Goal: Task Accomplishment & Management: Complete application form

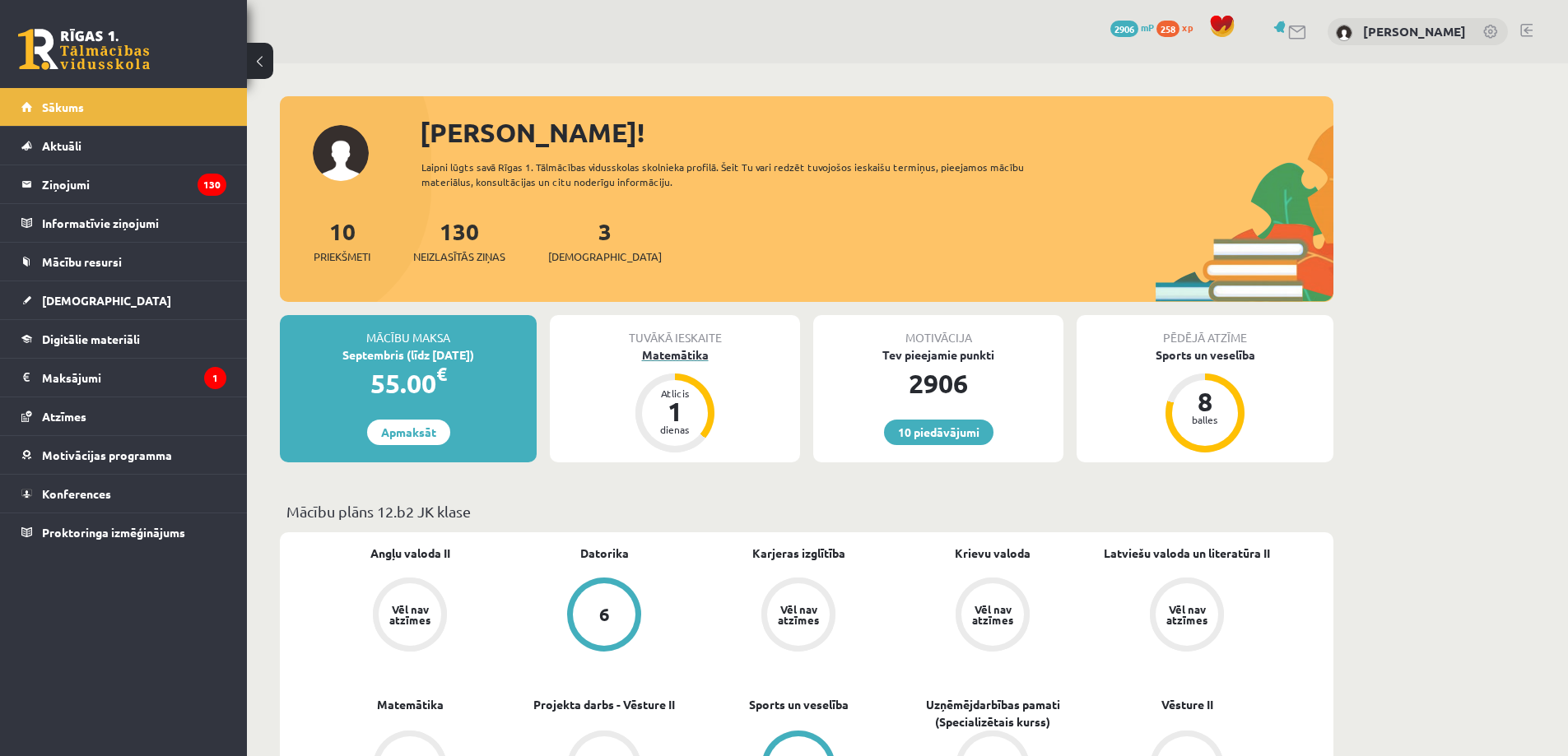
click at [646, 394] on div "Atlicis 1 dienas" at bounding box center [675, 413] width 79 height 79
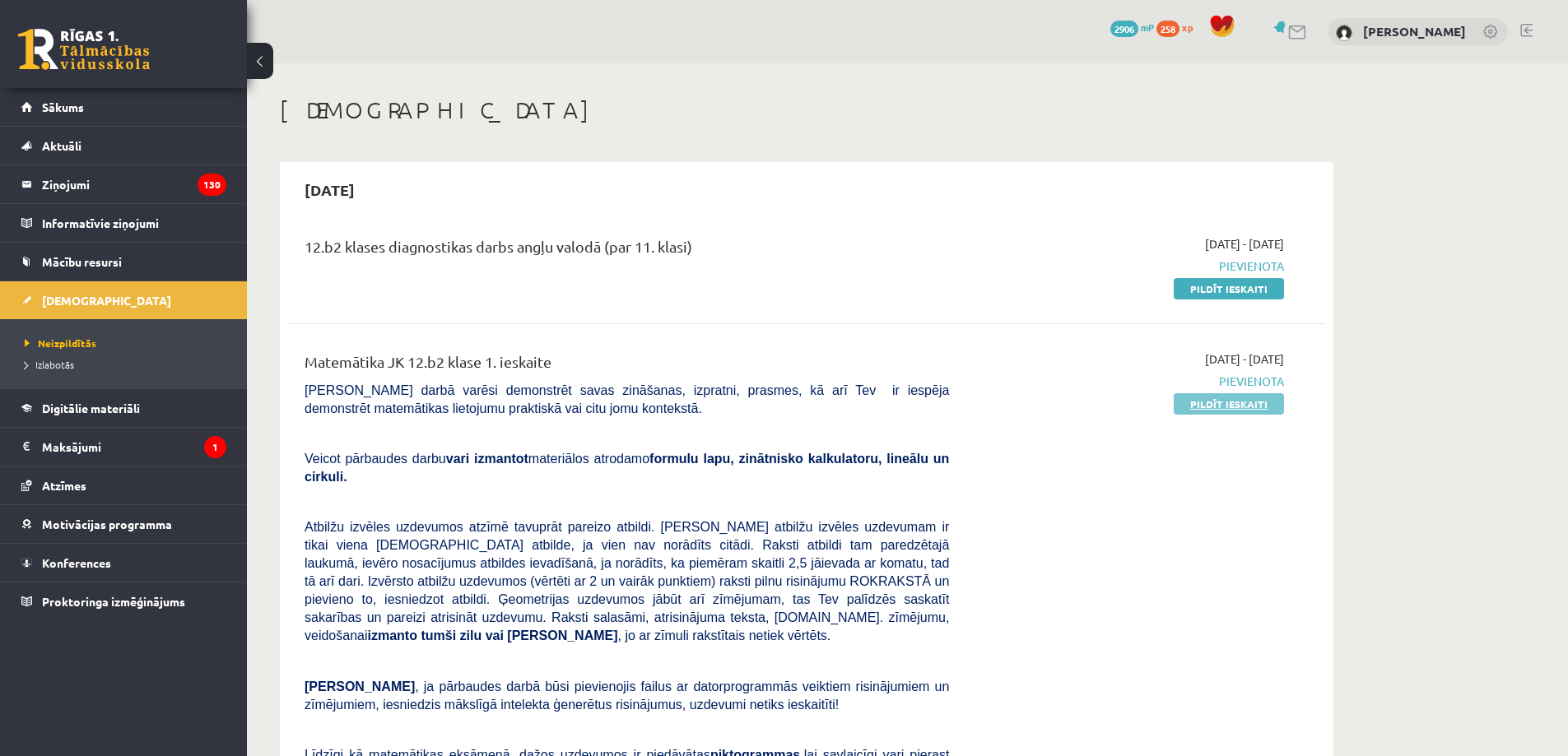
click at [1215, 411] on link "Pildīt ieskaiti" at bounding box center [1229, 404] width 110 height 21
click at [1237, 403] on link "Pildīt ieskaiti" at bounding box center [1229, 404] width 110 height 21
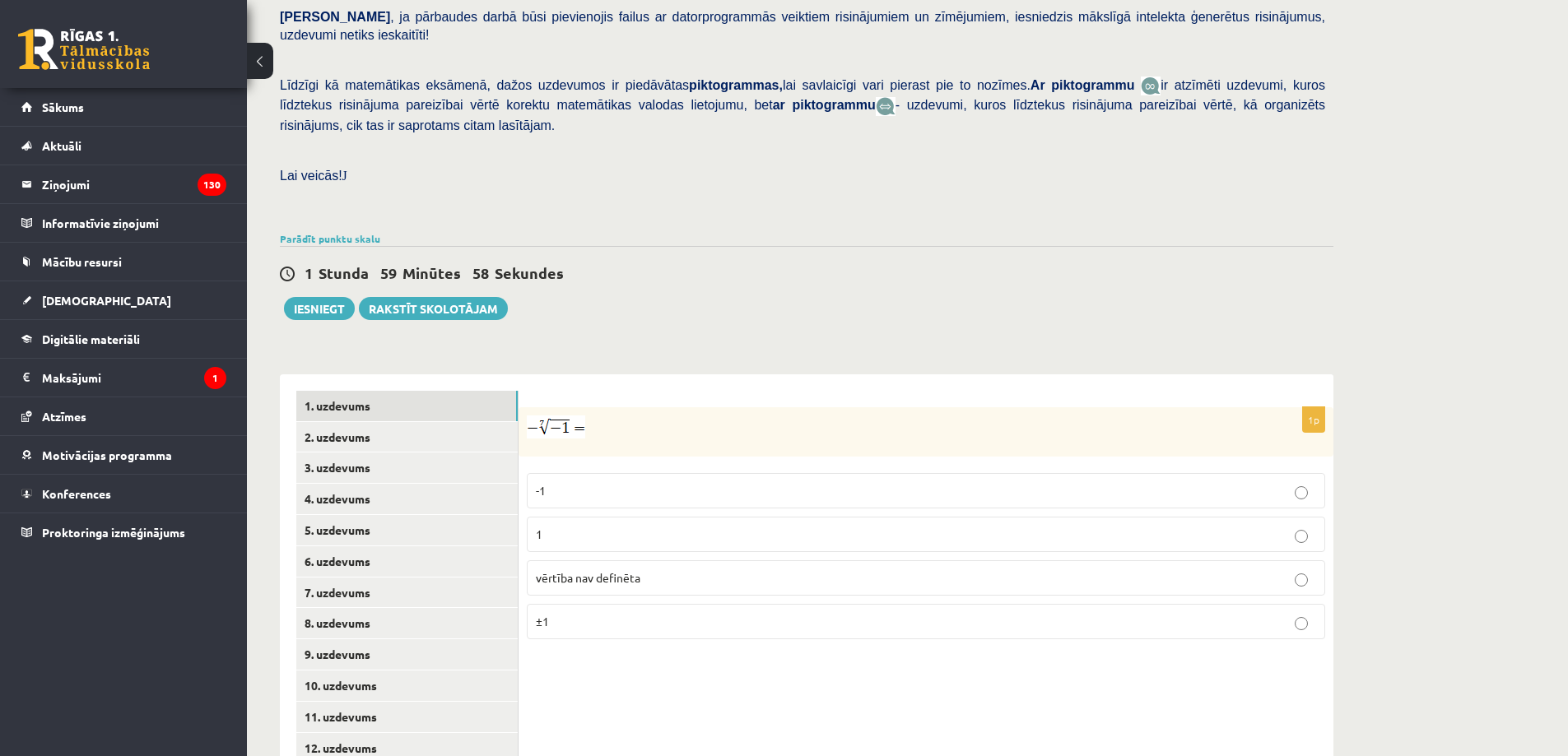
scroll to position [454, 0]
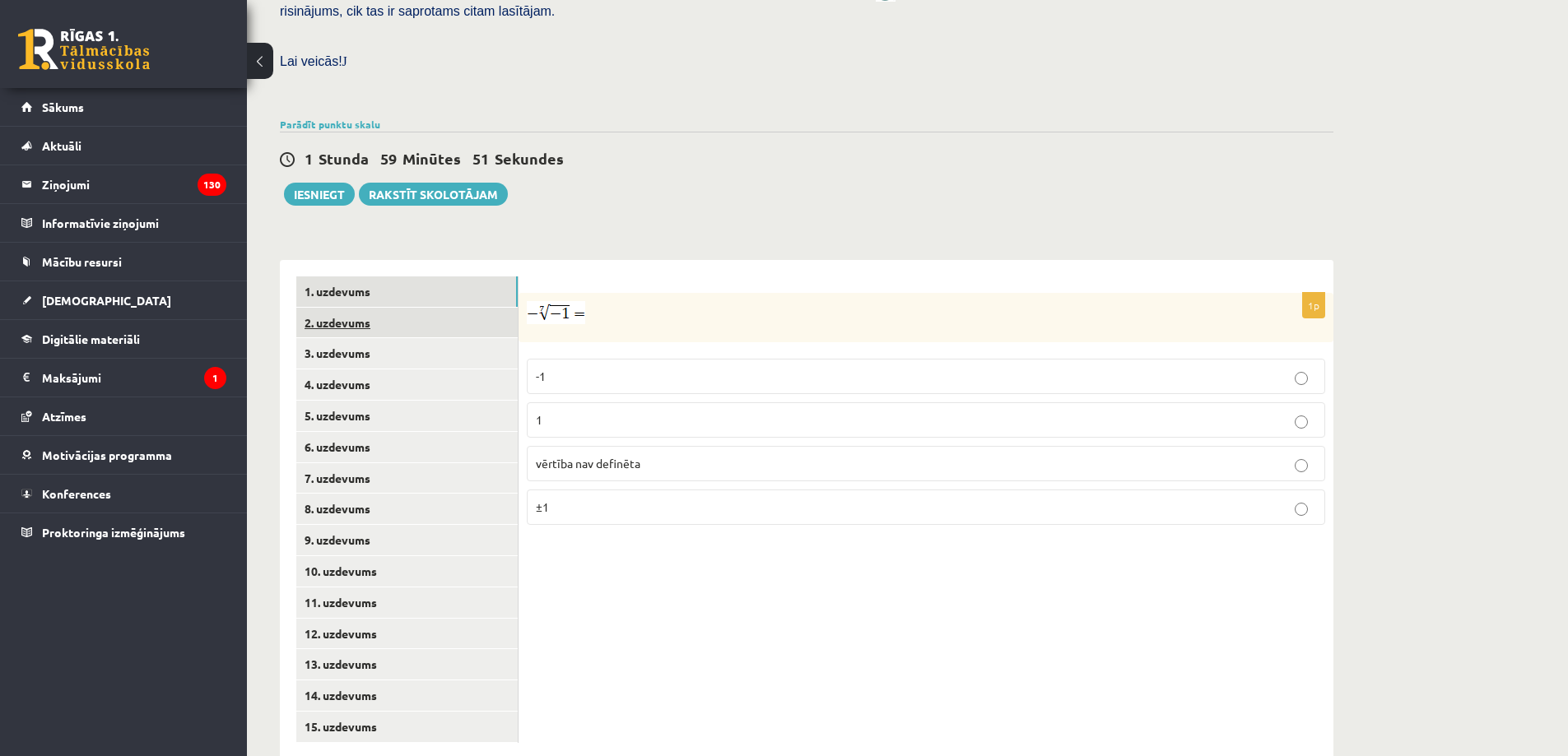
click at [470, 308] on link "2. uzdevums" at bounding box center [407, 323] width 222 height 30
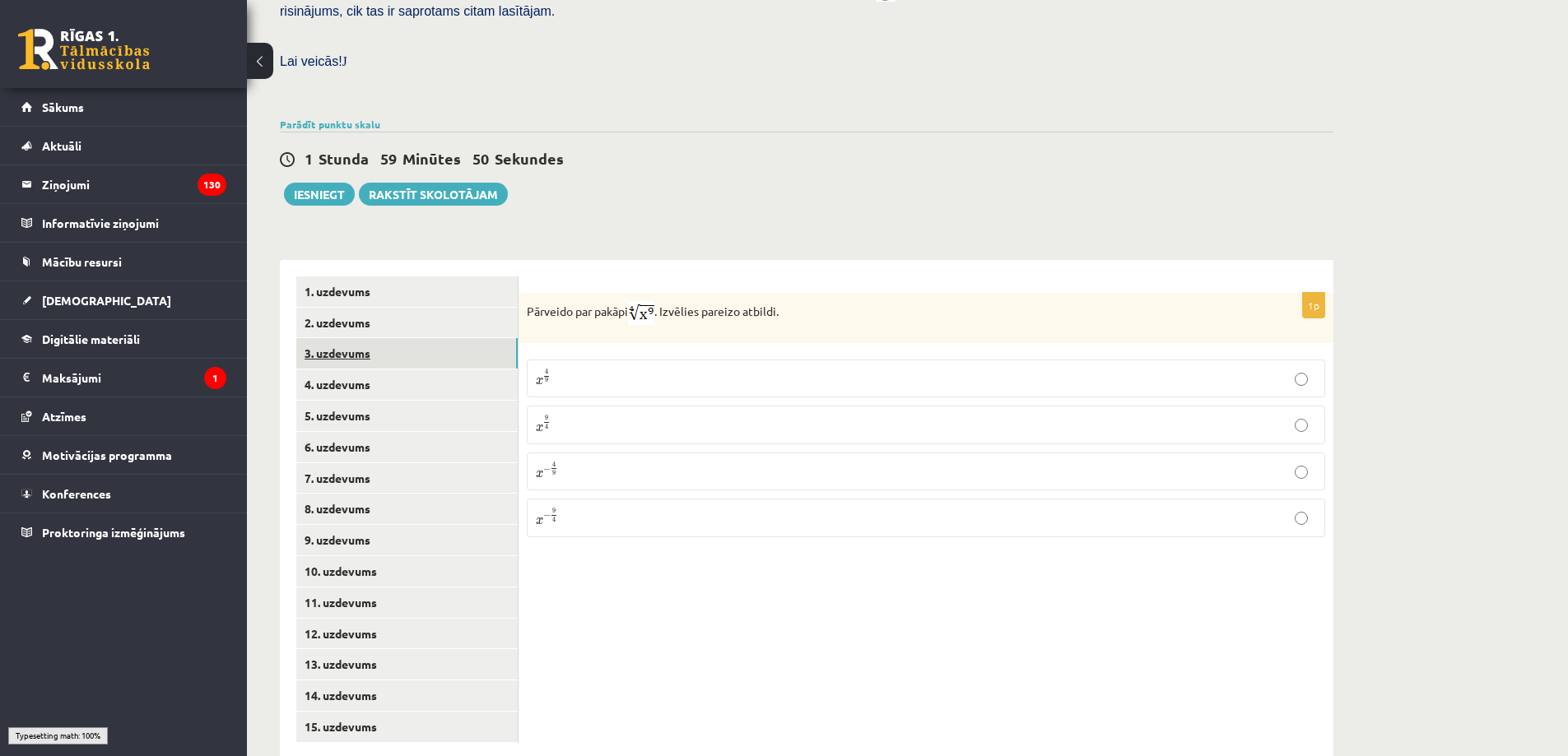
click at [479, 338] on link "3. uzdevums" at bounding box center [407, 354] width 222 height 30
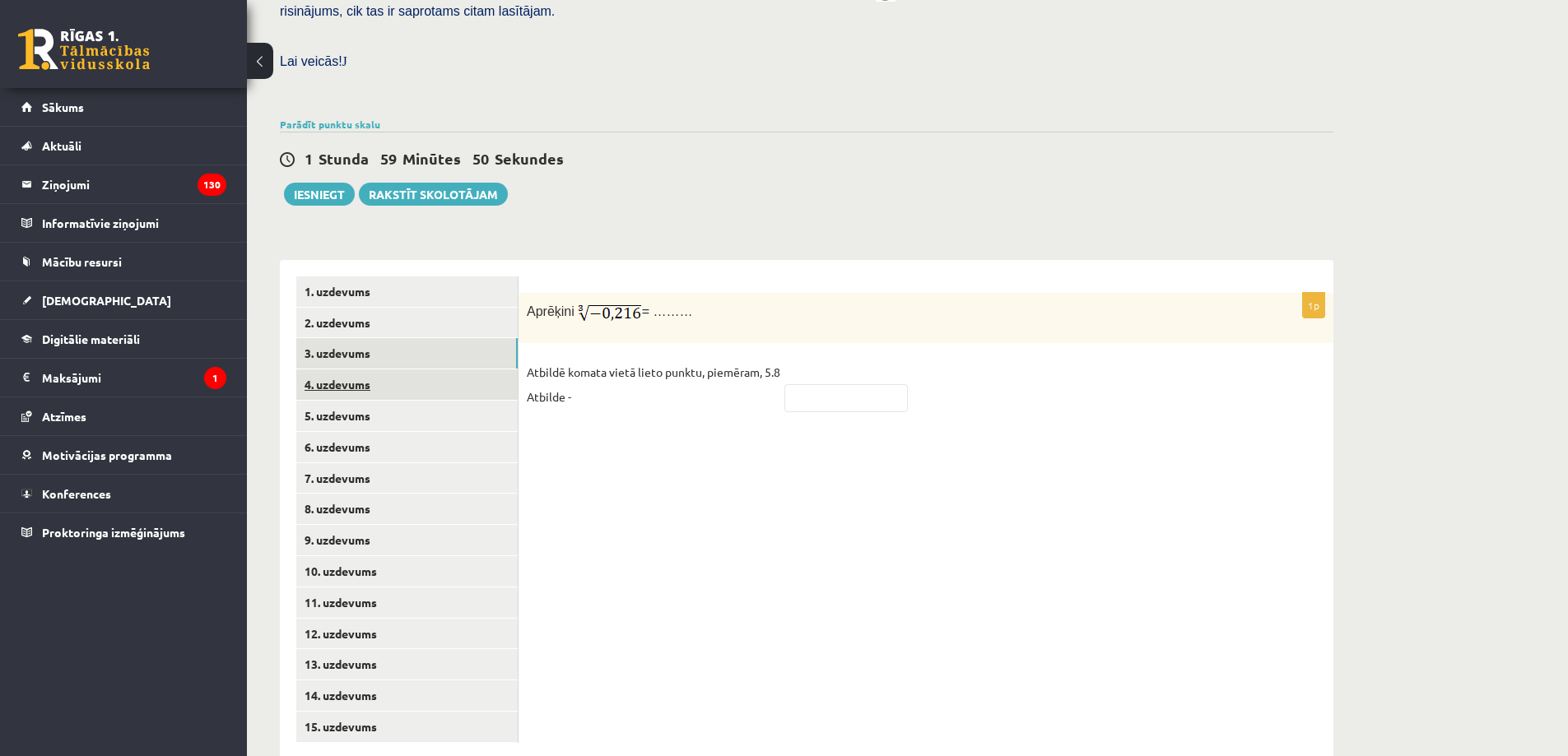
click at [470, 370] on link "4. uzdevums" at bounding box center [407, 385] width 222 height 30
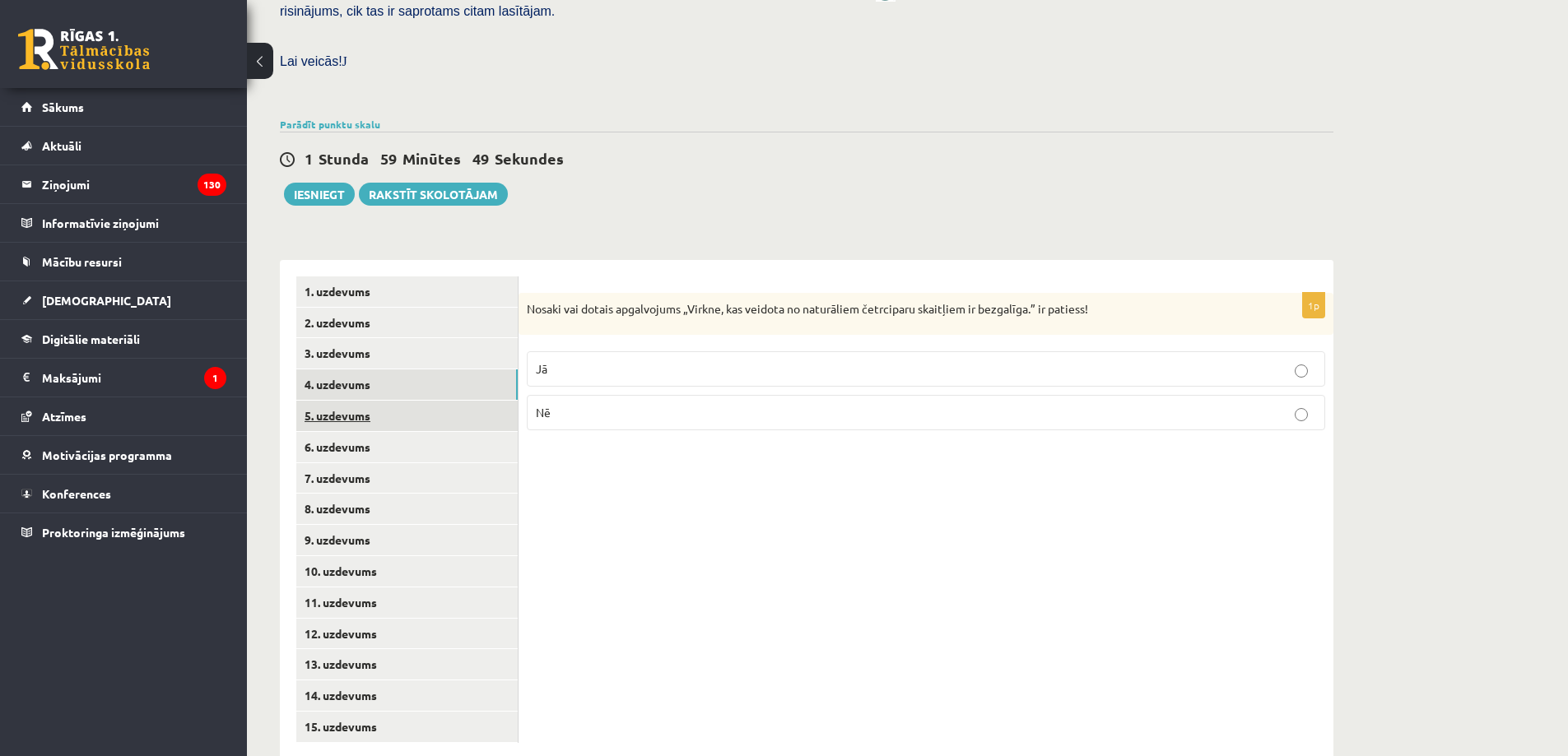
click at [471, 401] on link "5. uzdevums" at bounding box center [407, 416] width 222 height 30
click at [466, 432] on link "6. uzdevums" at bounding box center [407, 447] width 222 height 30
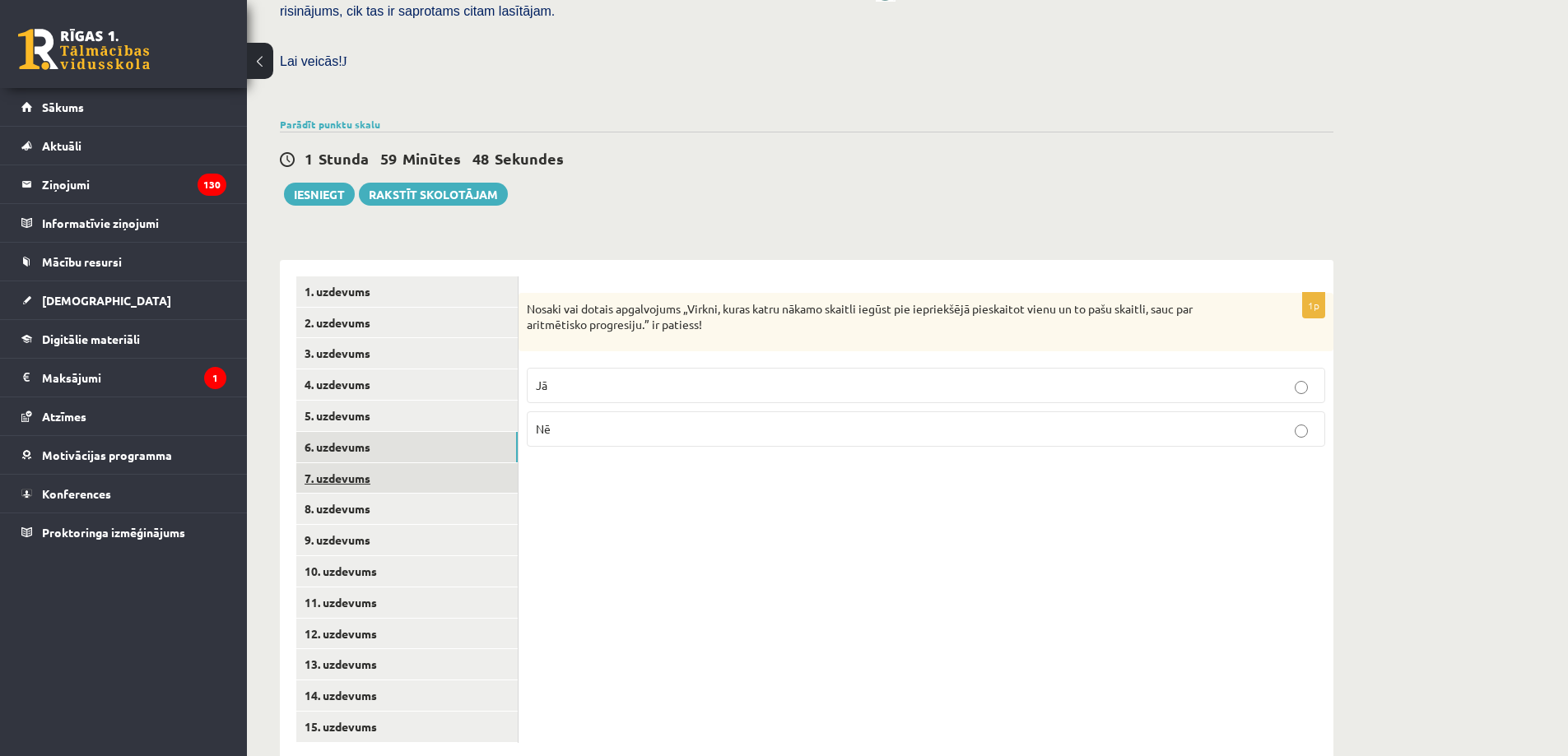
click at [453, 463] on link "7. uzdevums" at bounding box center [407, 478] width 222 height 30
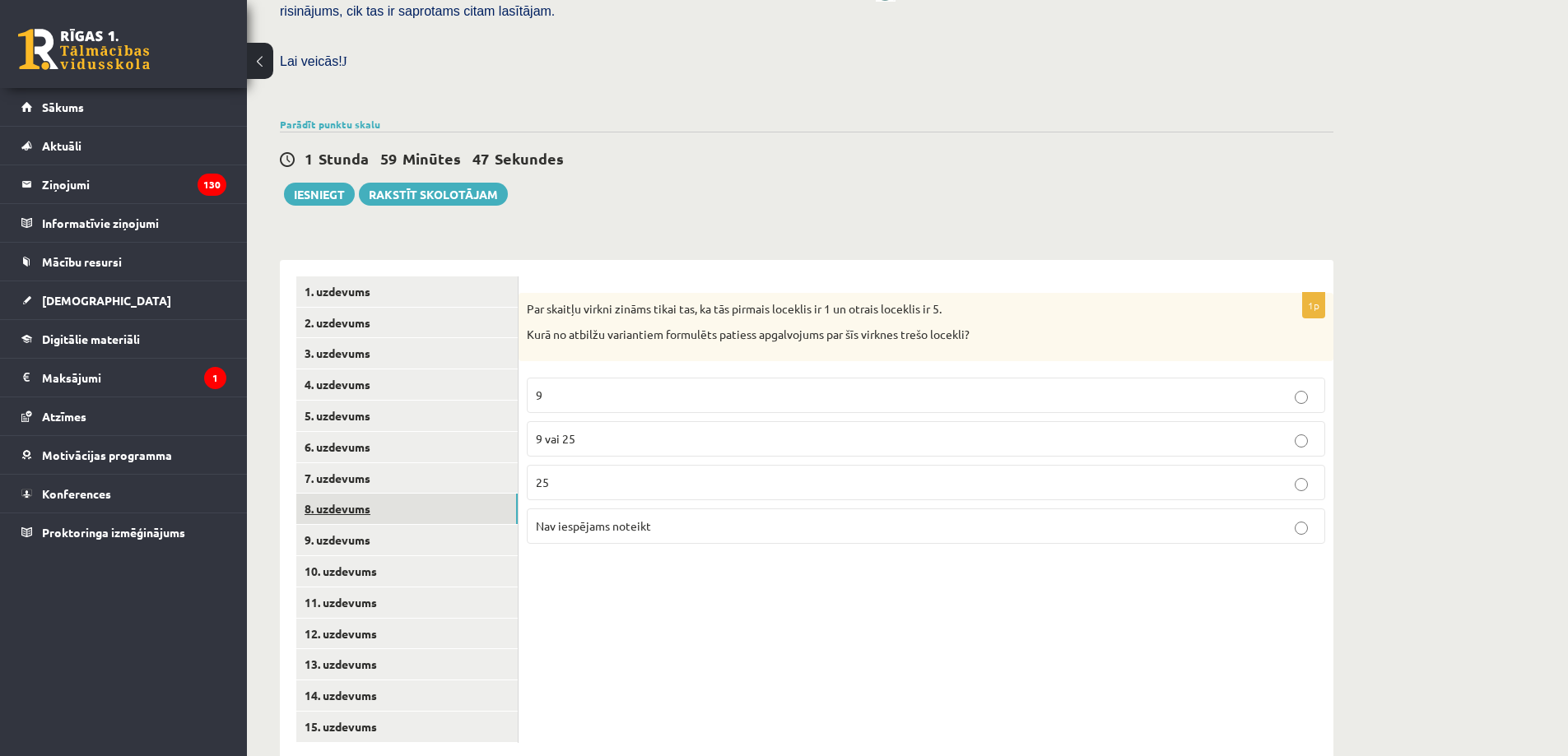
click at [455, 494] on link "8. uzdevums" at bounding box center [407, 509] width 222 height 30
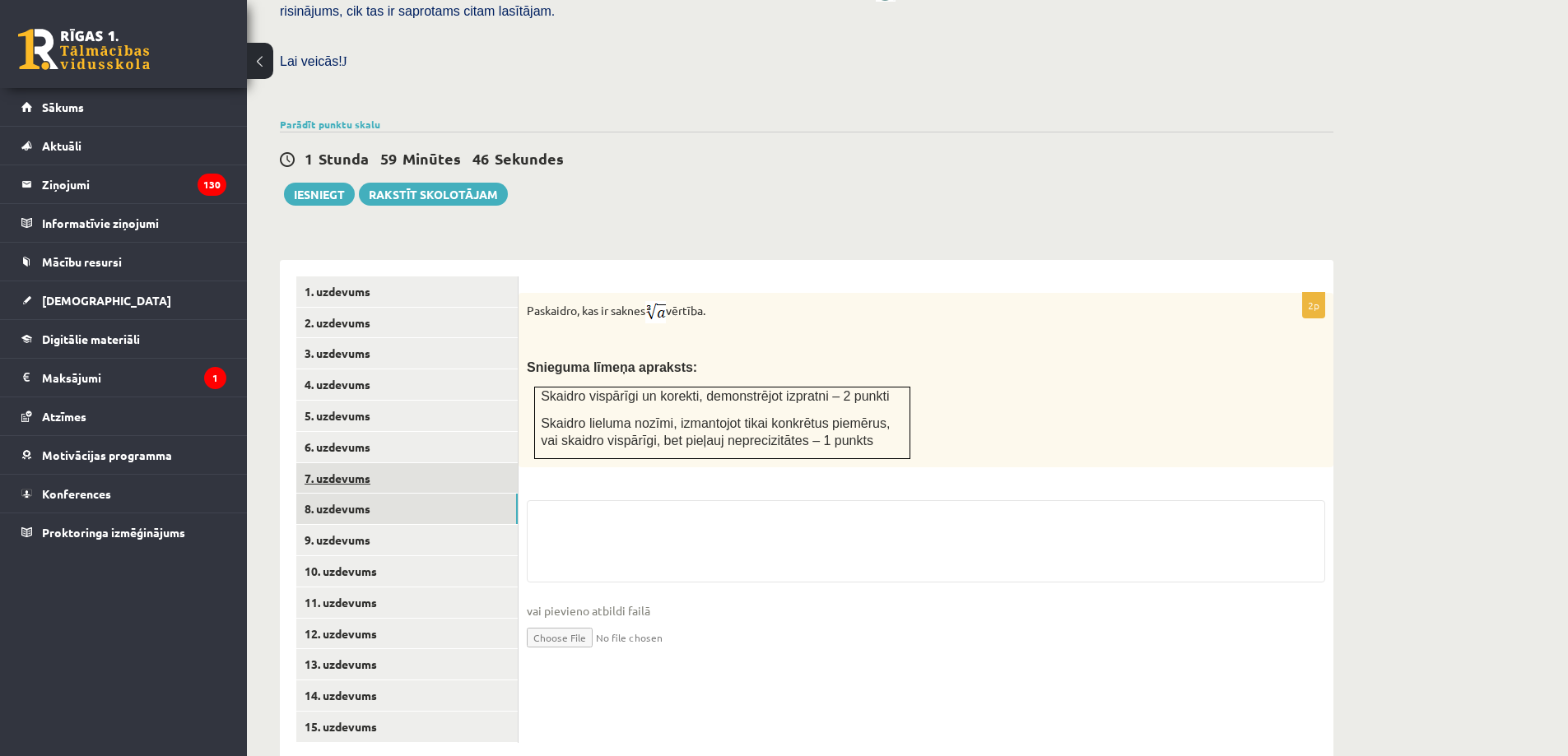
click at [455, 463] on link "7. uzdevums" at bounding box center [407, 478] width 222 height 30
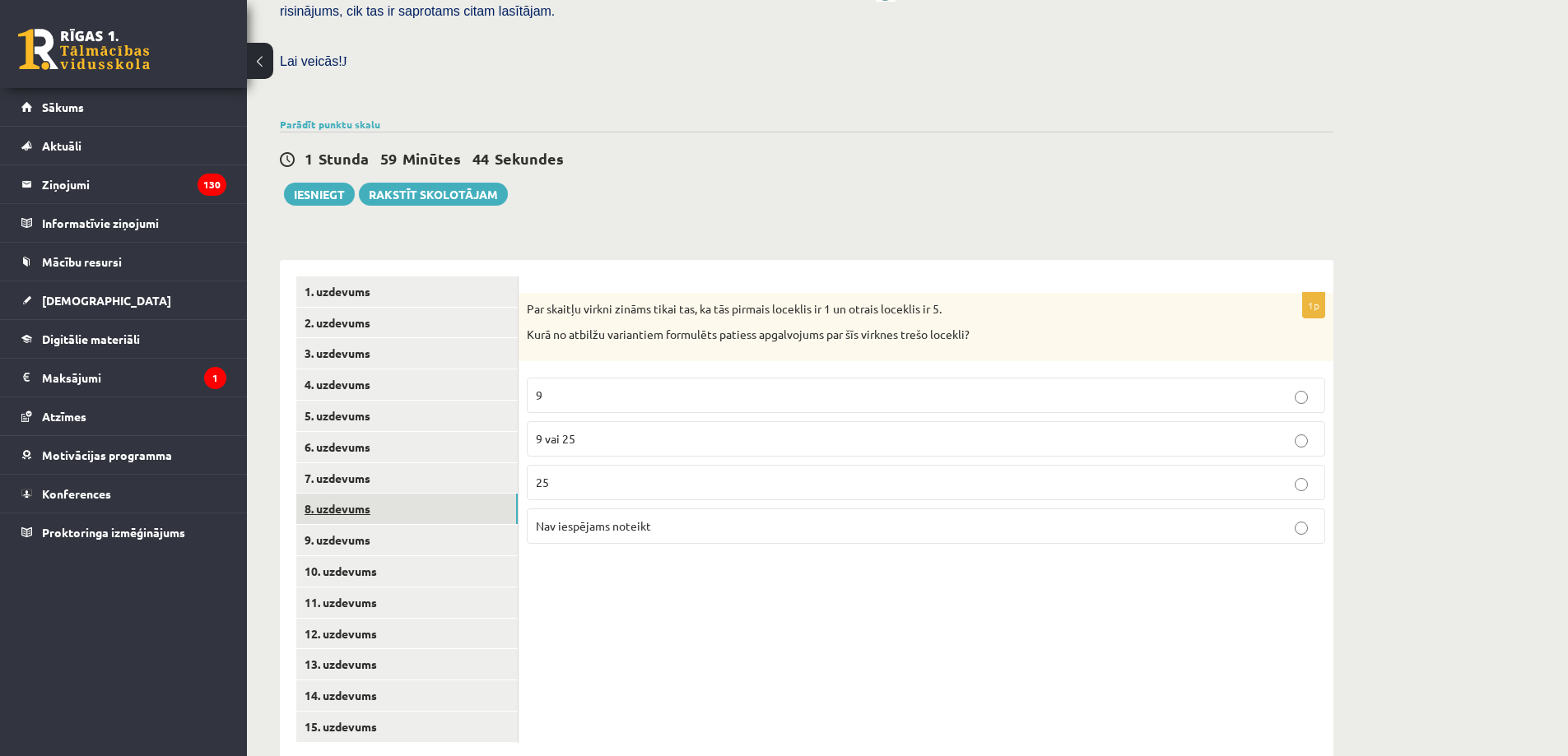
click at [451, 494] on link "8. uzdevums" at bounding box center [407, 509] width 222 height 30
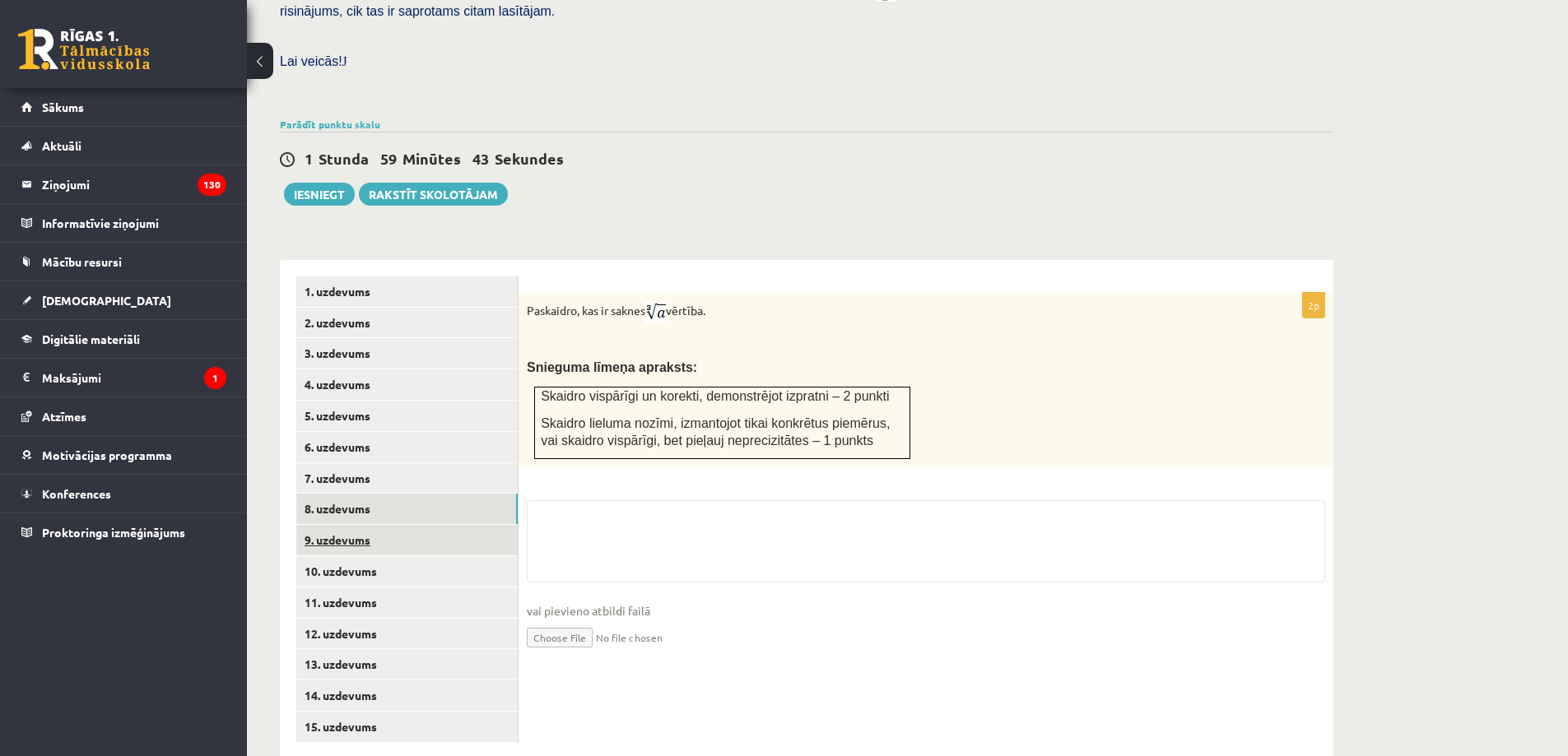
click at [459, 525] on link "9. uzdevums" at bounding box center [407, 541] width 222 height 30
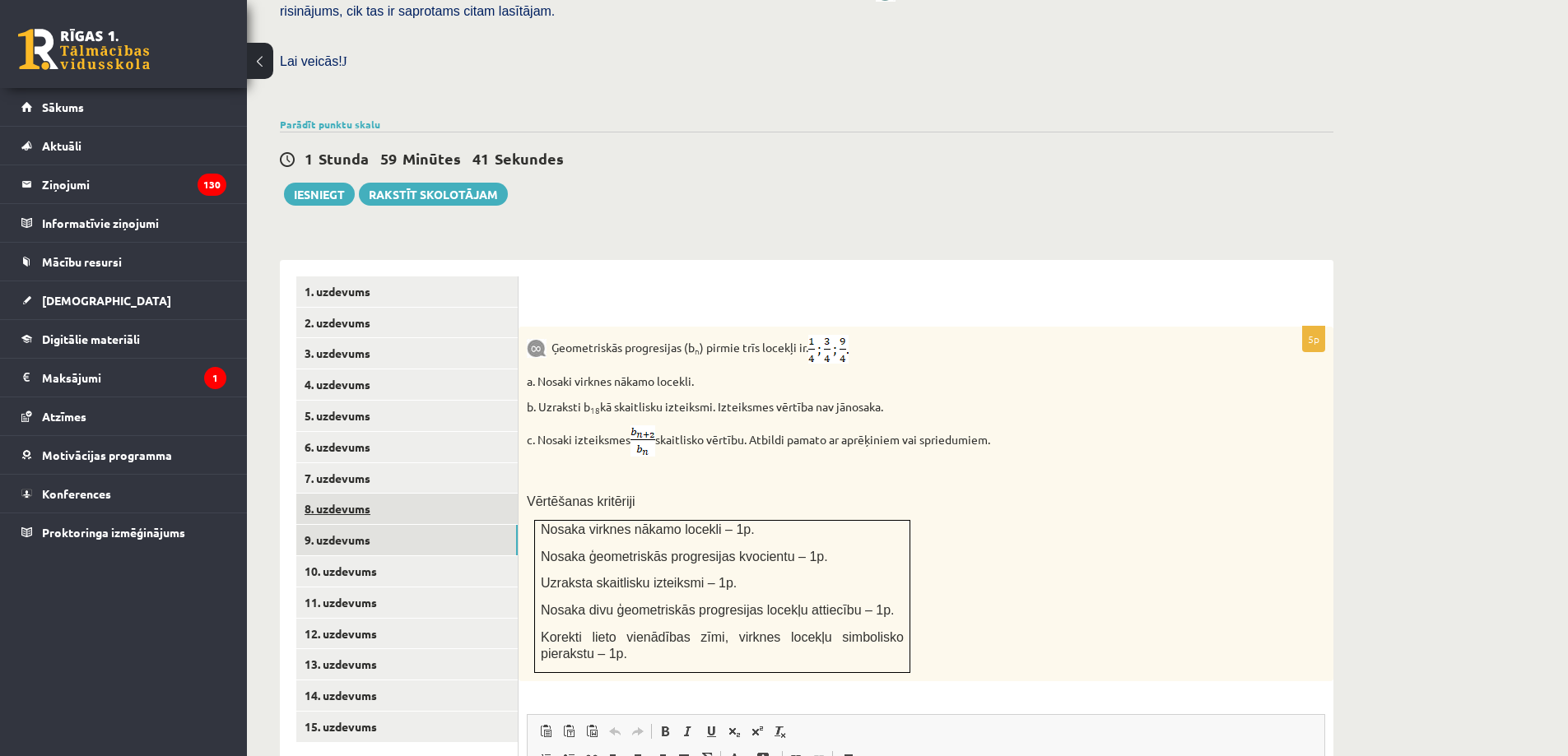
click at [467, 494] on link "8. uzdevums" at bounding box center [407, 509] width 222 height 30
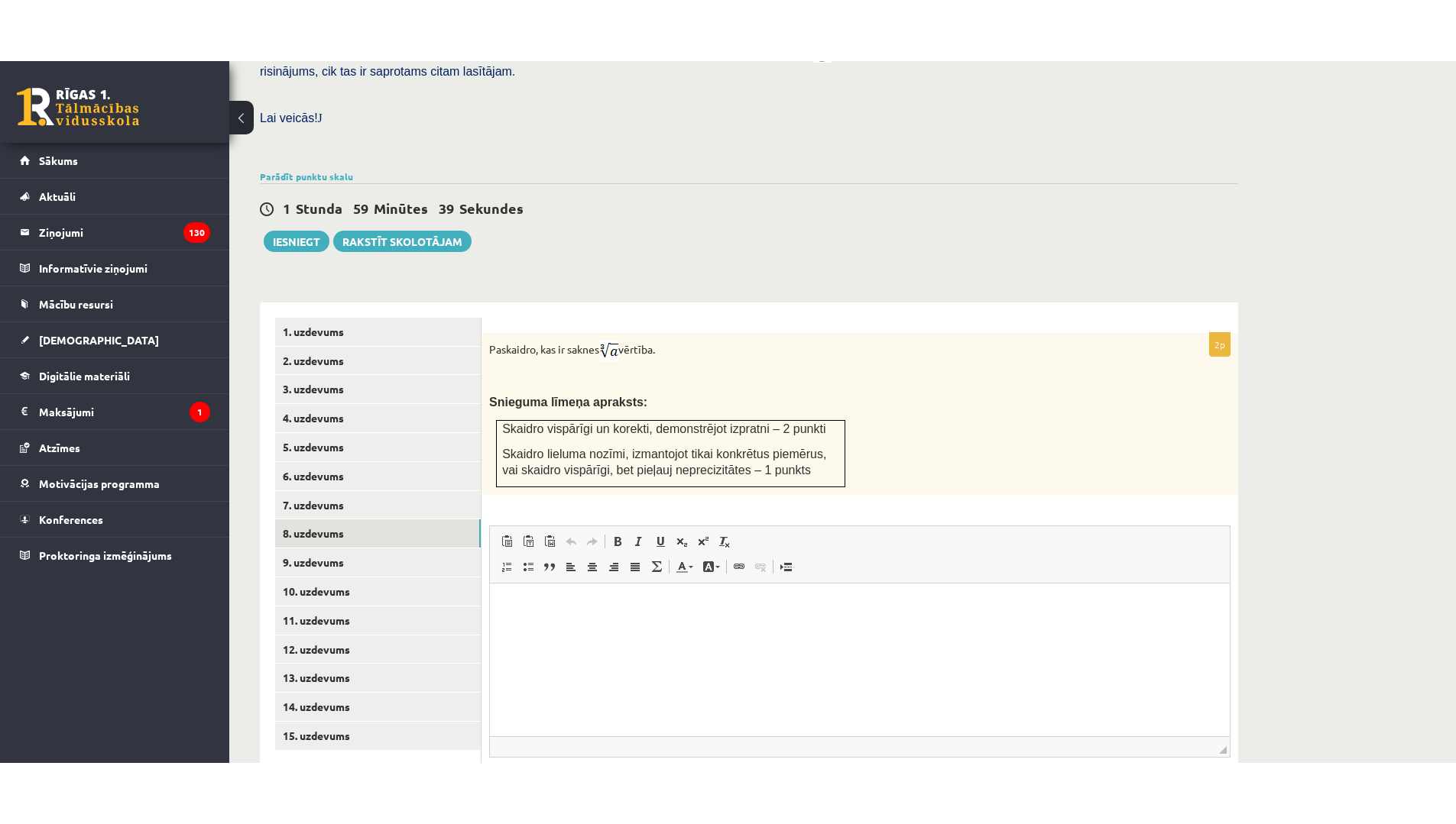
scroll to position [392, 0]
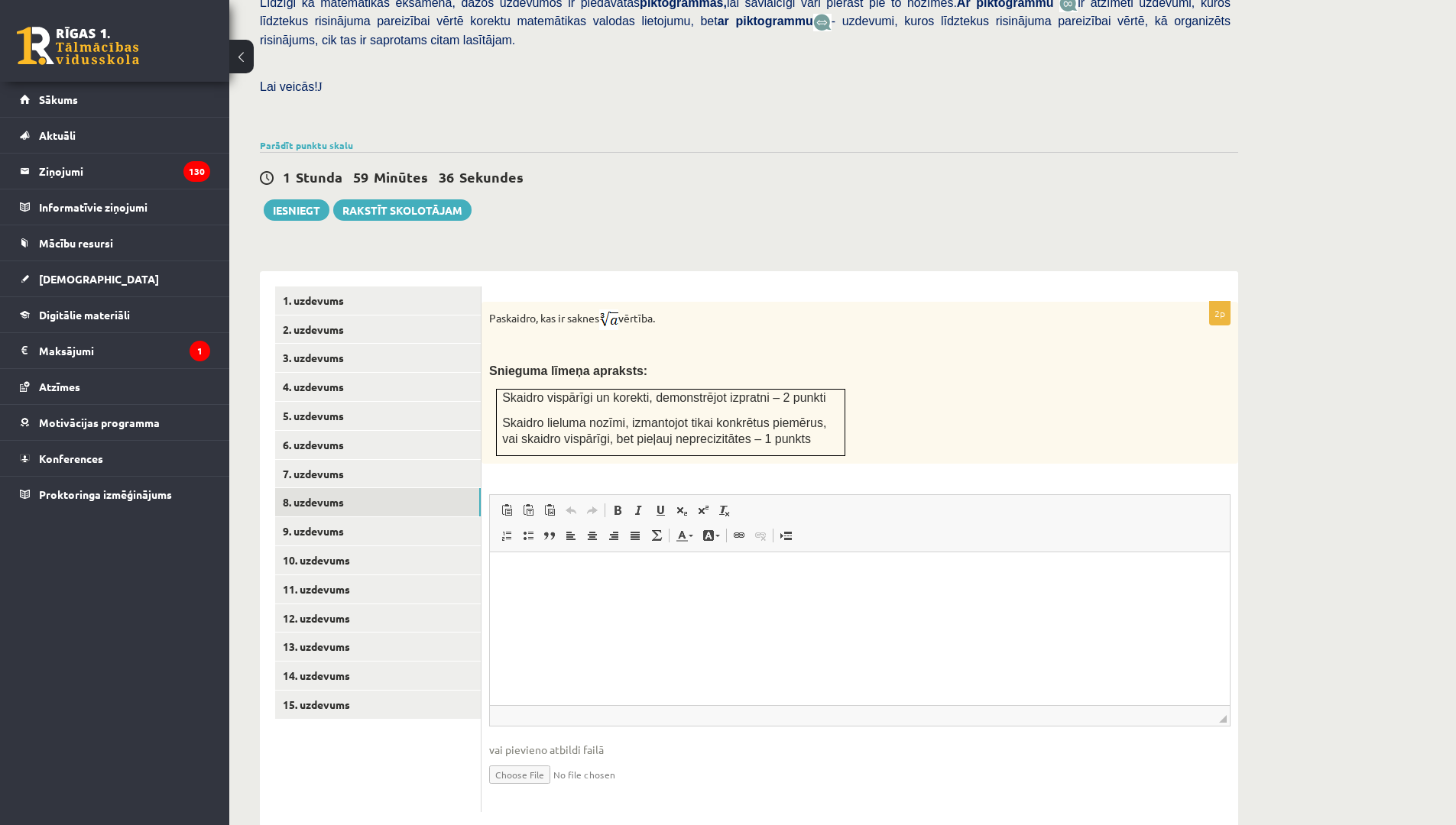
click at [1199, 450] on div "2p Paskaidro, kas ir saknes vērtība. Snieguma līmeņa apraksts: Skaidro vispārīg…" at bounding box center [859, 556] width 757 height 510
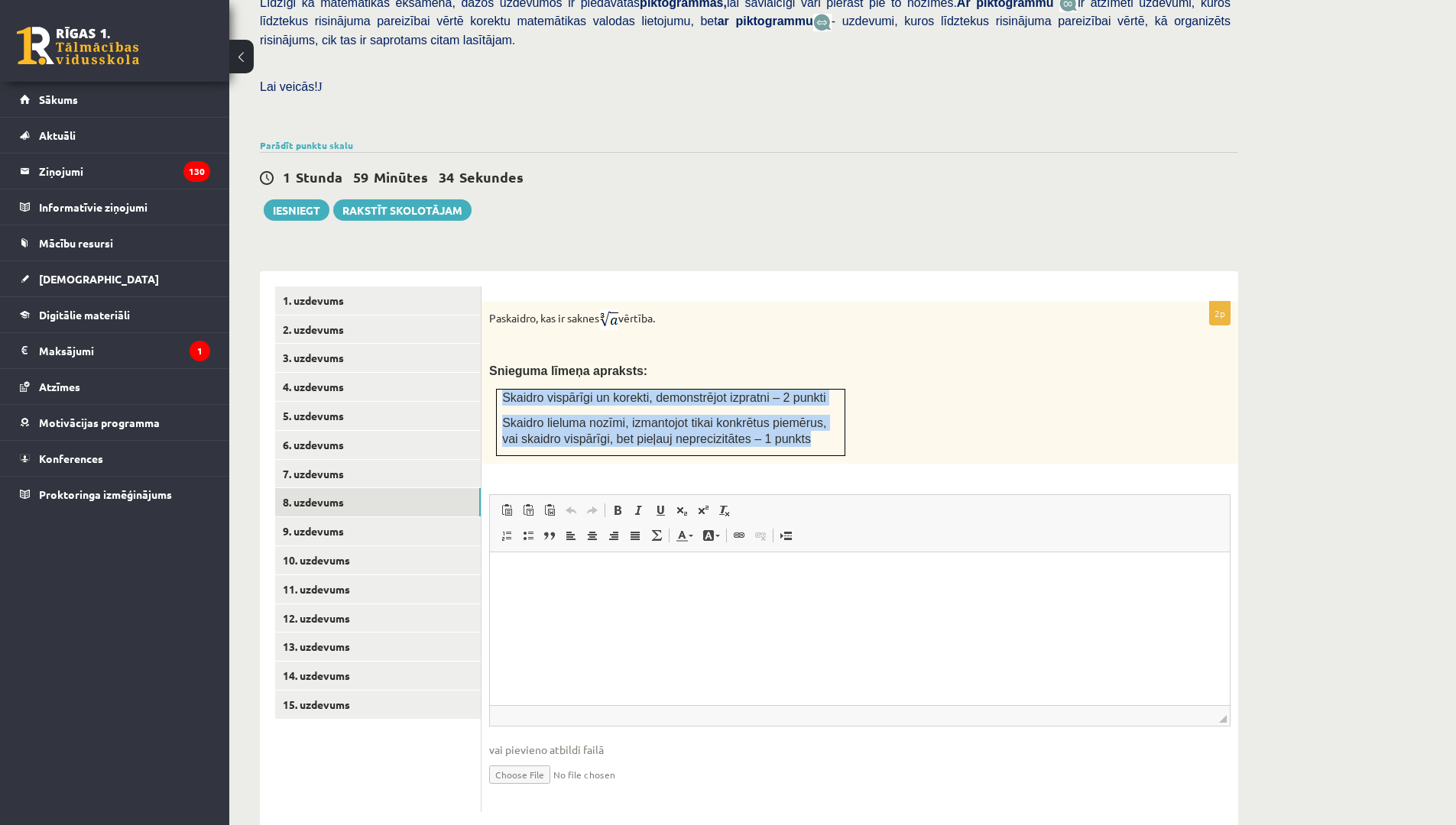
drag, startPoint x: 847, startPoint y: 416, endPoint x: 800, endPoint y: 410, distance: 47.4
click at [798, 410] on div "Paskaidro, kas ir saknes vērtība. Snieguma līmeņa apraksts: Skaidro vispārīgi u…" at bounding box center [859, 383] width 757 height 162
click at [841, 411] on td "Skaidro vispārīgi un korekti, demonstrējot izpratni – 2 punkti Skaidro lieluma …" at bounding box center [671, 422] width 348 height 66
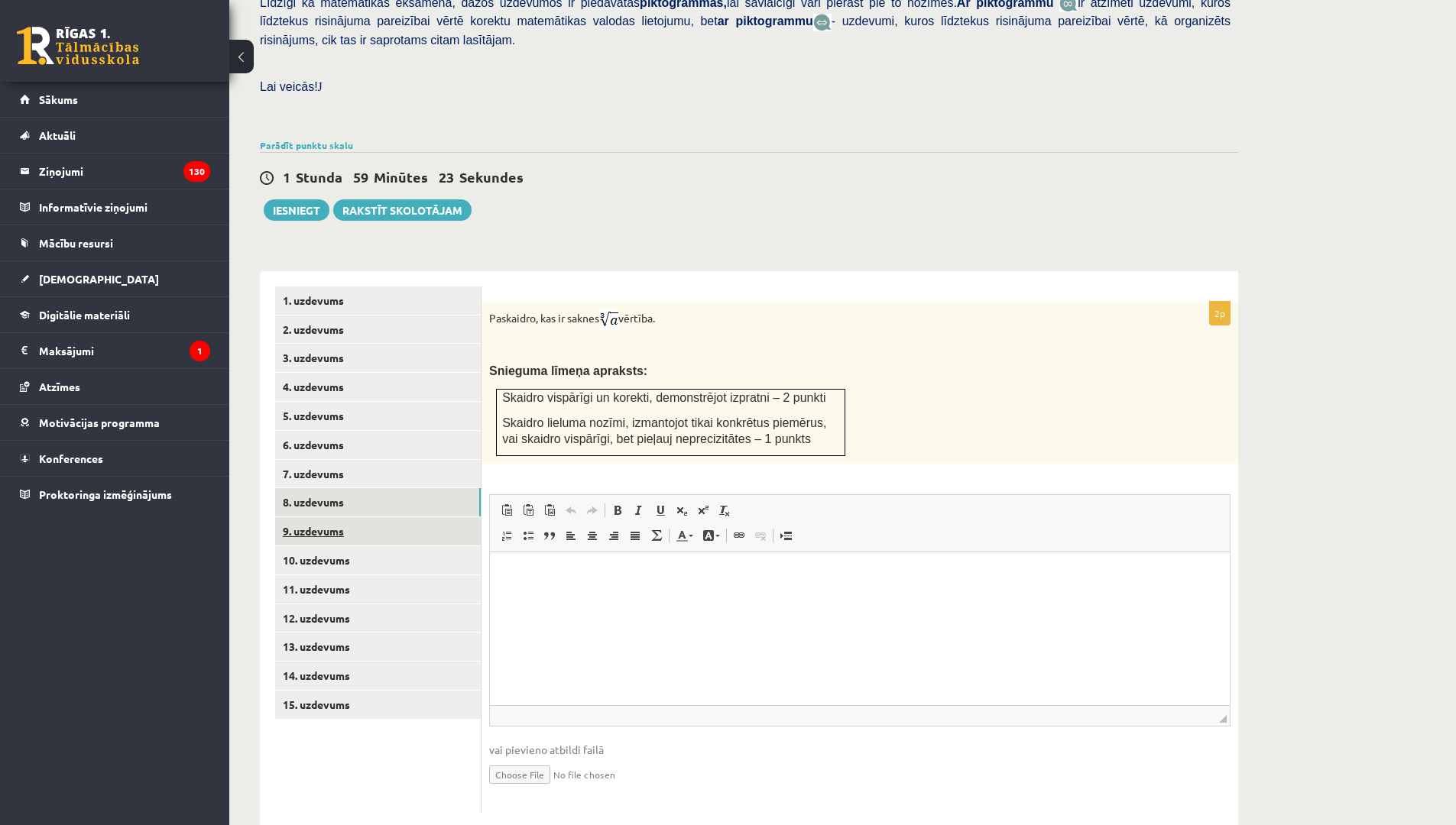
click at [396, 517] on link "9. uzdevums" at bounding box center [378, 532] width 206 height 28
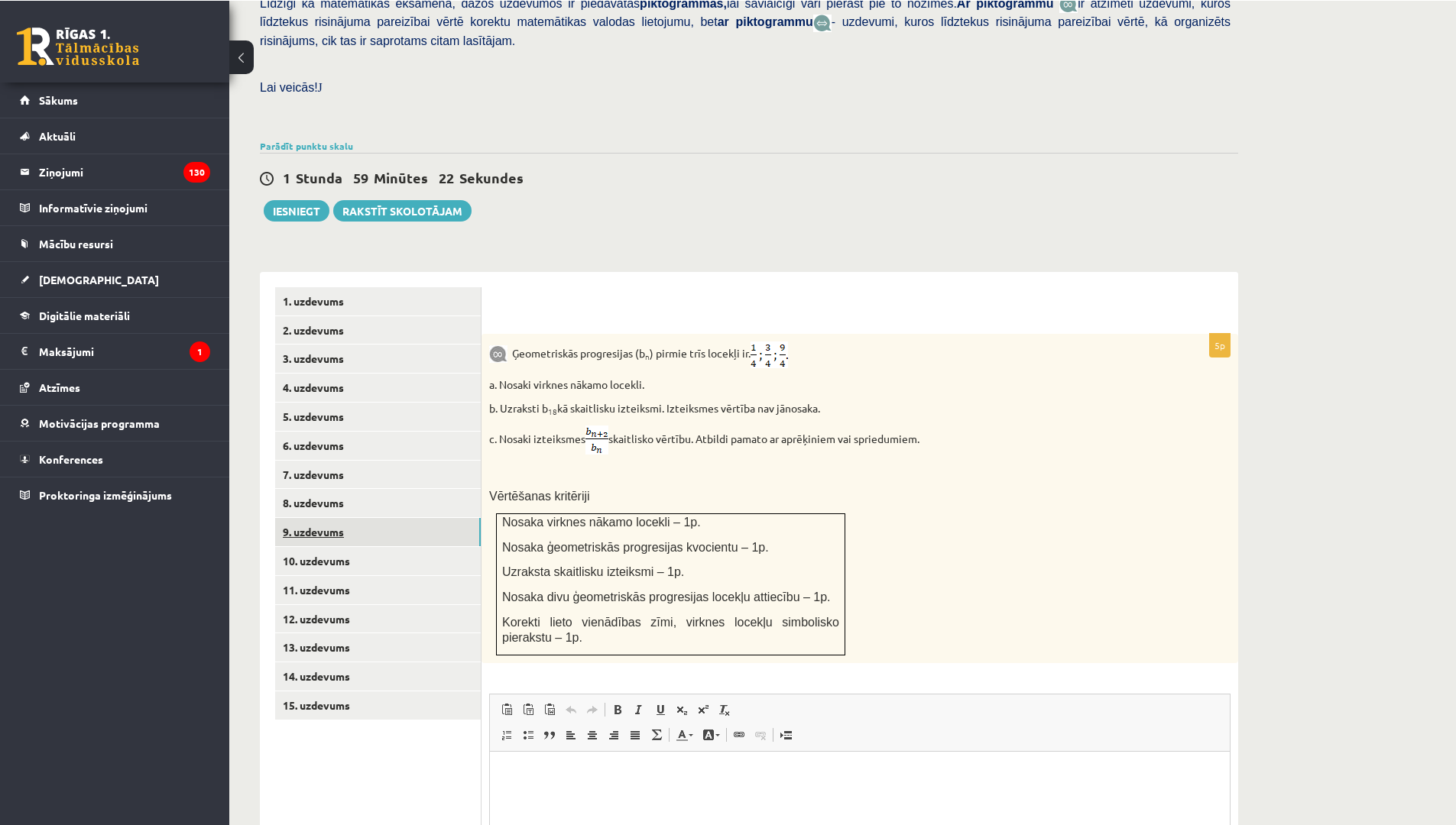
scroll to position [0, 0]
click at [403, 460] on link "7. uzdevums" at bounding box center [378, 474] width 206 height 28
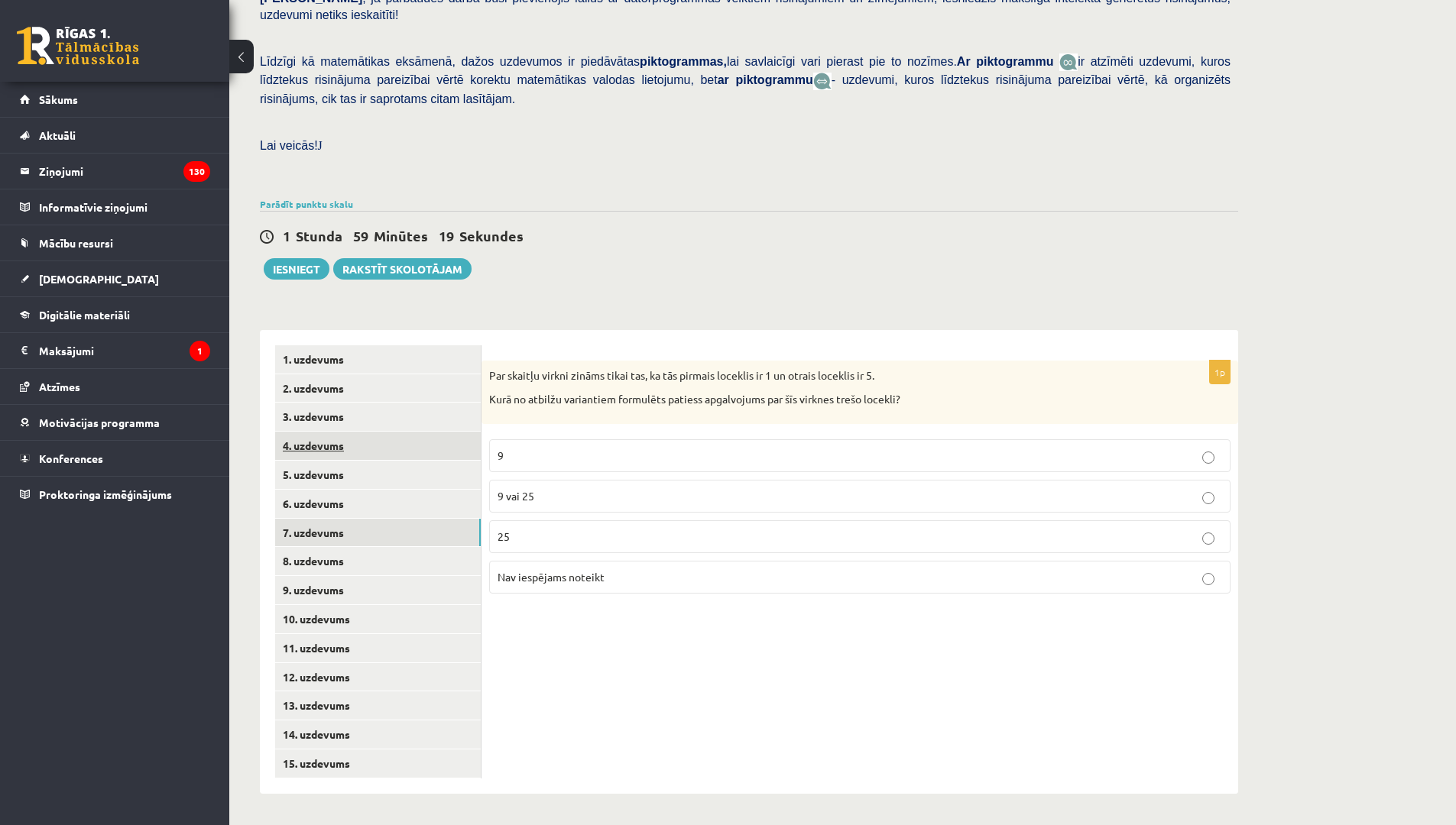
scroll to position [299, 0]
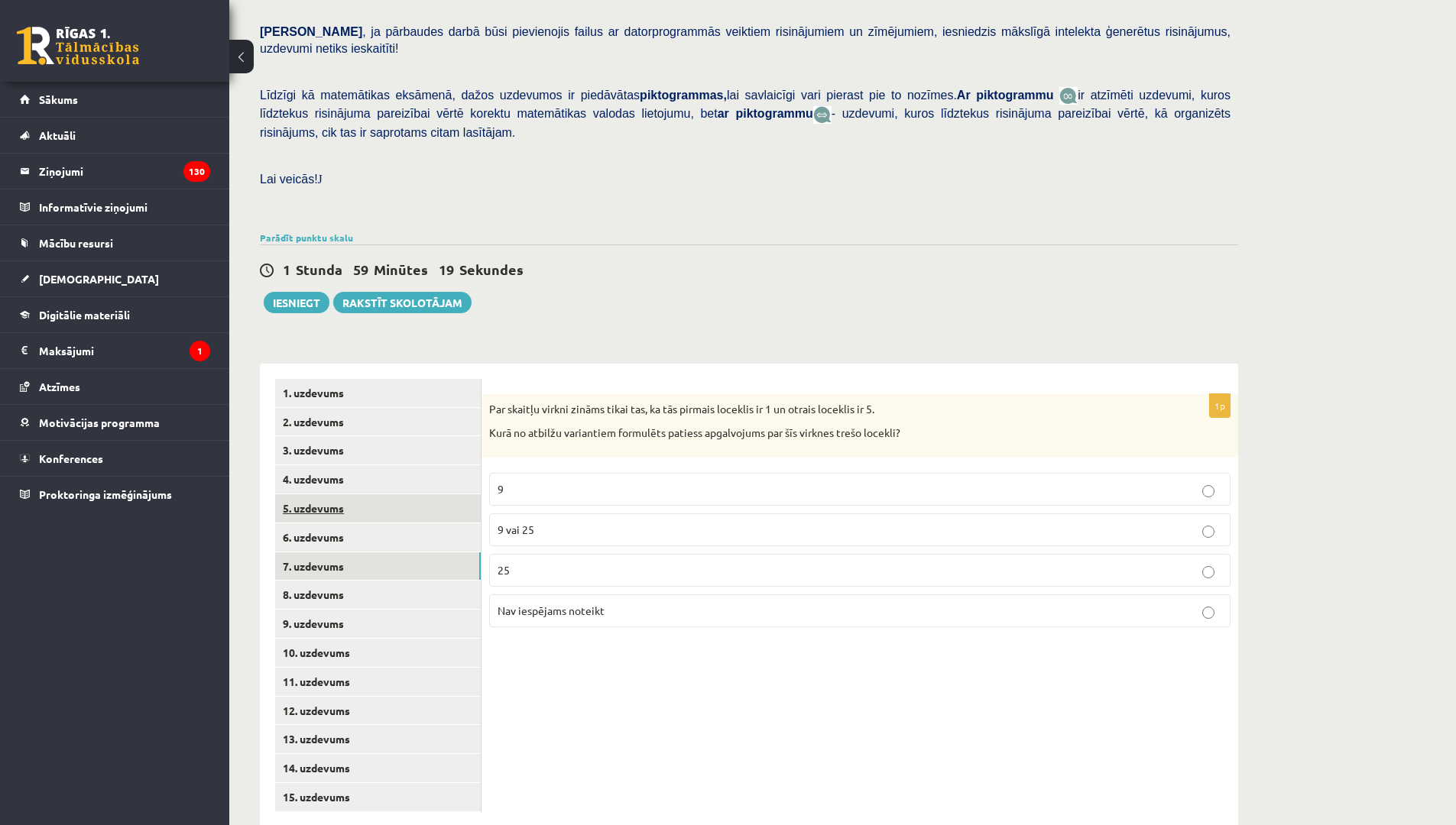
click at [413, 494] on link "5. uzdevums" at bounding box center [378, 508] width 206 height 28
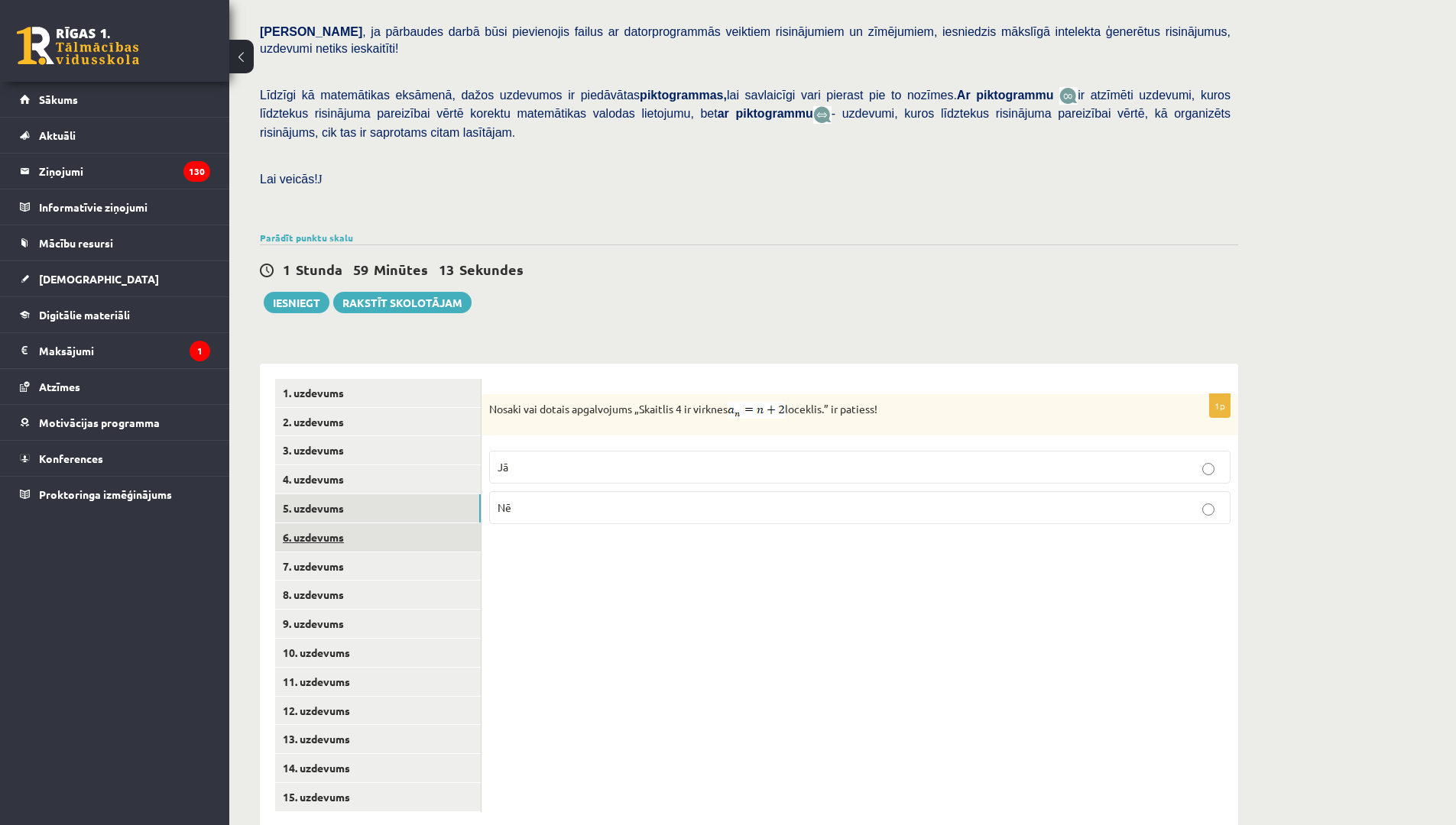
click at [434, 523] on link "6. uzdevums" at bounding box center [378, 537] width 206 height 28
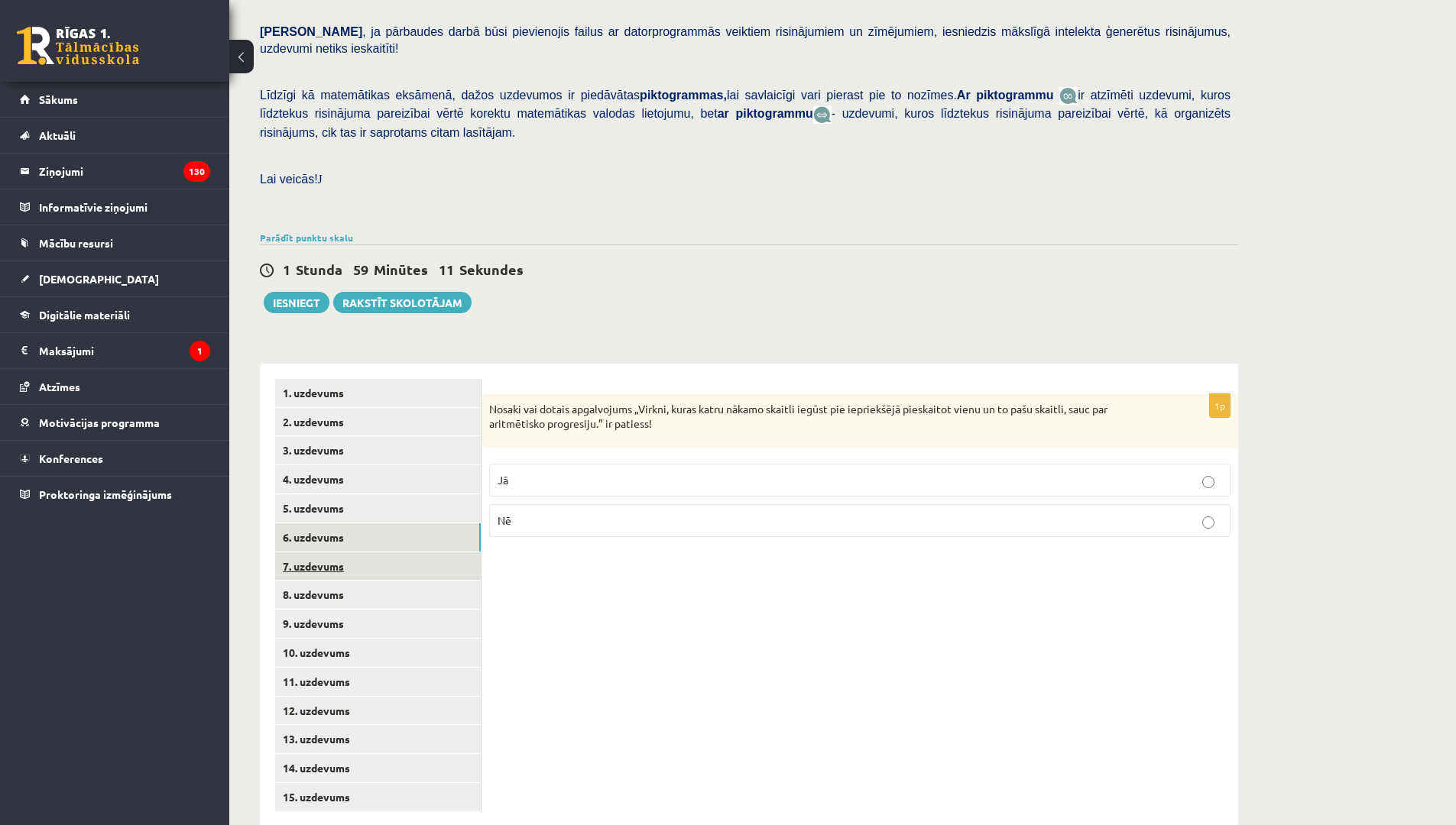
click at [342, 552] on link "7. uzdevums" at bounding box center [378, 566] width 206 height 28
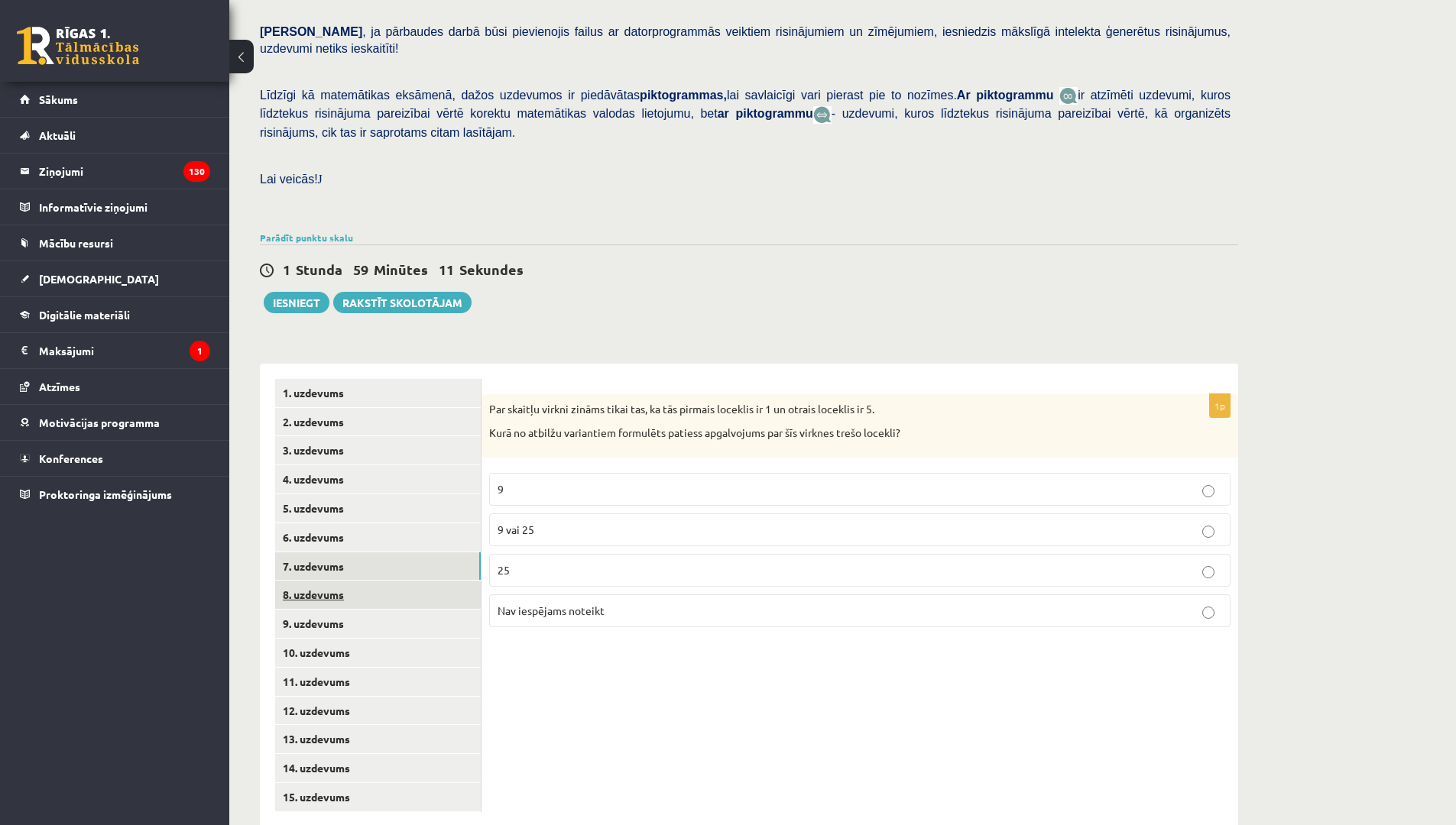
click at [384, 580] on link "8. uzdevums" at bounding box center [378, 594] width 206 height 28
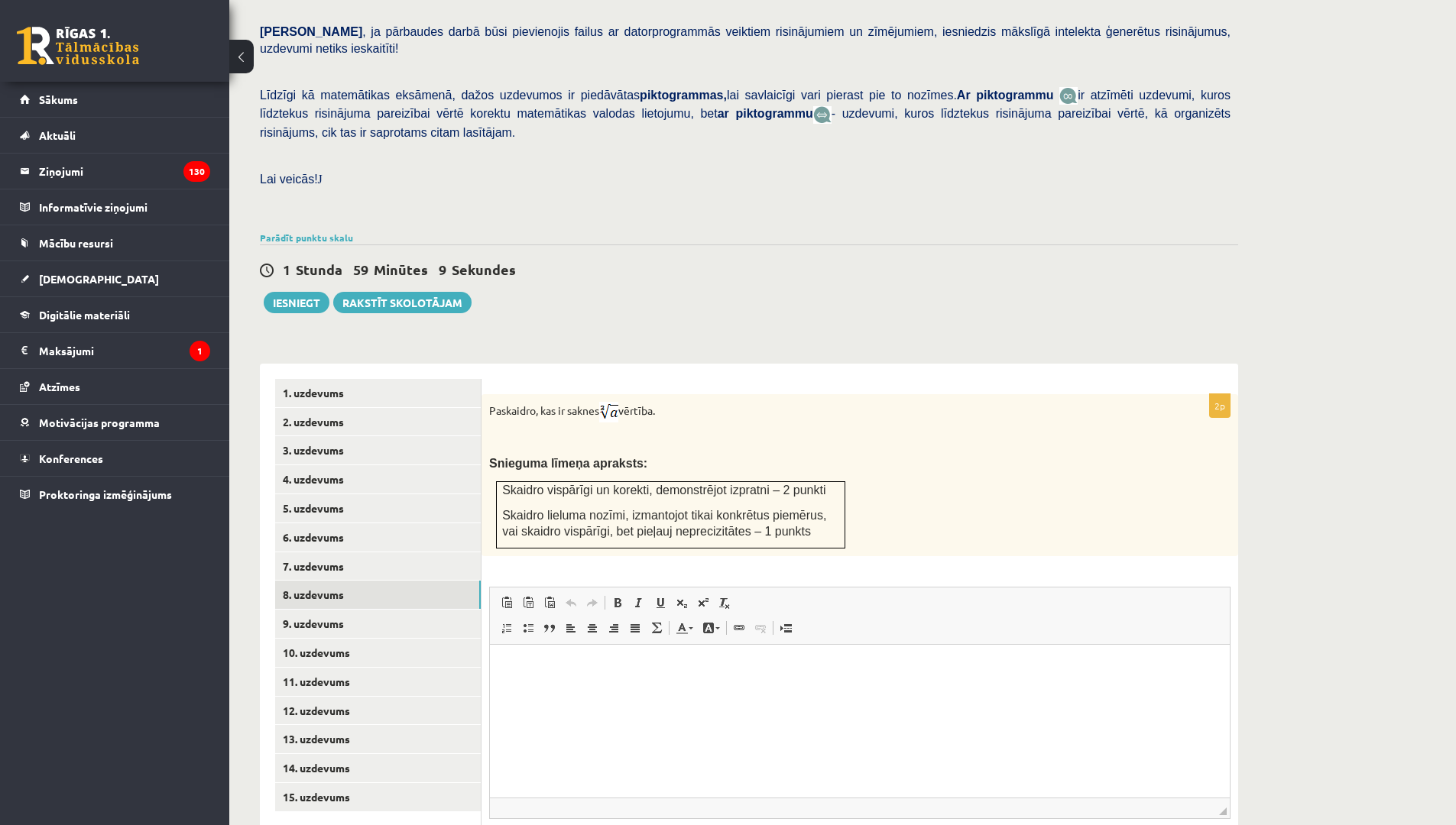
scroll to position [0, 0]
click at [435, 610] on link "9. uzdevums" at bounding box center [378, 624] width 206 height 28
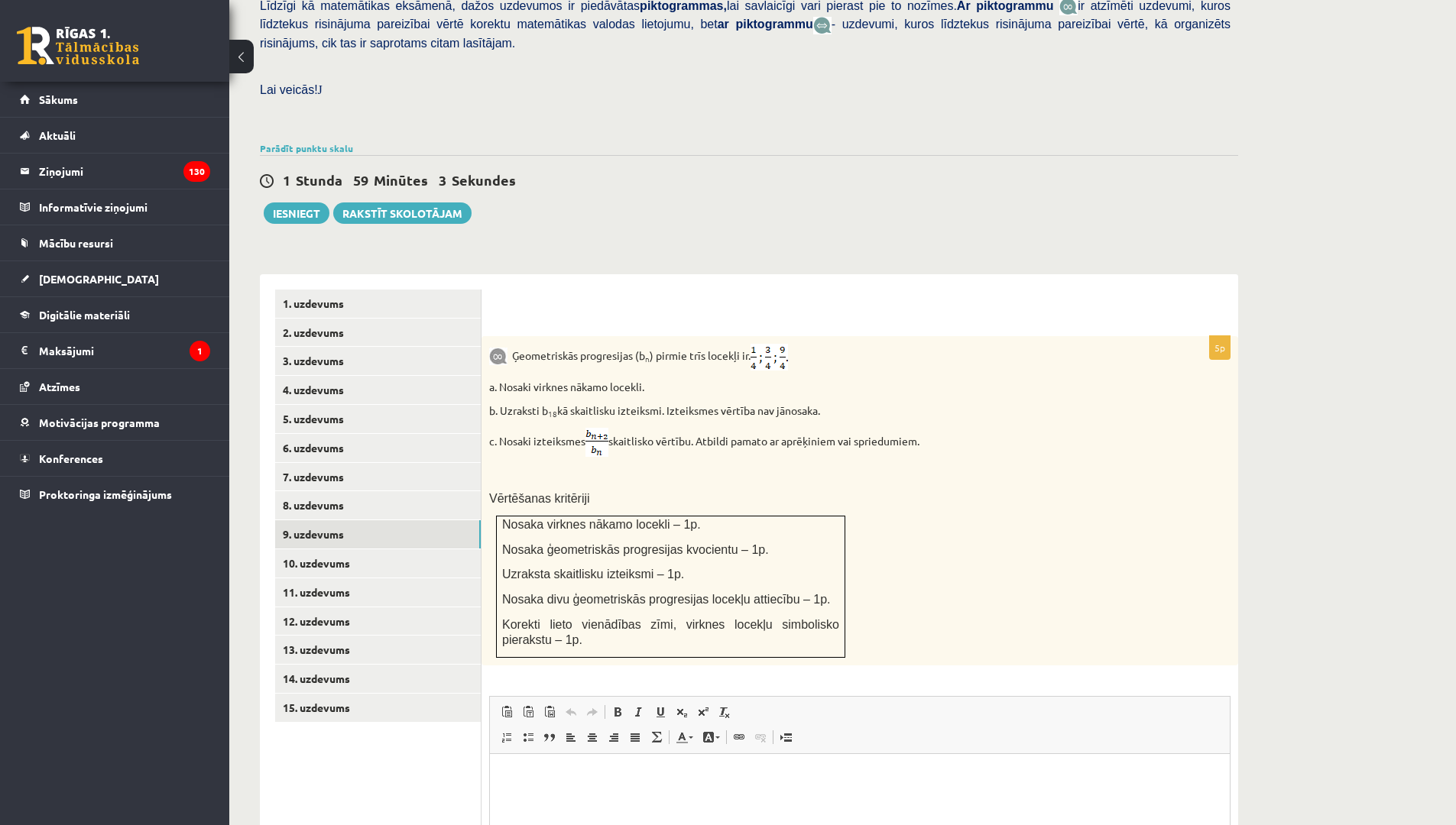
scroll to position [362, 0]
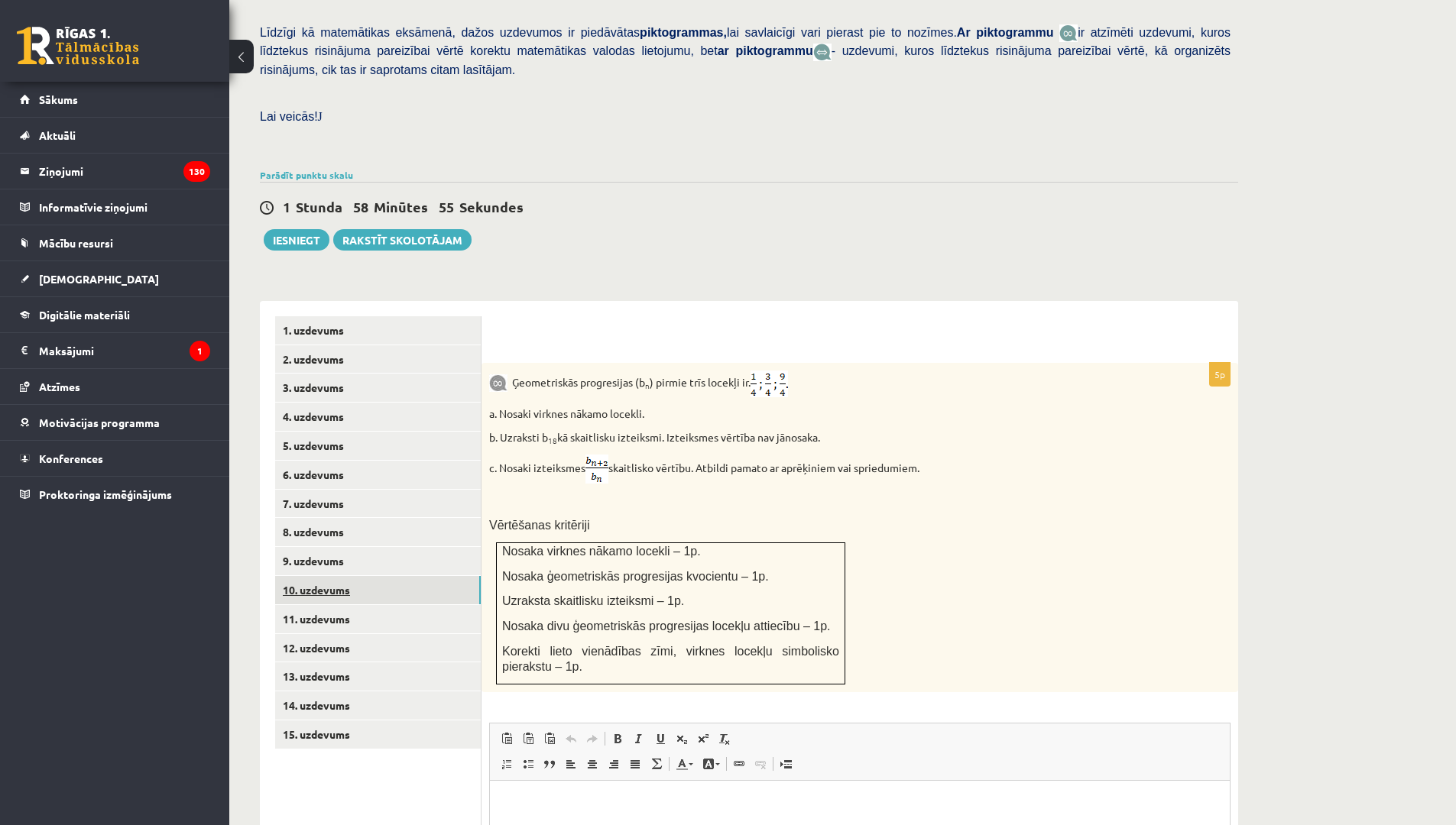
click at [412, 576] on link "10. uzdevums" at bounding box center [378, 590] width 206 height 28
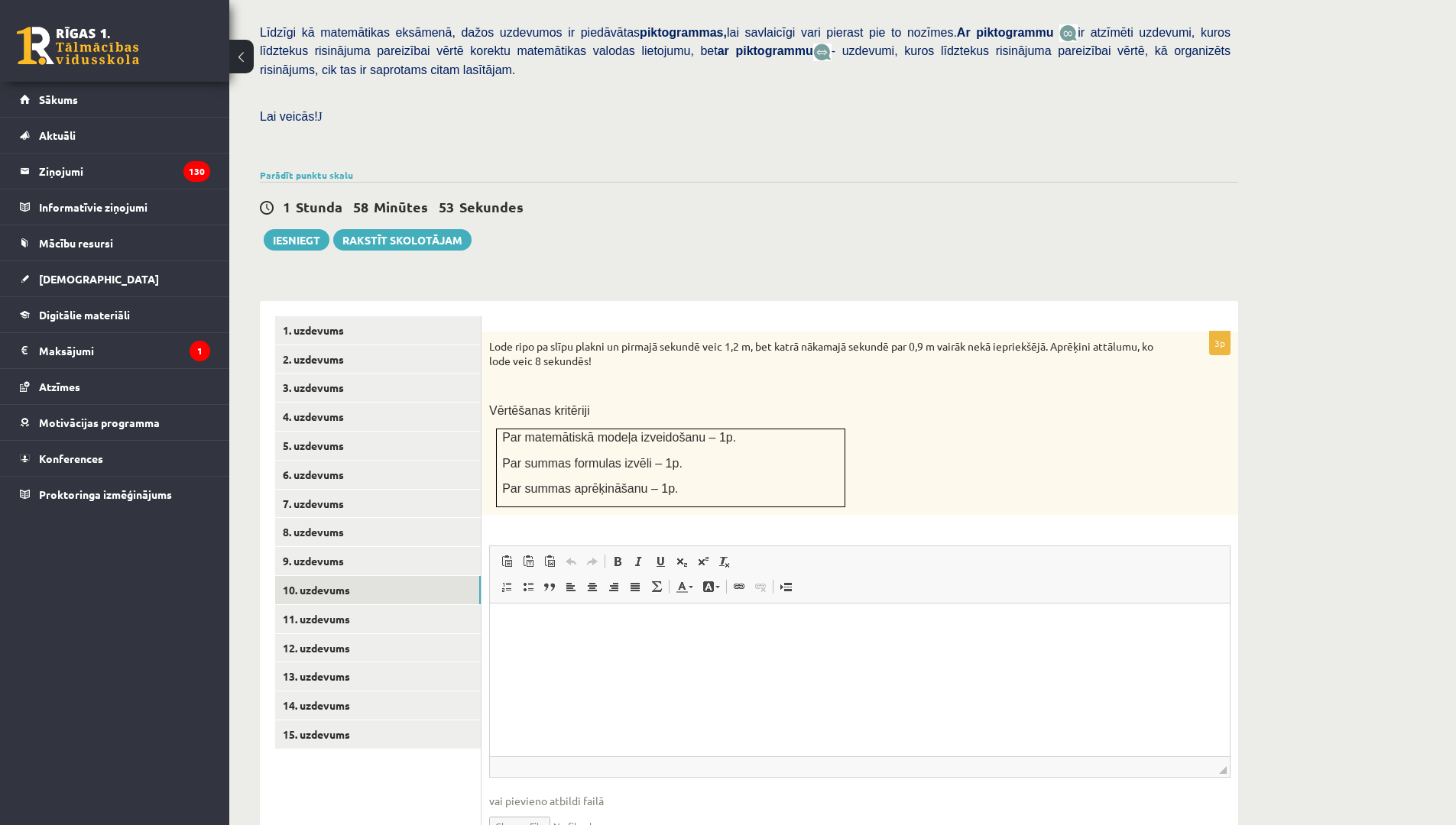
scroll to position [0, 0]
click at [390, 605] on link "11. uzdevums" at bounding box center [378, 619] width 206 height 28
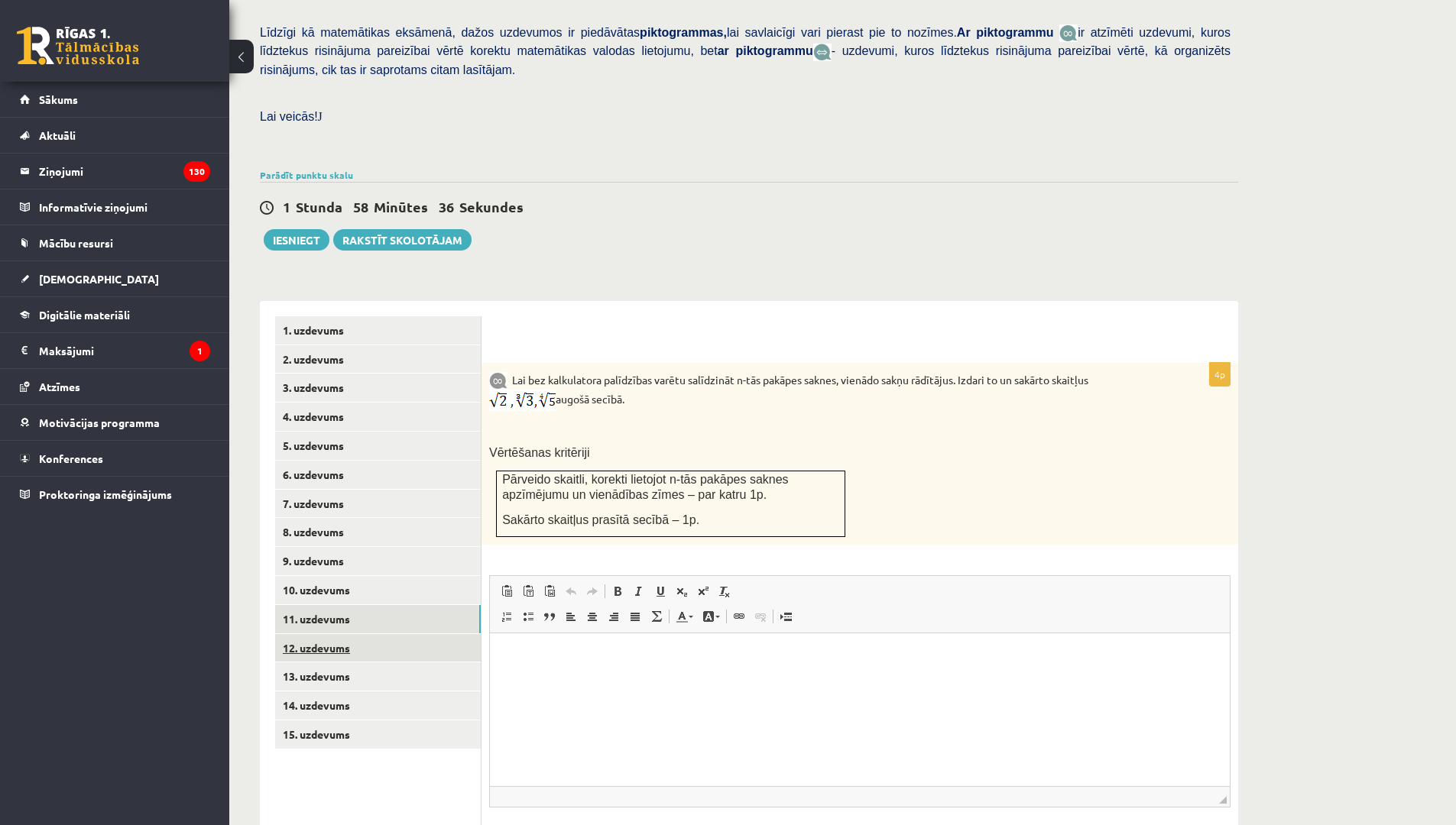
click at [389, 634] on link "12. uzdevums" at bounding box center [378, 648] width 206 height 28
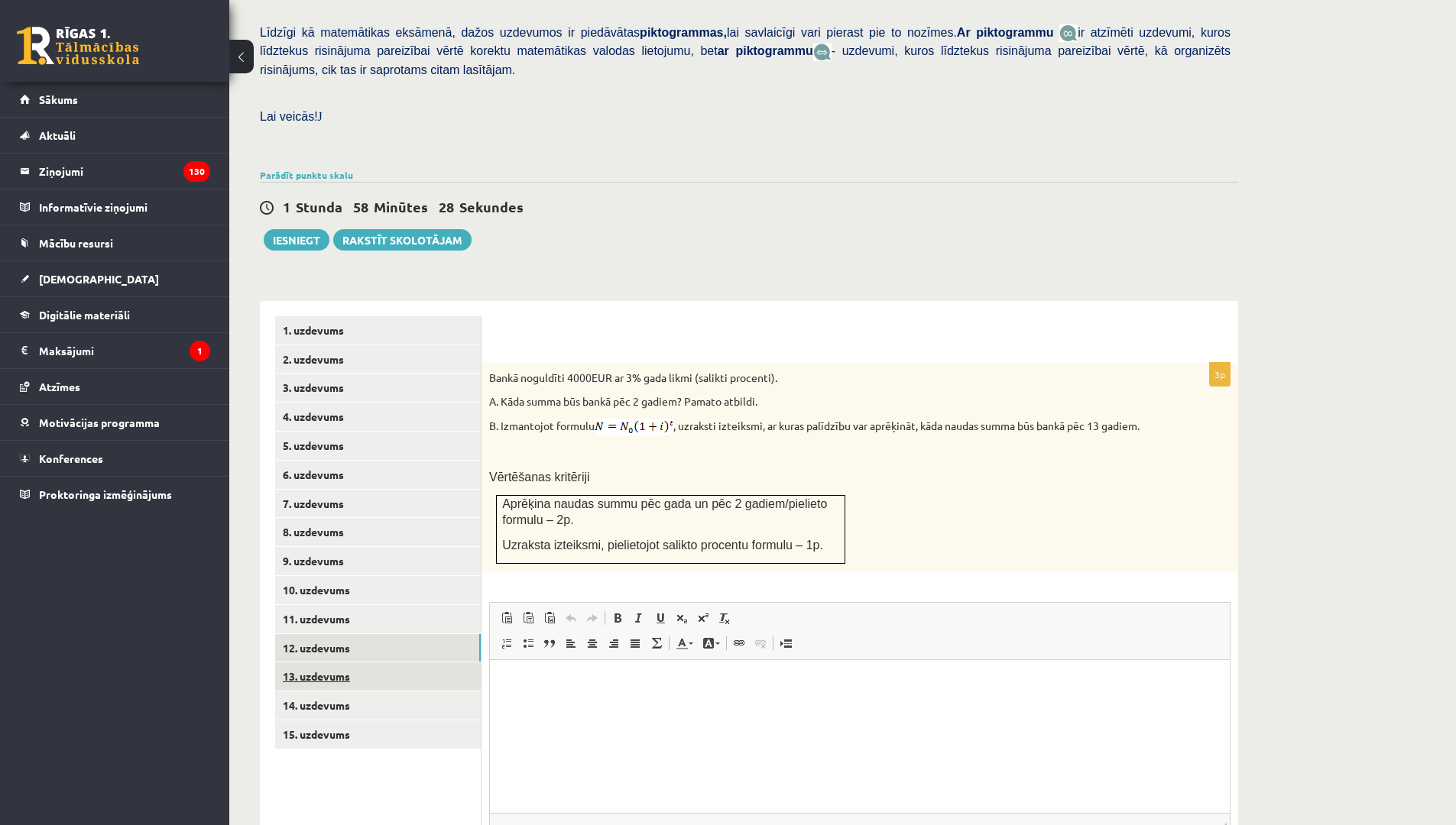
click at [385, 662] on link "13. uzdevums" at bounding box center [378, 676] width 206 height 28
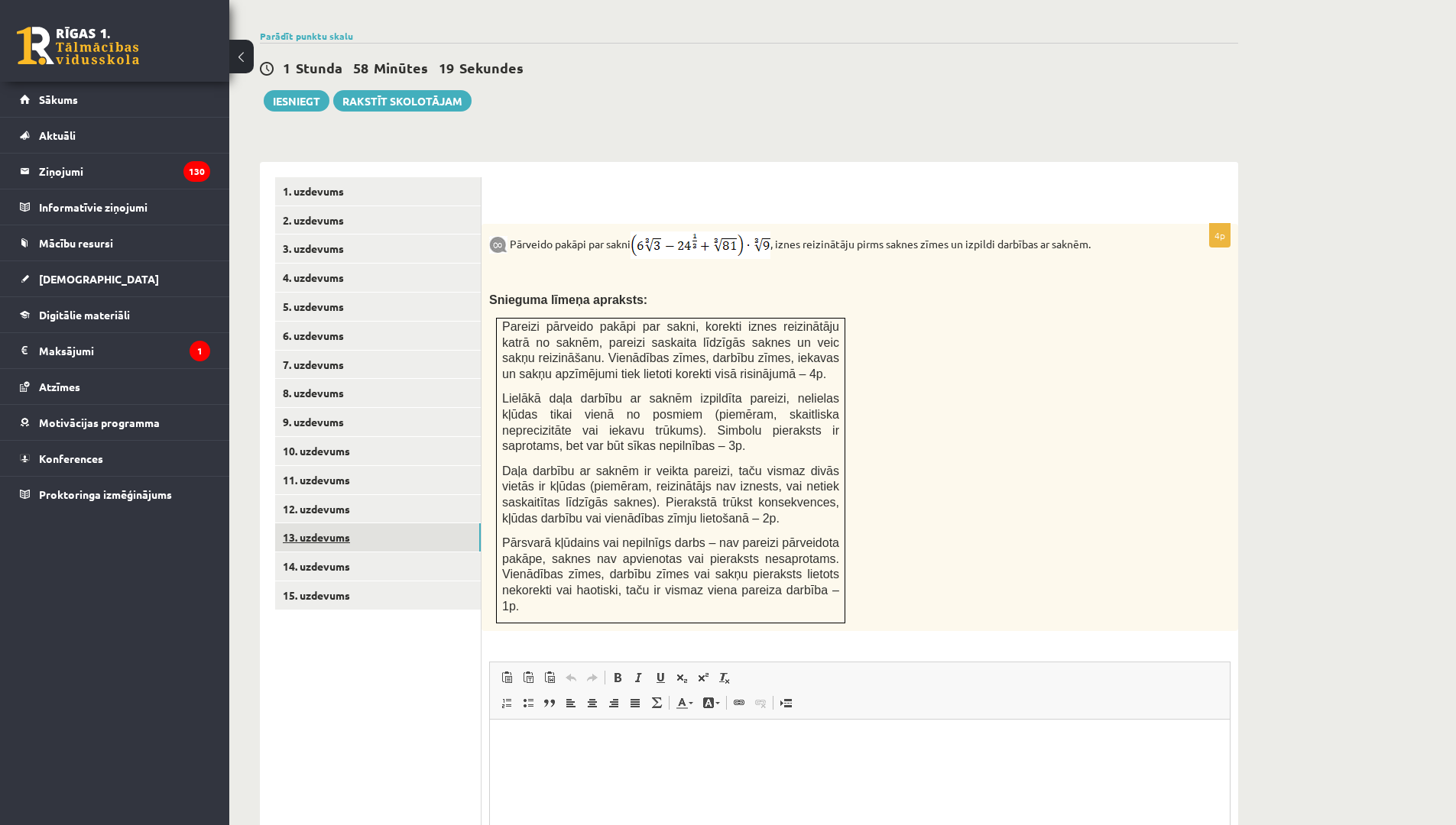
click at [430, 523] on link "13. uzdevums" at bounding box center [378, 537] width 206 height 28
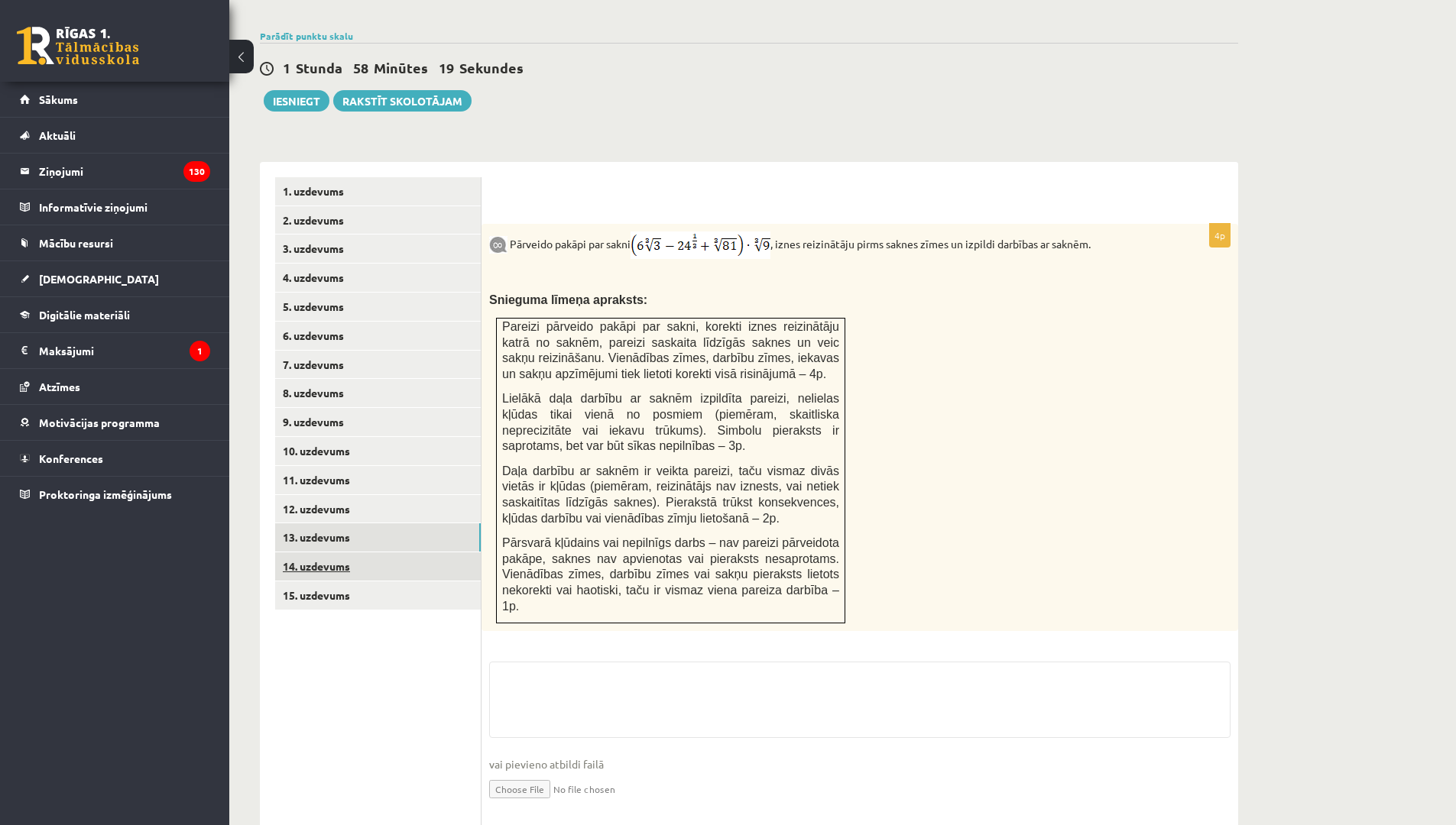
click at [433, 552] on link "14. uzdevums" at bounding box center [378, 566] width 206 height 28
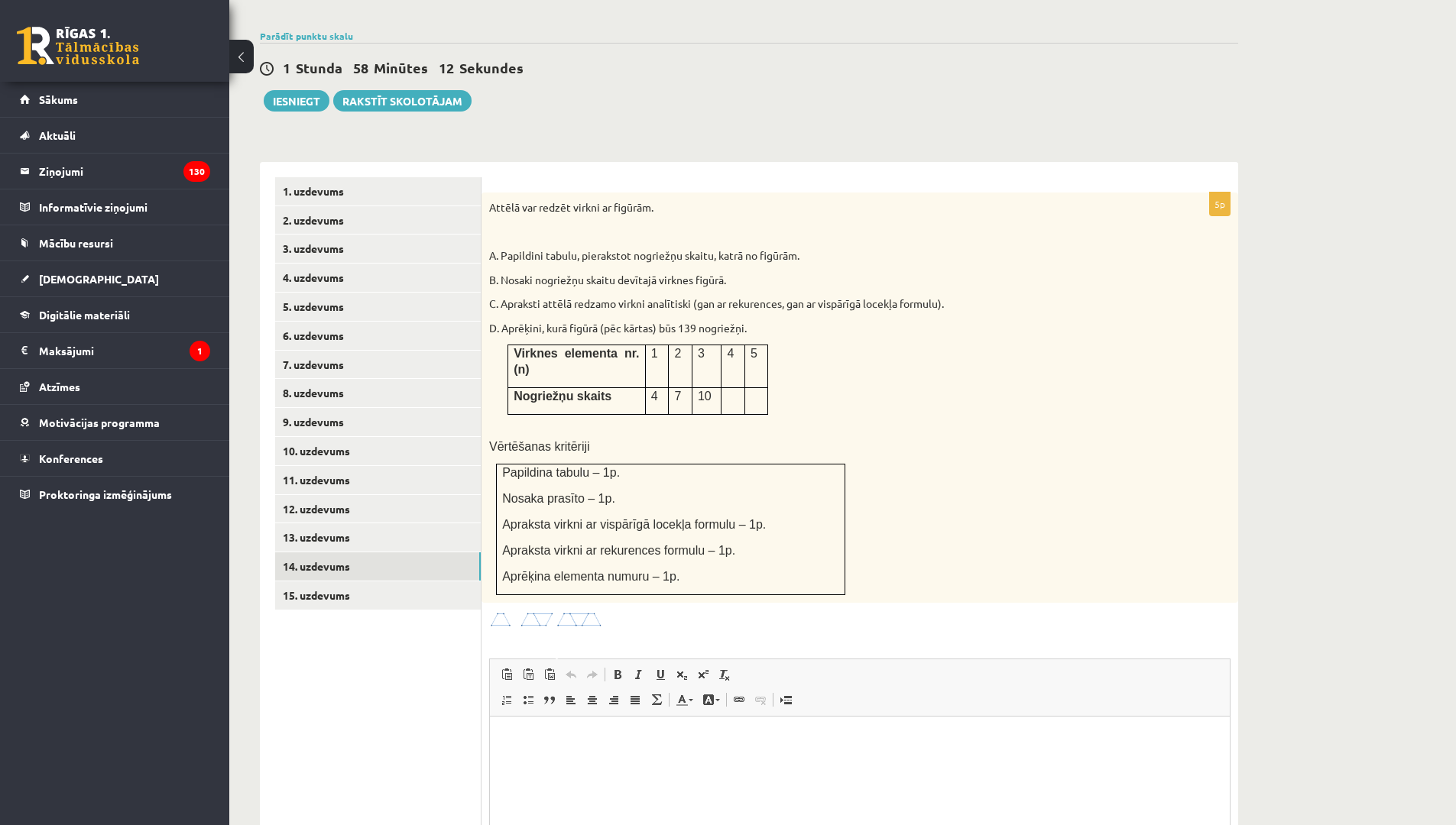
click at [496, 611] on img at bounding box center [547, 619] width 115 height 17
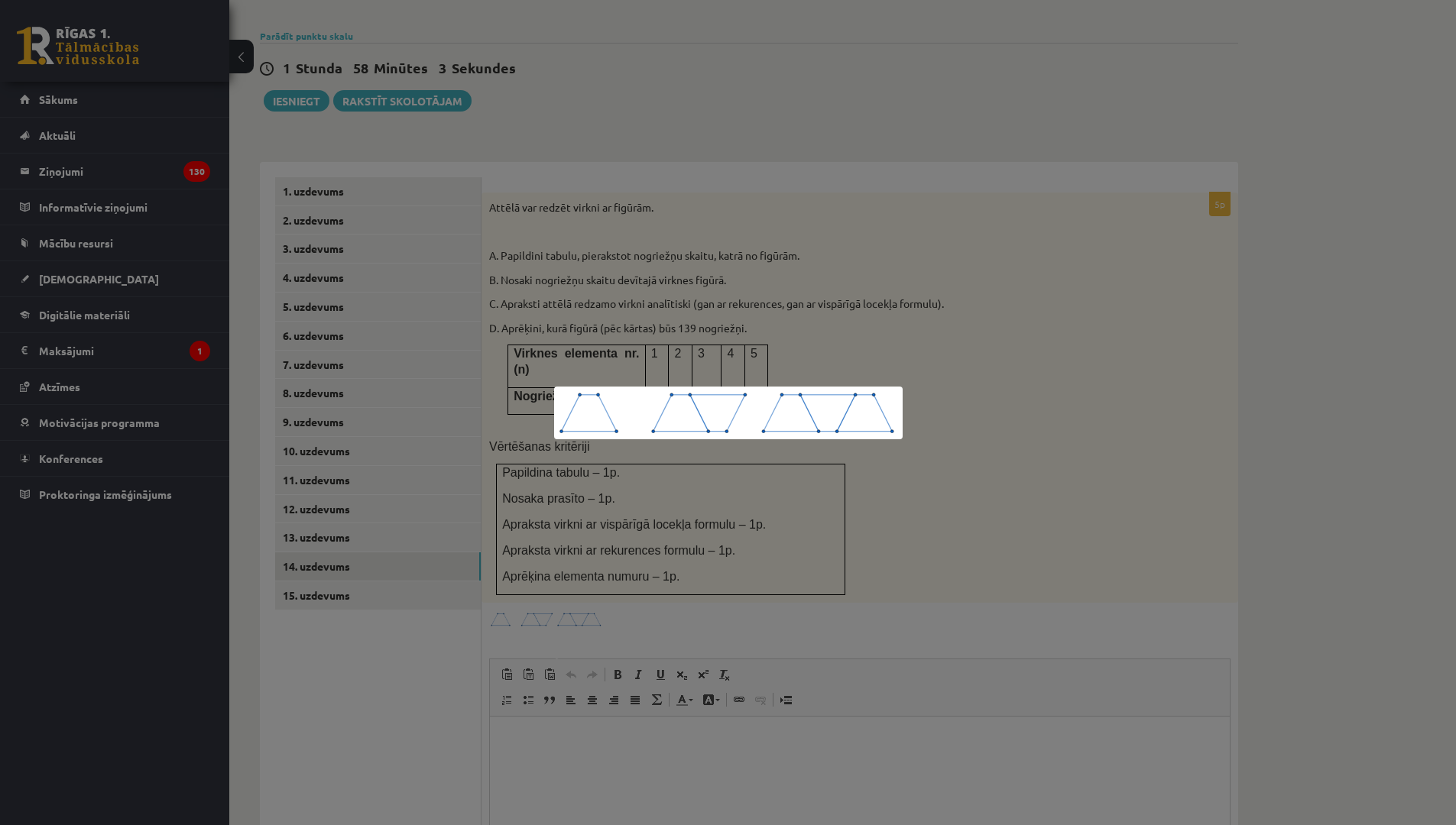
click at [416, 646] on div at bounding box center [728, 412] width 1456 height 825
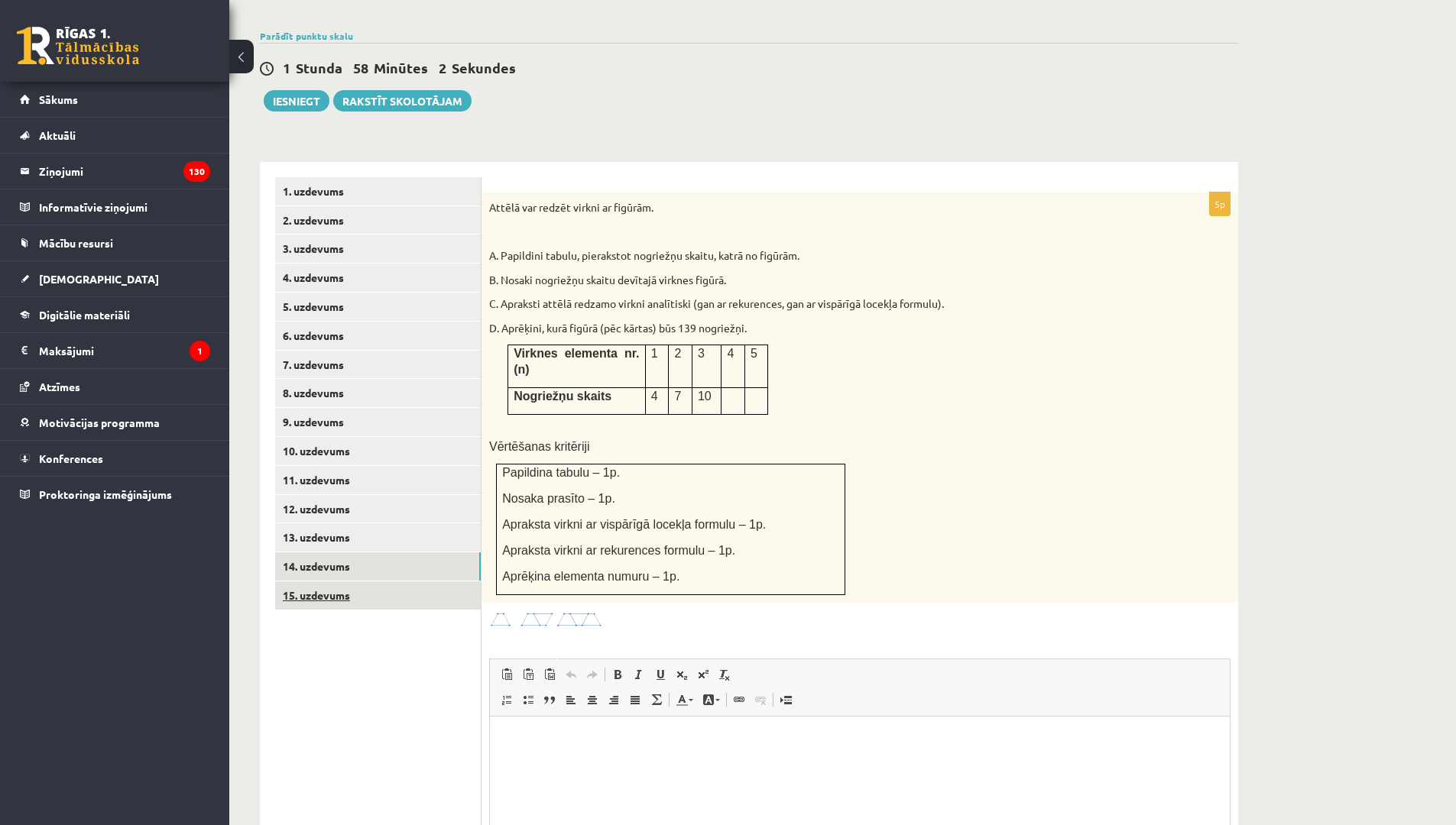
click at [386, 581] on link "15. uzdevums" at bounding box center [378, 595] width 206 height 28
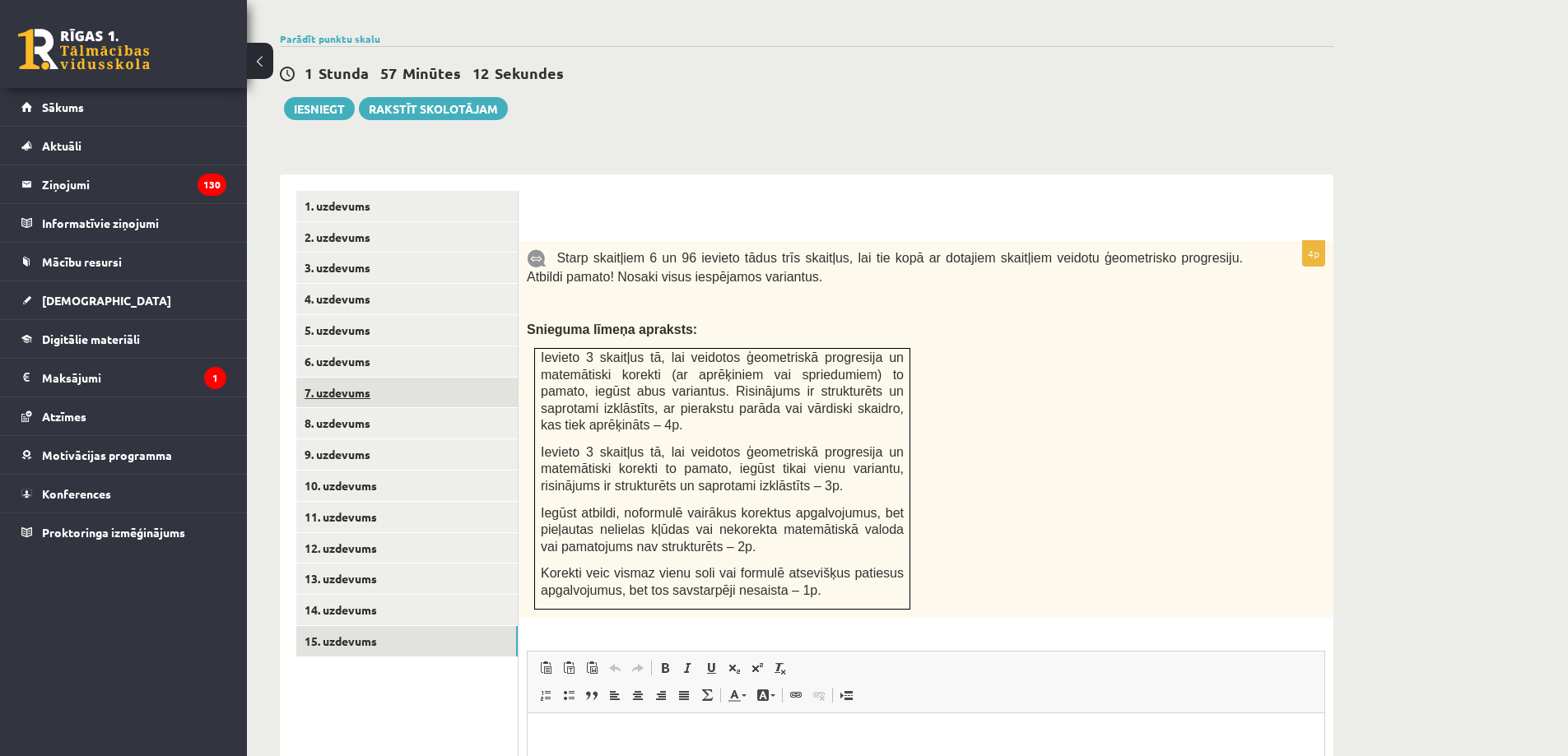
click at [444, 378] on link "7. uzdevums" at bounding box center [407, 393] width 222 height 30
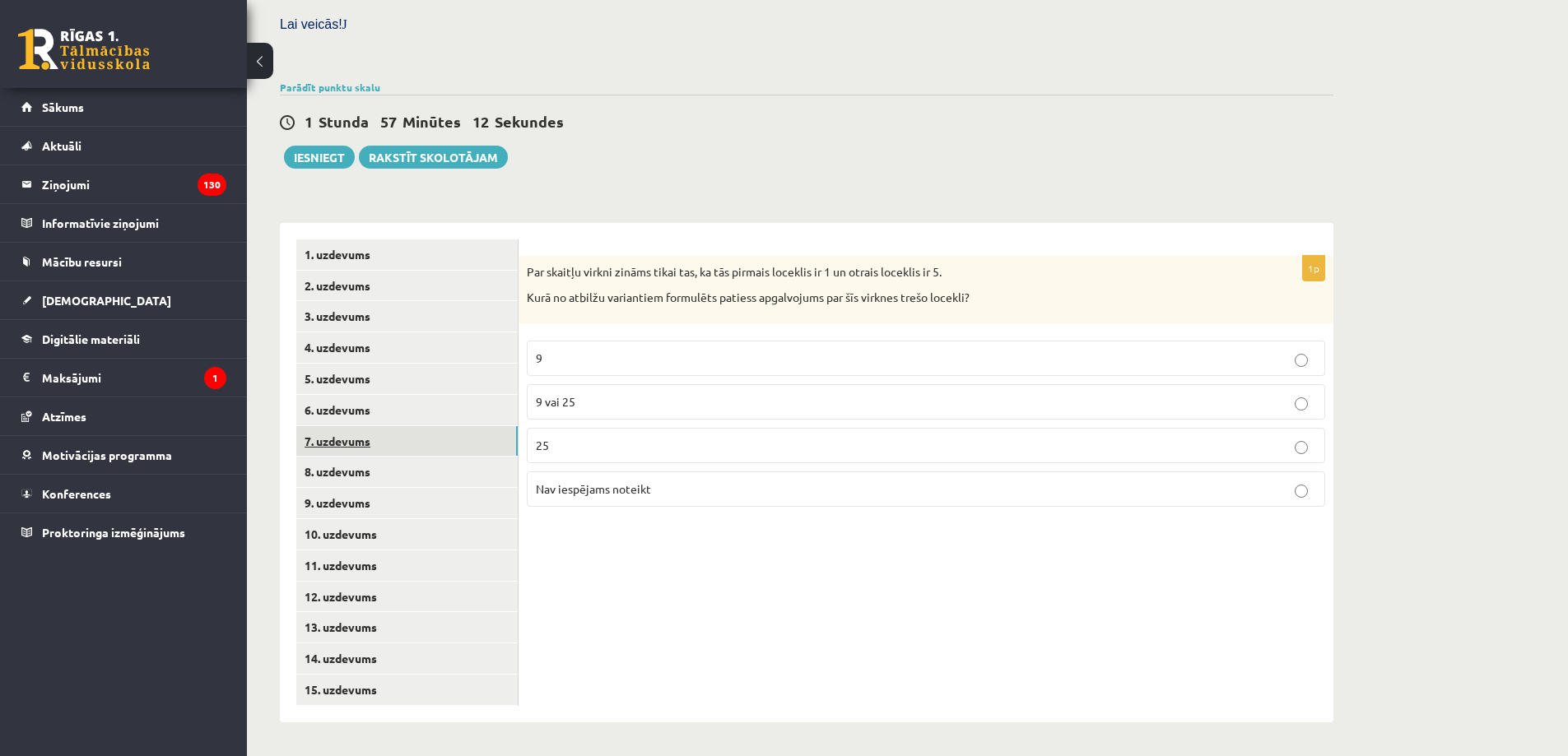
scroll to position [455, 0]
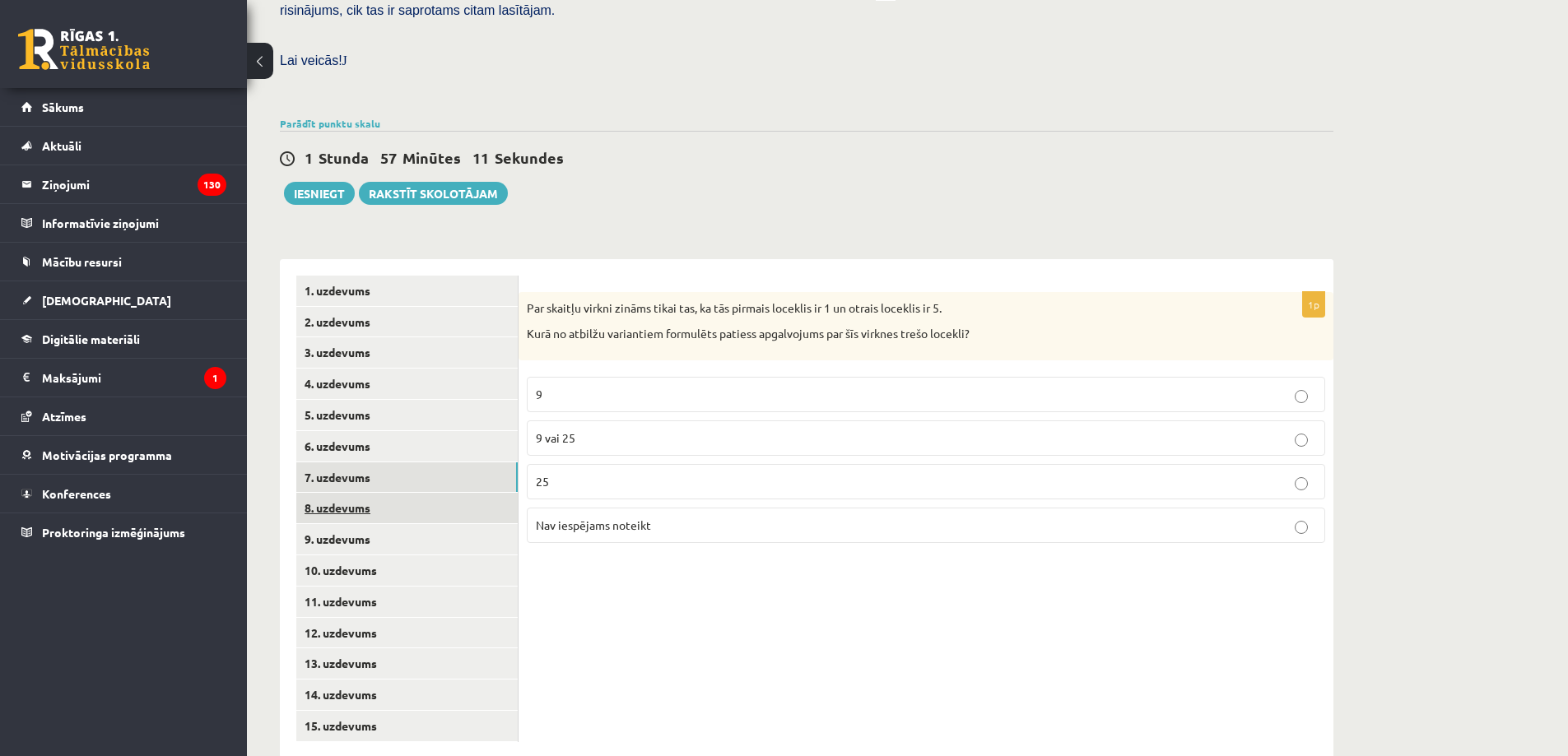
click at [449, 493] on link "8. uzdevums" at bounding box center [407, 508] width 222 height 30
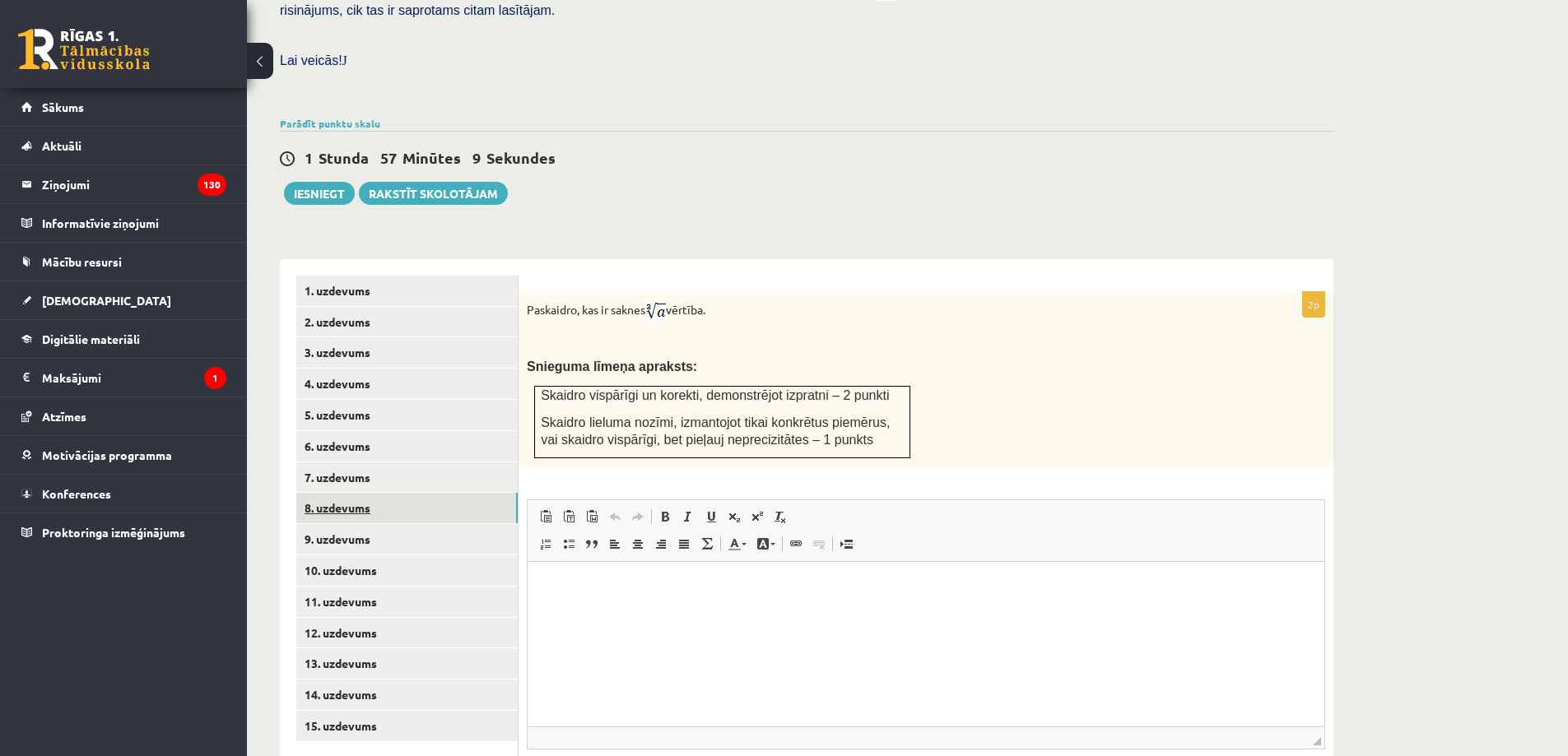
scroll to position [0, 0]
click at [439, 462] on link "7. uzdevums" at bounding box center [407, 477] width 222 height 30
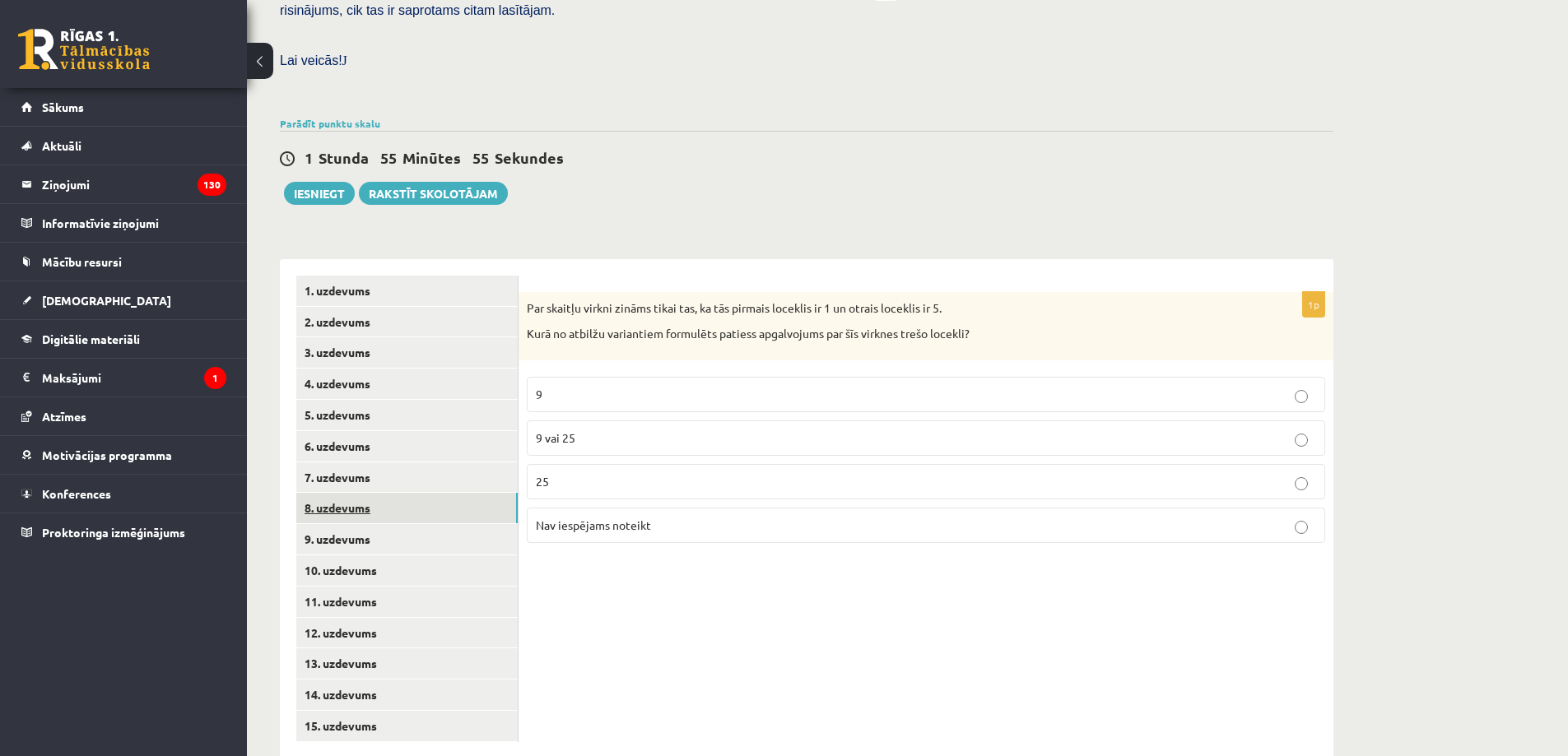
click at [438, 493] on link "8. uzdevums" at bounding box center [407, 508] width 222 height 30
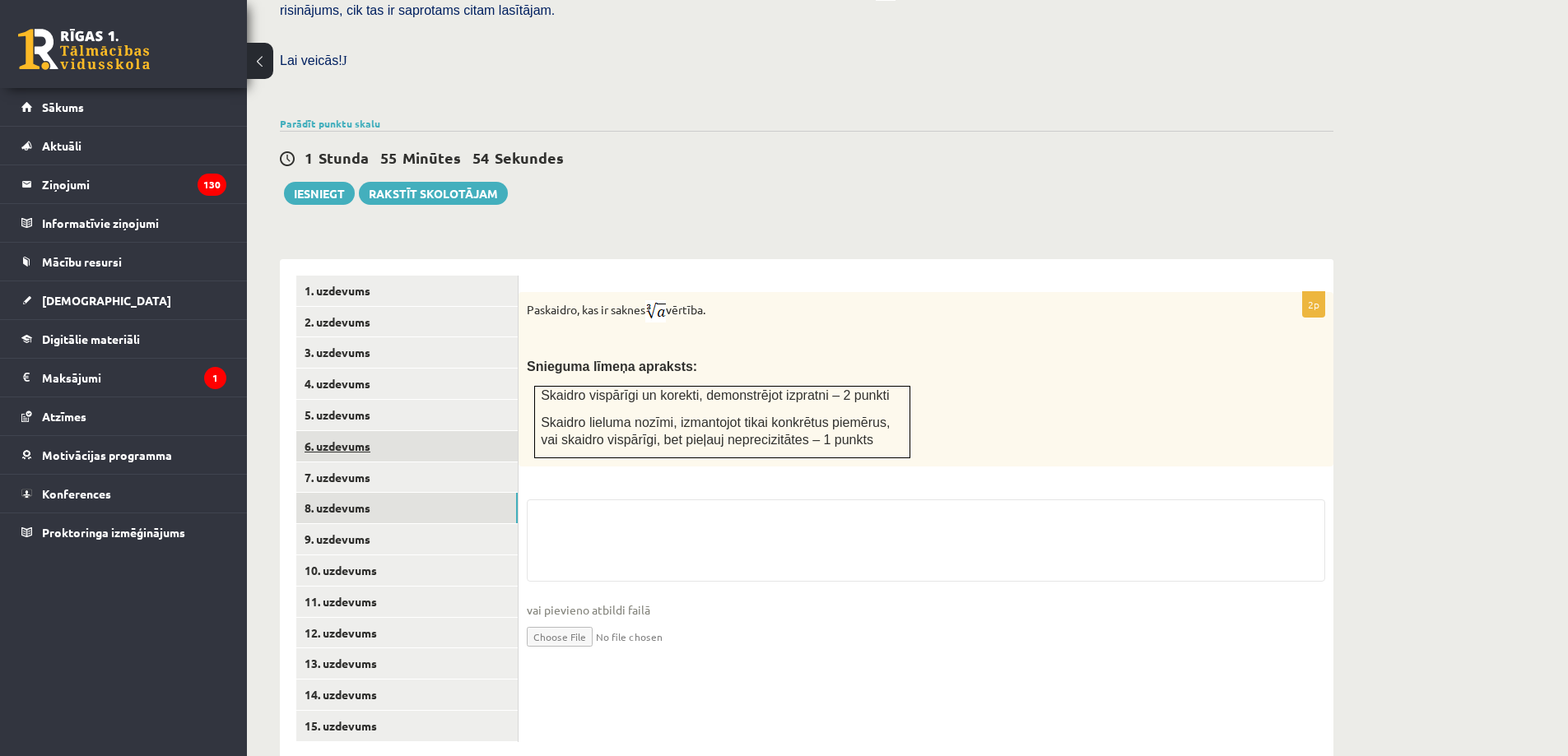
click at [427, 431] on link "6. uzdevums" at bounding box center [407, 446] width 222 height 30
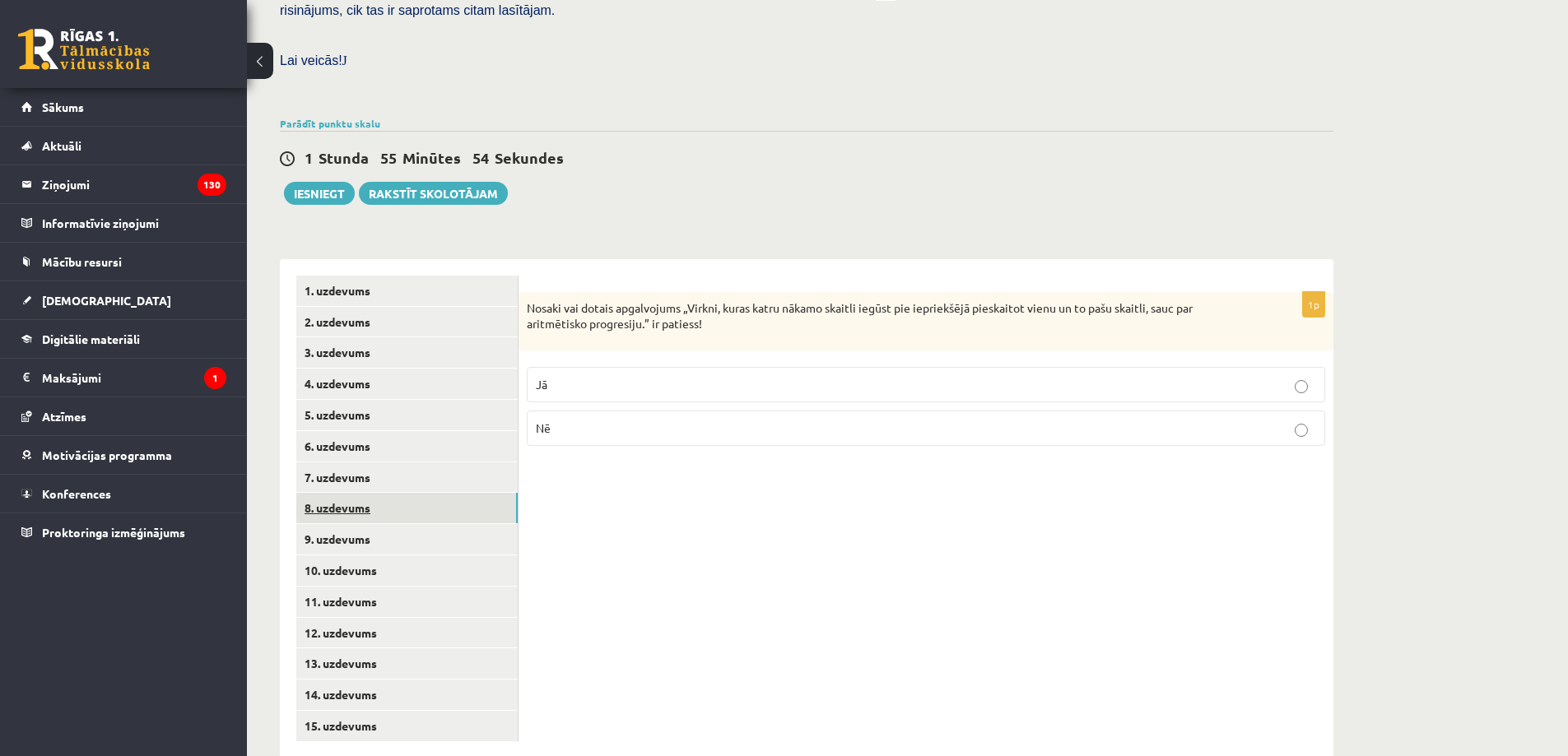
click at [427, 493] on link "8. uzdevums" at bounding box center [407, 508] width 222 height 30
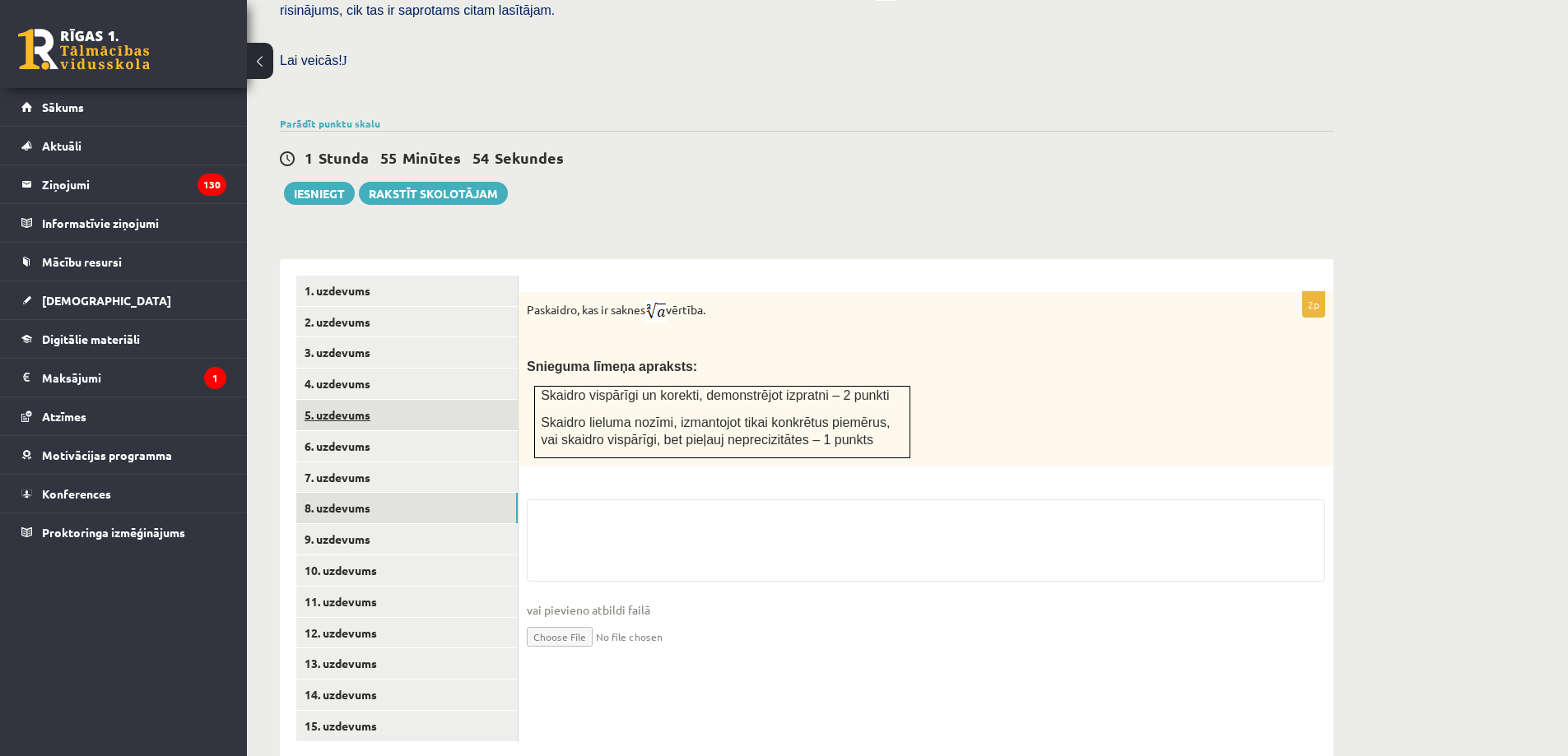
click at [416, 364] on ul "1. uzdevums 2. uzdevums 3. uzdevums 4. uzdevums 5. uzdevums 6. uzdevums 7. uzde…" at bounding box center [408, 509] width 223 height 467
click at [416, 400] on link "5. uzdevums" at bounding box center [407, 415] width 222 height 30
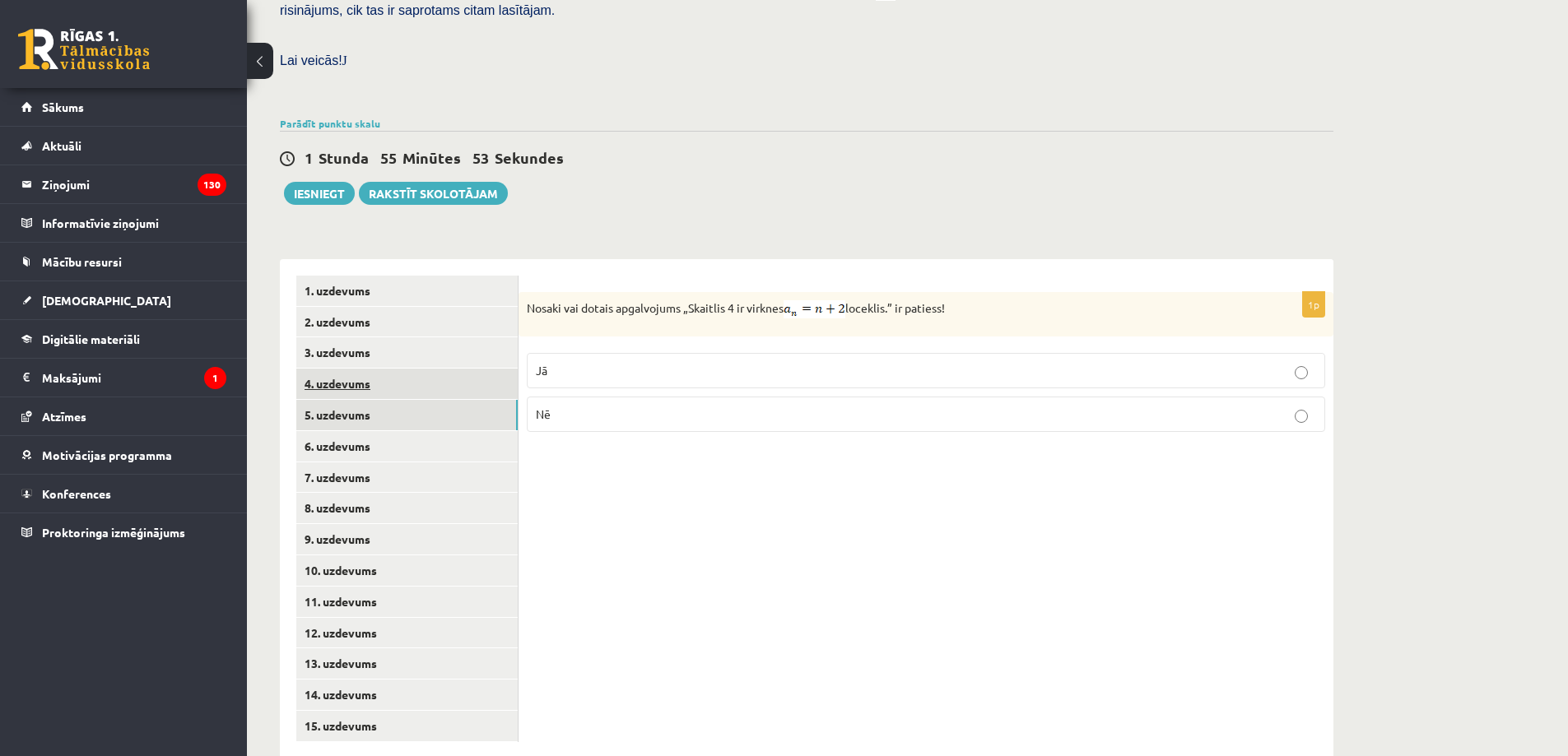
click at [429, 369] on link "4. uzdevums" at bounding box center [407, 384] width 222 height 30
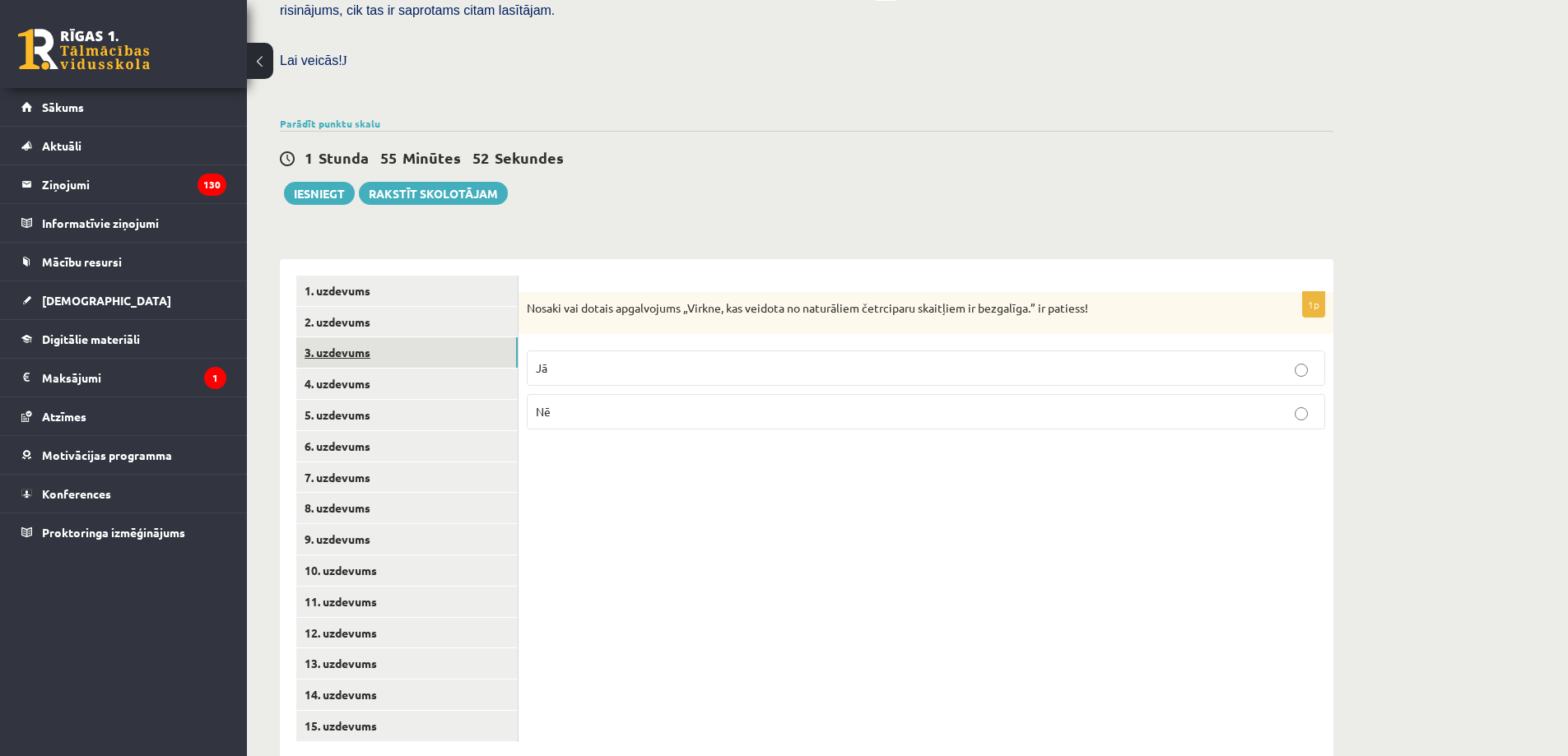
click at [438, 337] on link "3. uzdevums" at bounding box center [407, 353] width 222 height 30
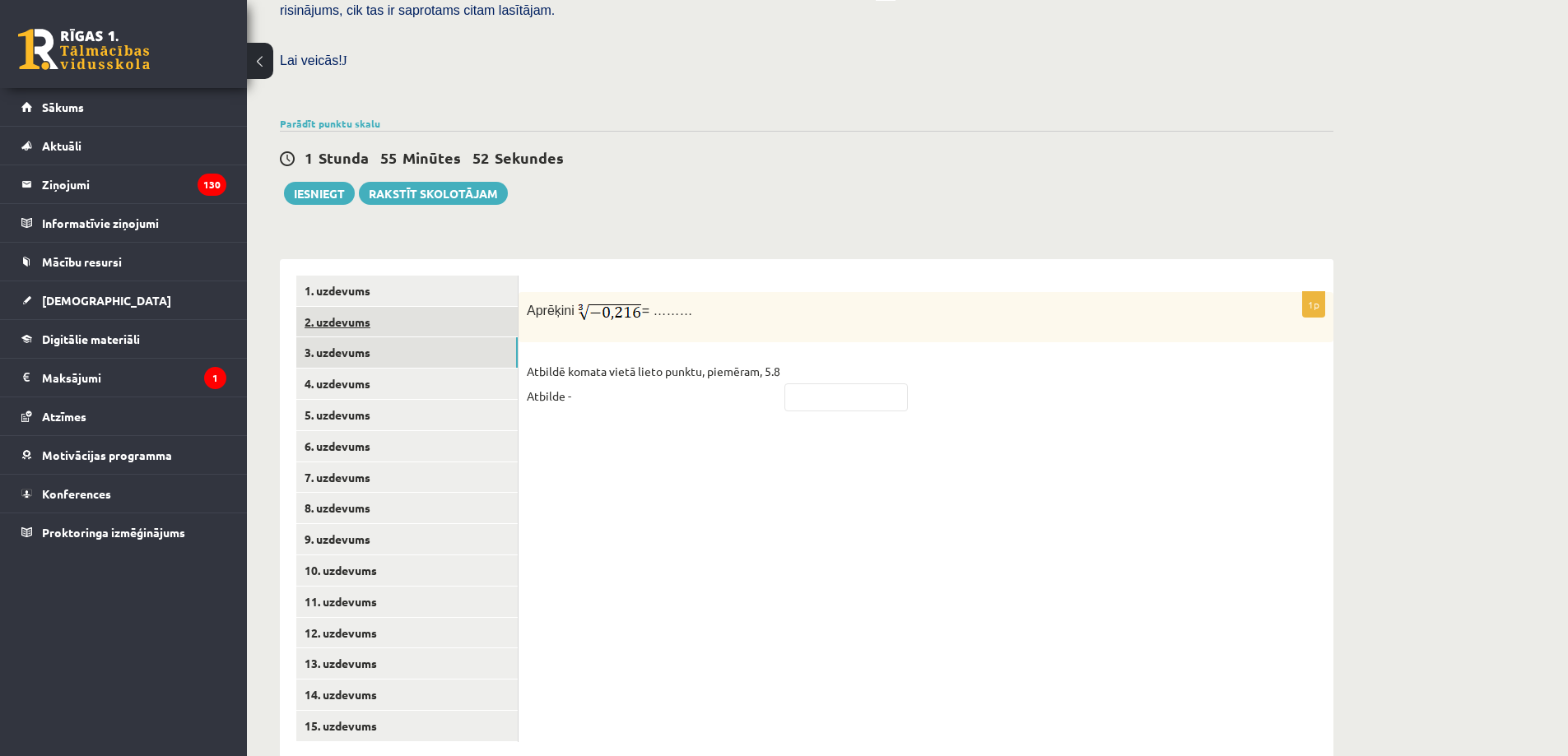
click at [444, 307] on link "2. uzdevums" at bounding box center [407, 322] width 222 height 30
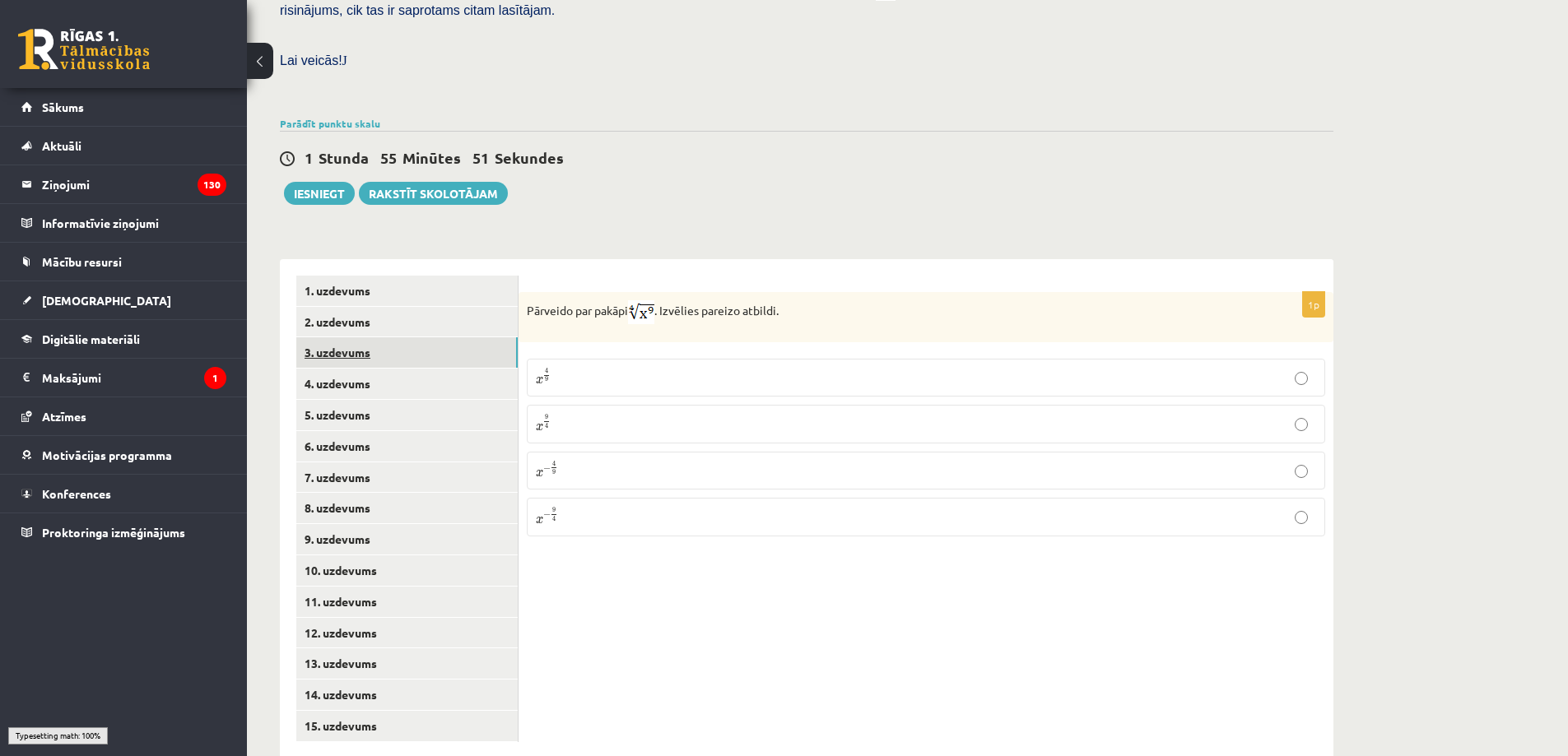
click at [440, 337] on link "3. uzdevums" at bounding box center [407, 353] width 222 height 30
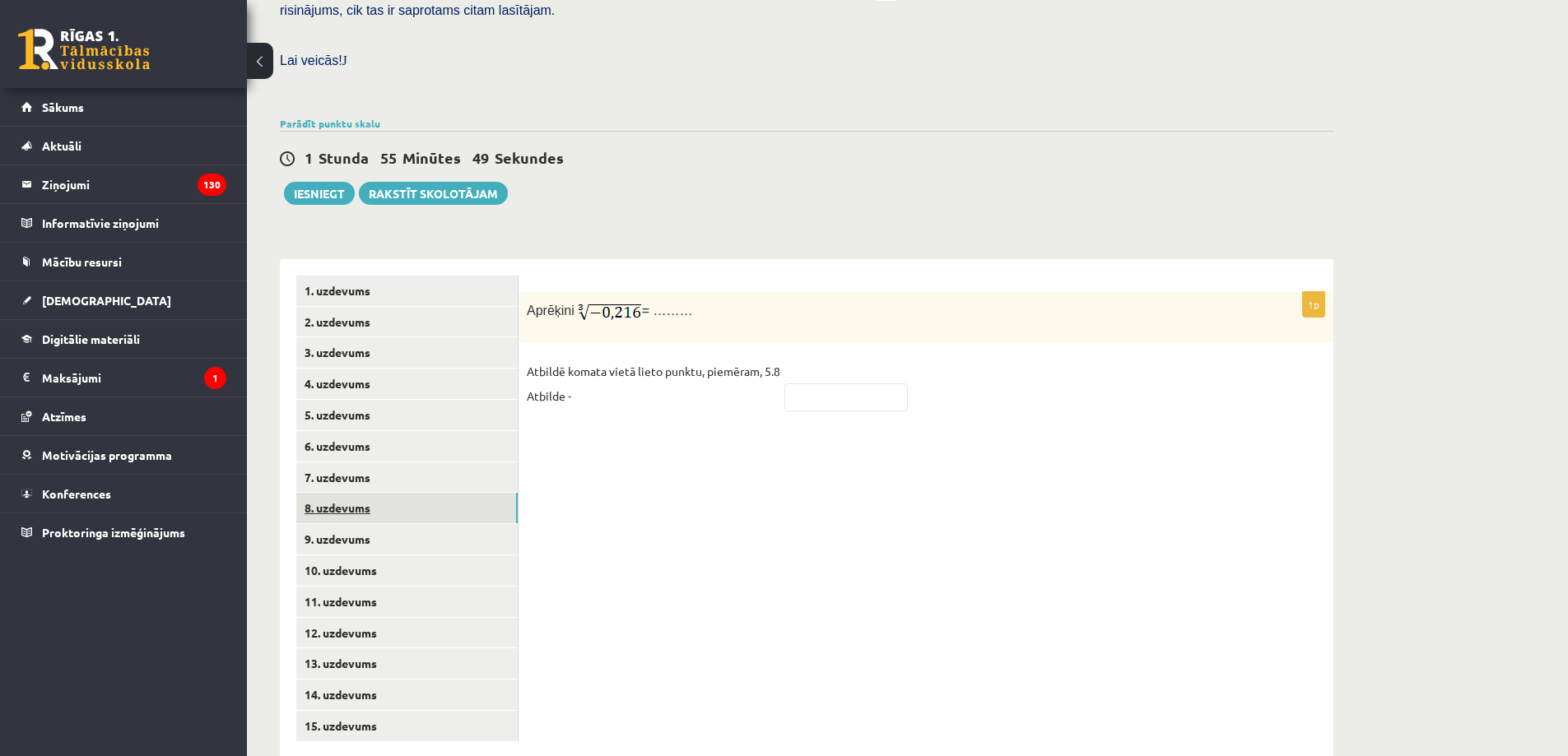
click at [374, 493] on link "8. uzdevums" at bounding box center [407, 508] width 222 height 30
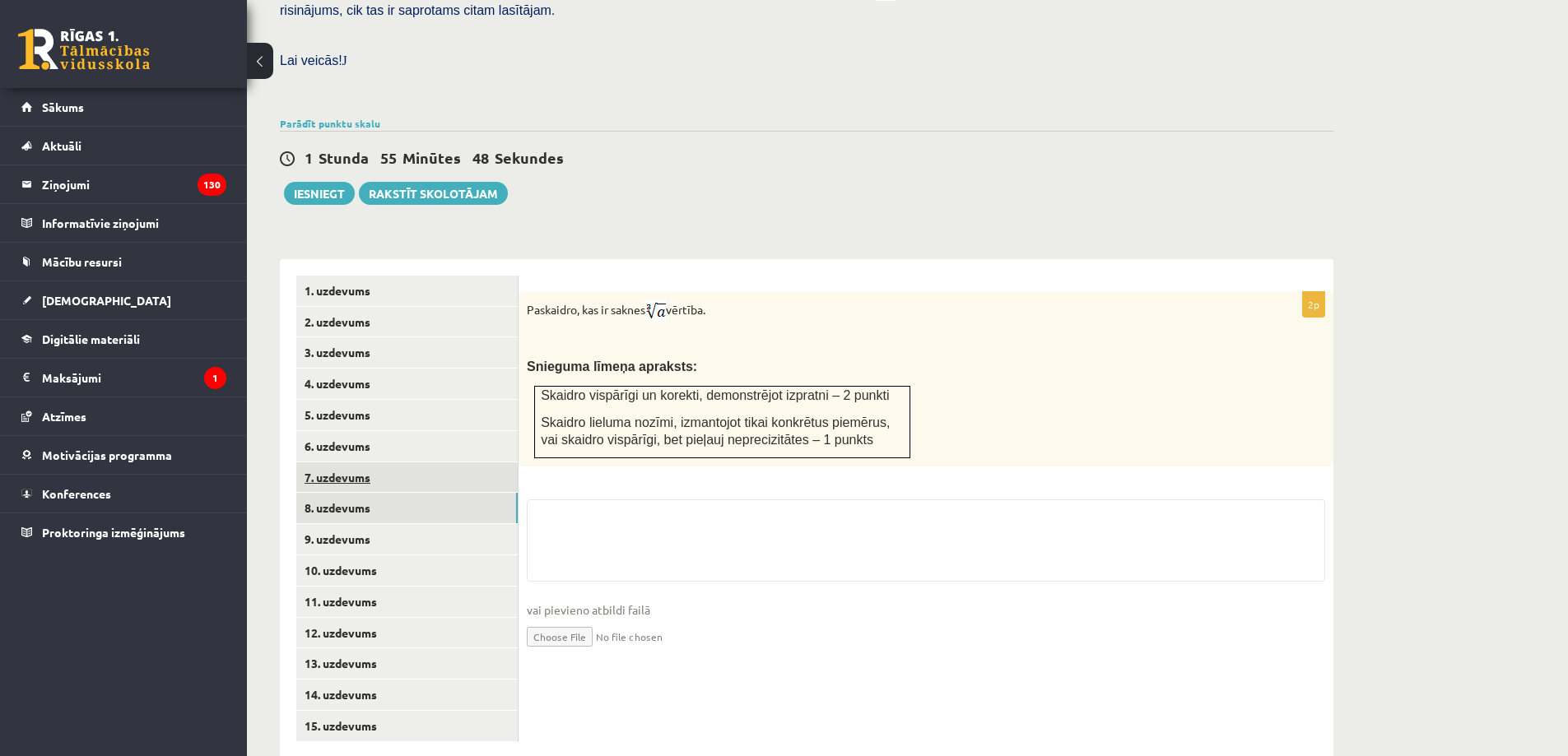
click at [422, 462] on link "7. uzdevums" at bounding box center [407, 477] width 222 height 30
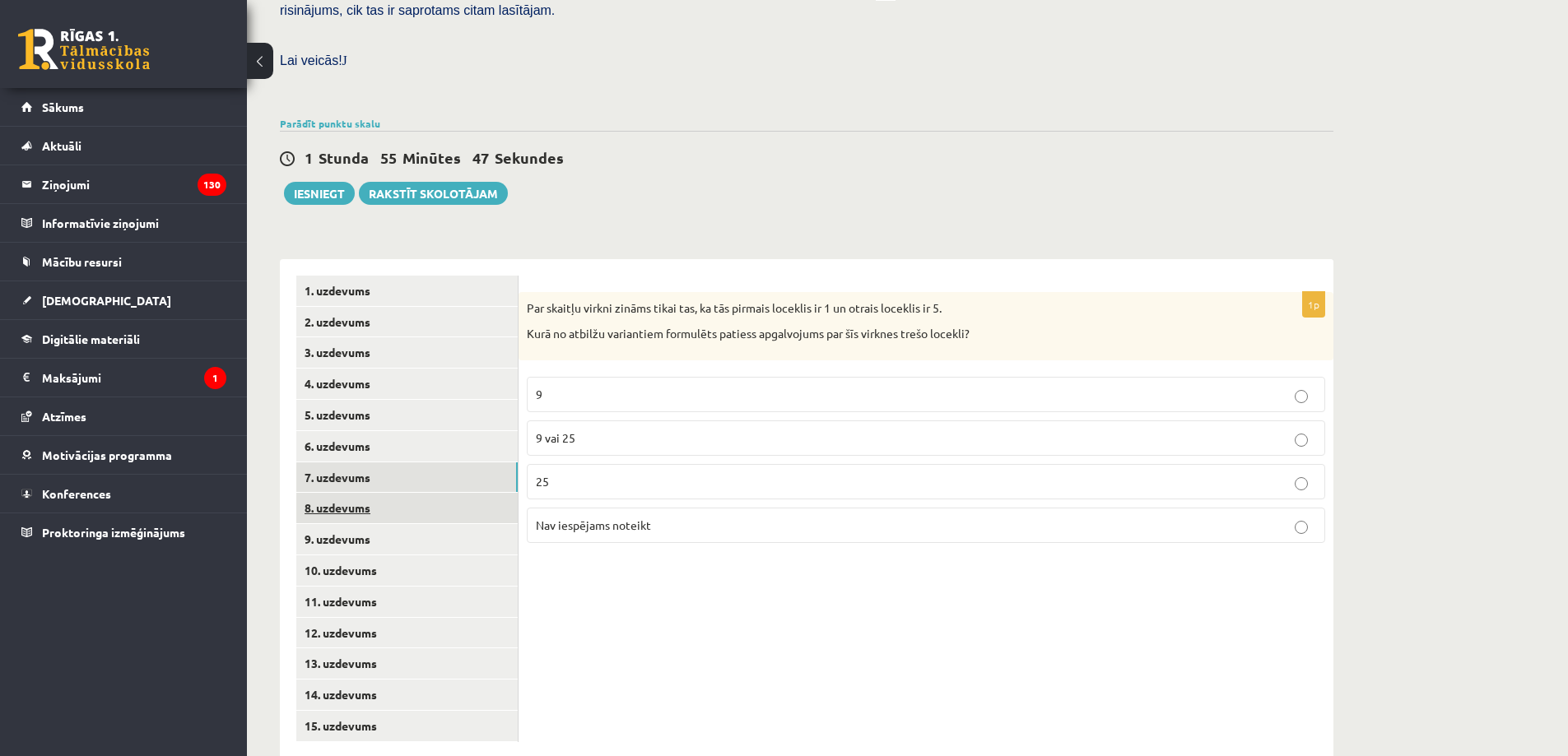
click at [421, 493] on link "8. uzdevums" at bounding box center [407, 508] width 222 height 30
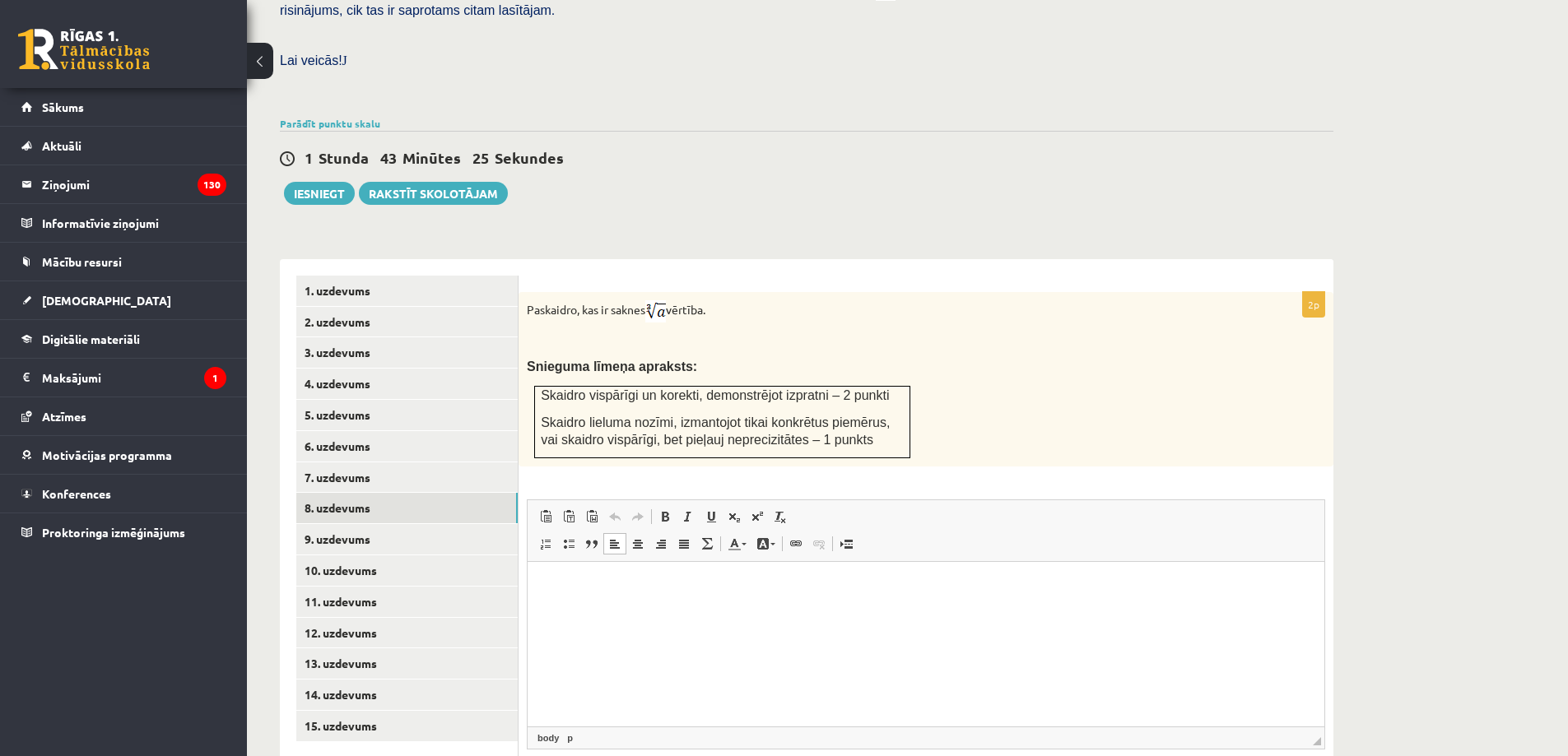
click at [629, 613] on html at bounding box center [925, 587] width 797 height 50
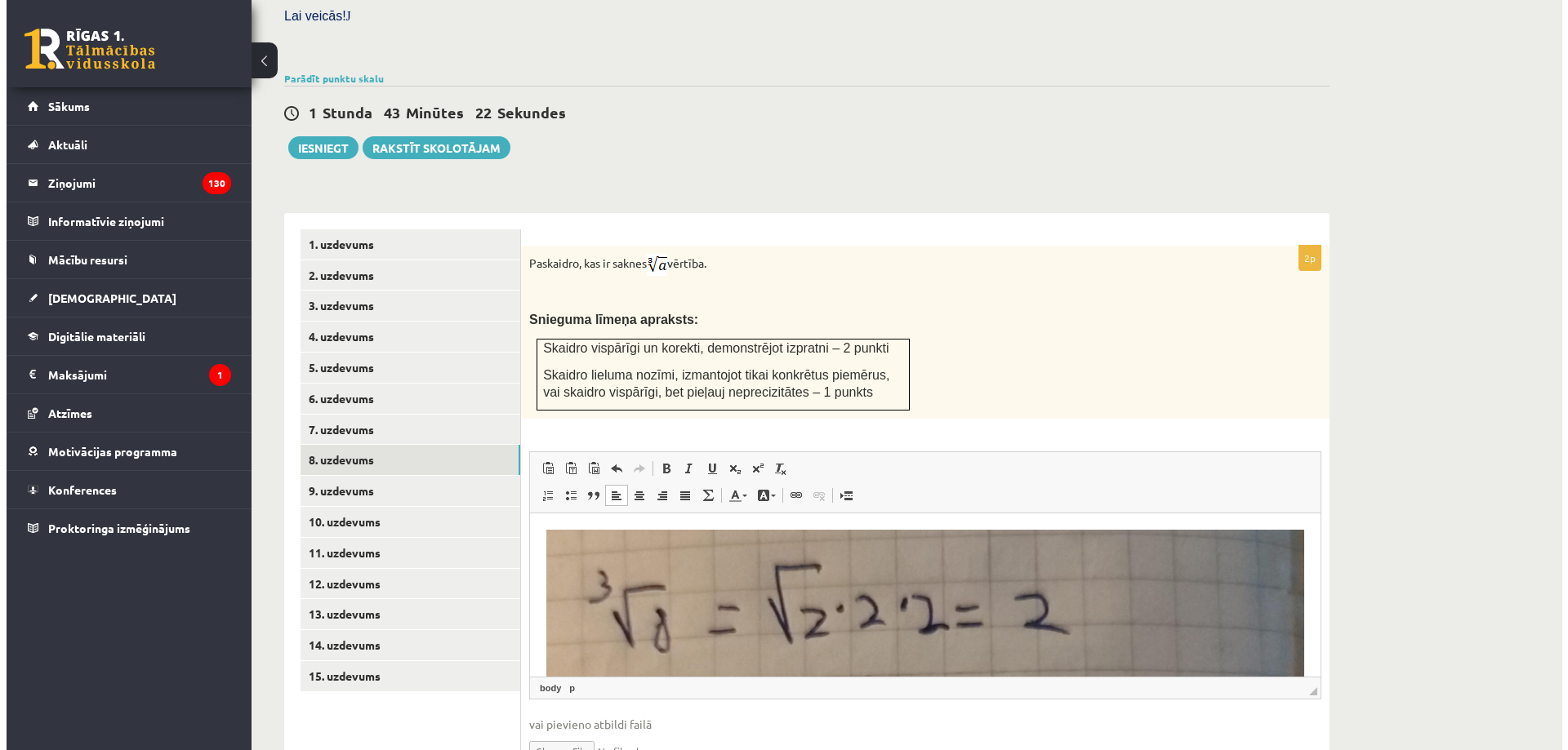
scroll to position [550, 0]
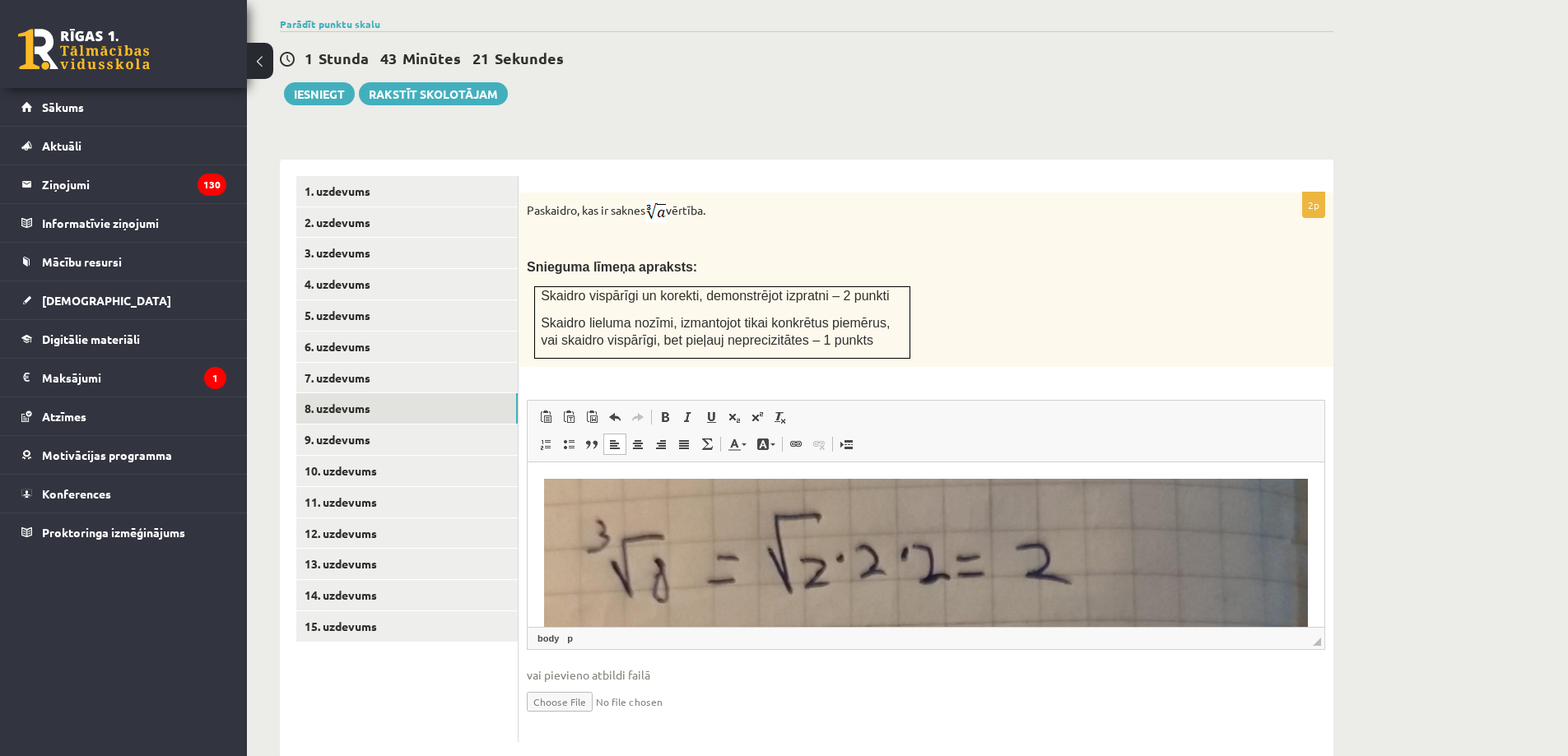
click at [819, 586] on img "Визуальный текстовый редактор, wiswyg-editor-user-answer-47024906917700" at bounding box center [926, 710] width 764 height 462
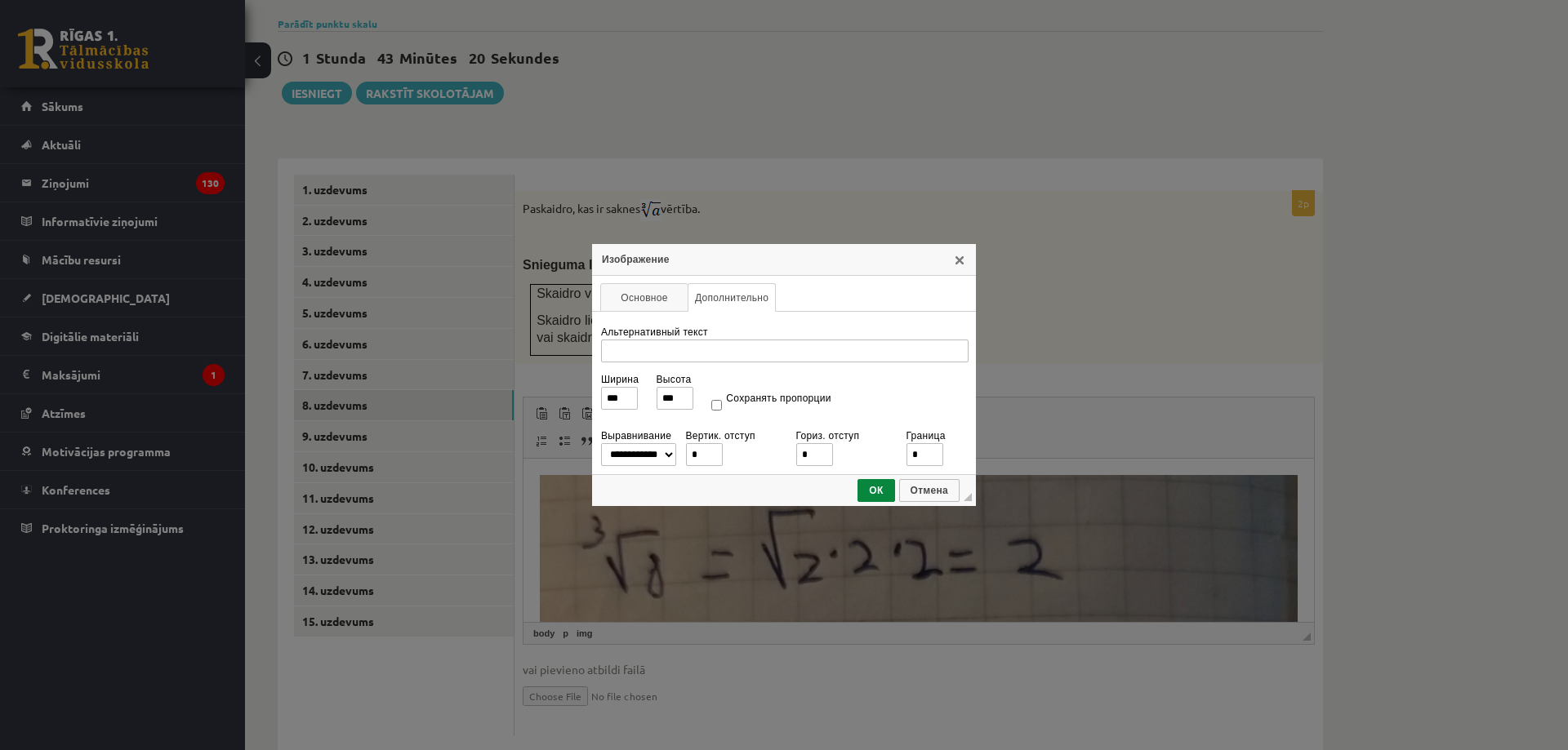
scroll to position [0, 0]
click at [1240, 499] on div "**********" at bounding box center [784, 375] width 1568 height 750
click at [954, 259] on link "X" at bounding box center [959, 260] width 13 height 13
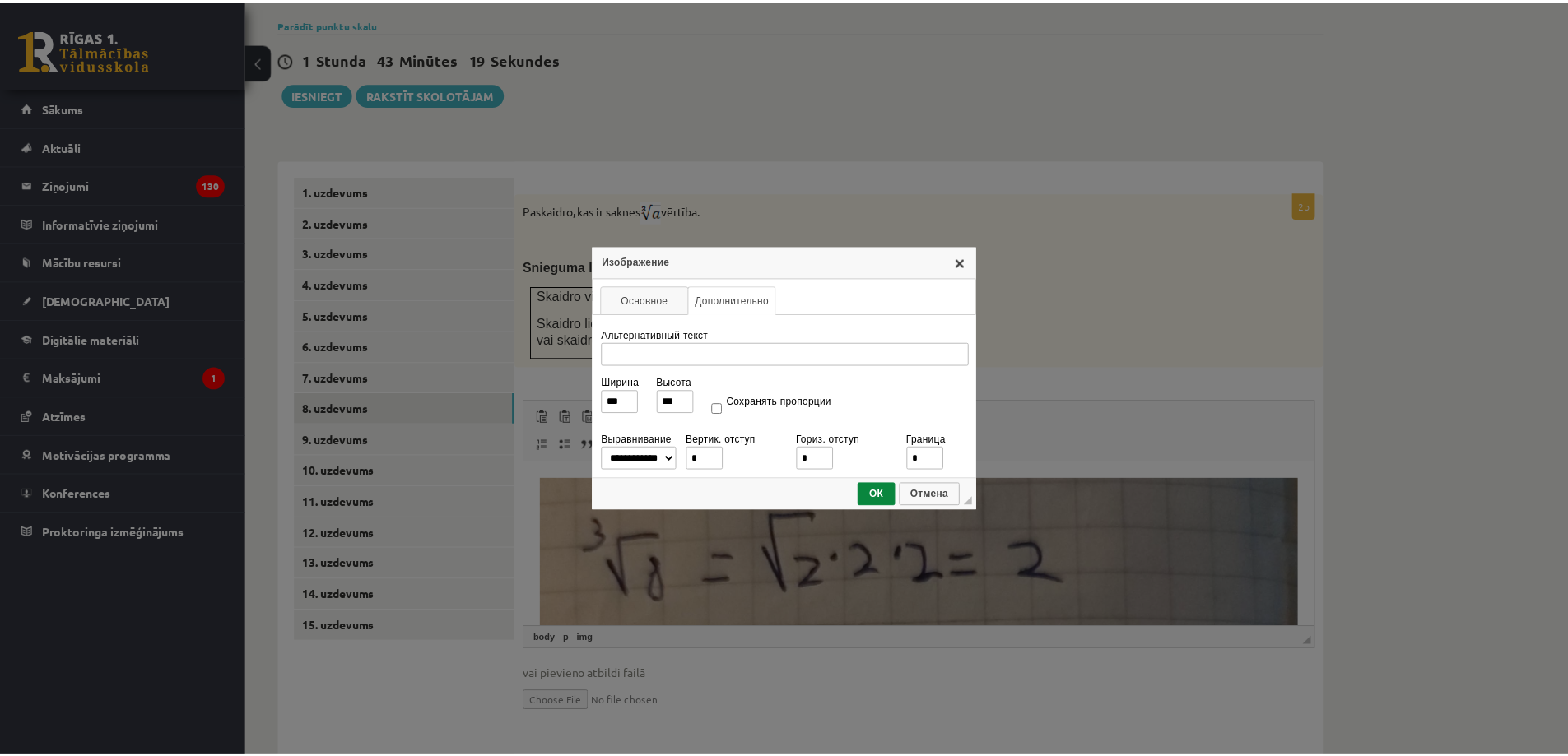
scroll to position [16, 0]
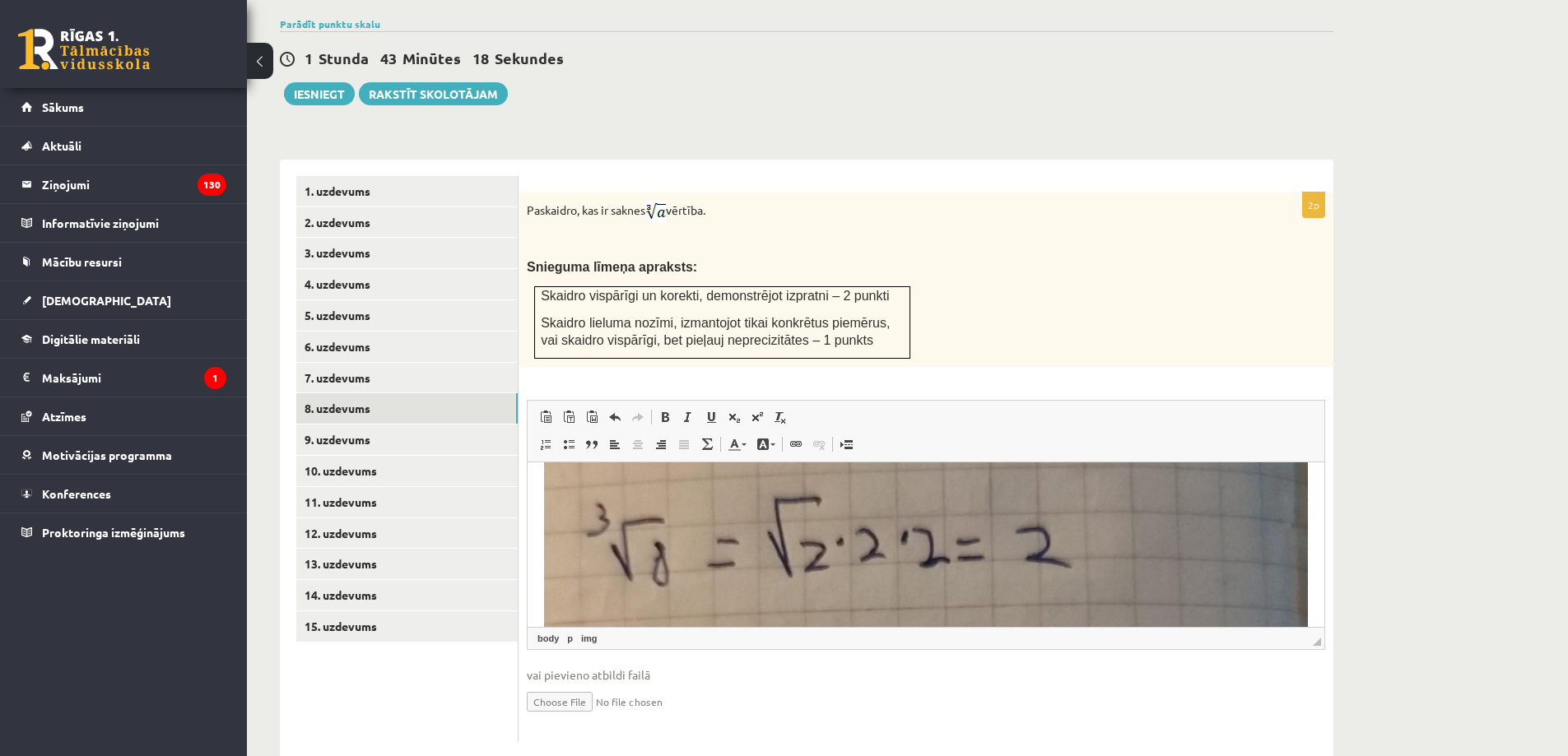
click at [1469, 550] on div "Matemātika JK 12.b2 klase 1. ieskaite , Eriks Meļņiks (12.b2 JK klase) Pārbaude…" at bounding box center [906, 150] width 1320 height 1283
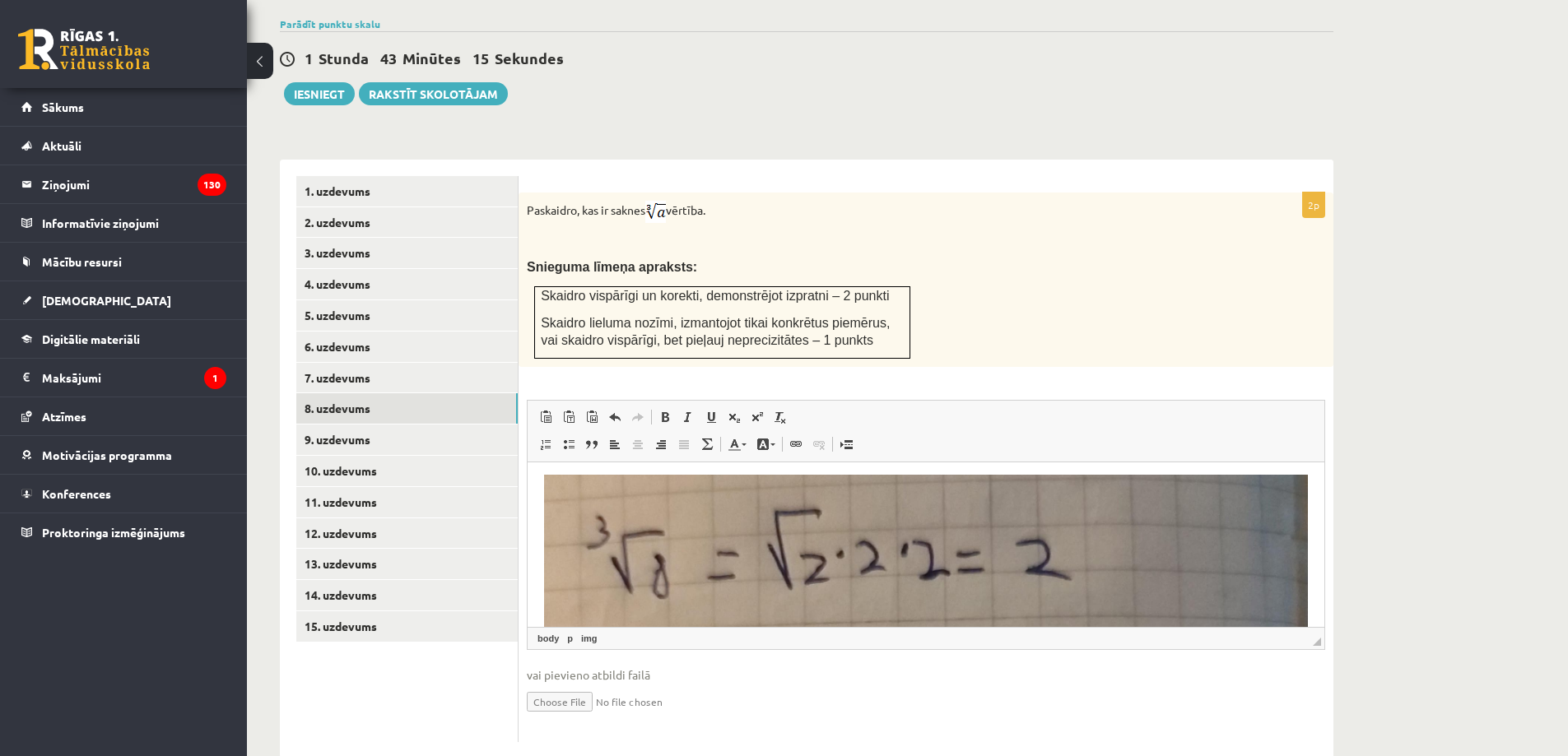
scroll to position [0, 0]
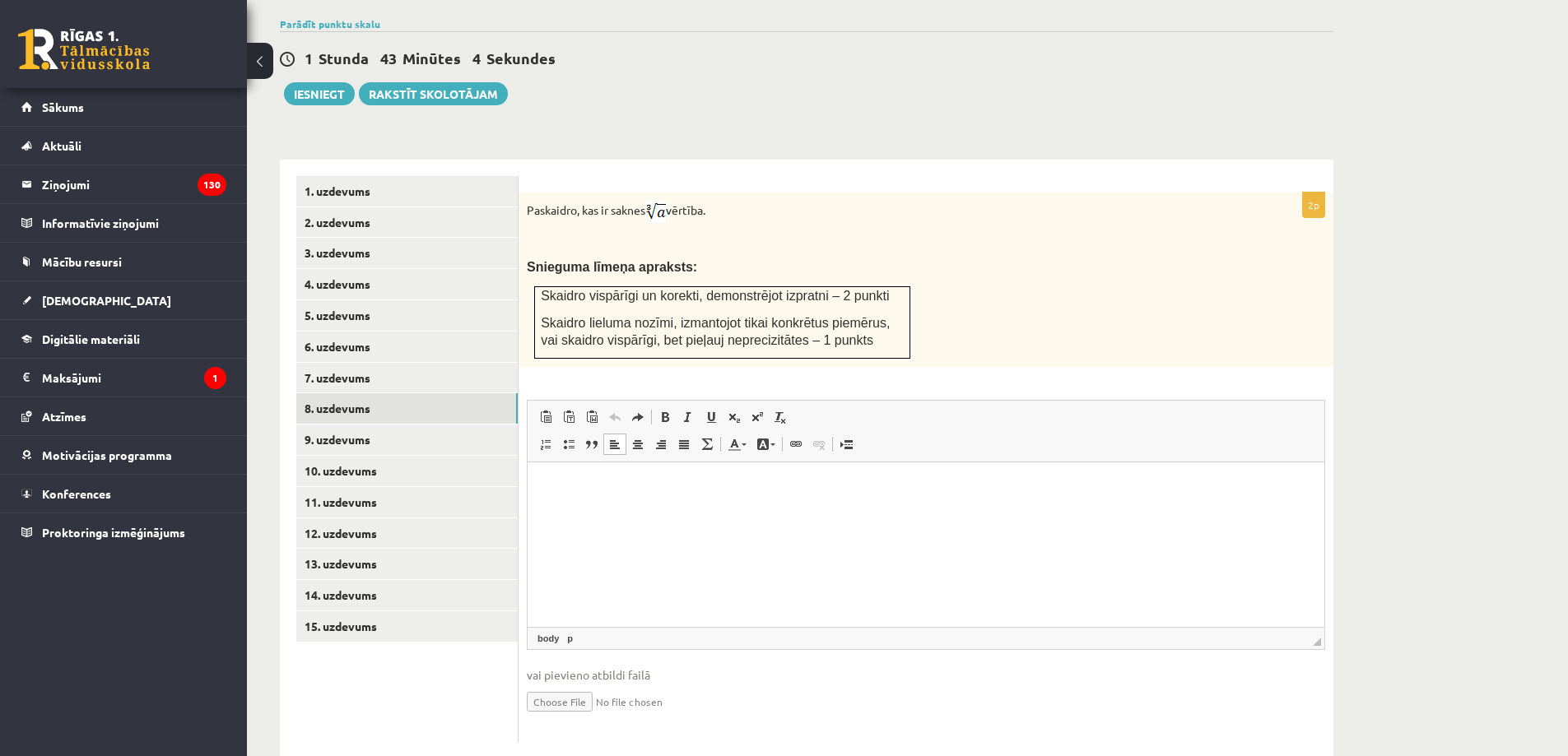
click at [570, 684] on input "file" at bounding box center [926, 701] width 799 height 34
type input "**********"
click at [408, 425] on link "9. uzdevums" at bounding box center [407, 440] width 222 height 30
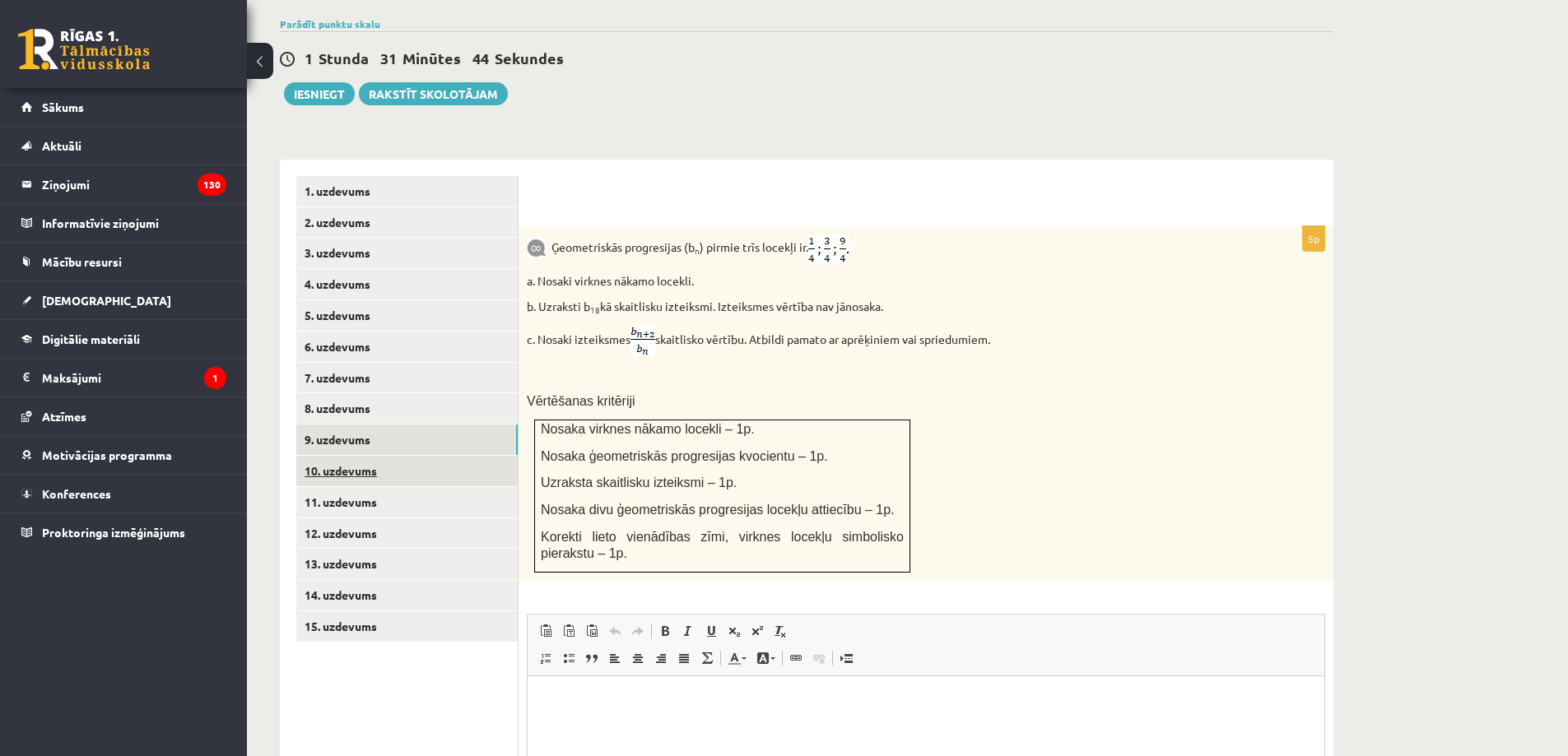
click at [470, 456] on link "10. uzdevums" at bounding box center [407, 471] width 222 height 30
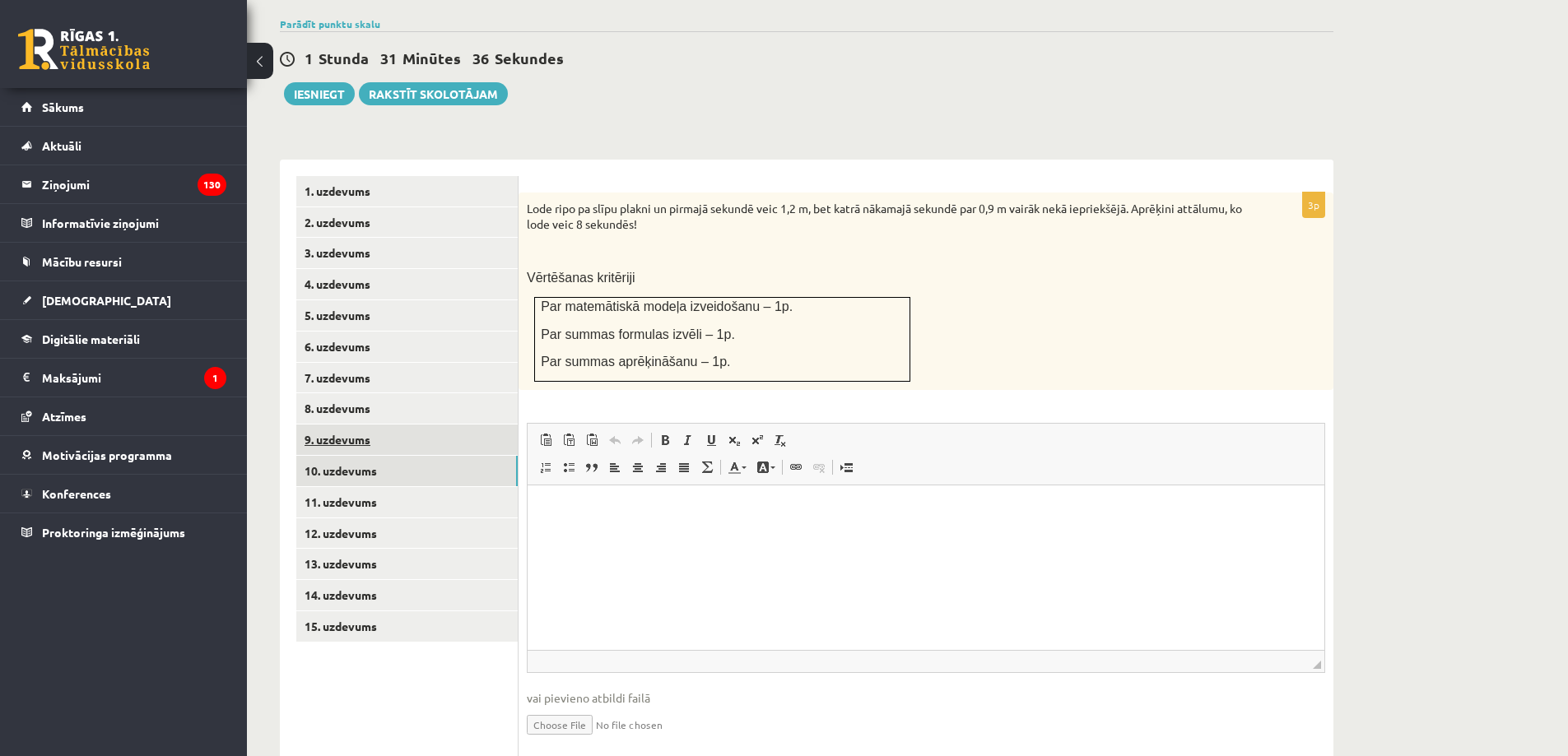
click at [479, 425] on link "9. uzdevums" at bounding box center [407, 440] width 222 height 30
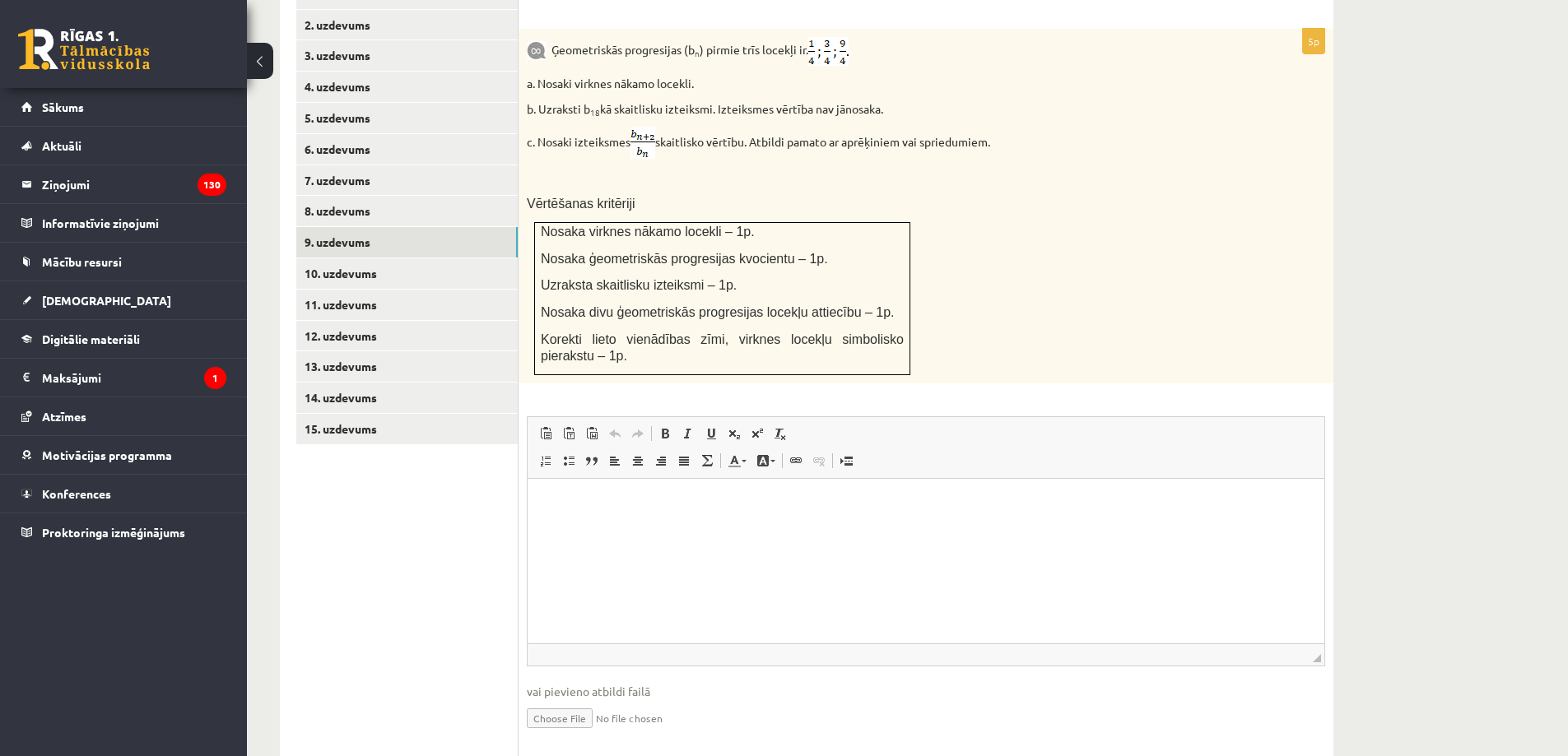
scroll to position [768, 0]
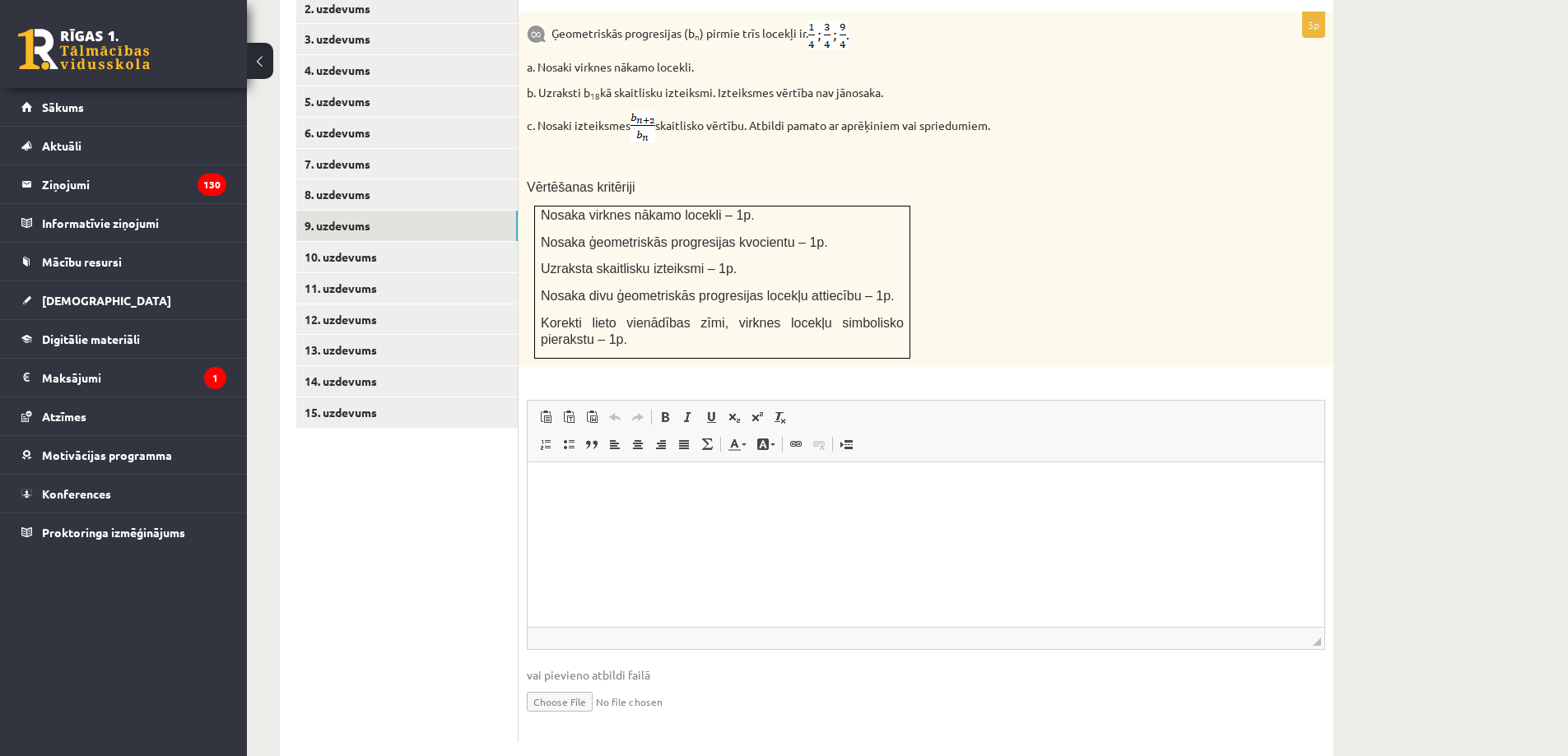
click at [585, 684] on input "file" at bounding box center [926, 701] width 799 height 34
type input "**********"
click at [571, 718] on link "Iesniegtā atbilde" at bounding box center [571, 726] width 88 height 17
click at [394, 242] on link "10. uzdevums" at bounding box center [407, 257] width 222 height 30
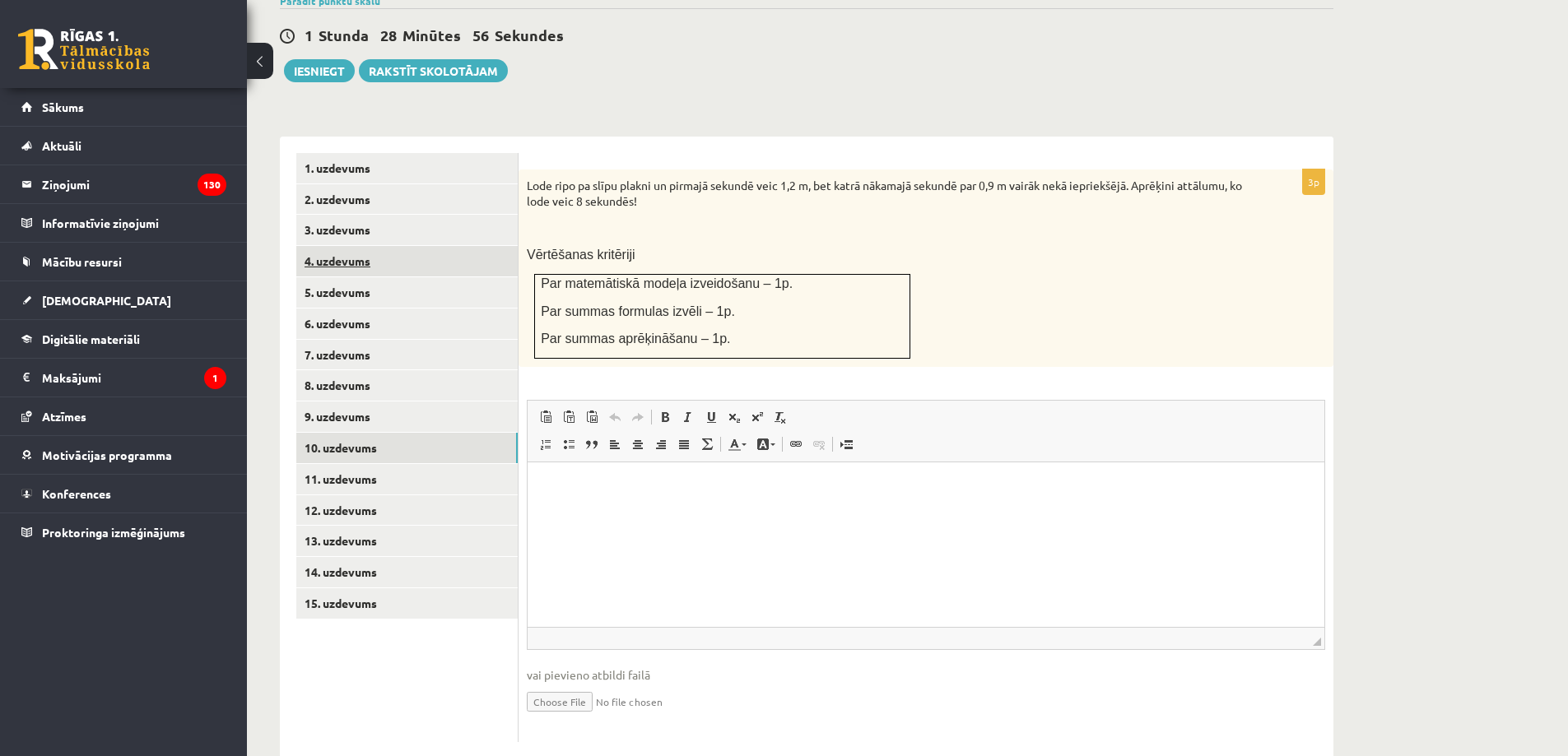
scroll to position [0, 0]
click at [436, 464] on link "11. uzdevums" at bounding box center [407, 479] width 222 height 30
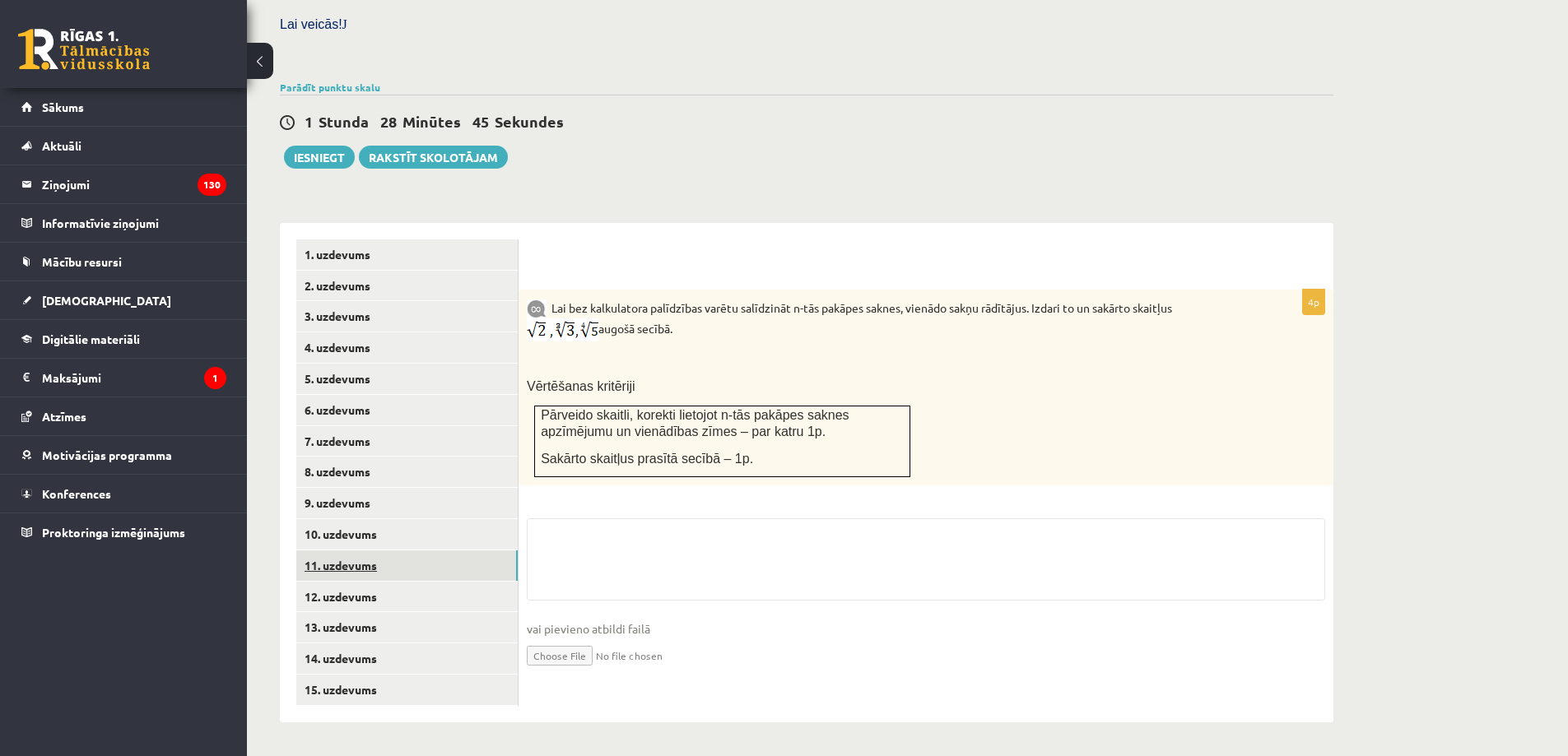
scroll to position [455, 0]
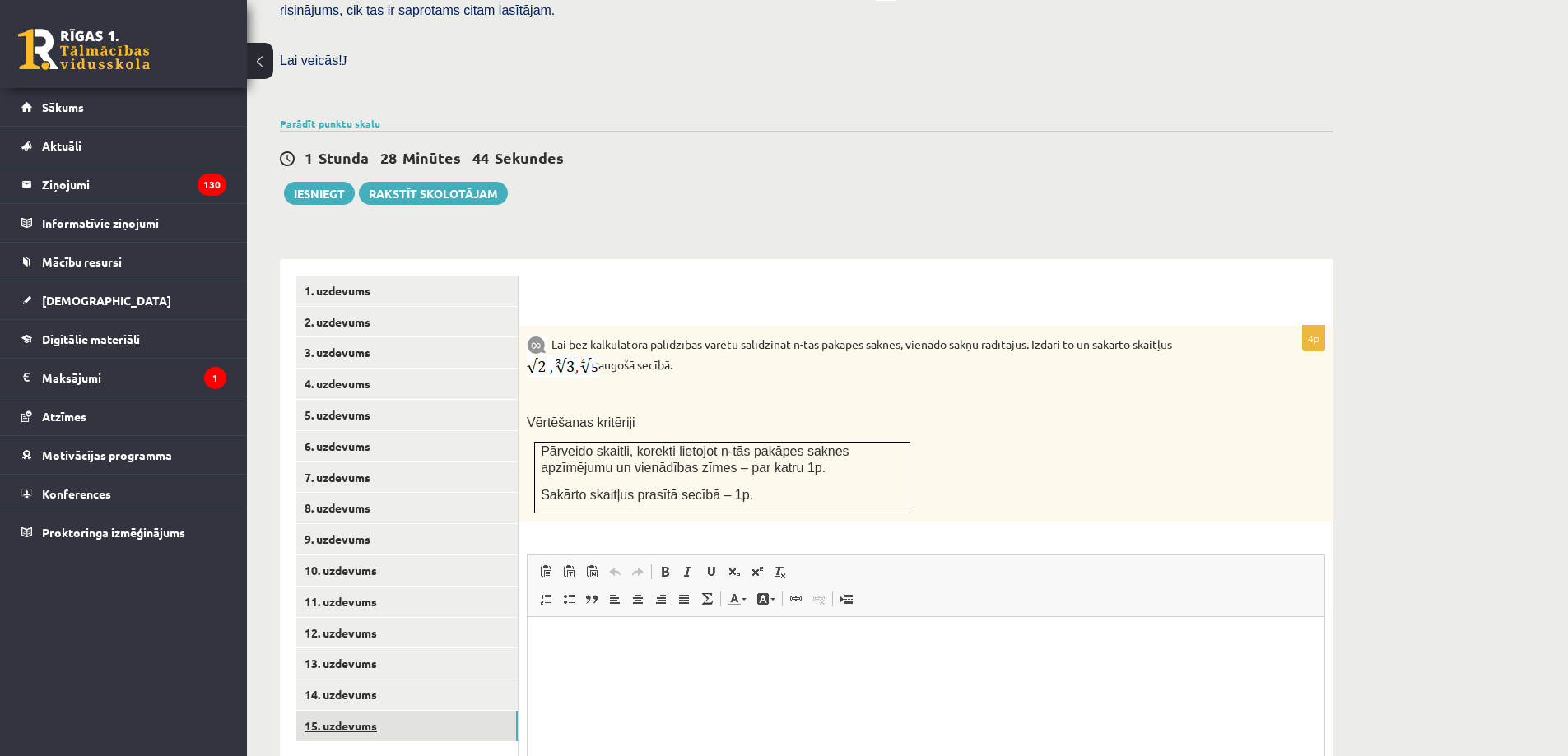
click at [435, 711] on link "15. uzdevums" at bounding box center [407, 727] width 222 height 30
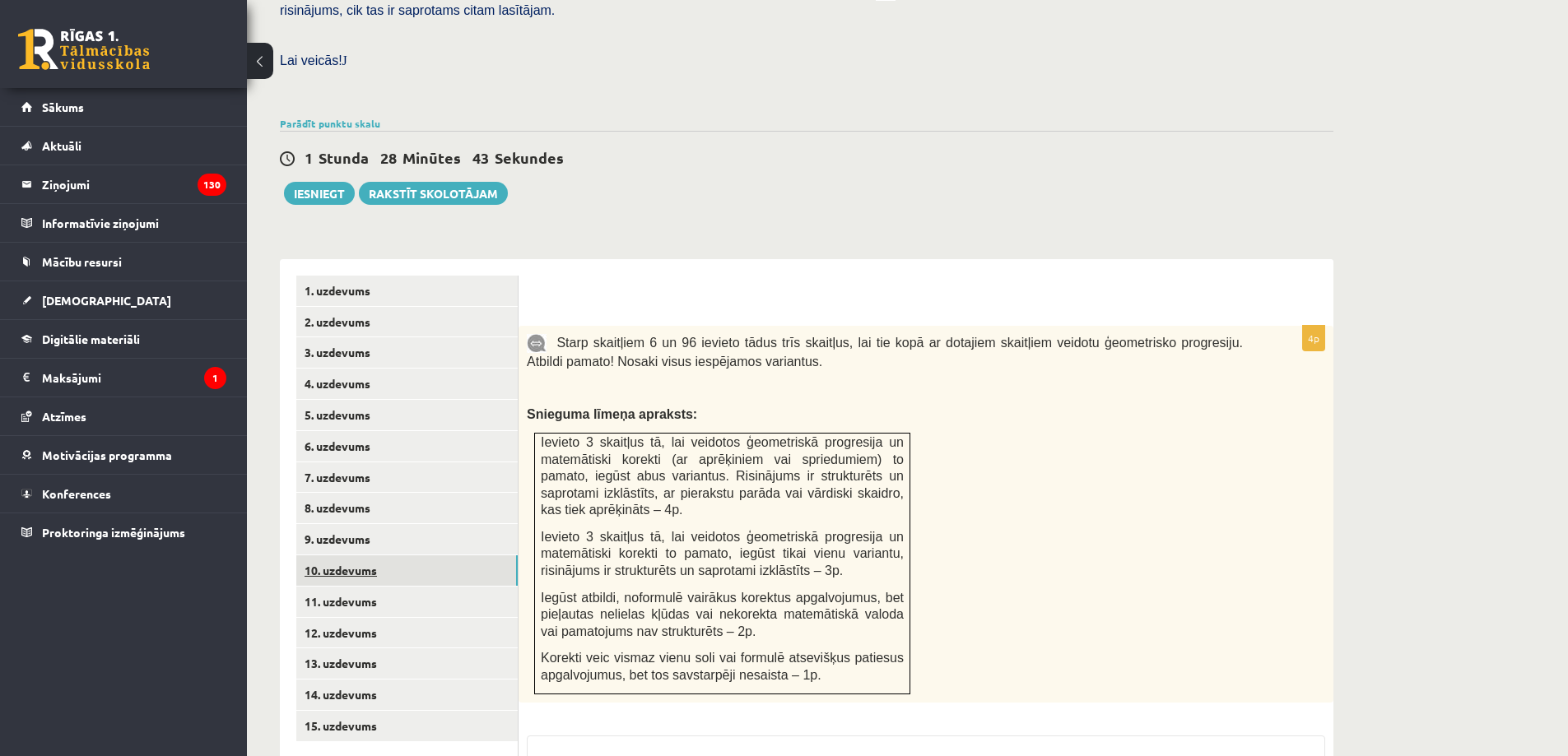
click at [440, 556] on link "10. uzdevums" at bounding box center [407, 571] width 222 height 30
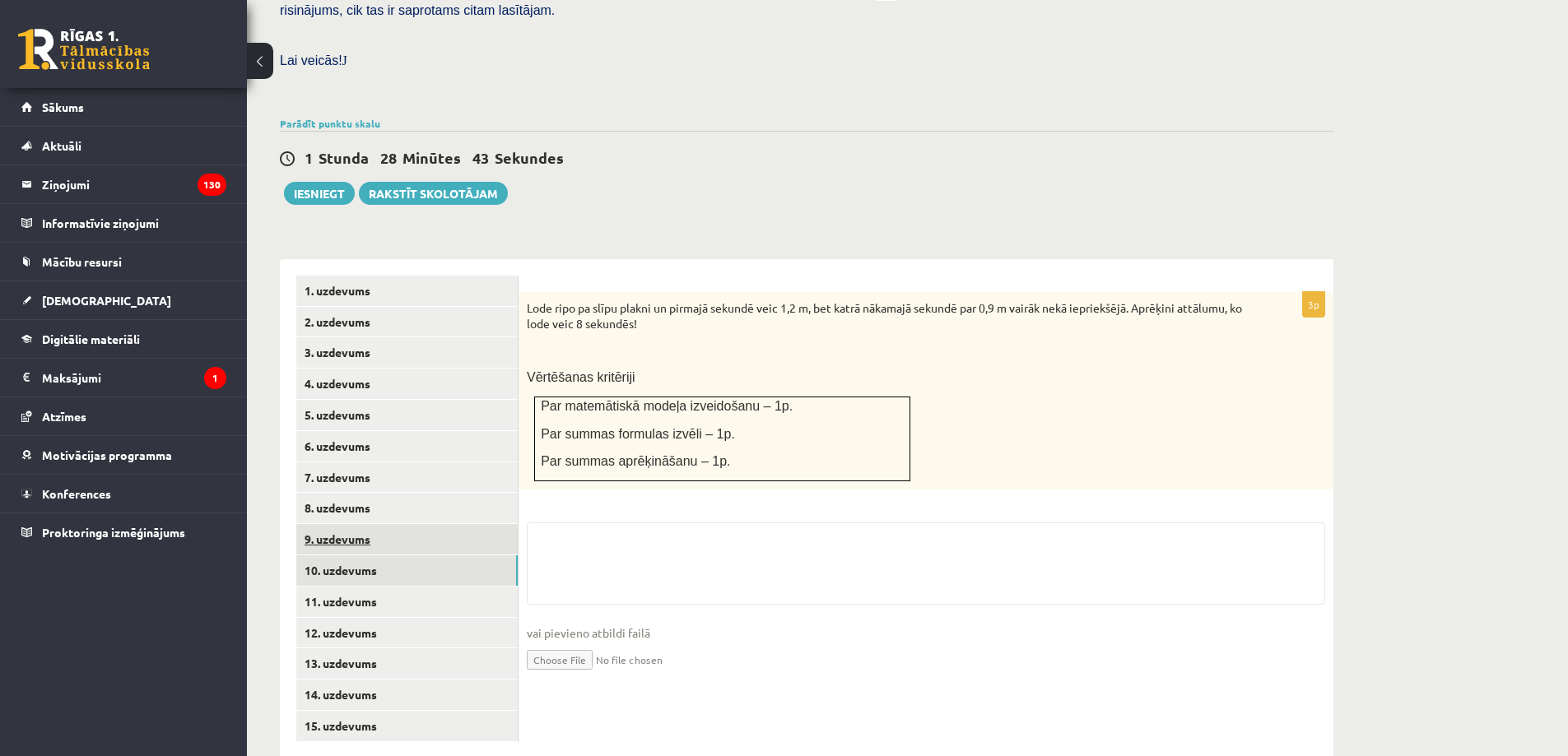
click at [444, 524] on link "9. uzdevums" at bounding box center [407, 540] width 222 height 30
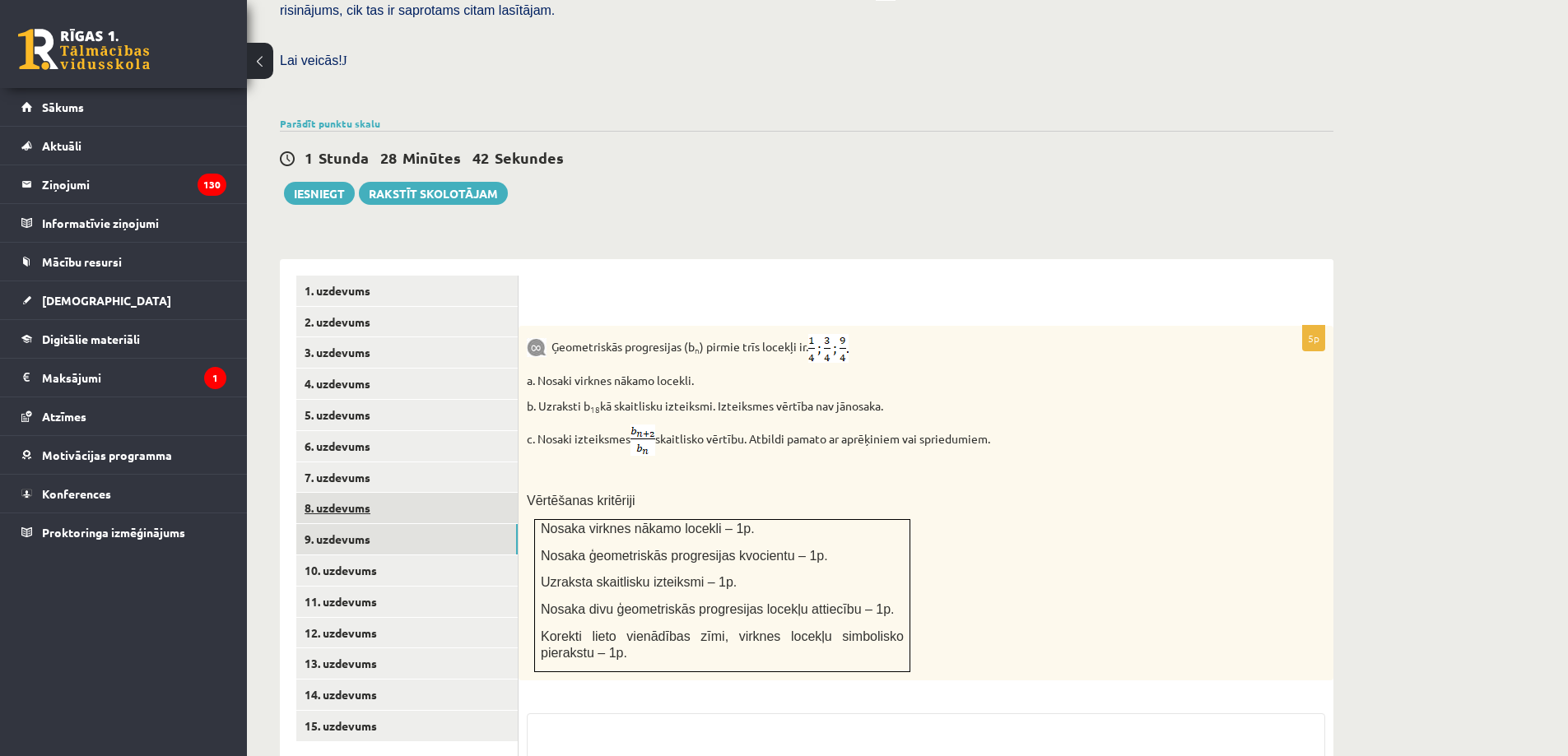
click at [451, 493] on link "8. uzdevums" at bounding box center [407, 508] width 222 height 30
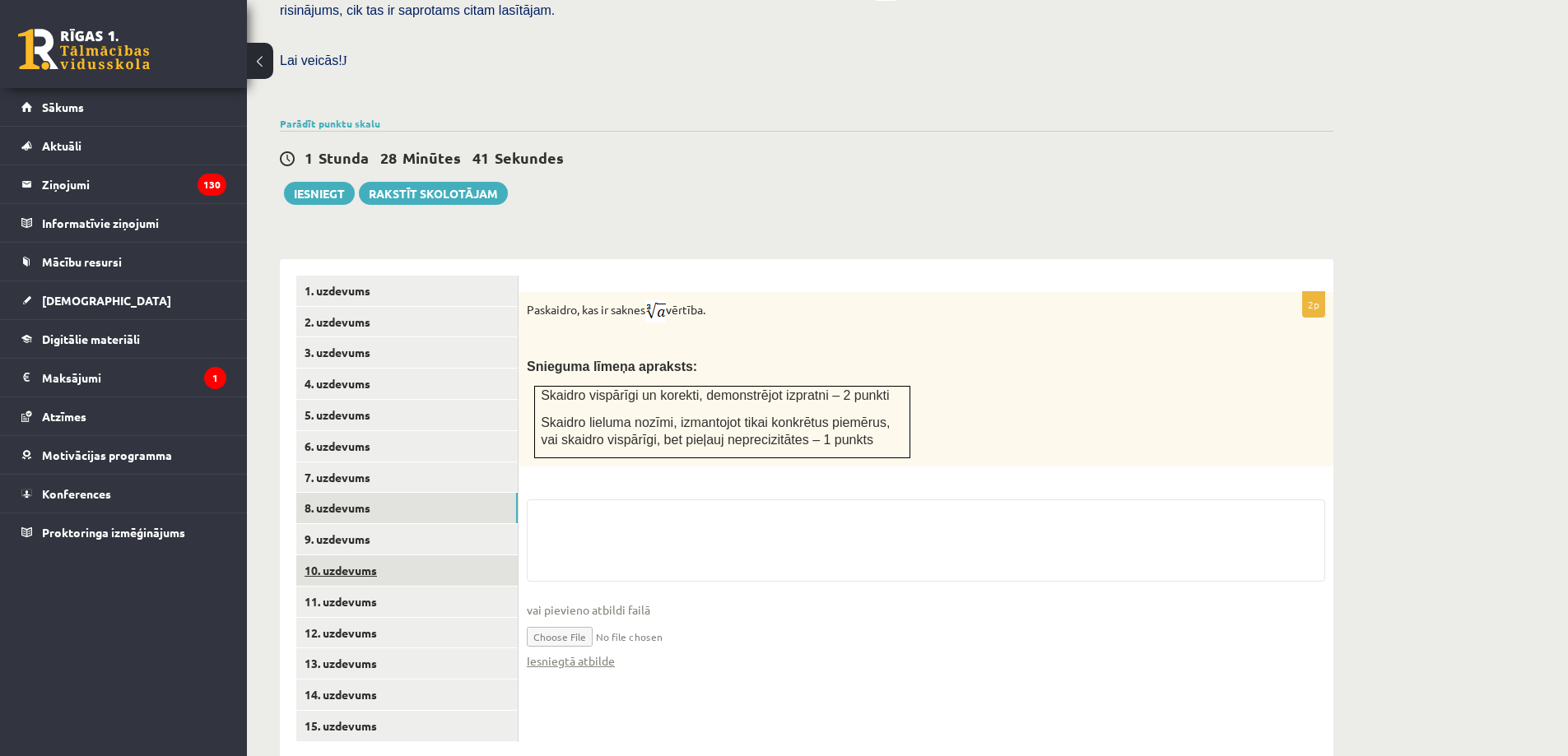
click at [438, 556] on link "10. uzdevums" at bounding box center [407, 571] width 222 height 30
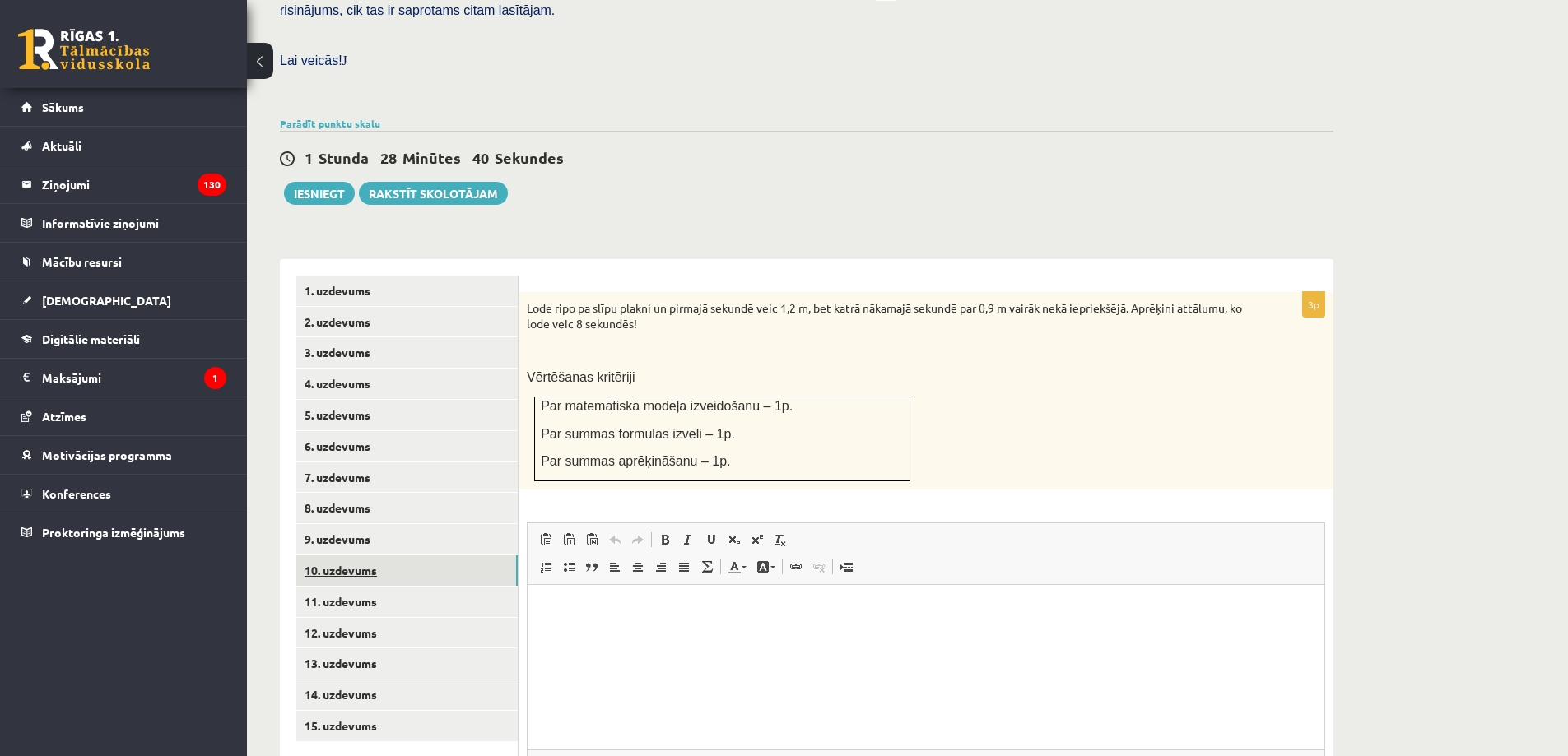
scroll to position [0, 0]
click at [452, 587] on link "11. uzdevums" at bounding box center [407, 602] width 222 height 30
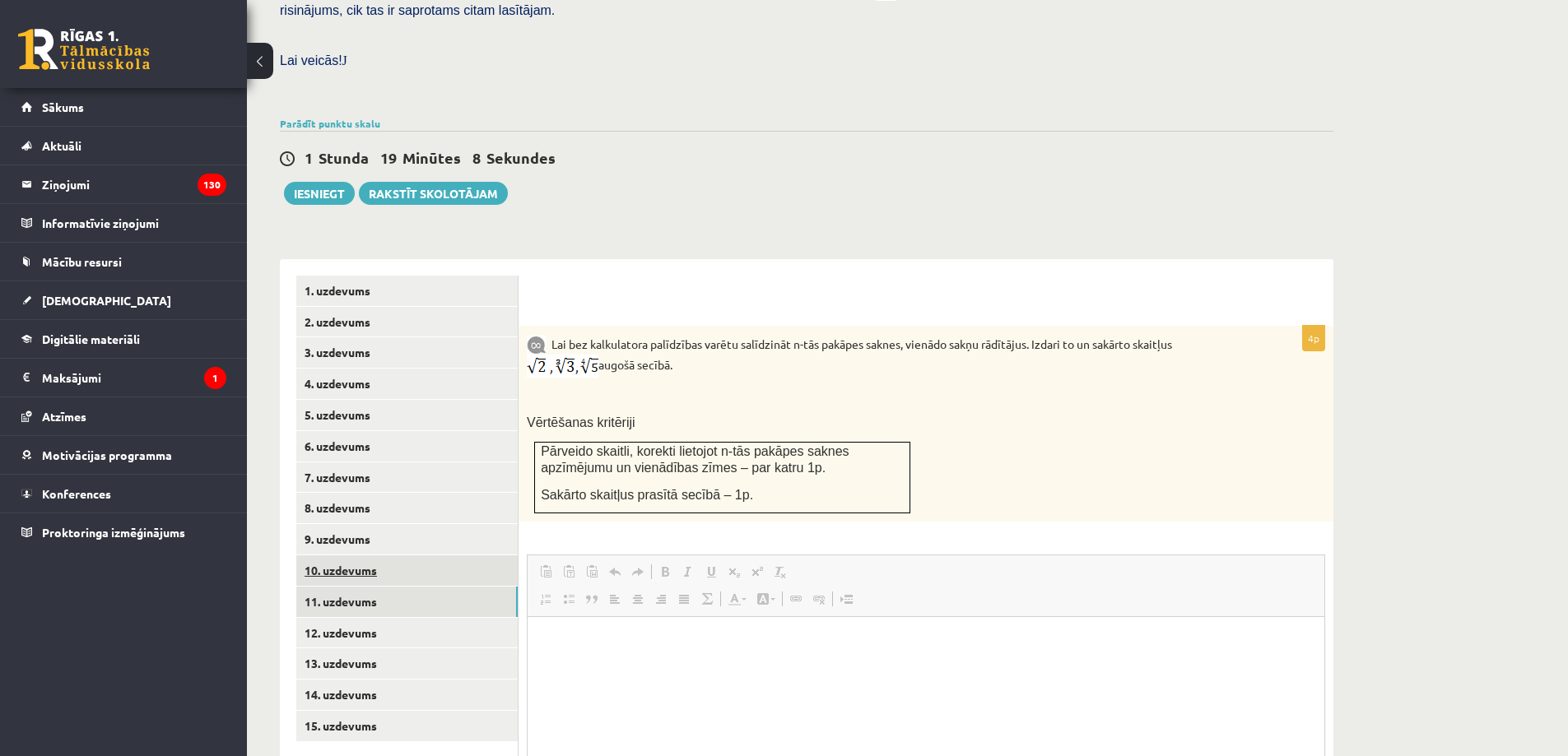
click at [465, 556] on link "10. uzdevums" at bounding box center [407, 571] width 222 height 30
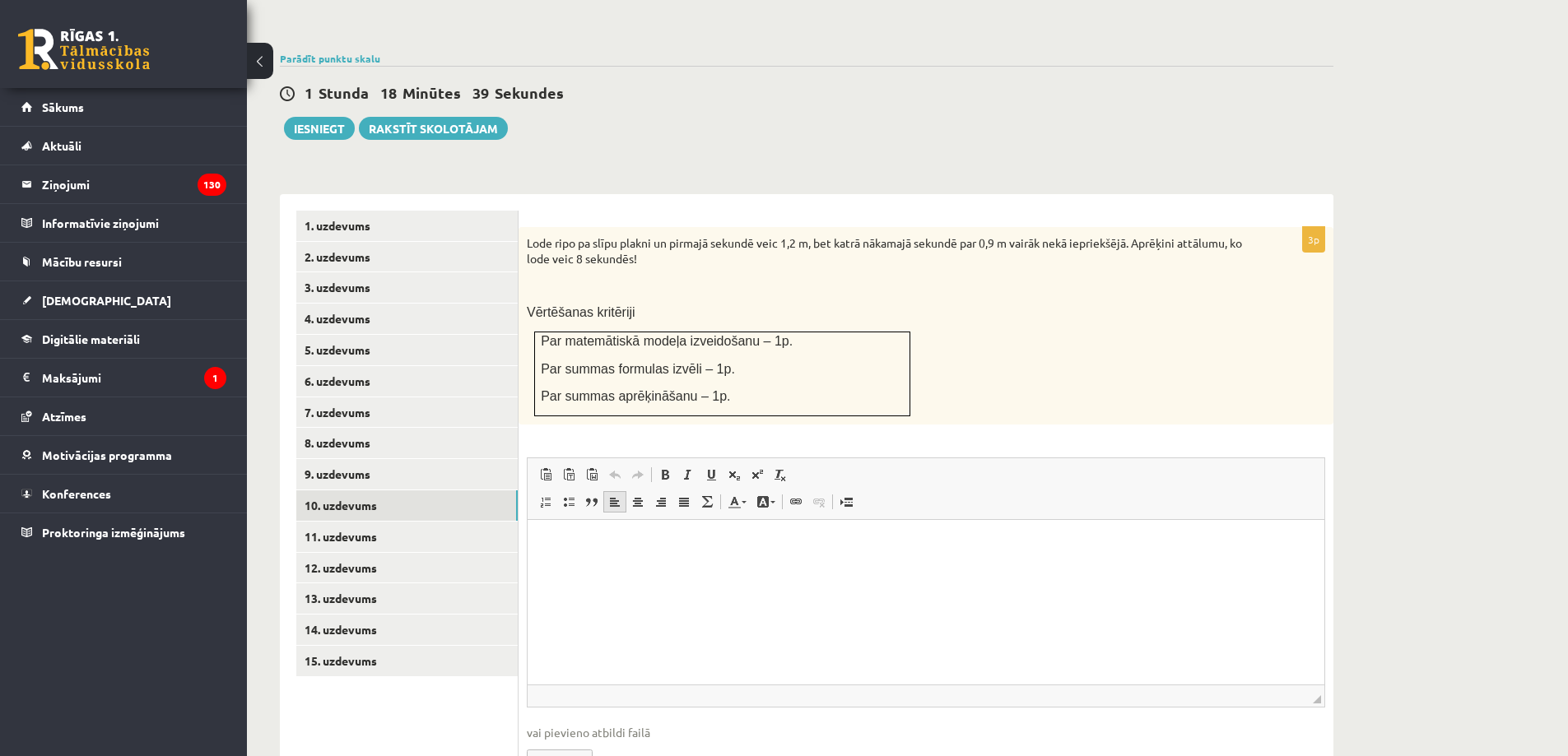
scroll to position [578, 0]
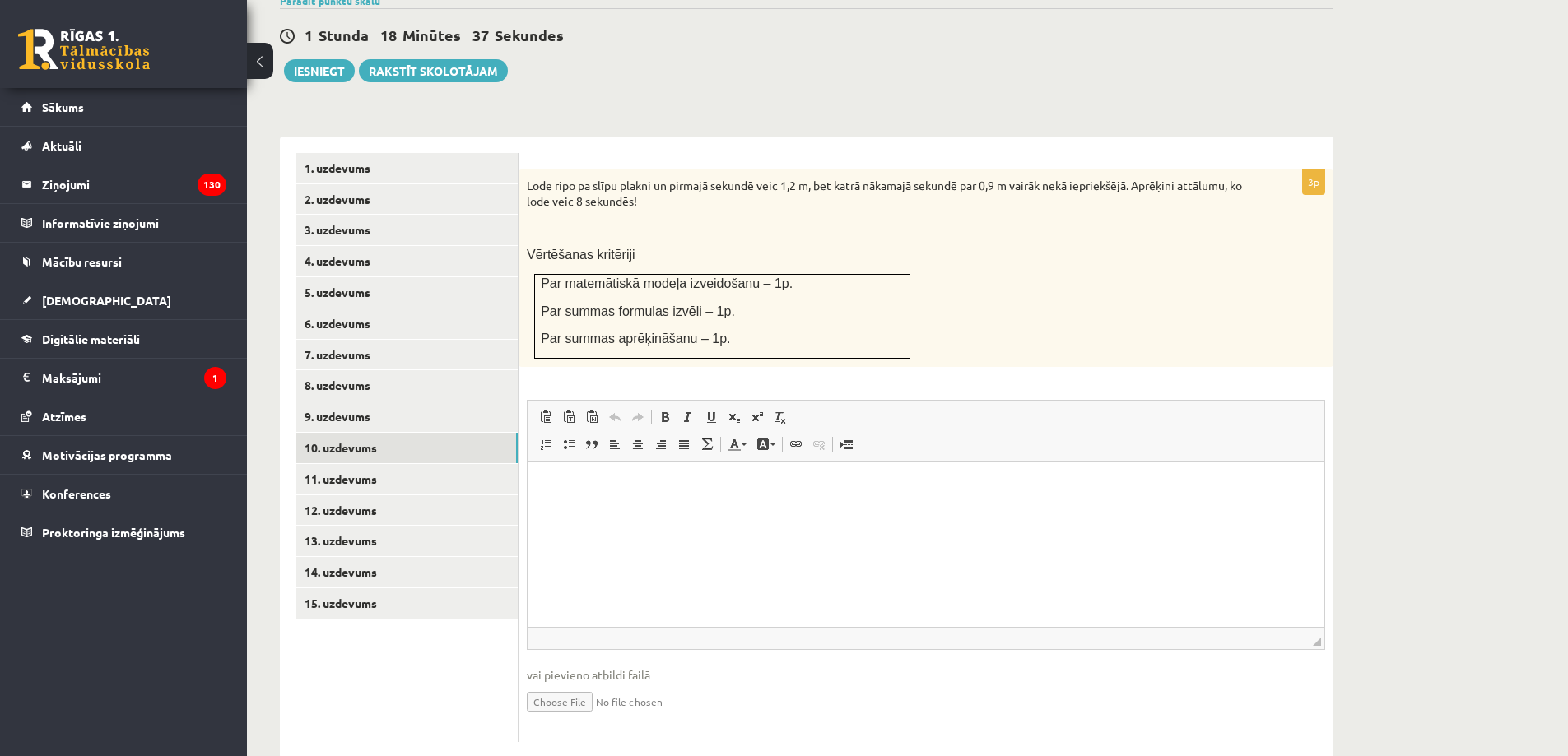
click at [587, 684] on input "file" at bounding box center [926, 701] width 799 height 34
type input "**********"
click at [460, 464] on link "11. uzdevums" at bounding box center [407, 479] width 222 height 30
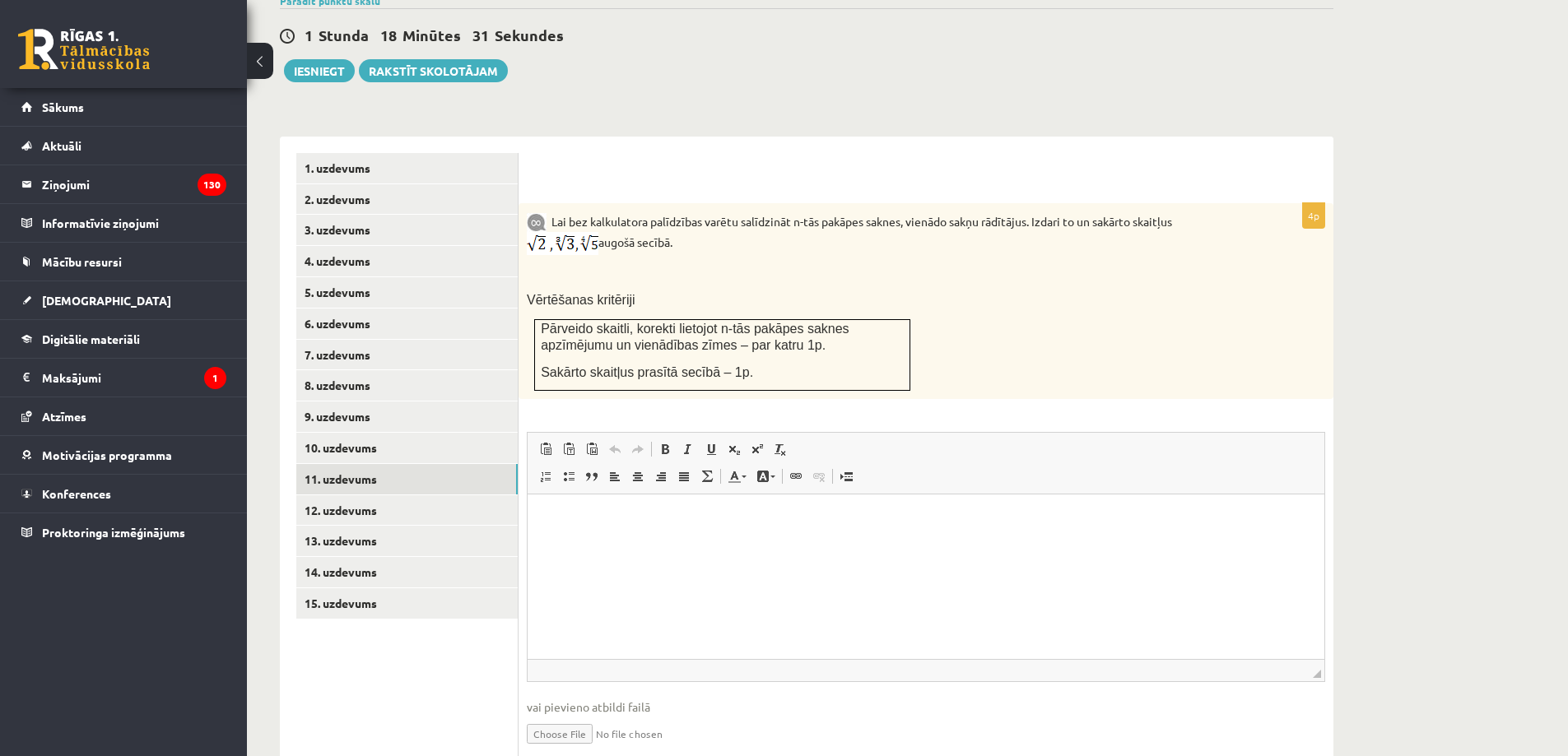
scroll to position [0, 0]
click at [579, 716] on input "file" at bounding box center [926, 733] width 799 height 34
type input "**********"
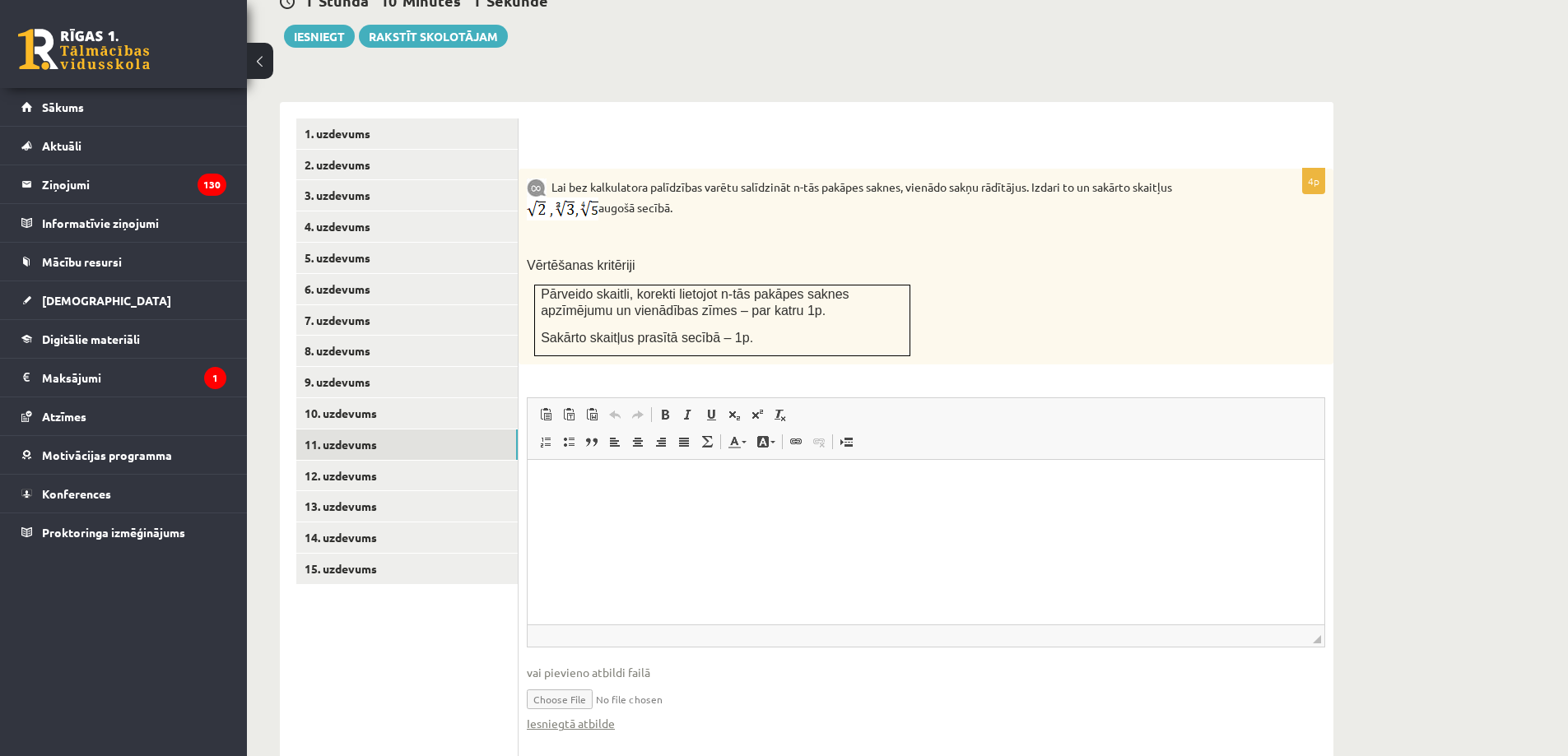
scroll to position [627, 0]
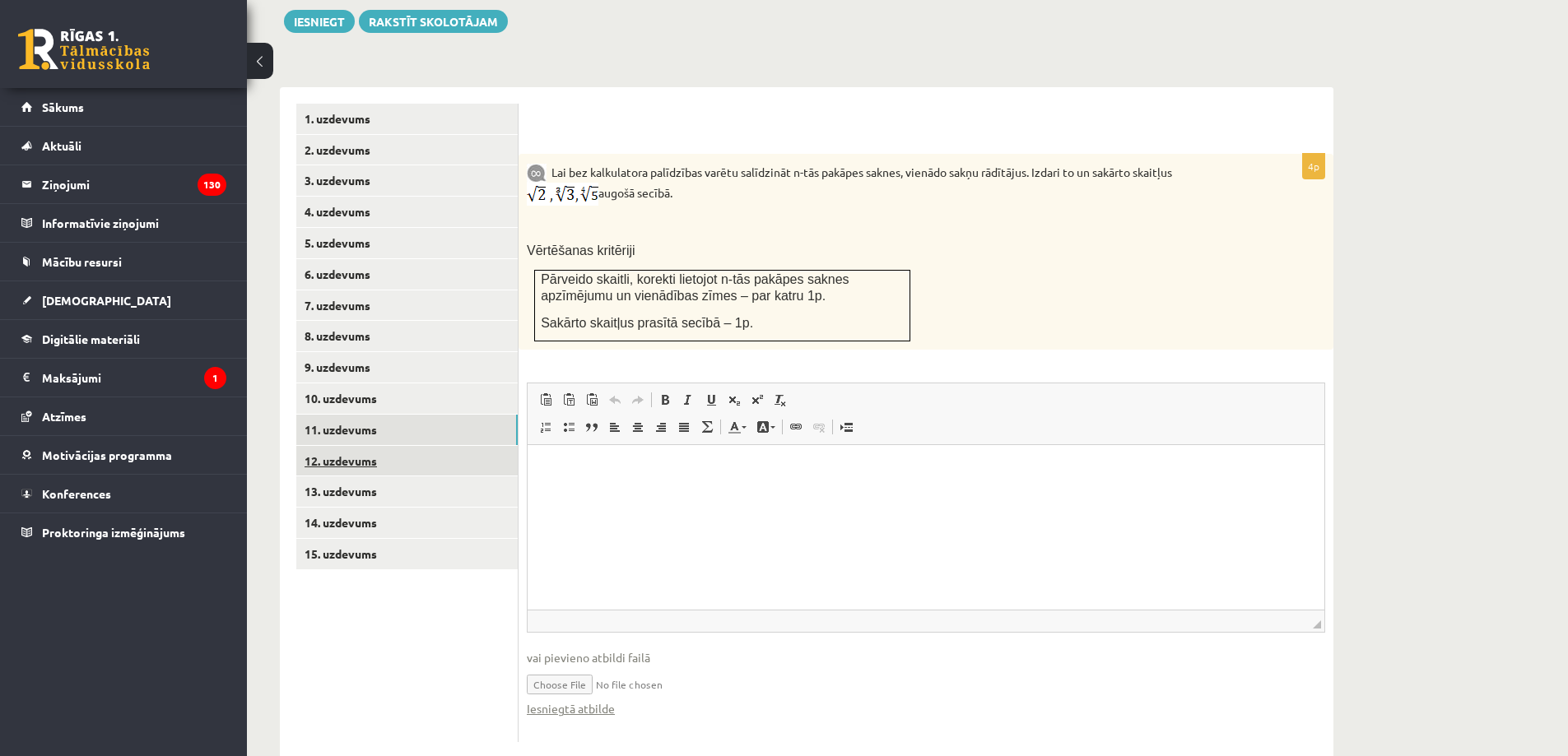
click at [460, 446] on link "12. uzdevums" at bounding box center [407, 461] width 222 height 30
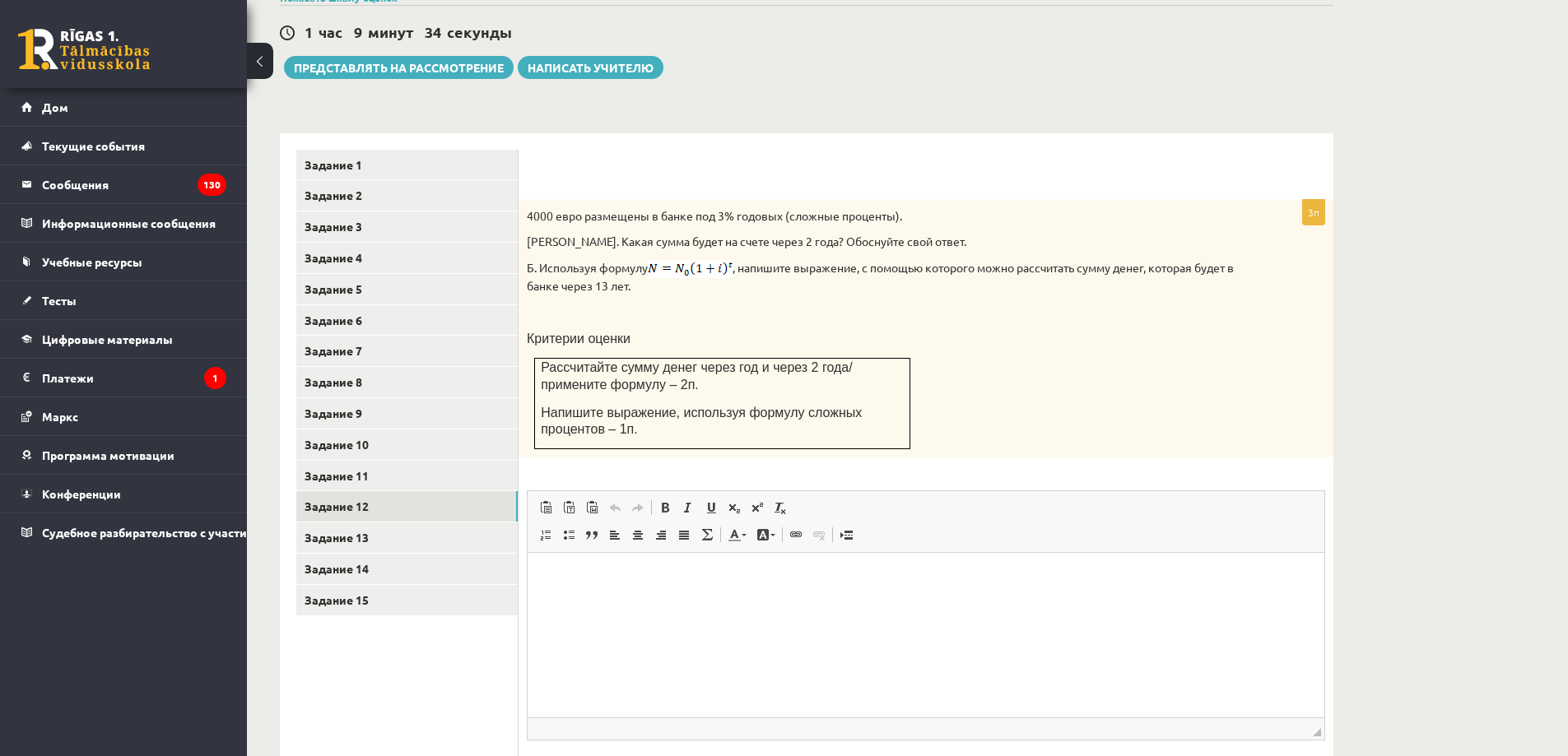
scroll to position [545, 0]
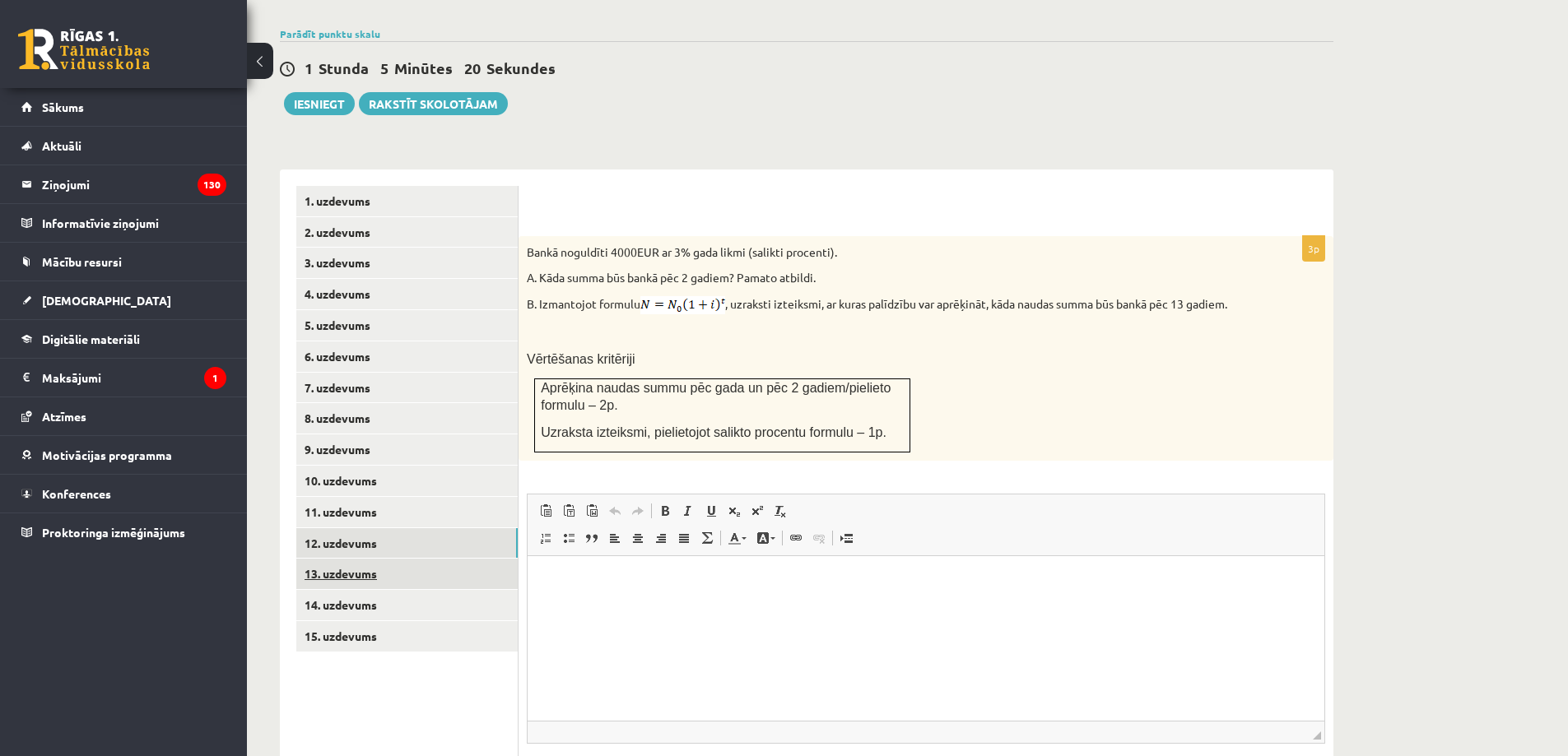
click at [433, 559] on link "13. uzdevums" at bounding box center [407, 574] width 222 height 30
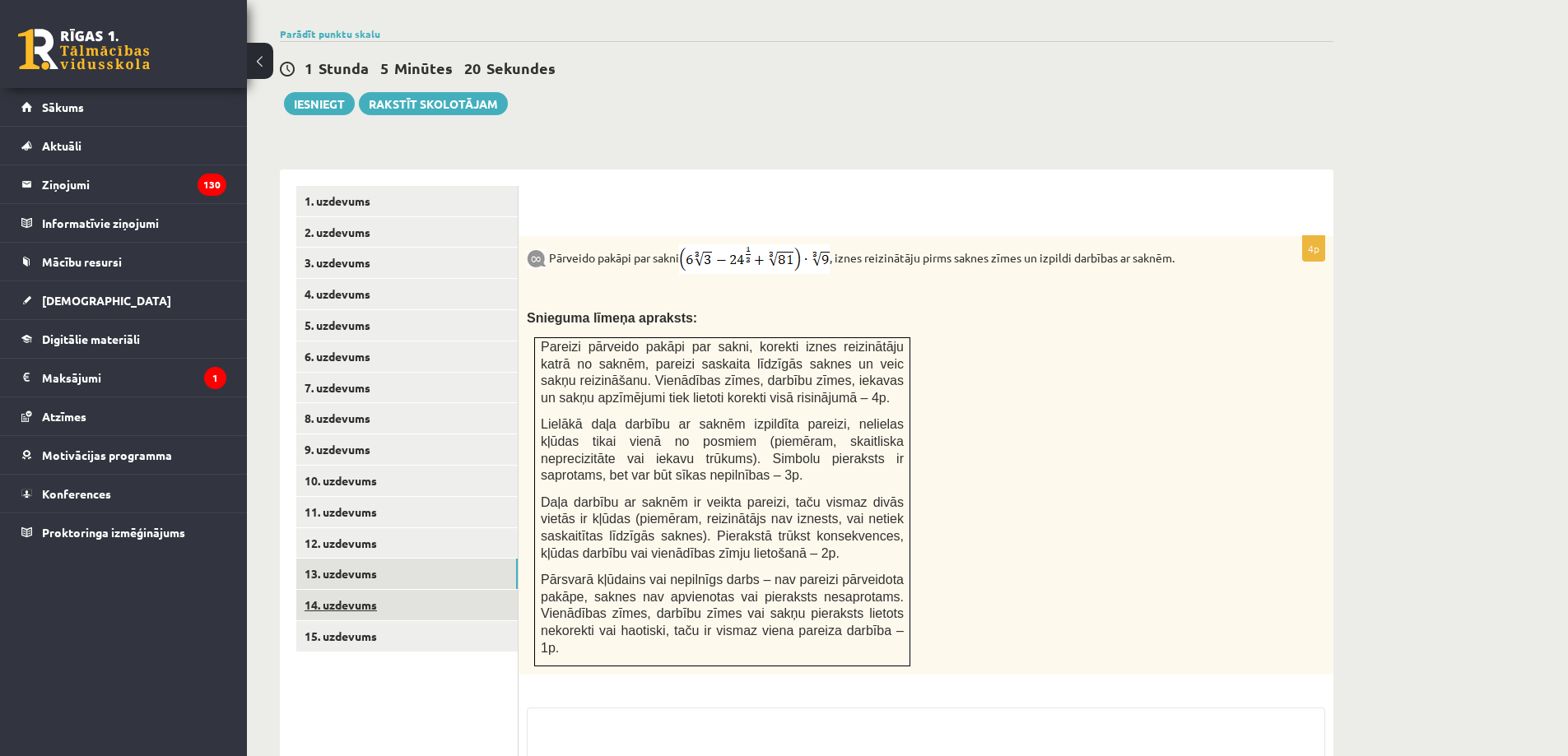
click at [434, 590] on link "14. uzdevums" at bounding box center [407, 606] width 222 height 30
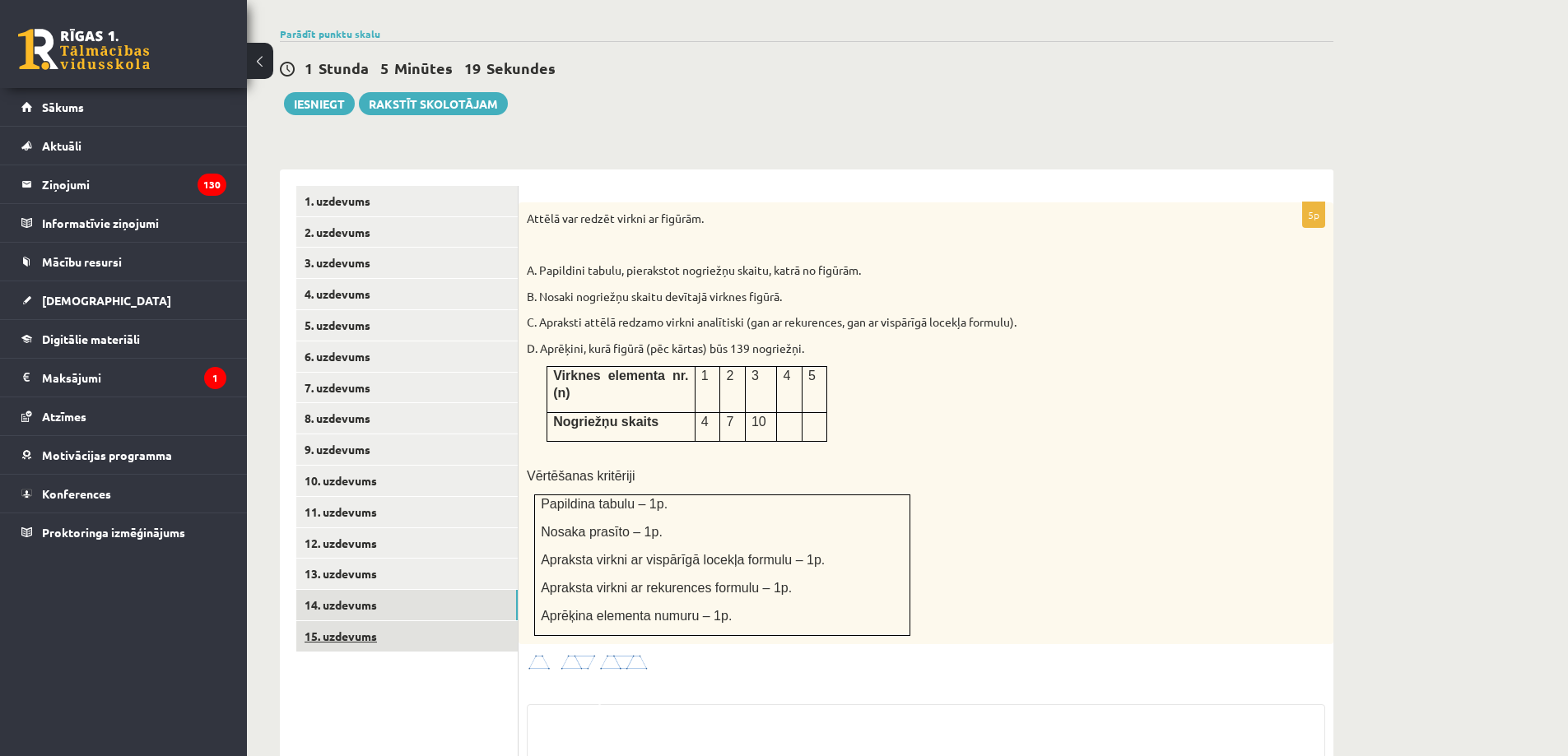
click at [448, 622] on link "15. uzdevums" at bounding box center [407, 637] width 222 height 30
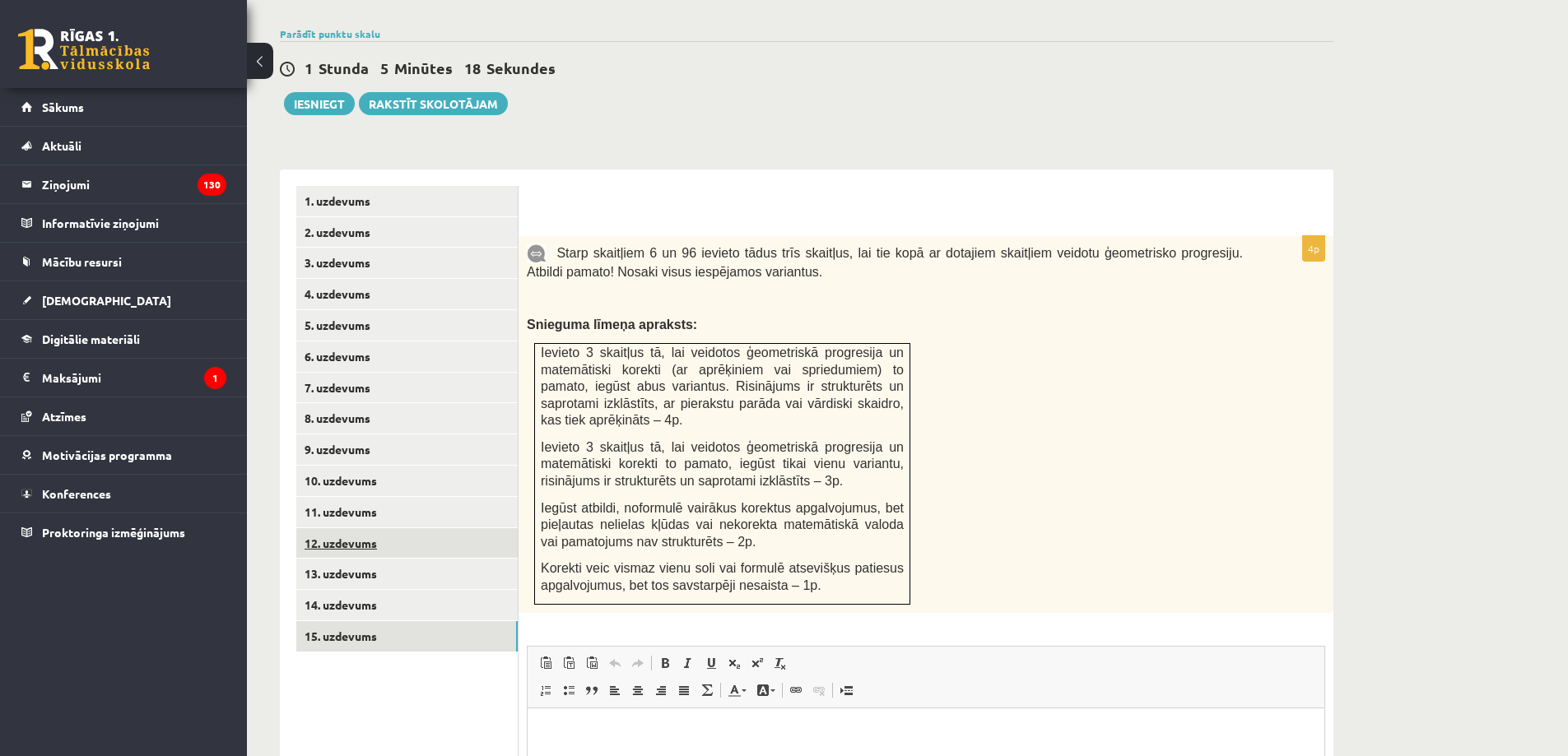
scroll to position [0, 0]
click at [427, 528] on link "12. uzdevums" at bounding box center [407, 543] width 222 height 30
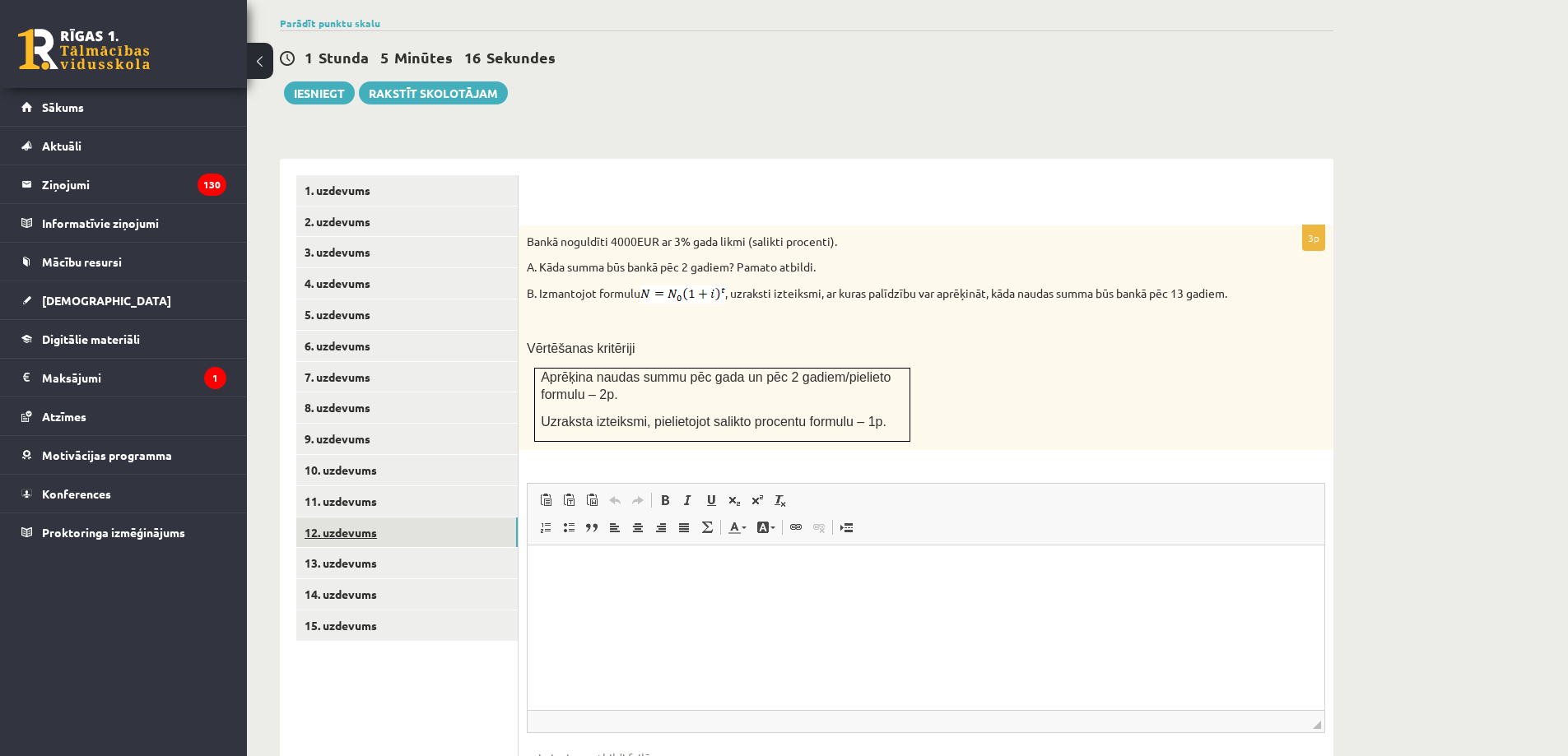
scroll to position [638, 0]
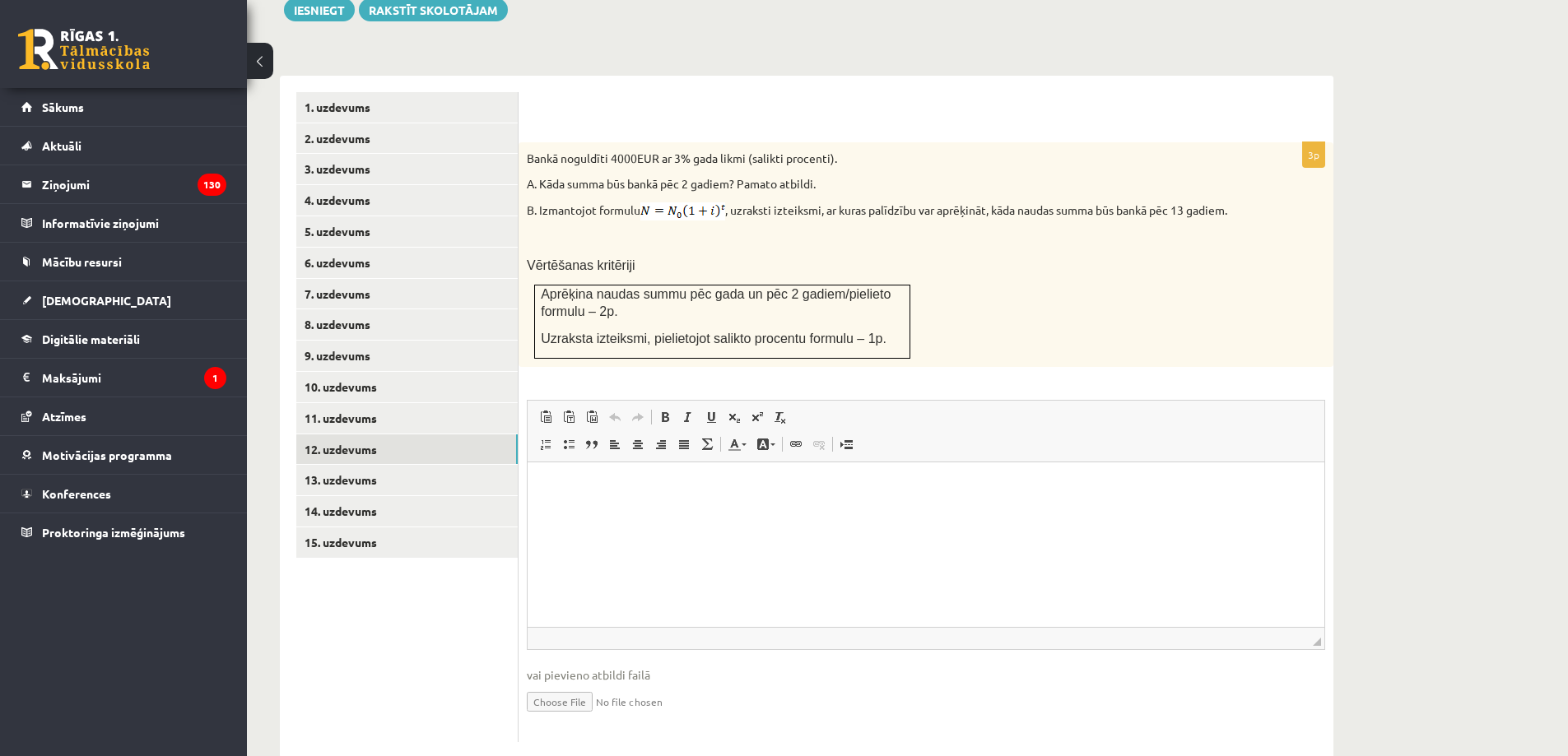
click at [599, 684] on input "file" at bounding box center [926, 701] width 799 height 34
type input "**********"
click at [442, 465] on link "13. uzdevums" at bounding box center [407, 480] width 222 height 30
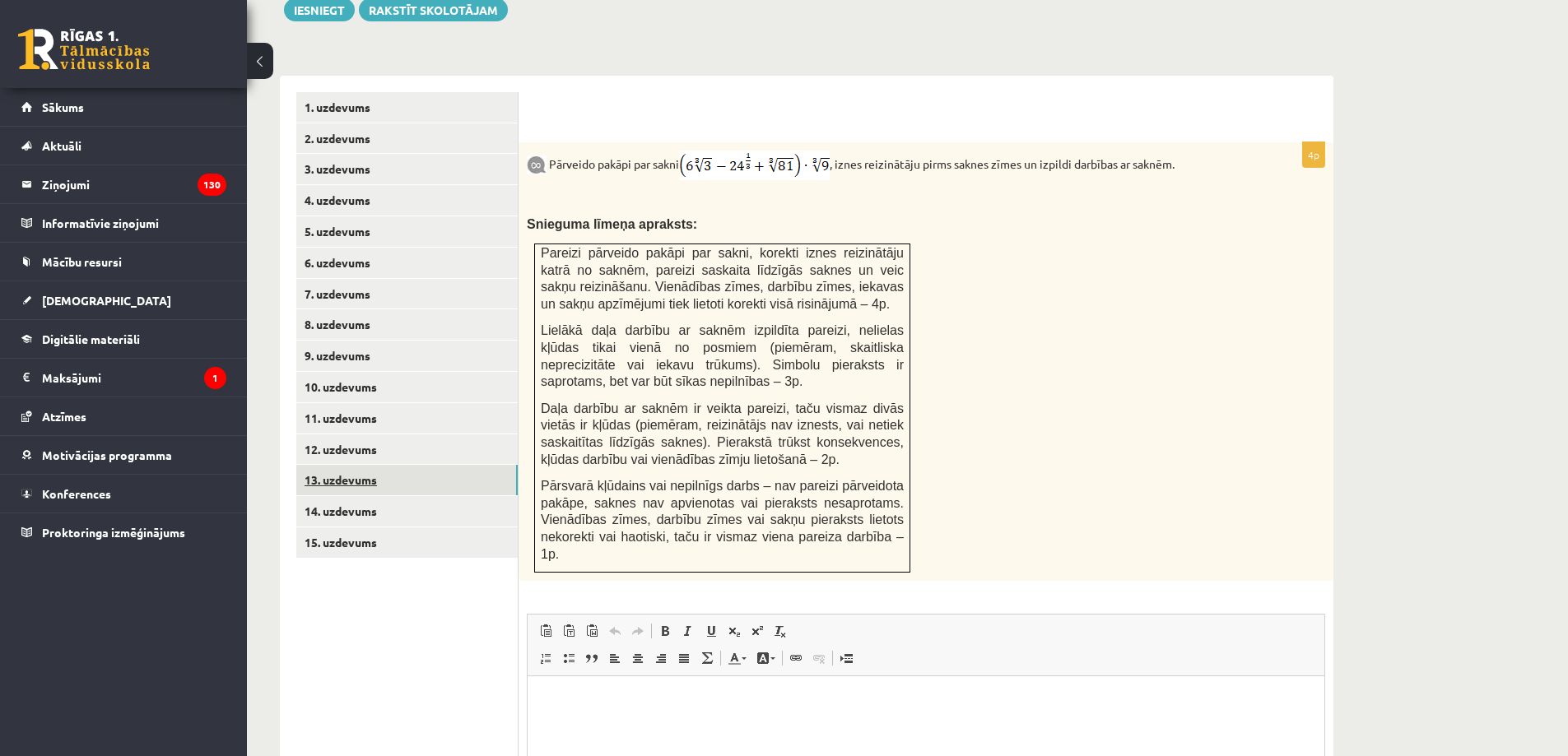
scroll to position [0, 0]
click at [447, 496] on link "14. uzdevums" at bounding box center [407, 511] width 222 height 30
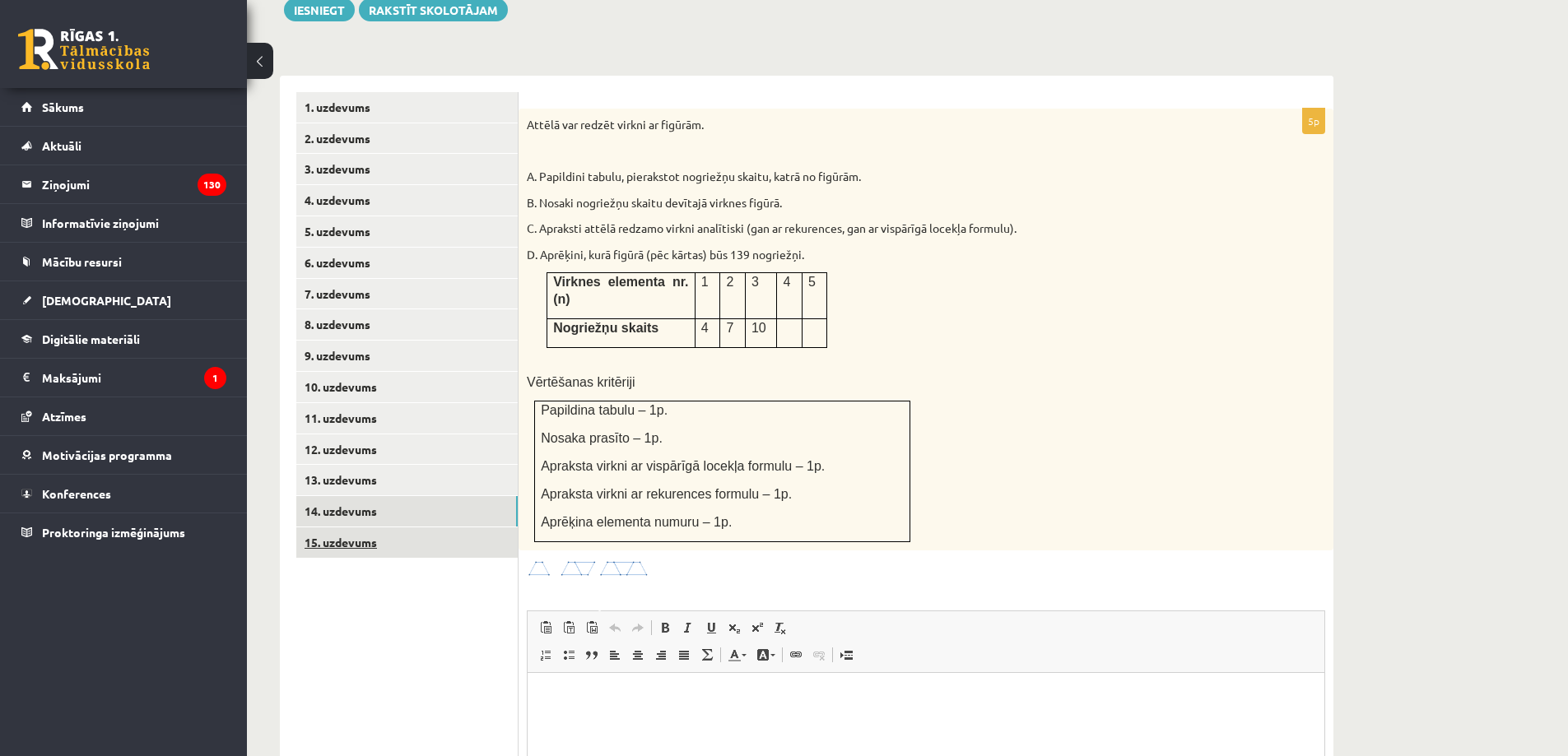
click at [447, 527] on link "15. uzdevums" at bounding box center [407, 542] width 222 height 30
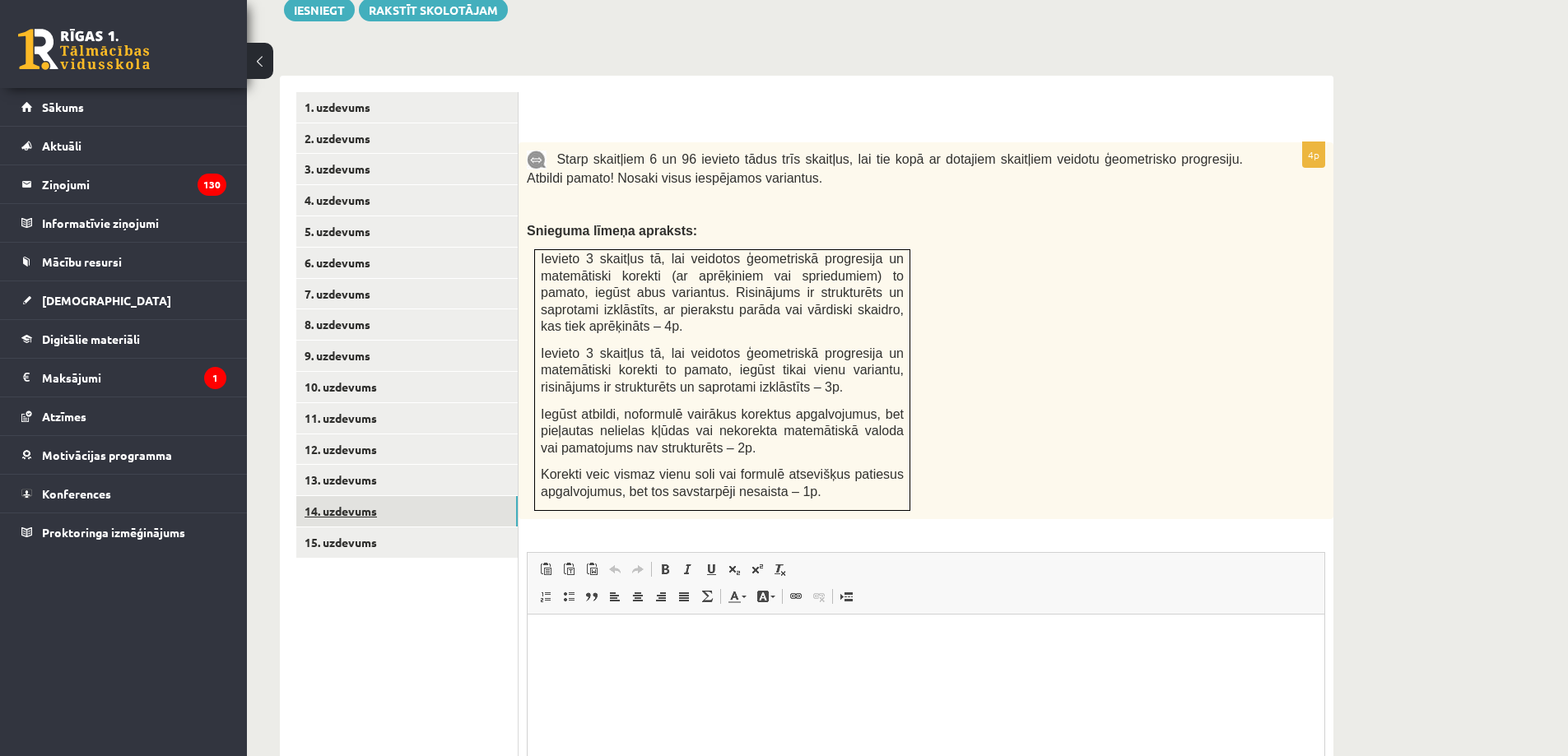
click at [449, 496] on link "14. uzdevums" at bounding box center [407, 511] width 222 height 30
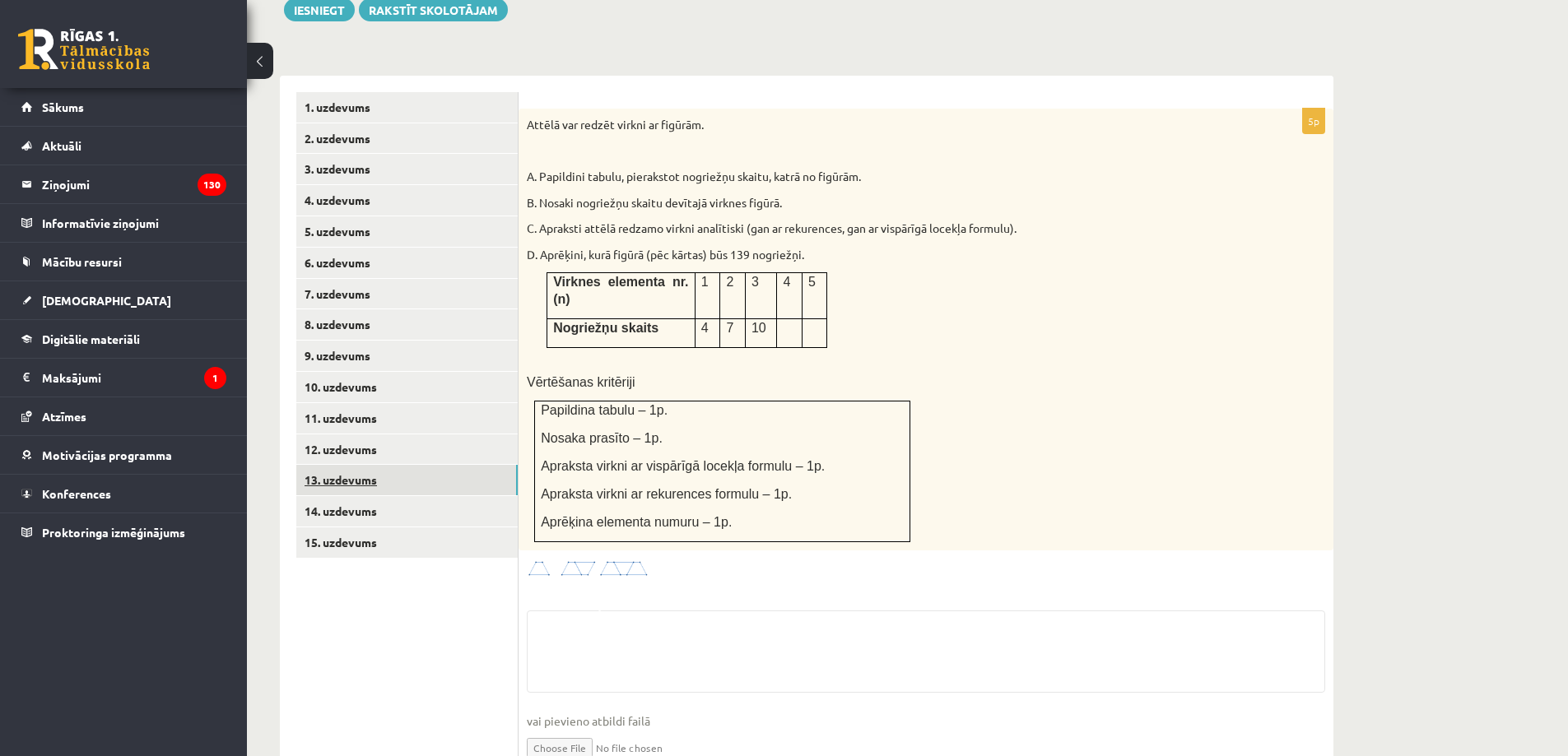
click at [455, 465] on link "13. uzdevums" at bounding box center [407, 480] width 222 height 30
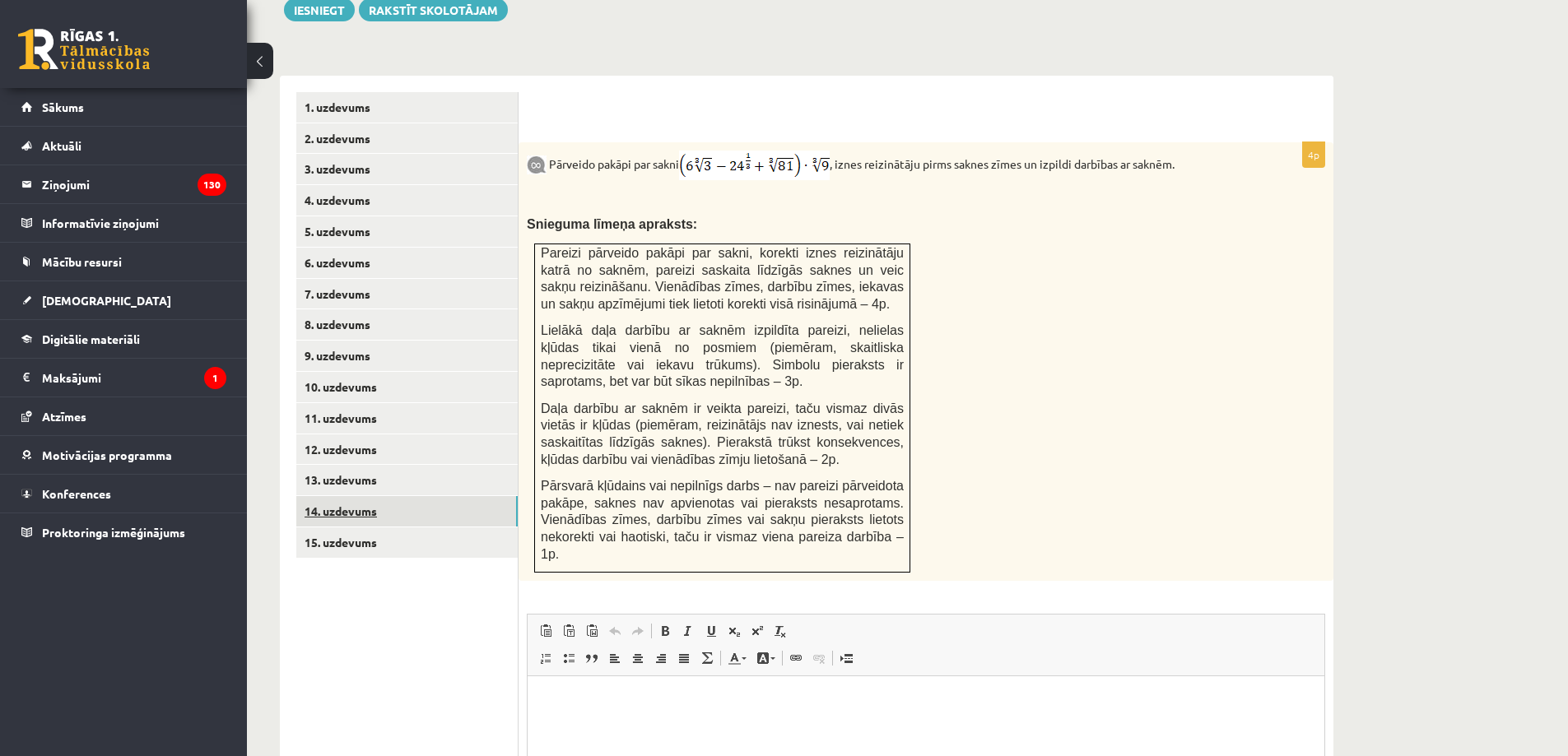
click at [456, 496] on link "14. uzdevums" at bounding box center [407, 511] width 222 height 30
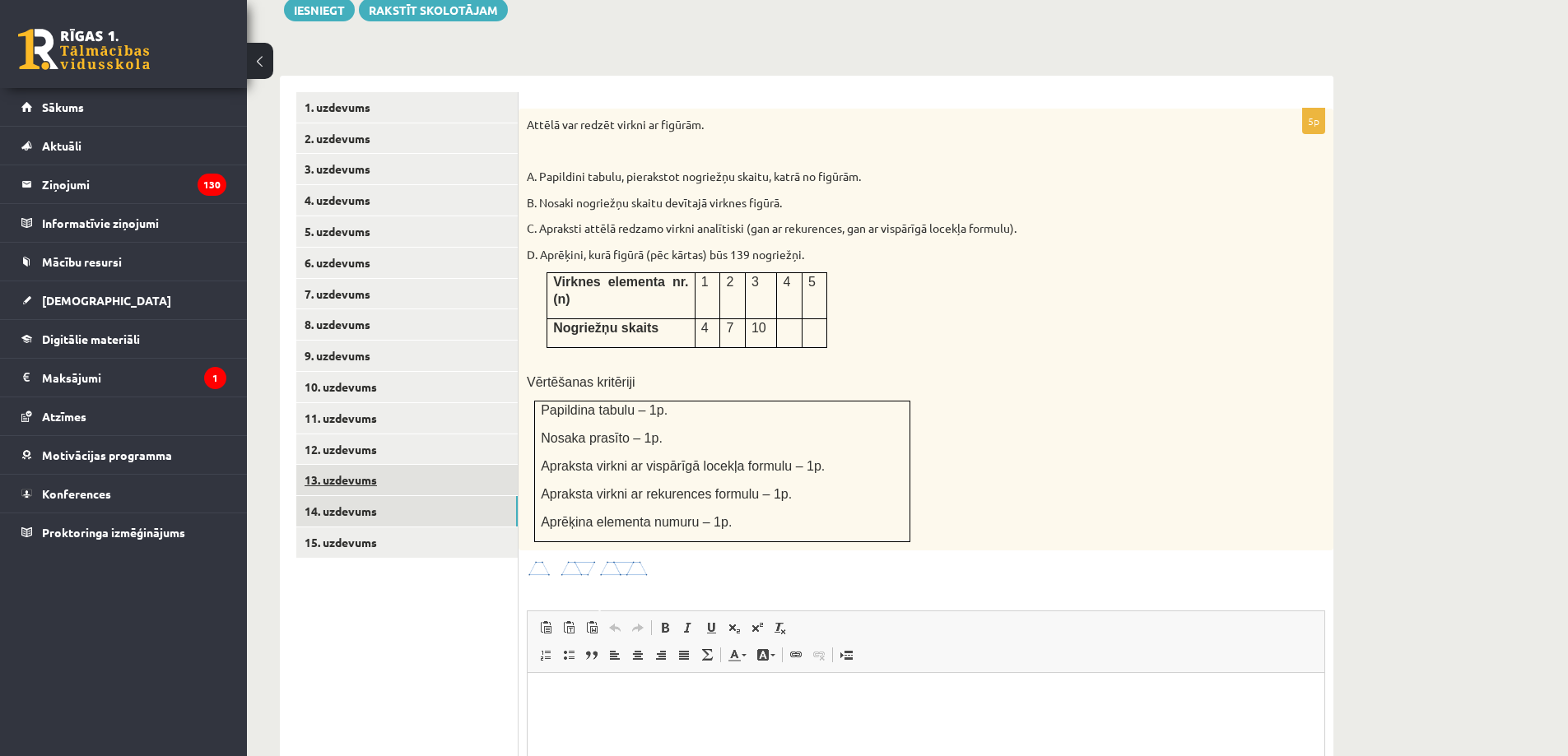
click at [467, 465] on link "13. uzdevums" at bounding box center [407, 480] width 222 height 30
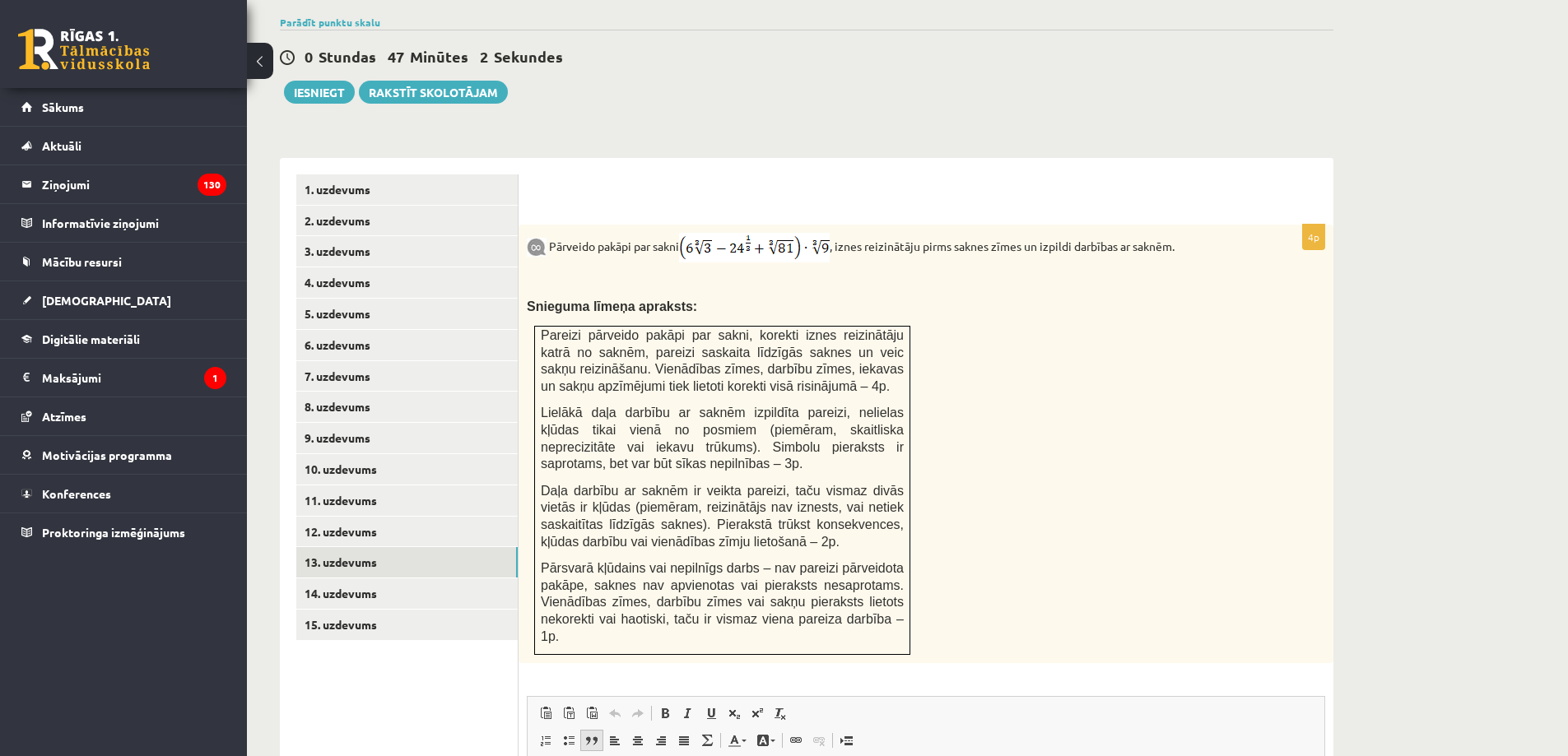
scroll to position [836, 0]
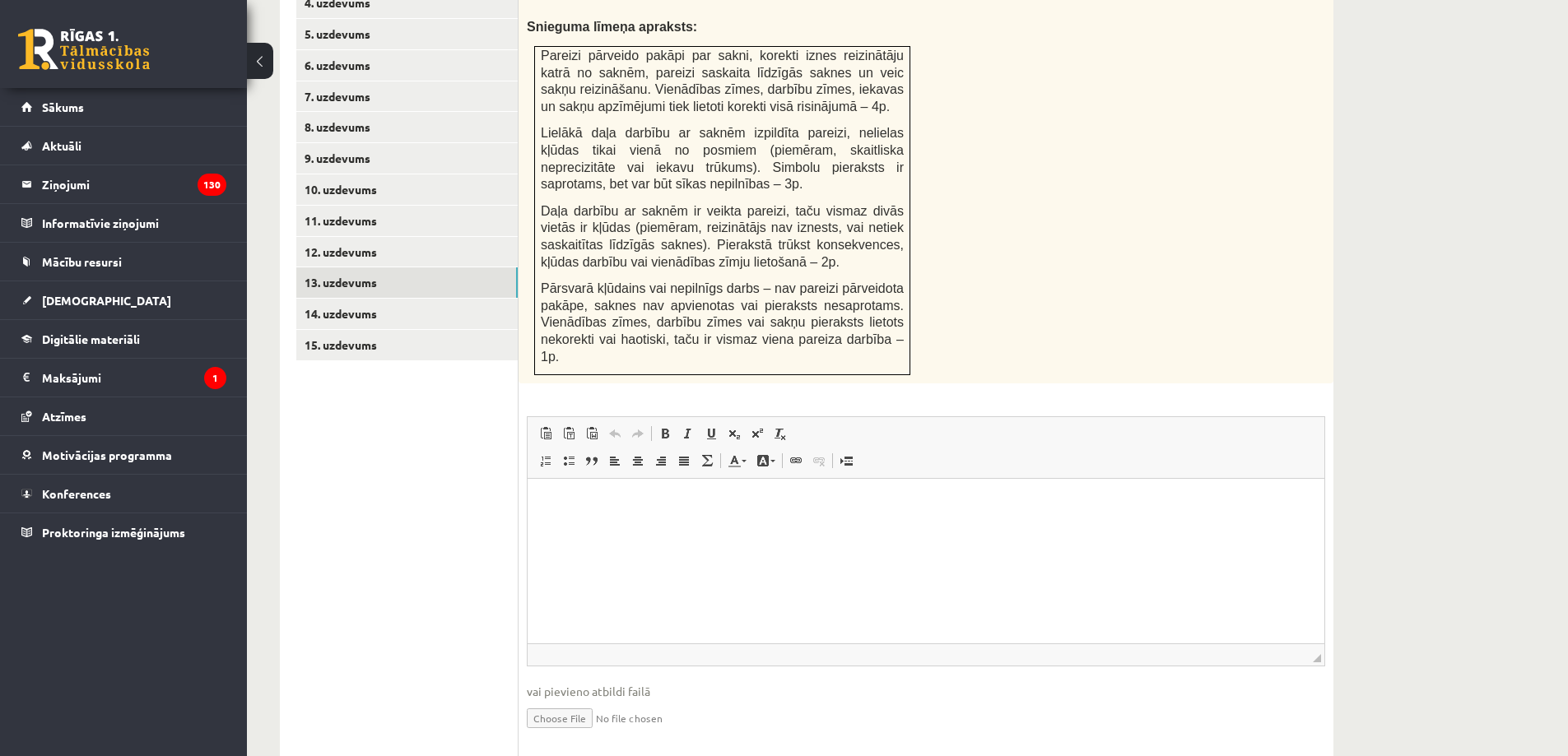
click at [573, 701] on input "file" at bounding box center [926, 718] width 799 height 34
type input "**********"
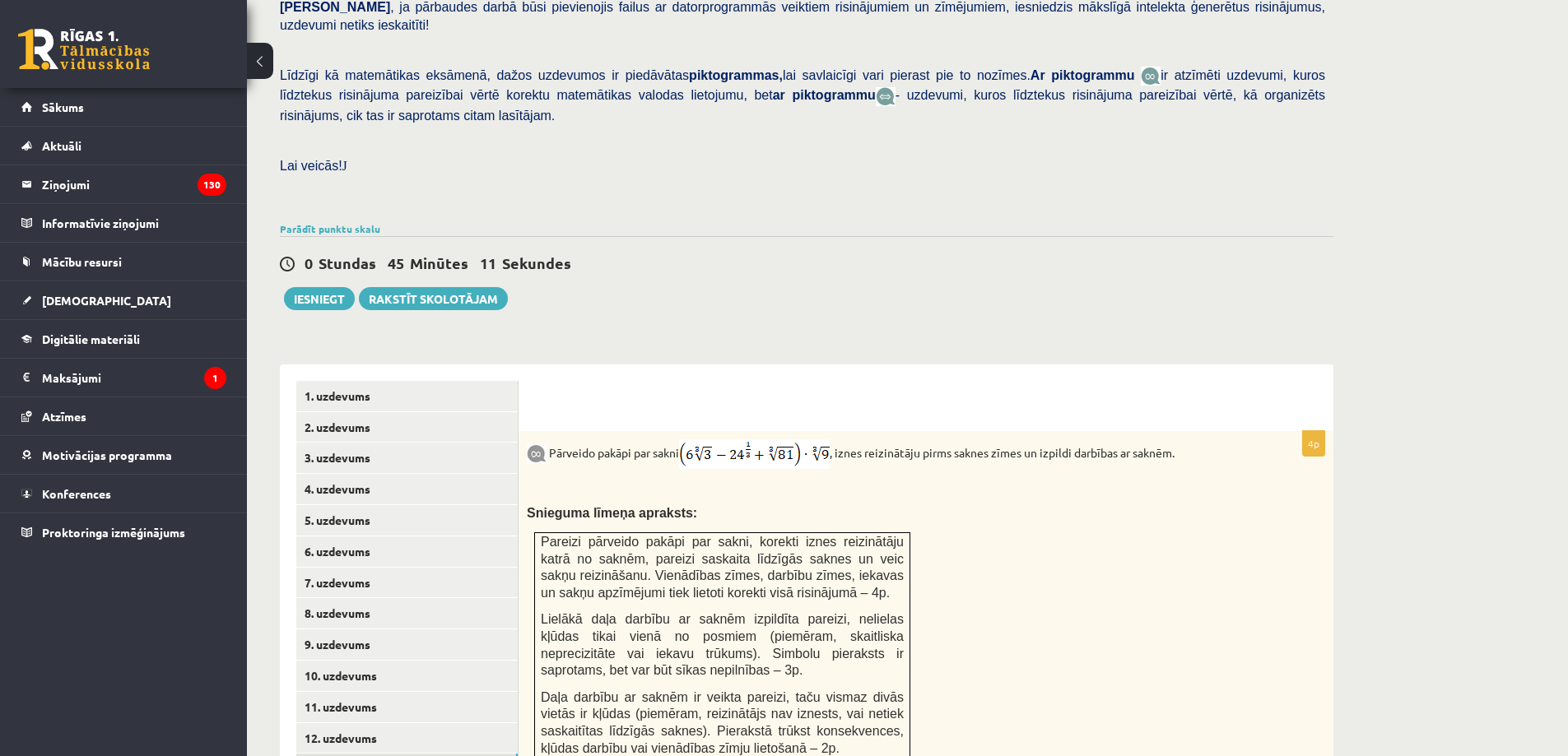
scroll to position [343, 0]
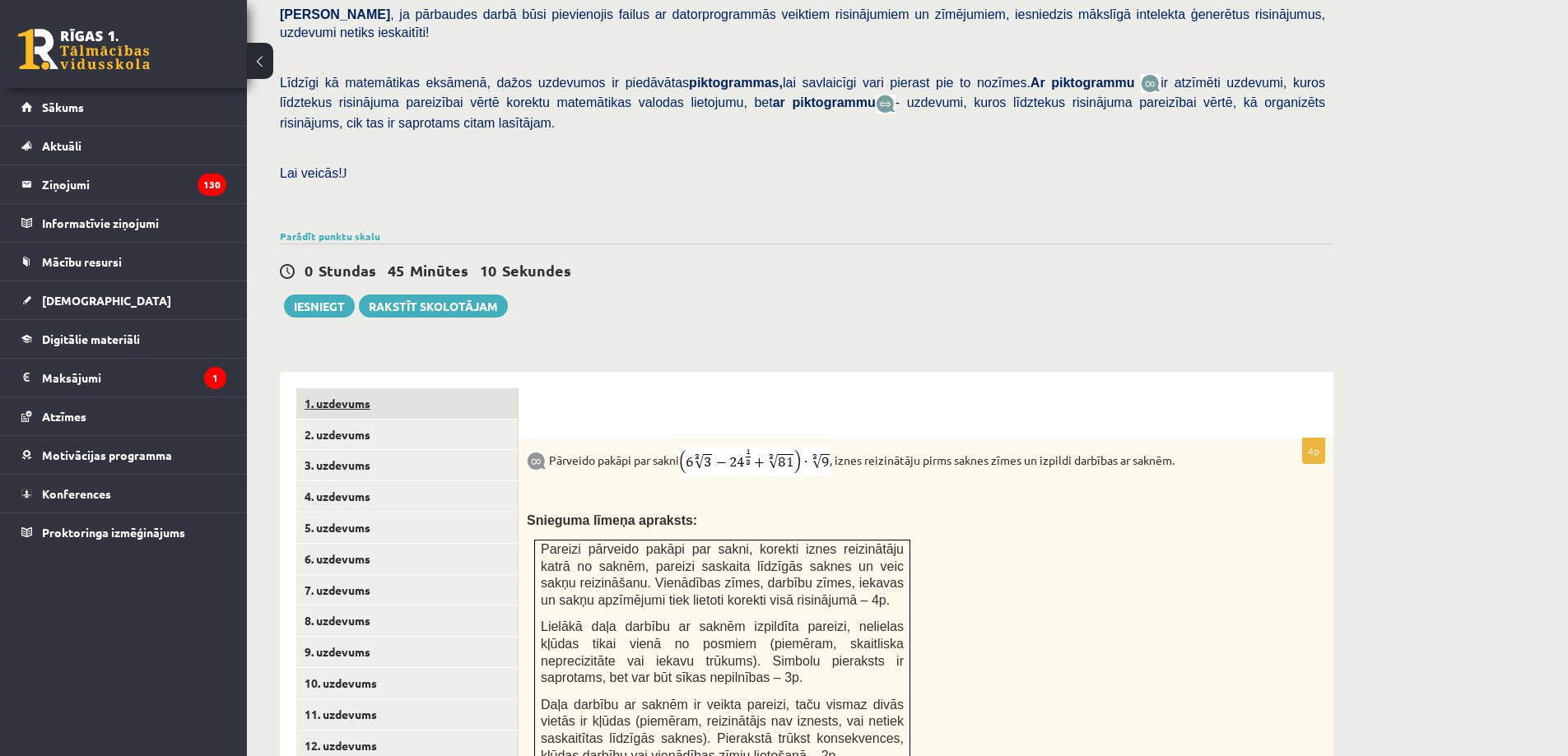
click at [386, 388] on link "1. uzdevums" at bounding box center [407, 403] width 222 height 30
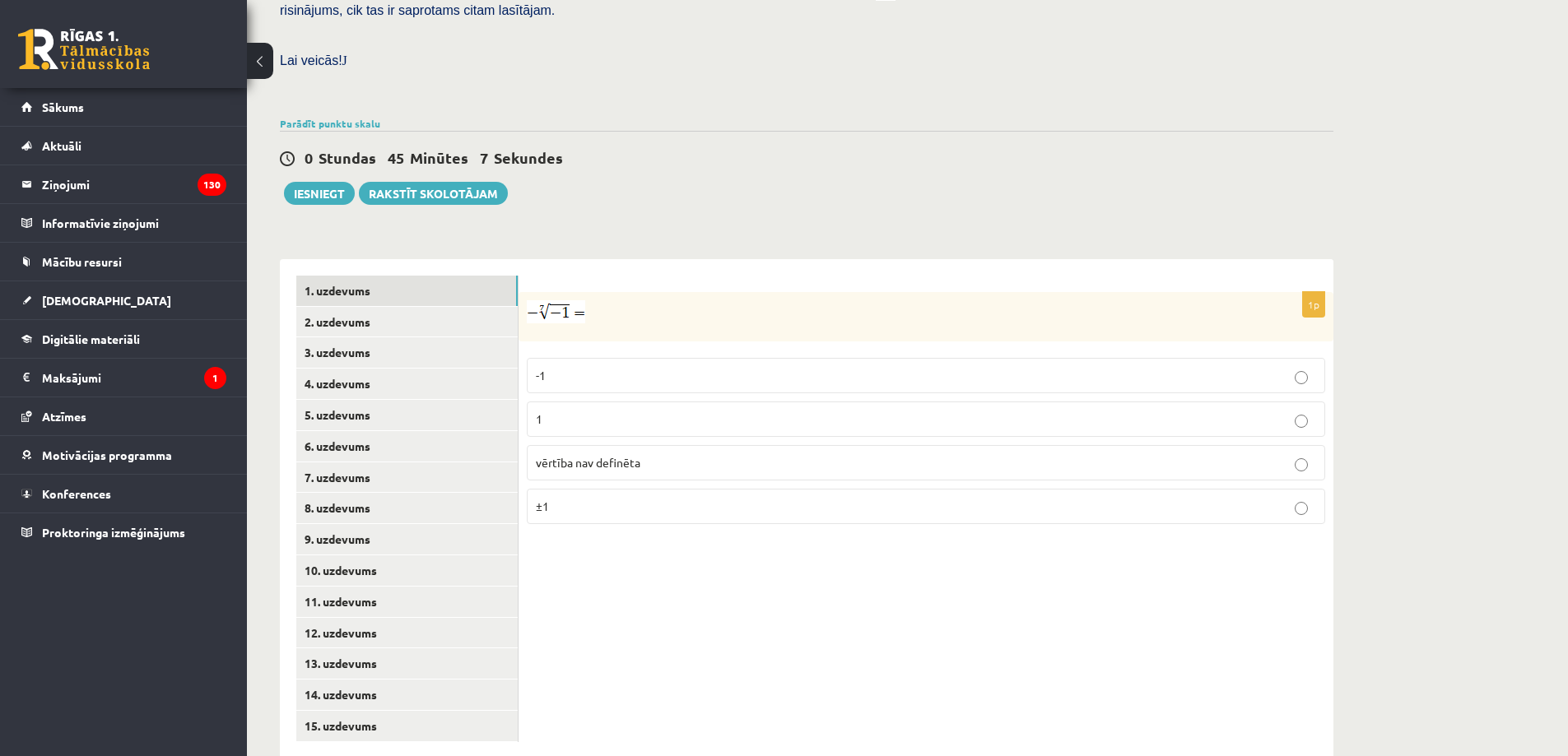
scroll to position [373, 0]
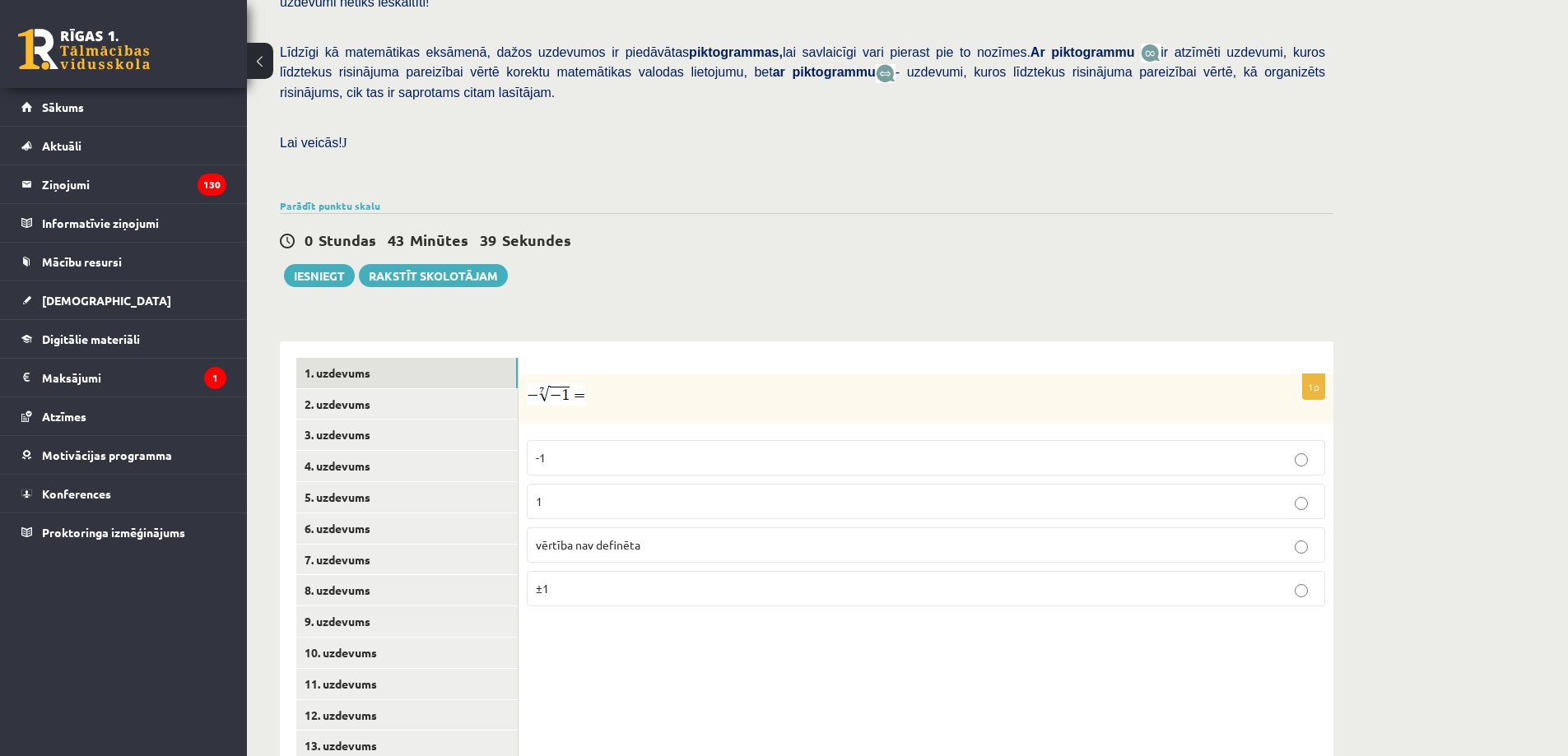
click at [577, 450] on p "-1" at bounding box center [926, 458] width 780 height 17
click at [425, 389] on link "2. uzdevums" at bounding box center [407, 404] width 222 height 30
click at [565, 496] on p "x 9 4 x 9 4" at bounding box center [926, 506] width 780 height 20
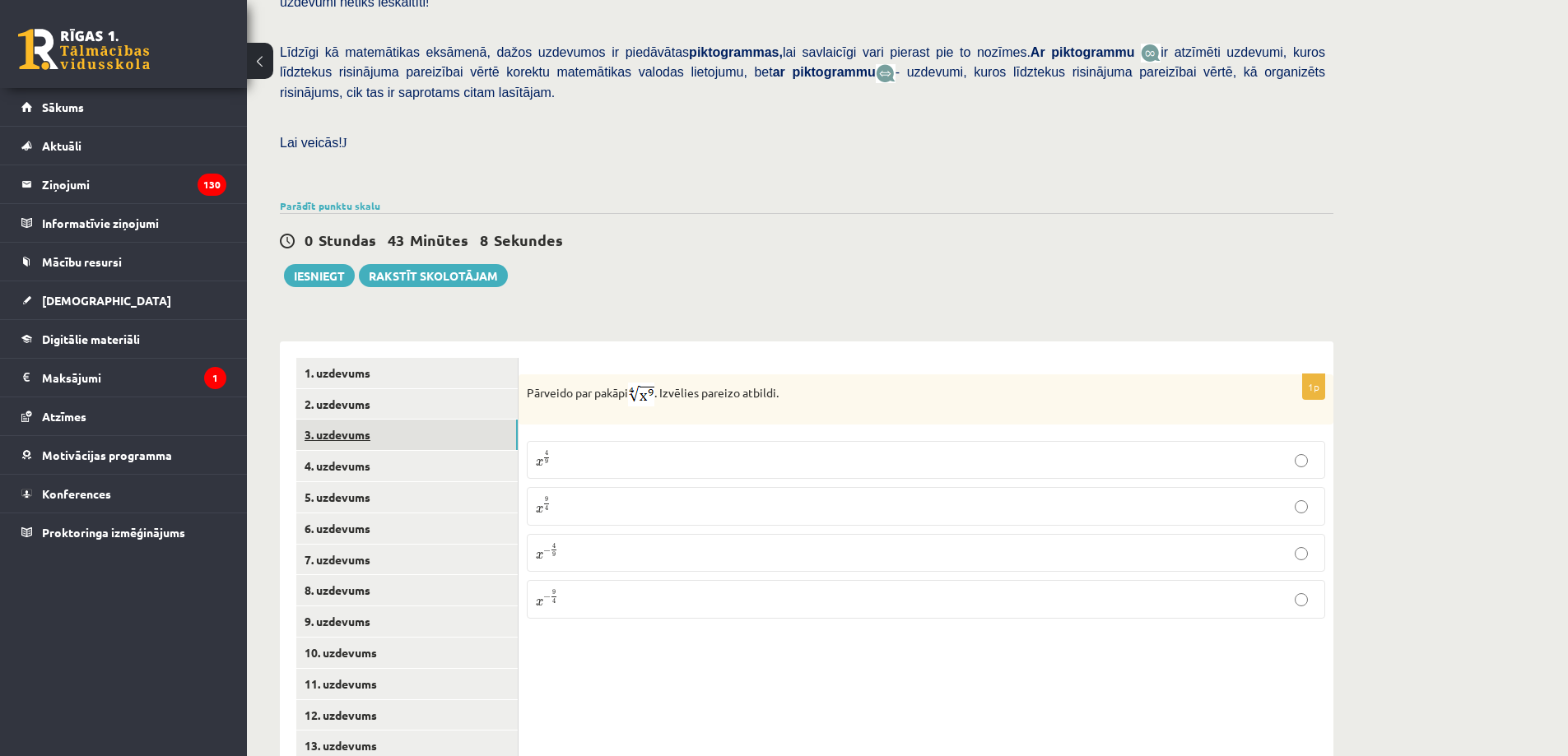
click at [455, 419] on link "3. uzdevums" at bounding box center [407, 435] width 222 height 30
click at [816, 466] on input "text" at bounding box center [846, 479] width 124 height 28
click at [827, 466] on input "text" at bounding box center [846, 479] width 124 height 28
paste input "****"
type input "*"
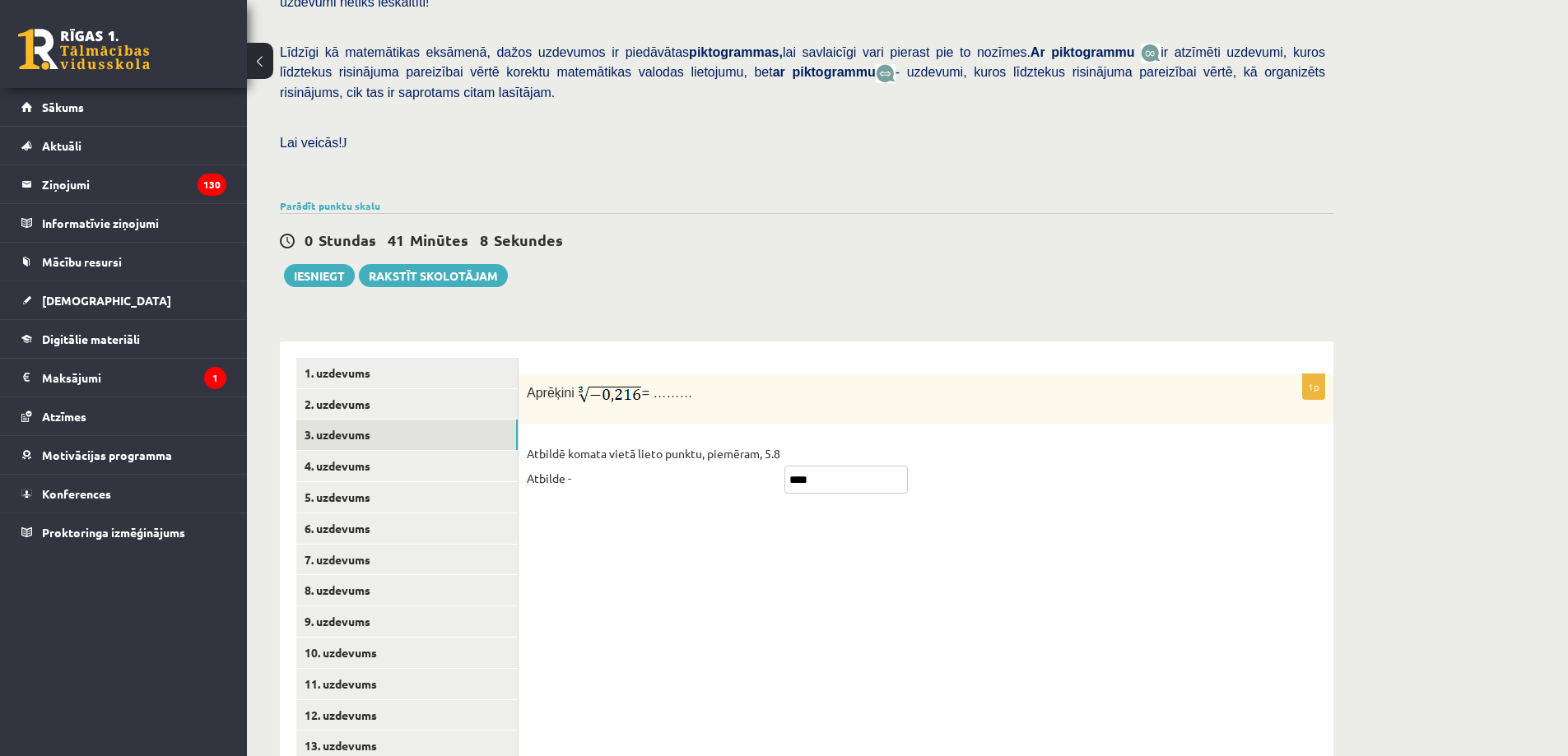
type input "****"
click at [609, 515] on div "1p Aprēķini = ……… Atbildē komata vietā lieto punktu, piemēram, 5.8 Atbilde - **…" at bounding box center [925, 591] width 815 height 500
click at [437, 451] on link "4. uzdevums" at bounding box center [407, 467] width 222 height 30
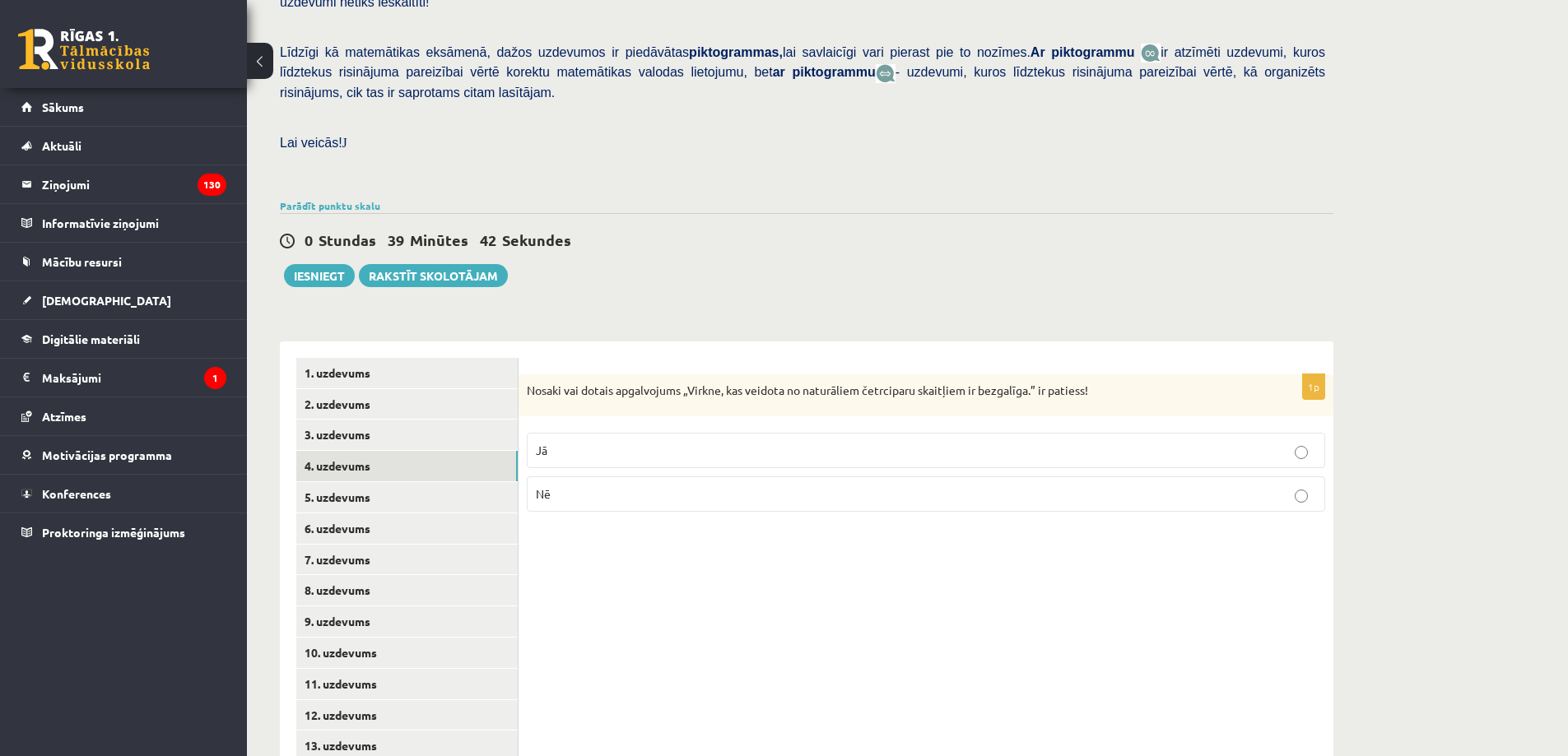
click at [568, 485] on p "Nē" at bounding box center [926, 493] width 780 height 17
click at [449, 483] on link "5. uzdevums" at bounding box center [407, 498] width 222 height 30
click at [581, 444] on p "Jā" at bounding box center [926, 452] width 780 height 17
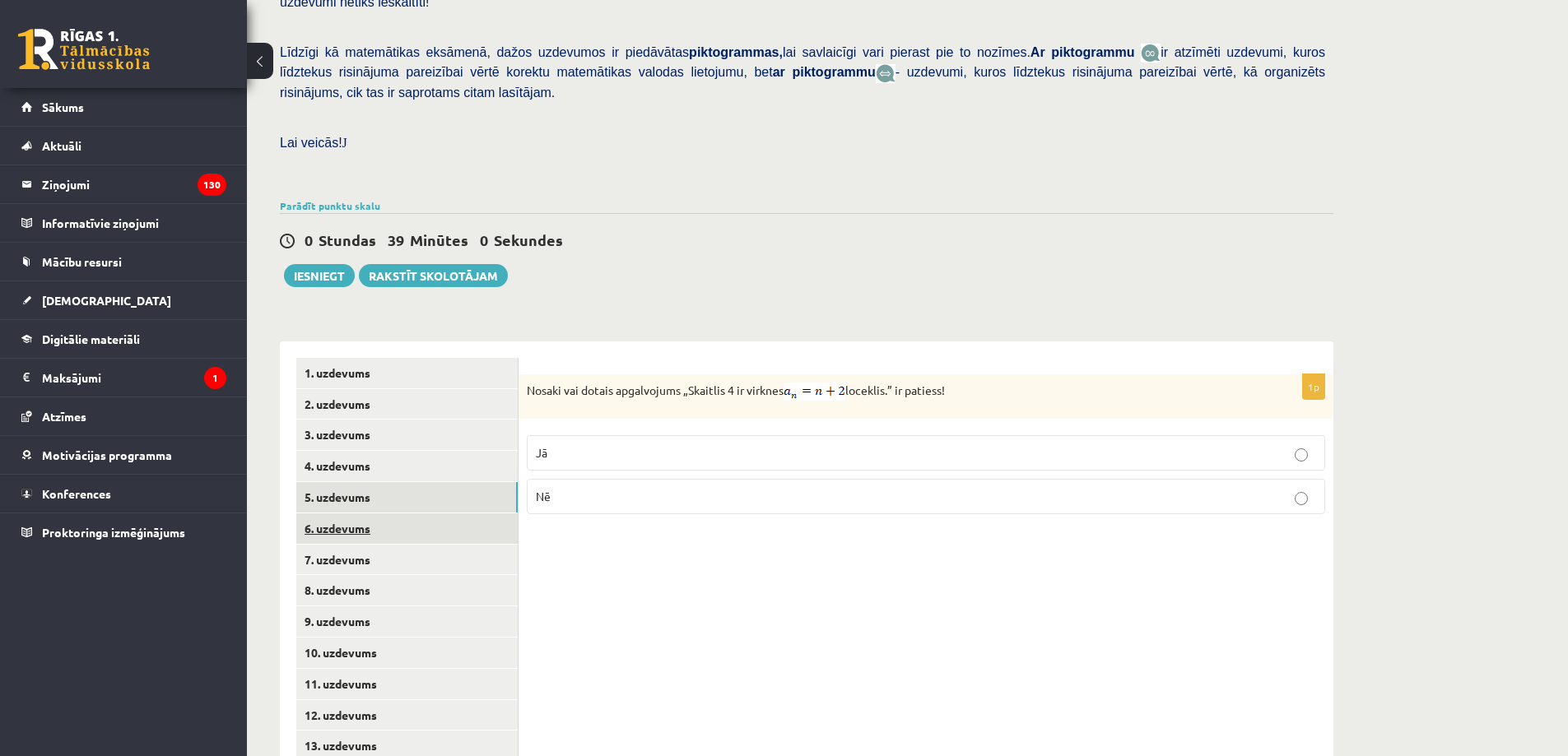
click at [451, 514] on link "6. uzdevums" at bounding box center [407, 529] width 222 height 30
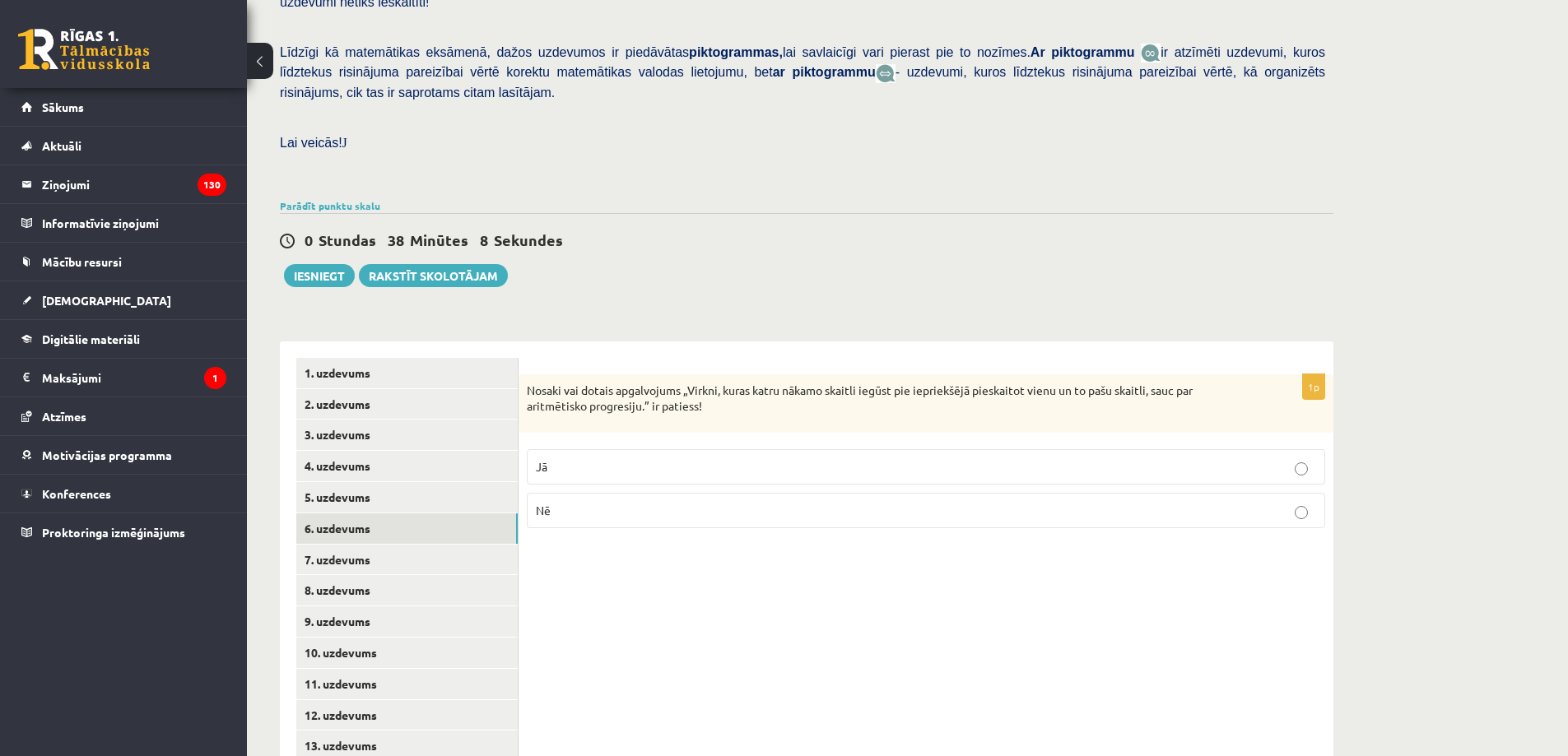
click at [579, 450] on label "Jā" at bounding box center [926, 467] width 799 height 36
click at [458, 545] on link "7. uzdevums" at bounding box center [407, 560] width 222 height 30
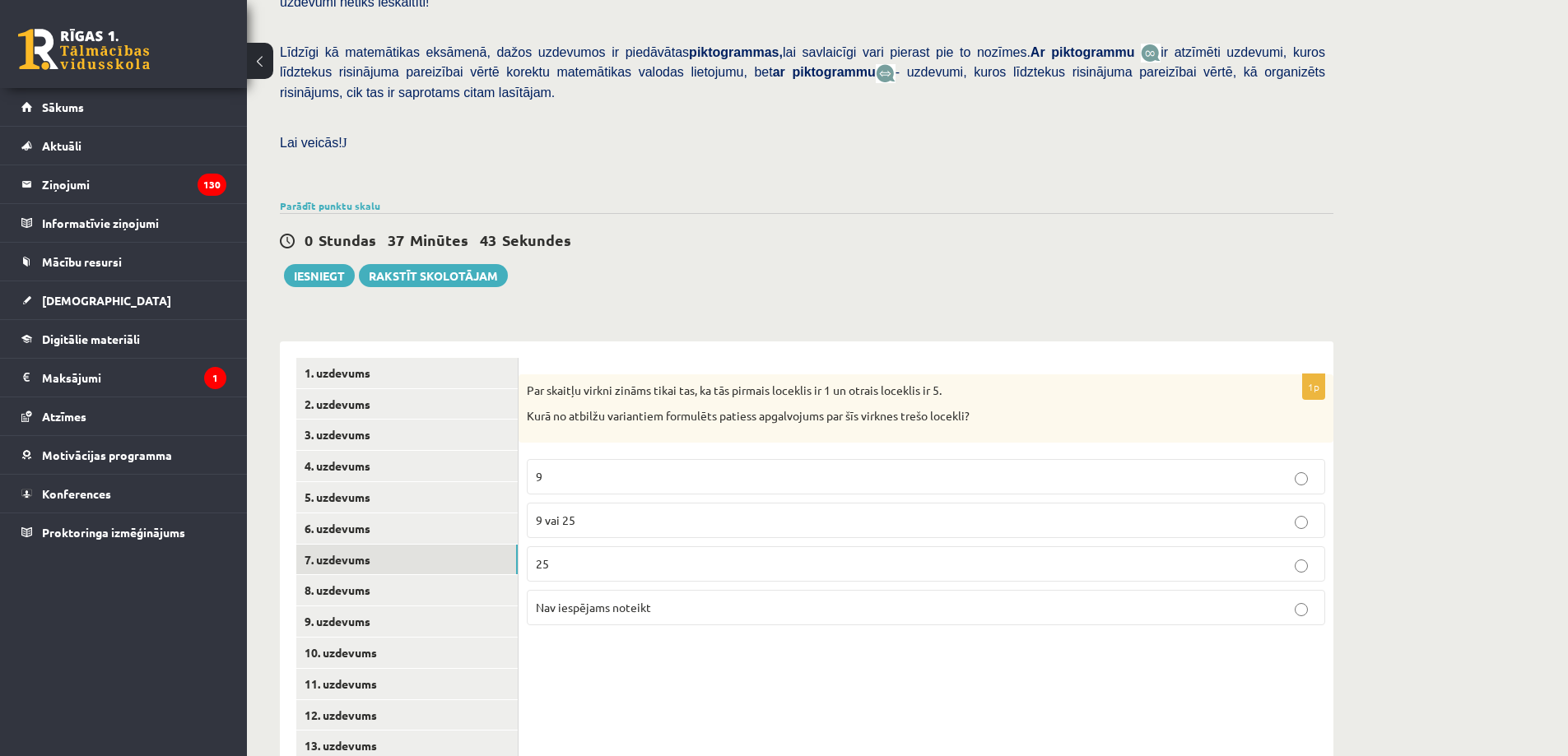
click at [571, 590] on label "Nav iespējams noteikt" at bounding box center [926, 608] width 799 height 36
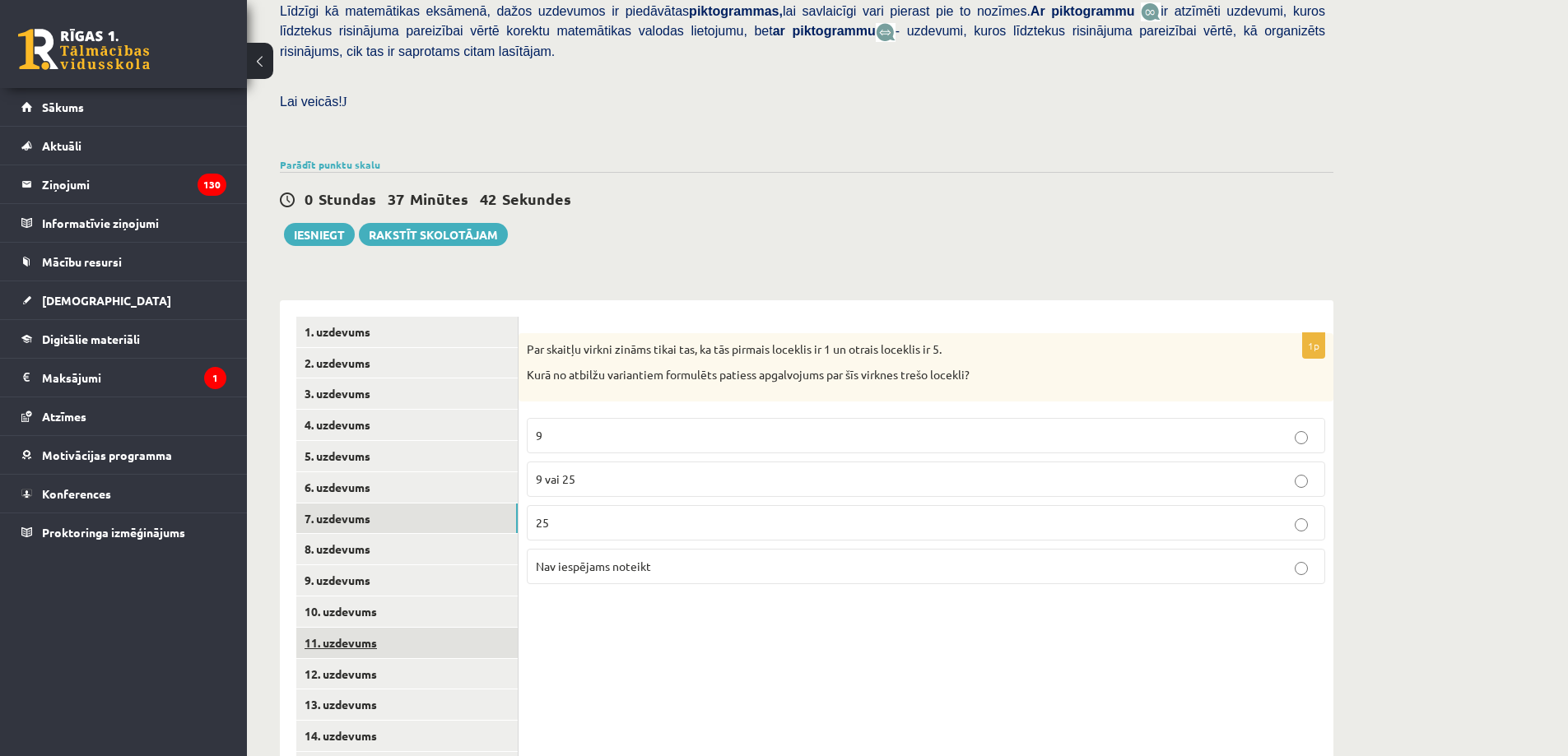
scroll to position [455, 0]
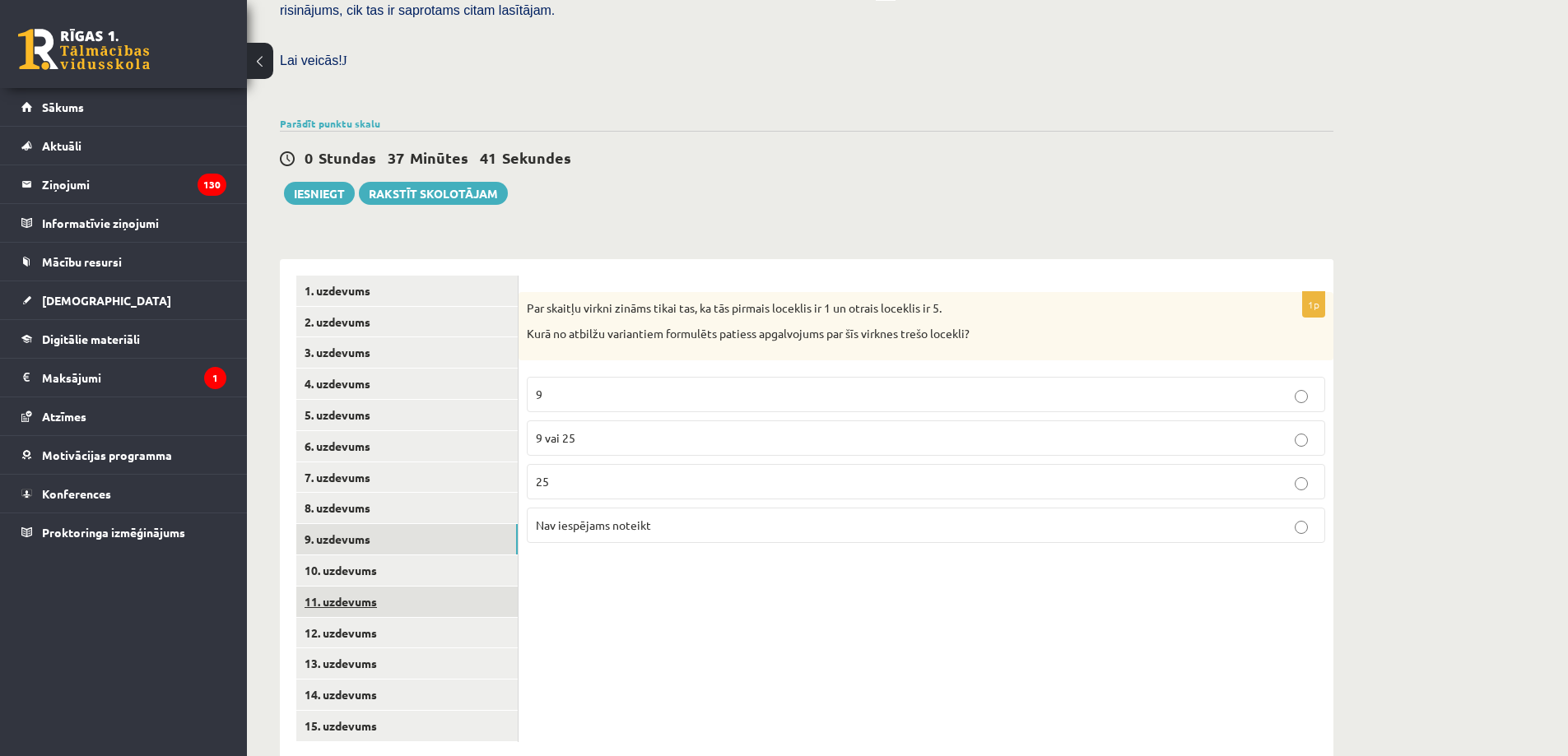
click at [440, 587] on link "11. uzdevums" at bounding box center [407, 602] width 222 height 30
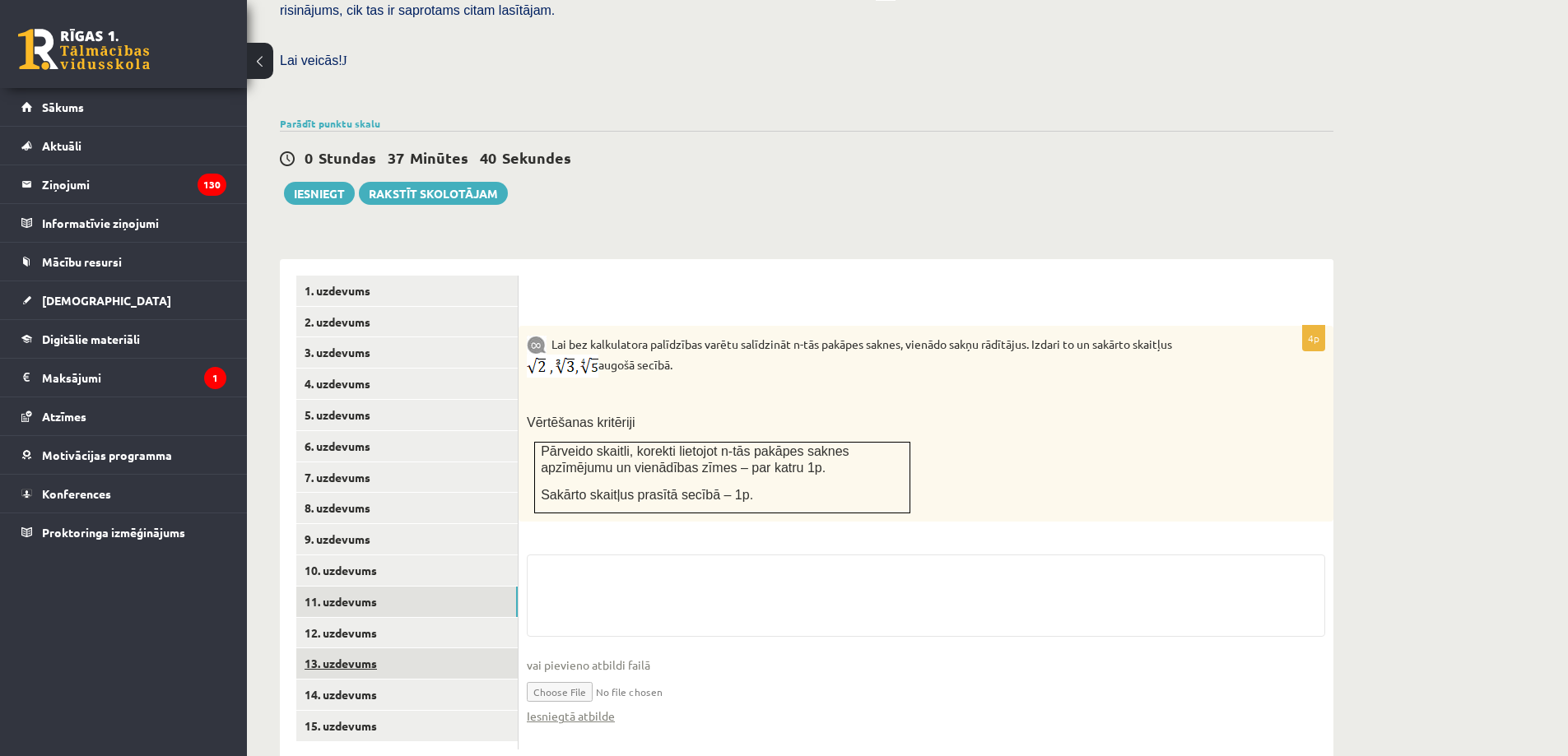
click at [440, 648] on link "13. uzdevums" at bounding box center [407, 663] width 222 height 30
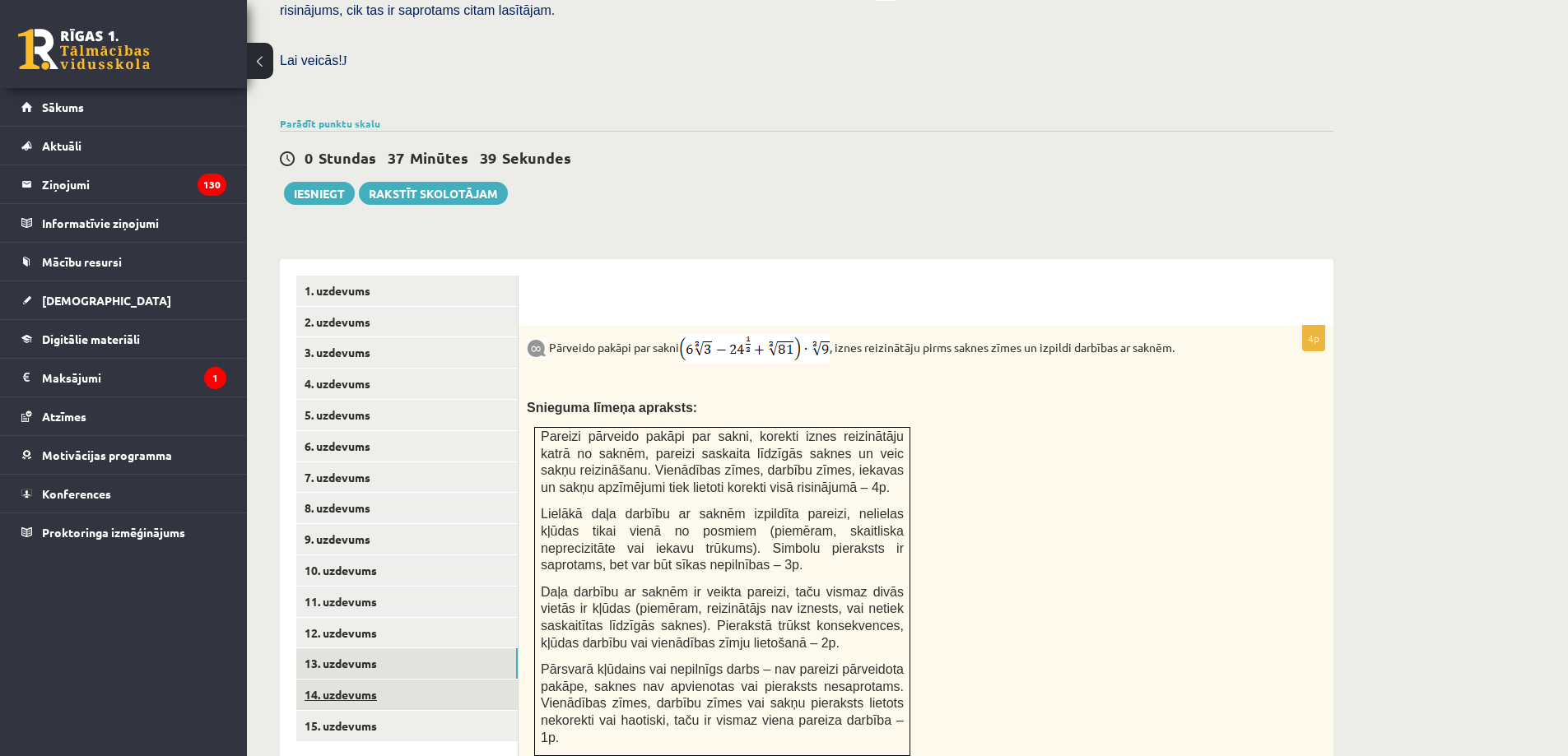
click at [443, 679] on link "14. uzdevums" at bounding box center [407, 695] width 222 height 30
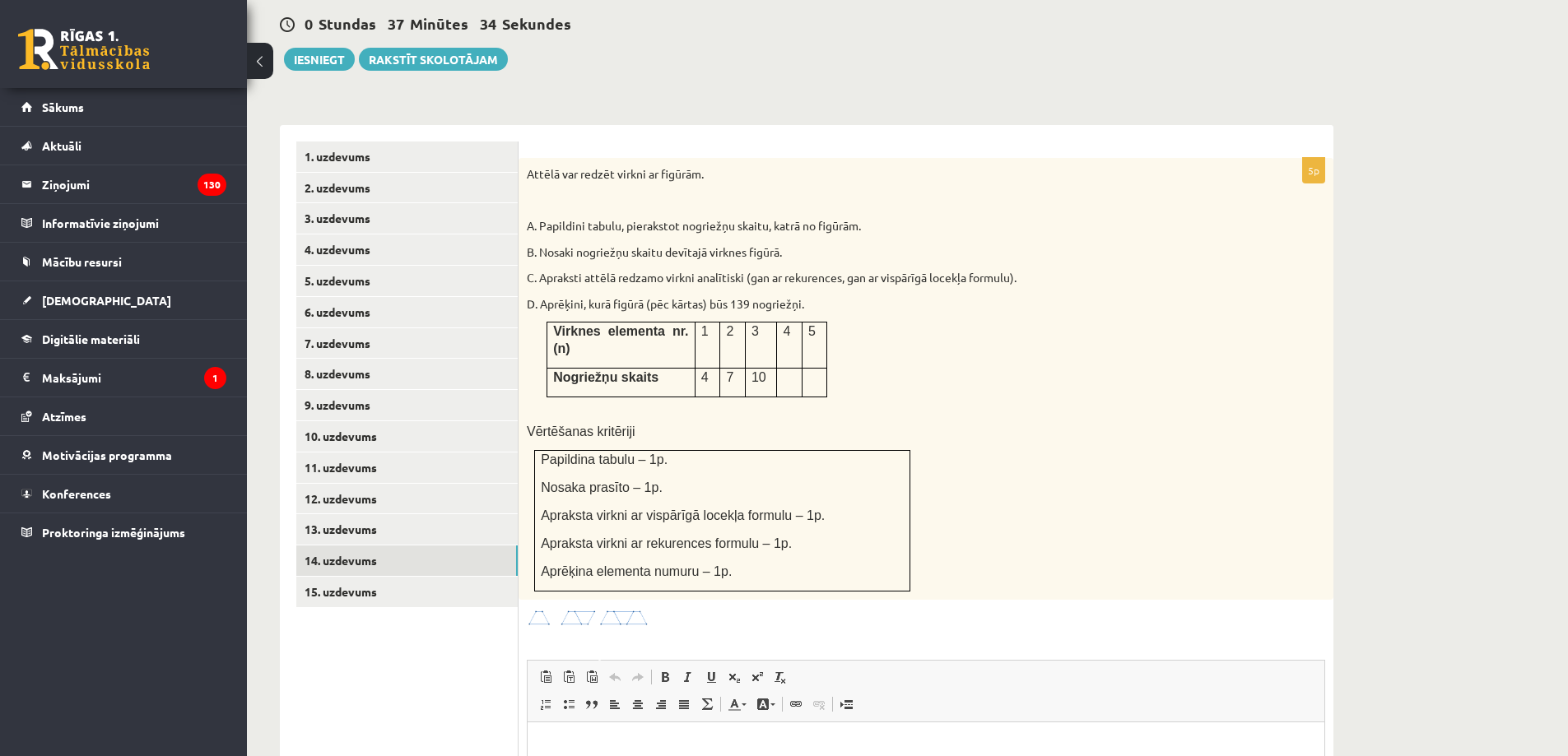
scroll to position [586, 0]
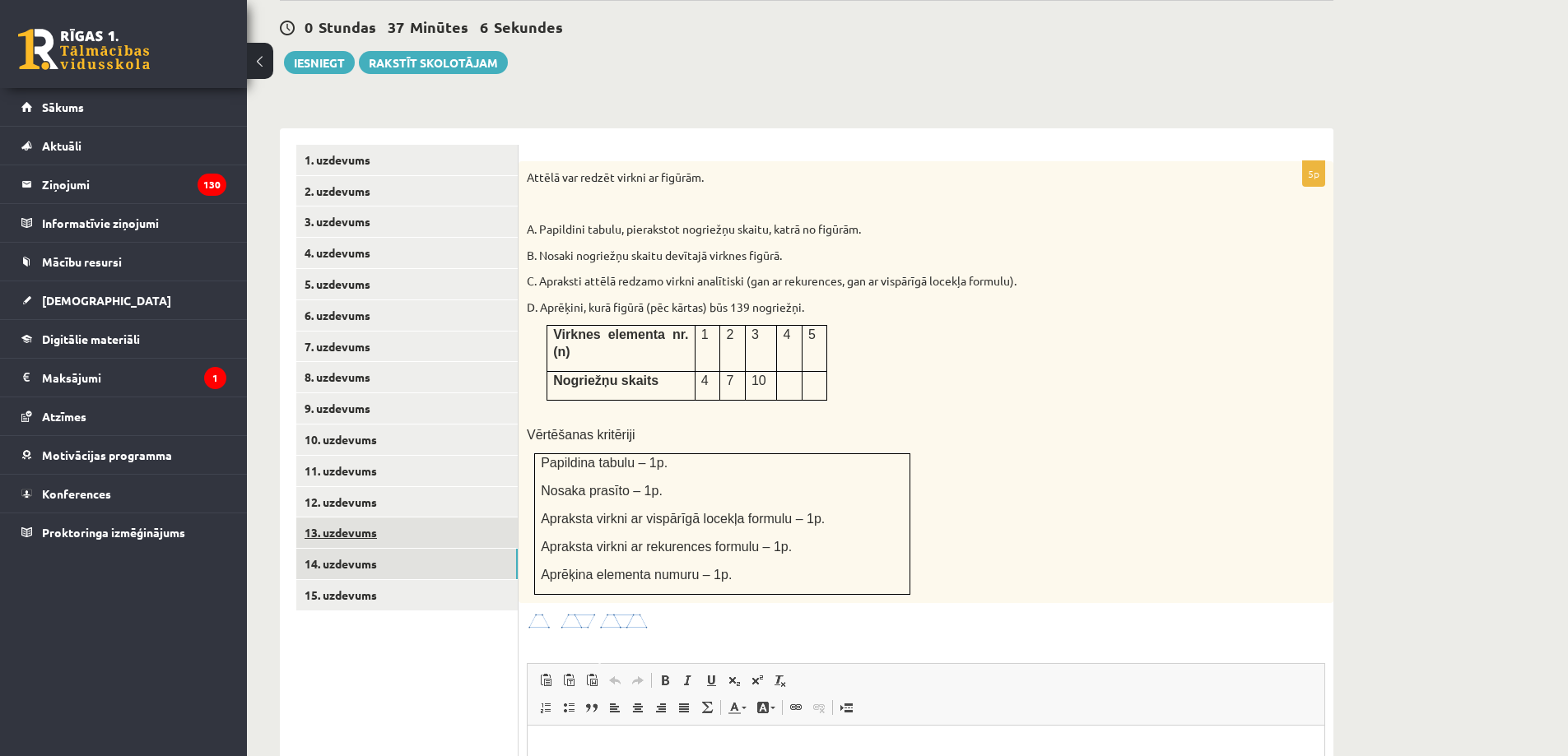
click at [437, 517] on link "13. uzdevums" at bounding box center [407, 532] width 222 height 30
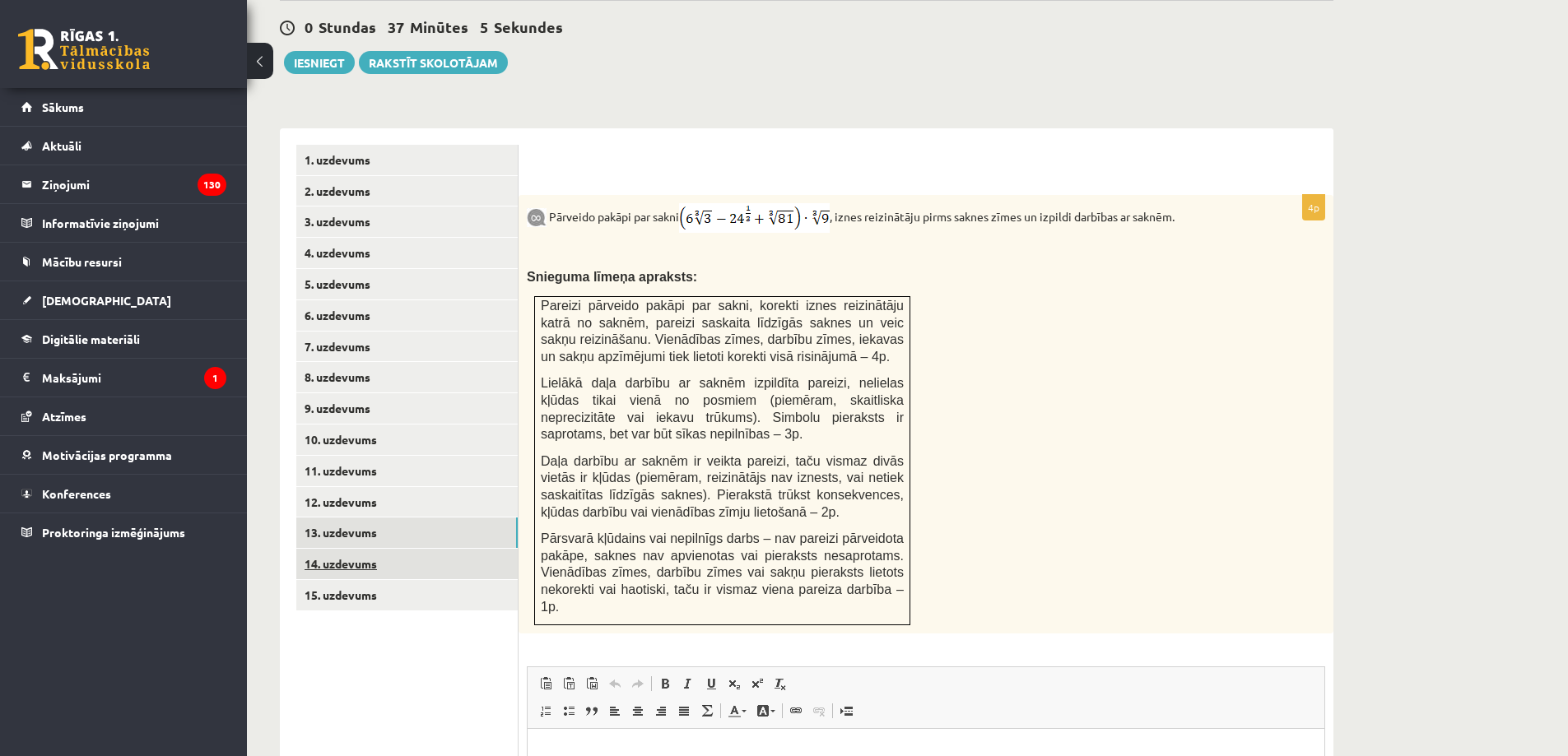
scroll to position [0, 0]
click at [433, 549] on link "14. uzdevums" at bounding box center [407, 564] width 222 height 30
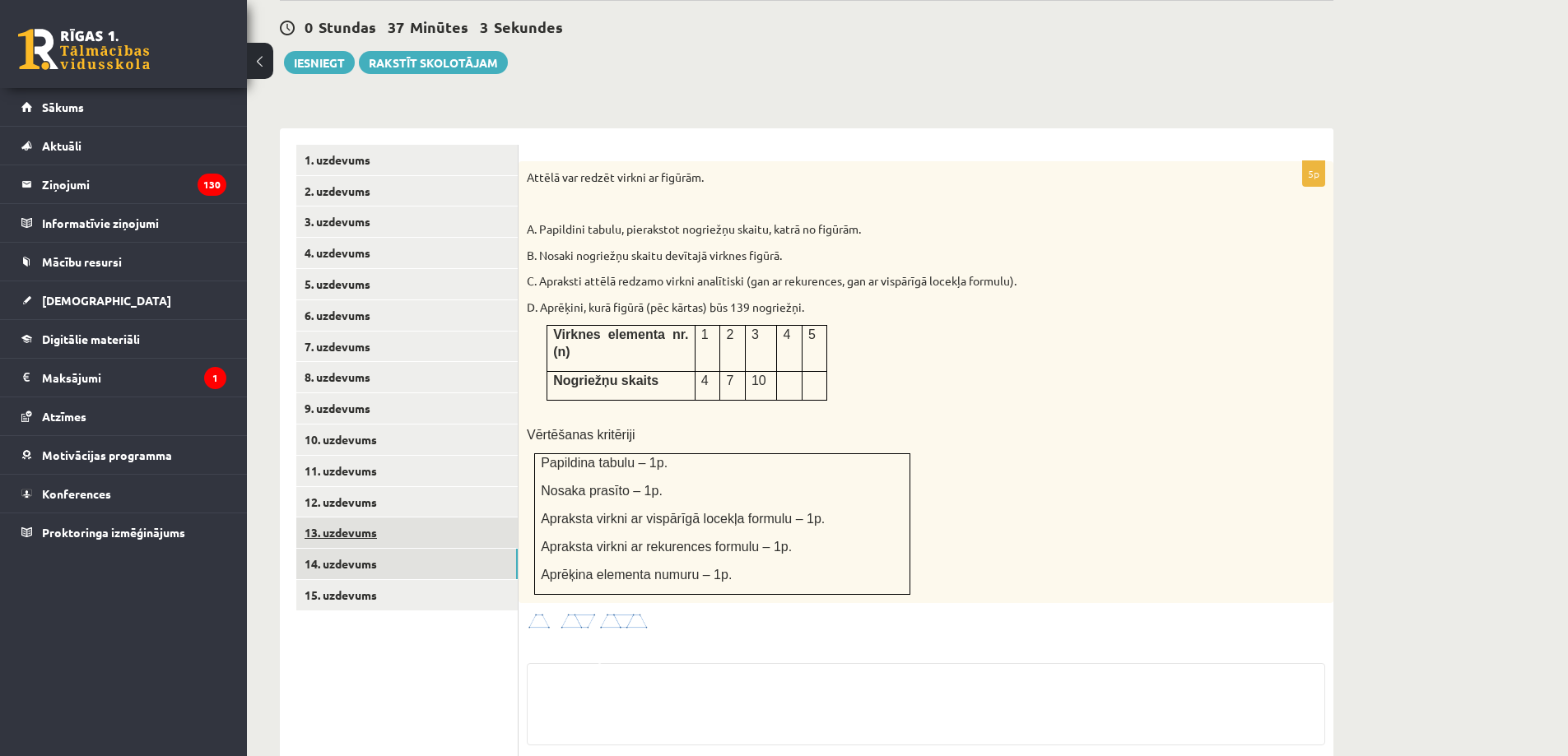
click at [440, 517] on link "13. uzdevums" at bounding box center [407, 532] width 222 height 30
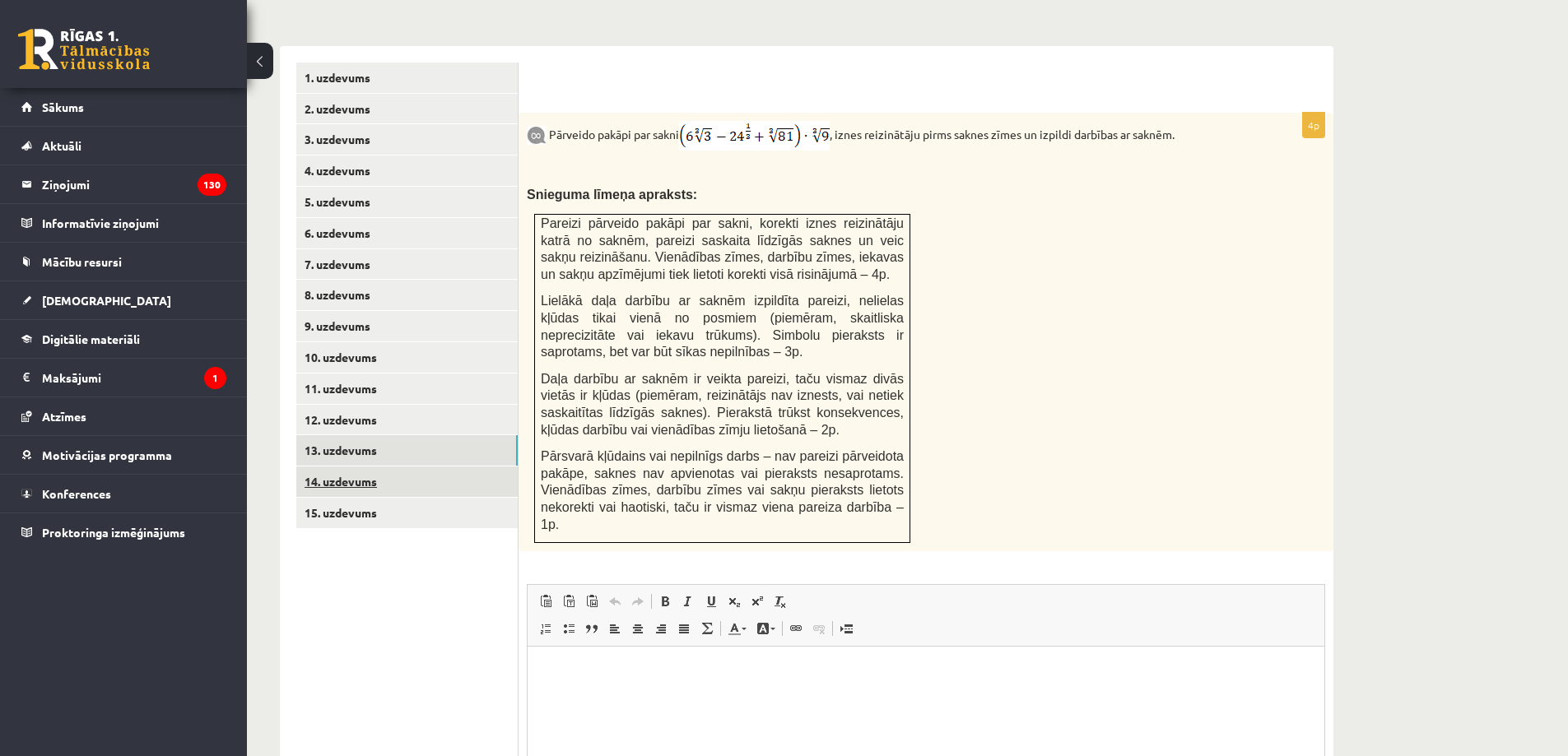
scroll to position [853, 0]
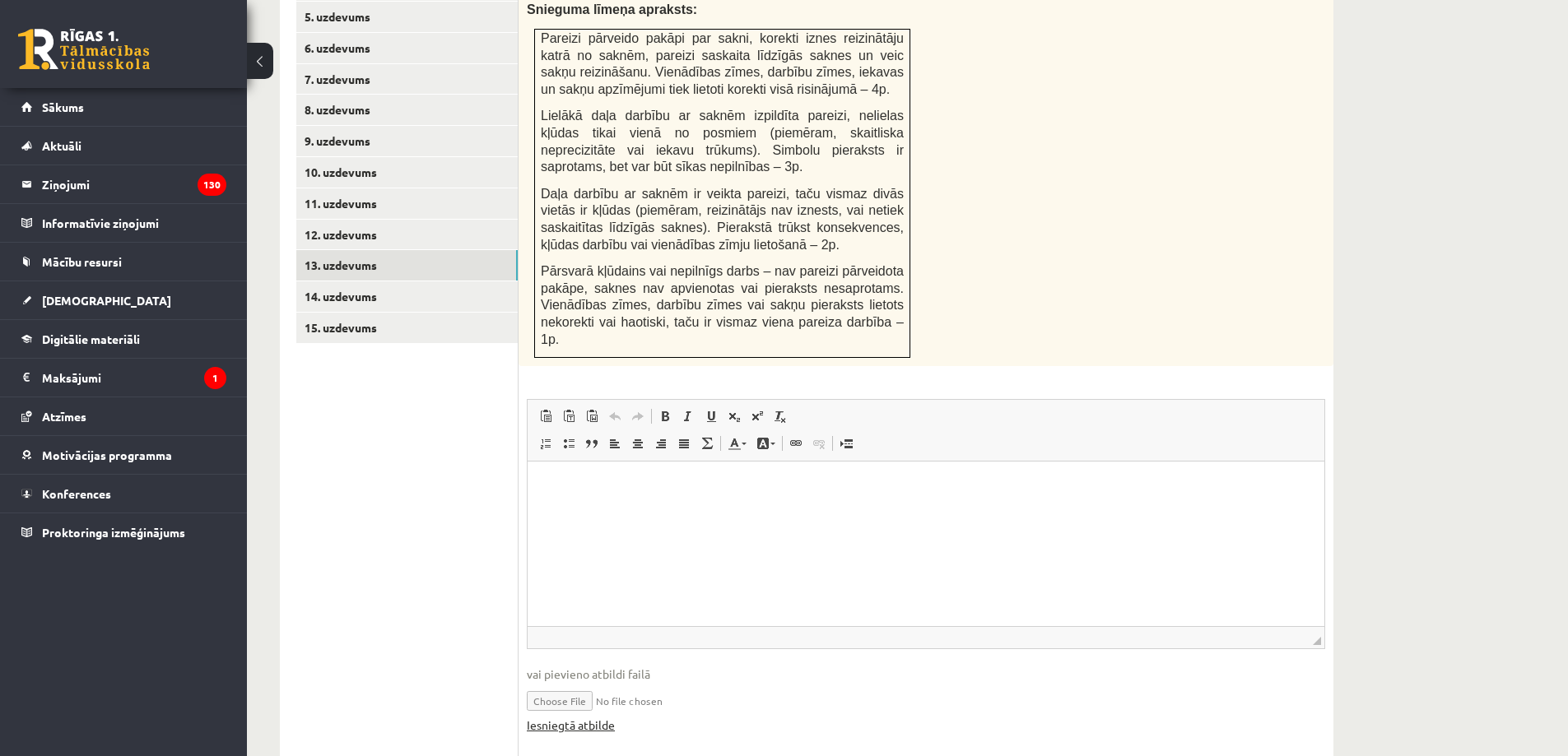
click at [573, 717] on link "Iesniegtā atbilde" at bounding box center [571, 725] width 88 height 17
click at [426, 281] on link "14. uzdevums" at bounding box center [407, 297] width 222 height 30
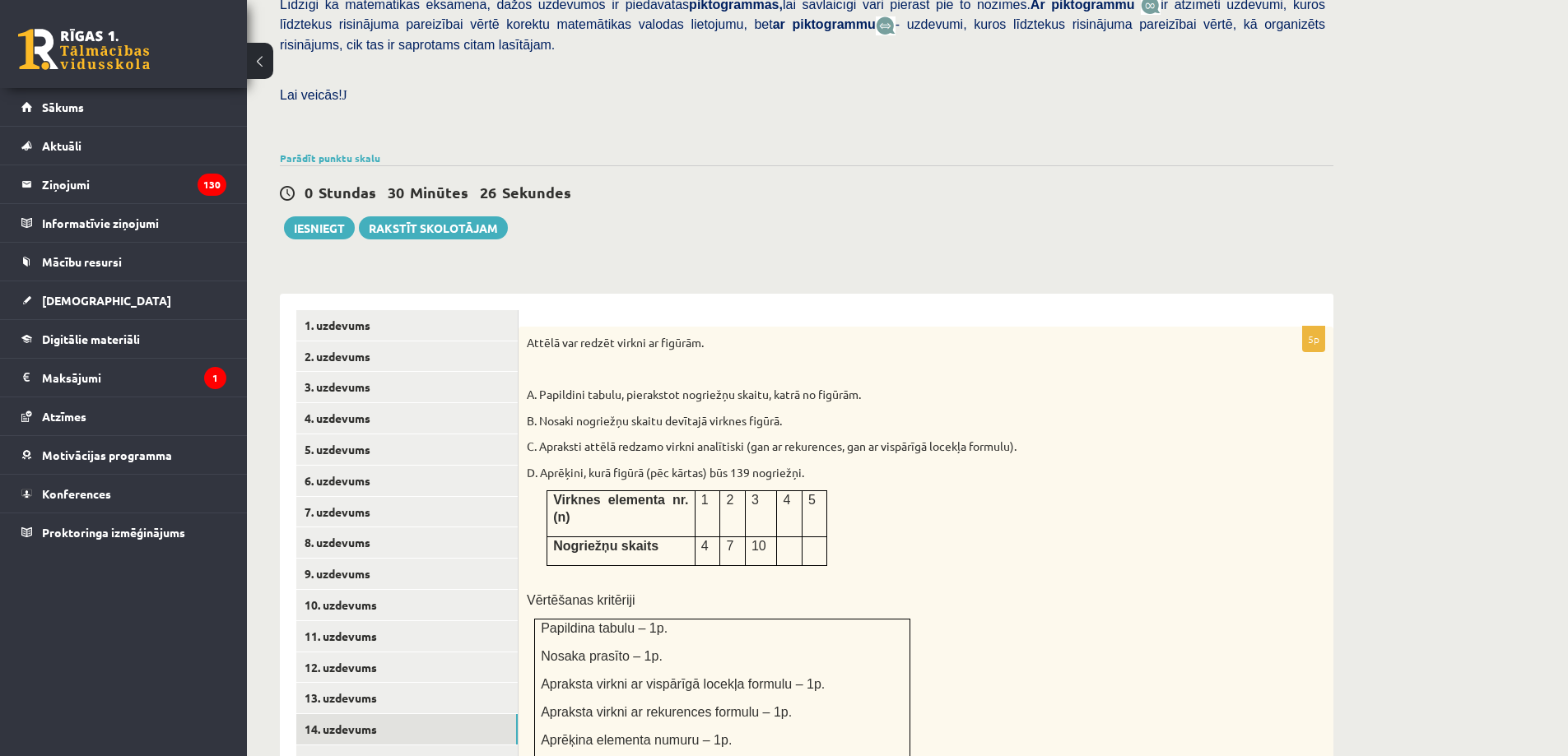
scroll to position [832, 0]
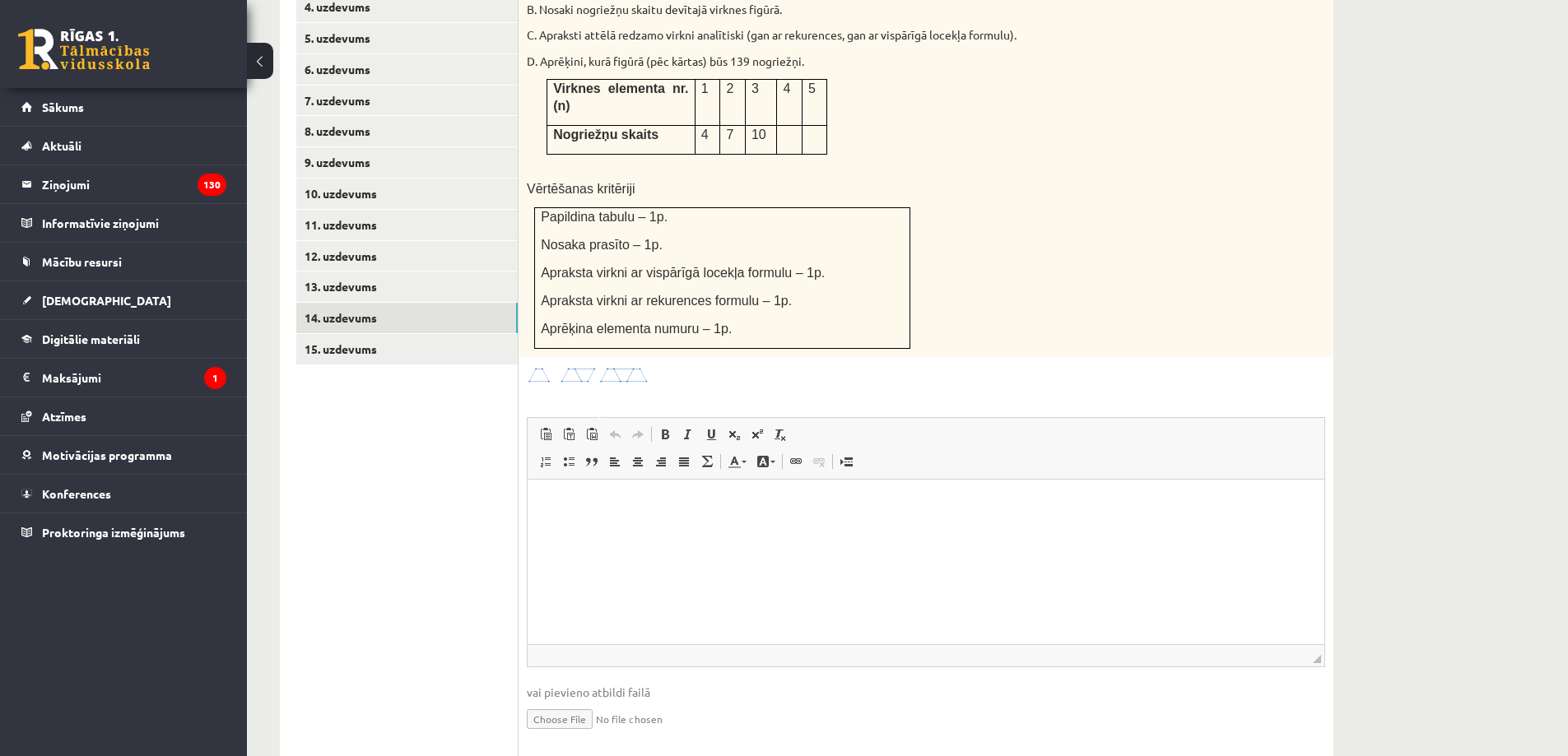
click at [561, 701] on input "file" at bounding box center [926, 718] width 799 height 34
type input "**********"
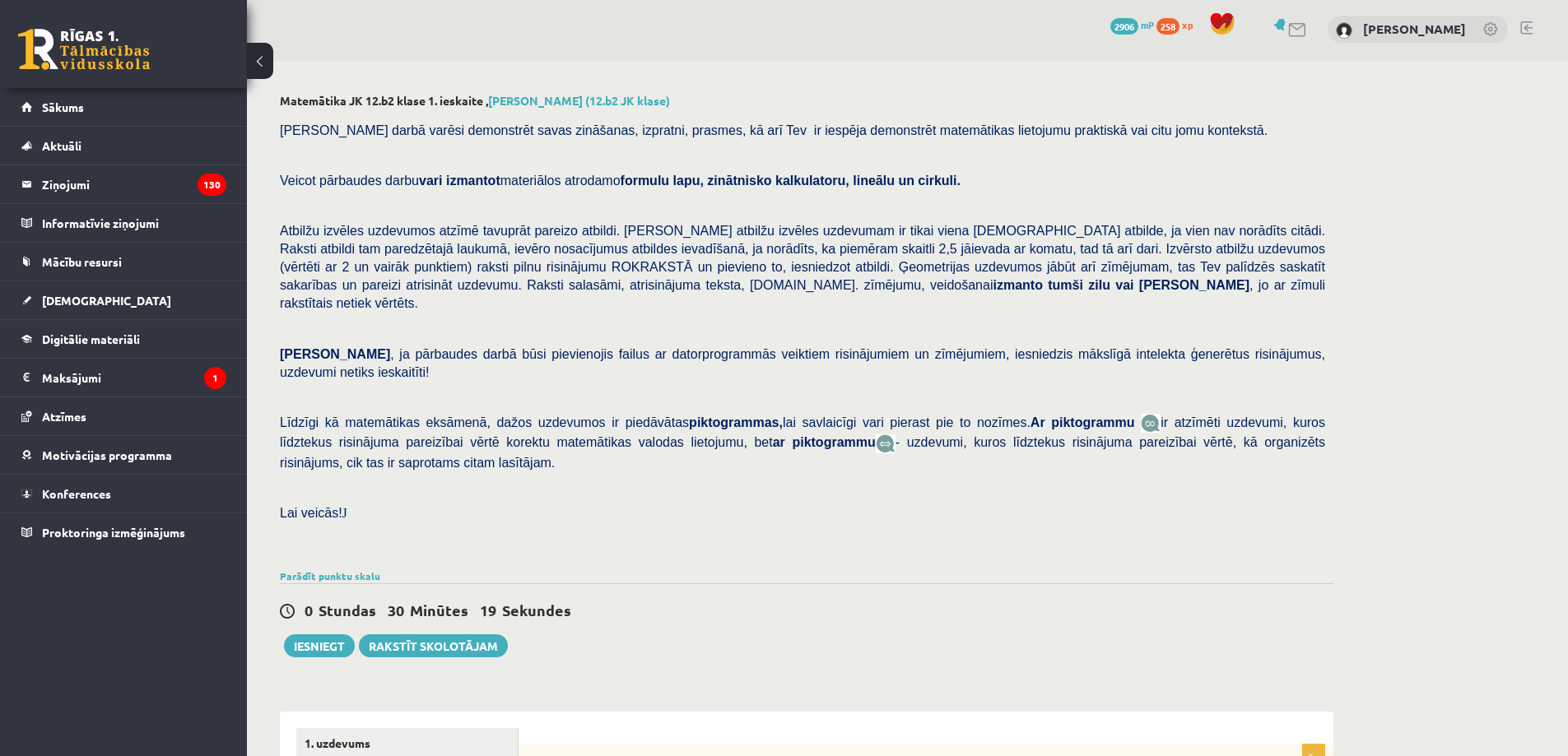
scroll to position [0, 0]
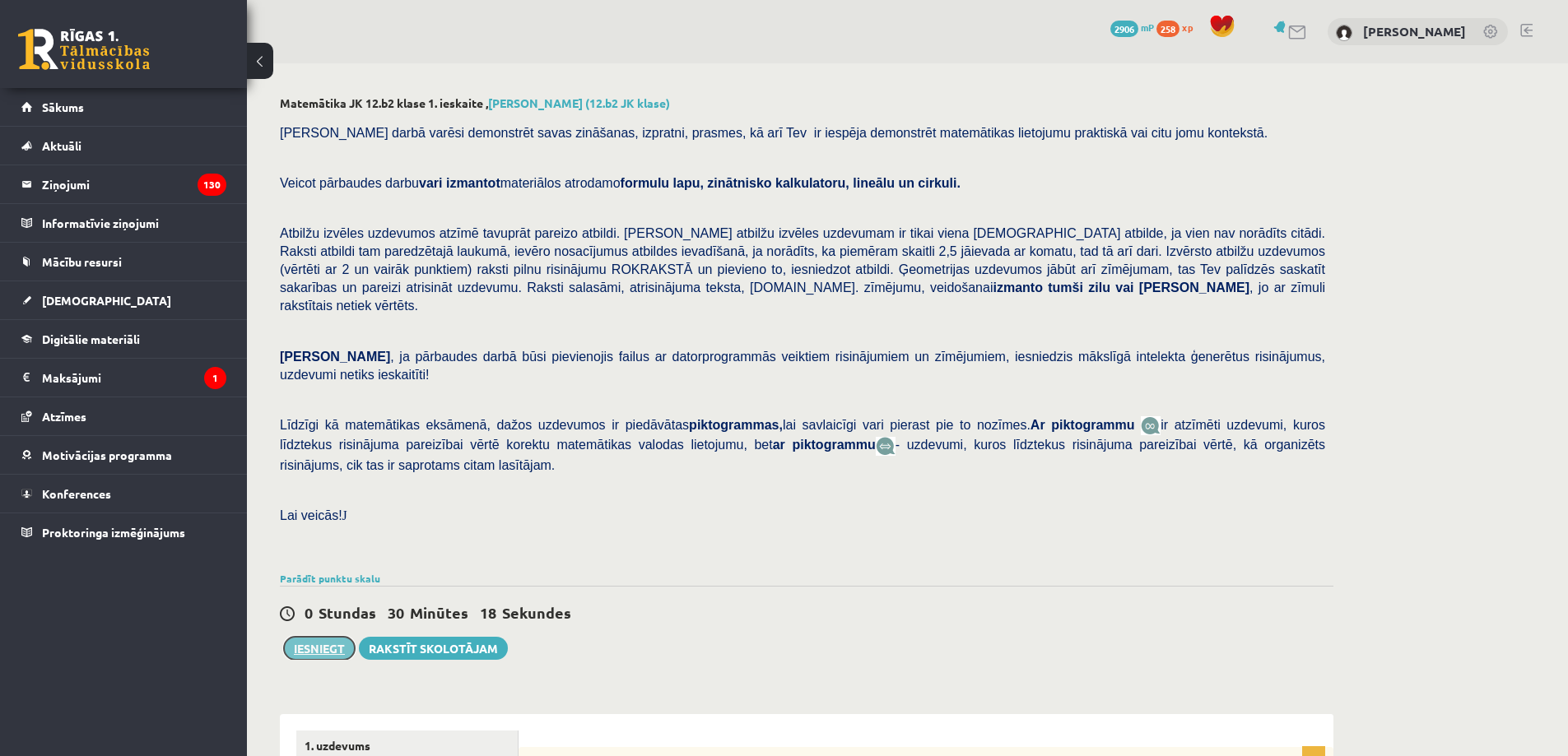
click at [301, 637] on button "Iesniegt" at bounding box center [319, 648] width 70 height 23
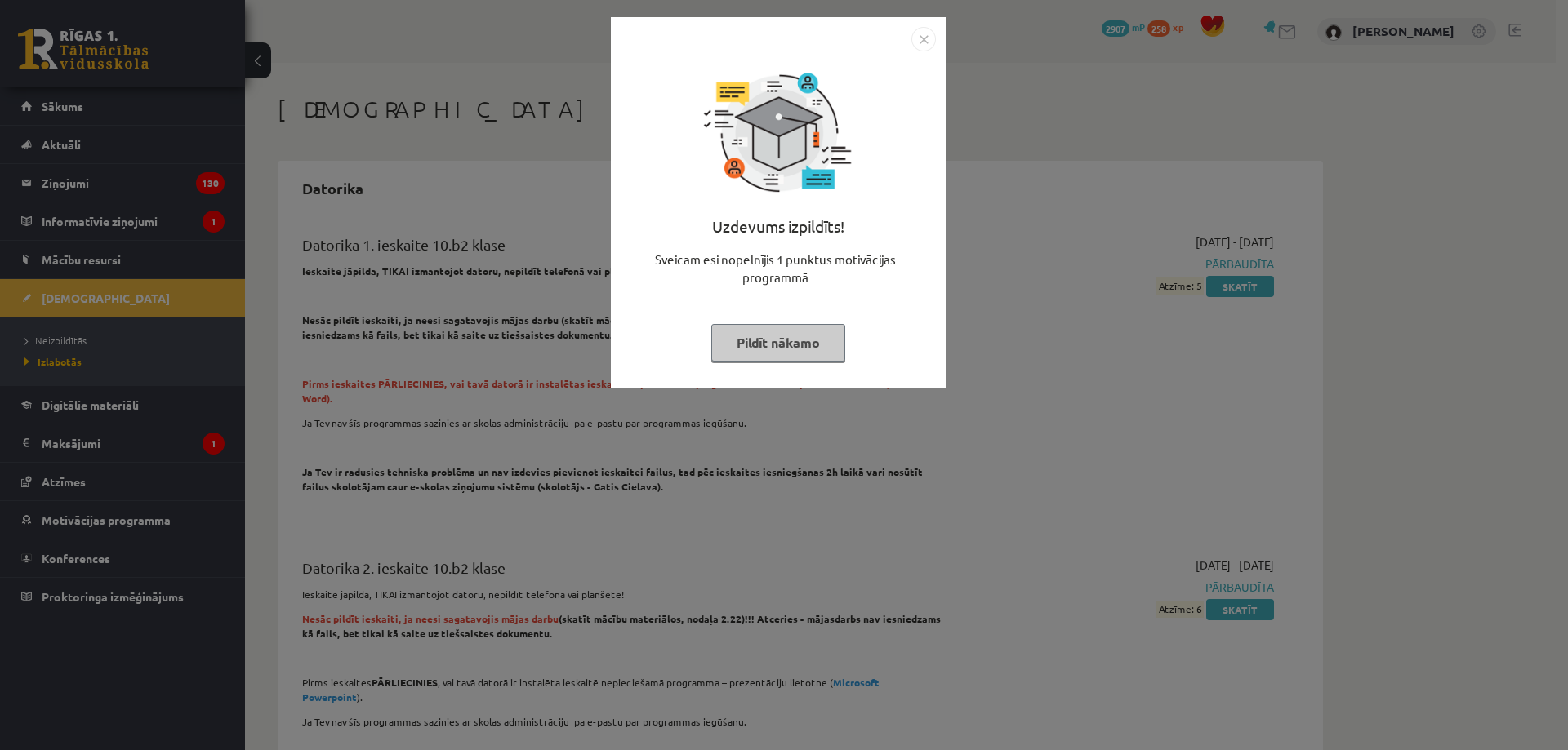
click at [808, 328] on button "Pildīt nākamo" at bounding box center [778, 343] width 134 height 38
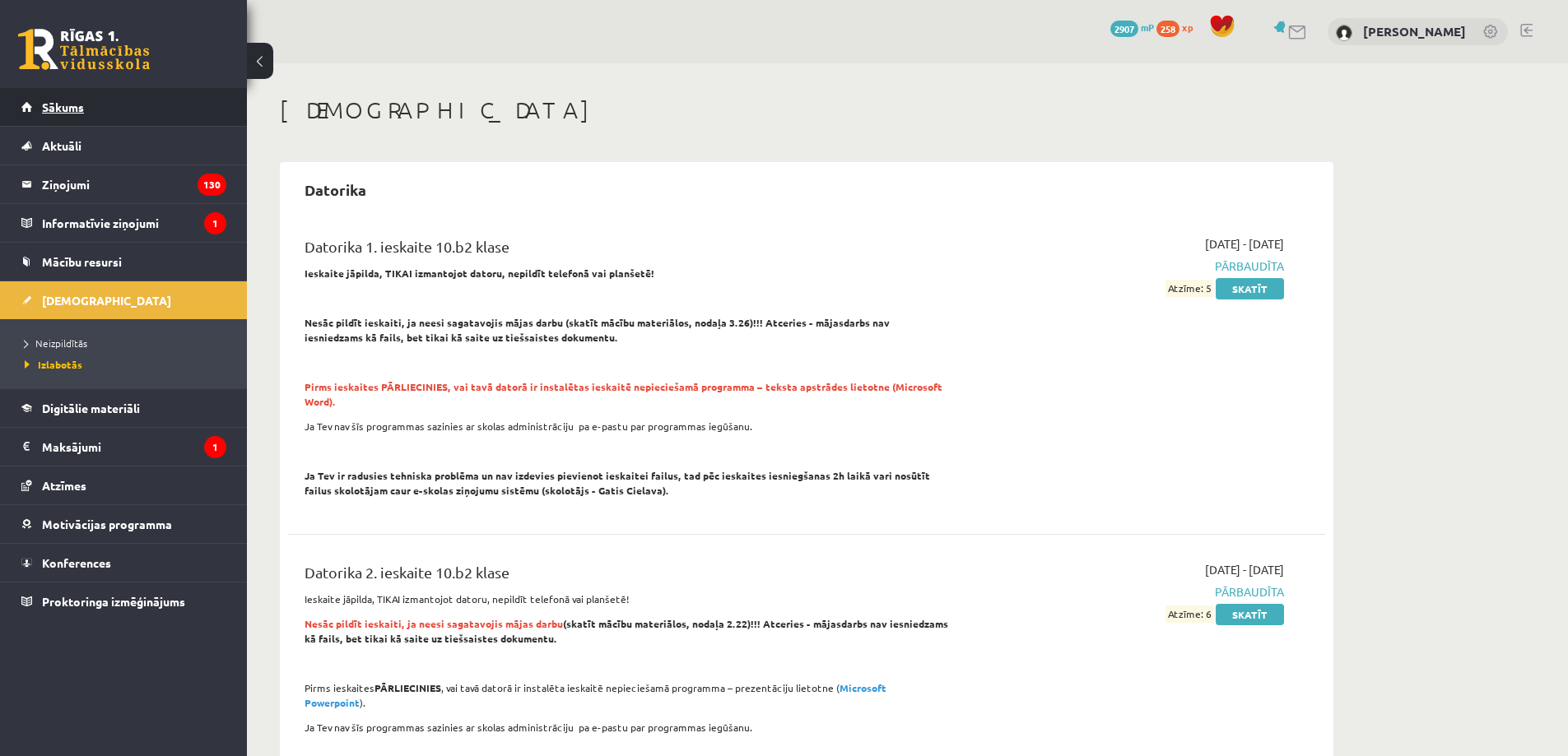
click at [150, 110] on link "Sākums" at bounding box center [124, 107] width 205 height 38
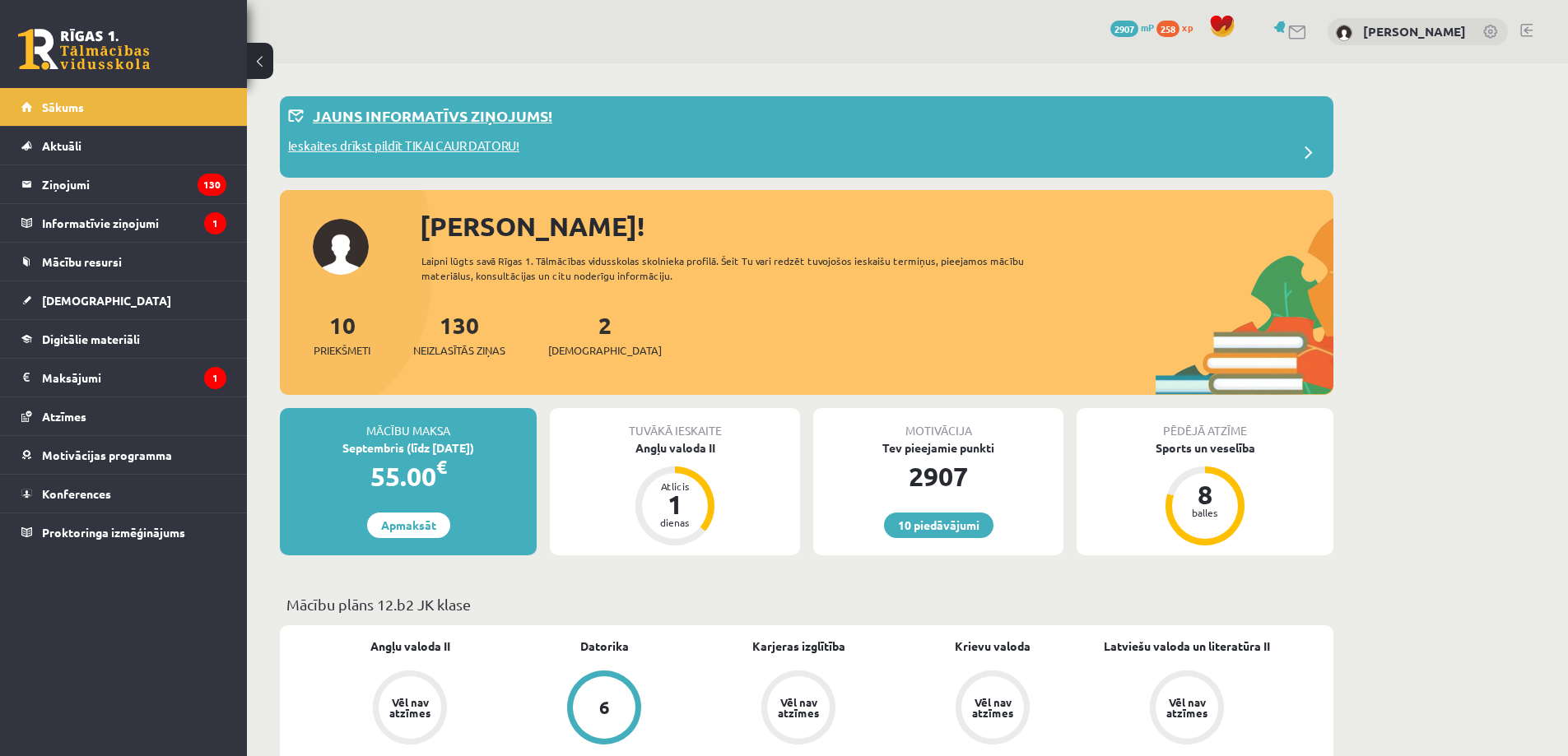
click at [483, 140] on p "Ieskaites drīkst pildīt TIKAI CAUR DATORU!" at bounding box center [403, 148] width 232 height 23
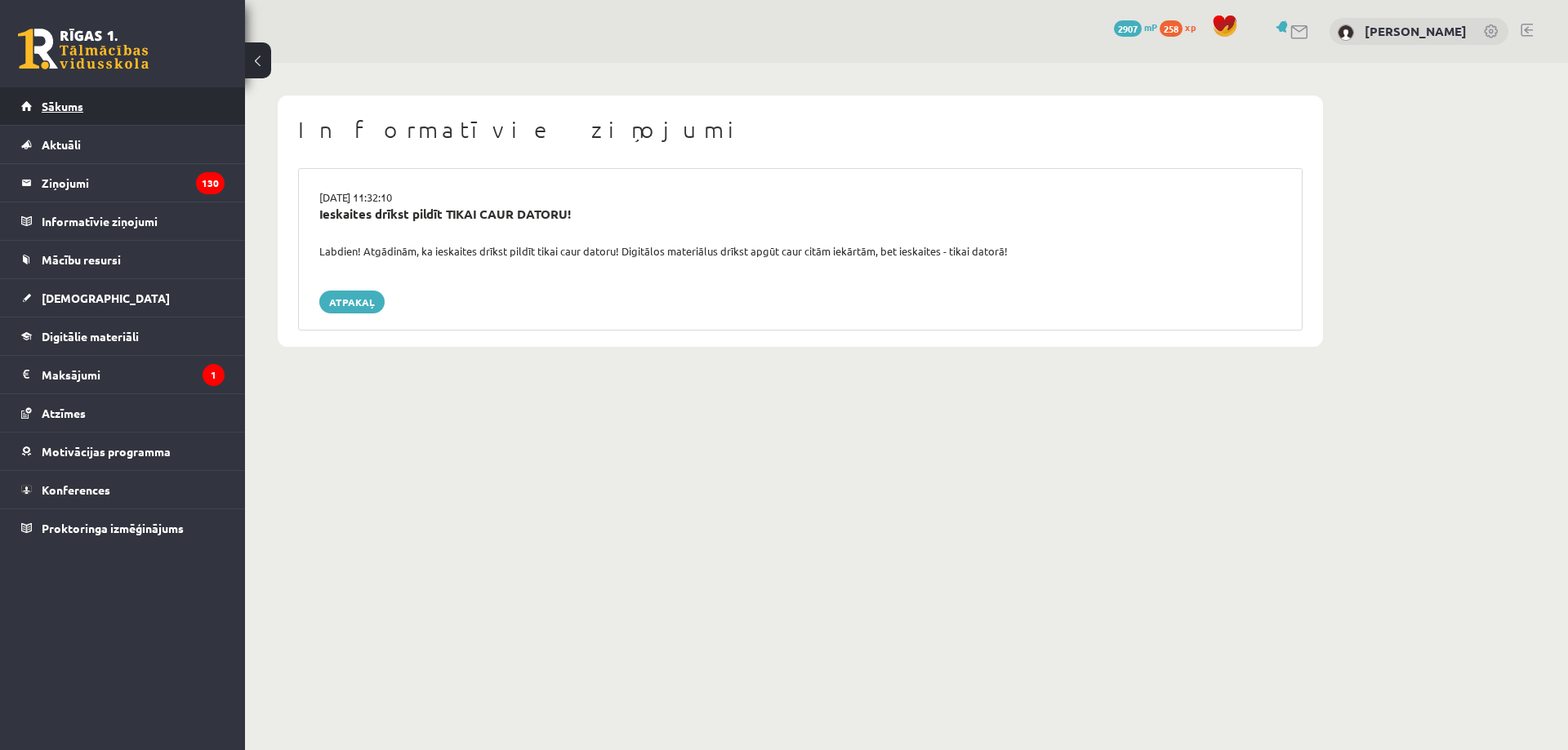
click at [142, 121] on link "Sākums" at bounding box center [123, 106] width 203 height 38
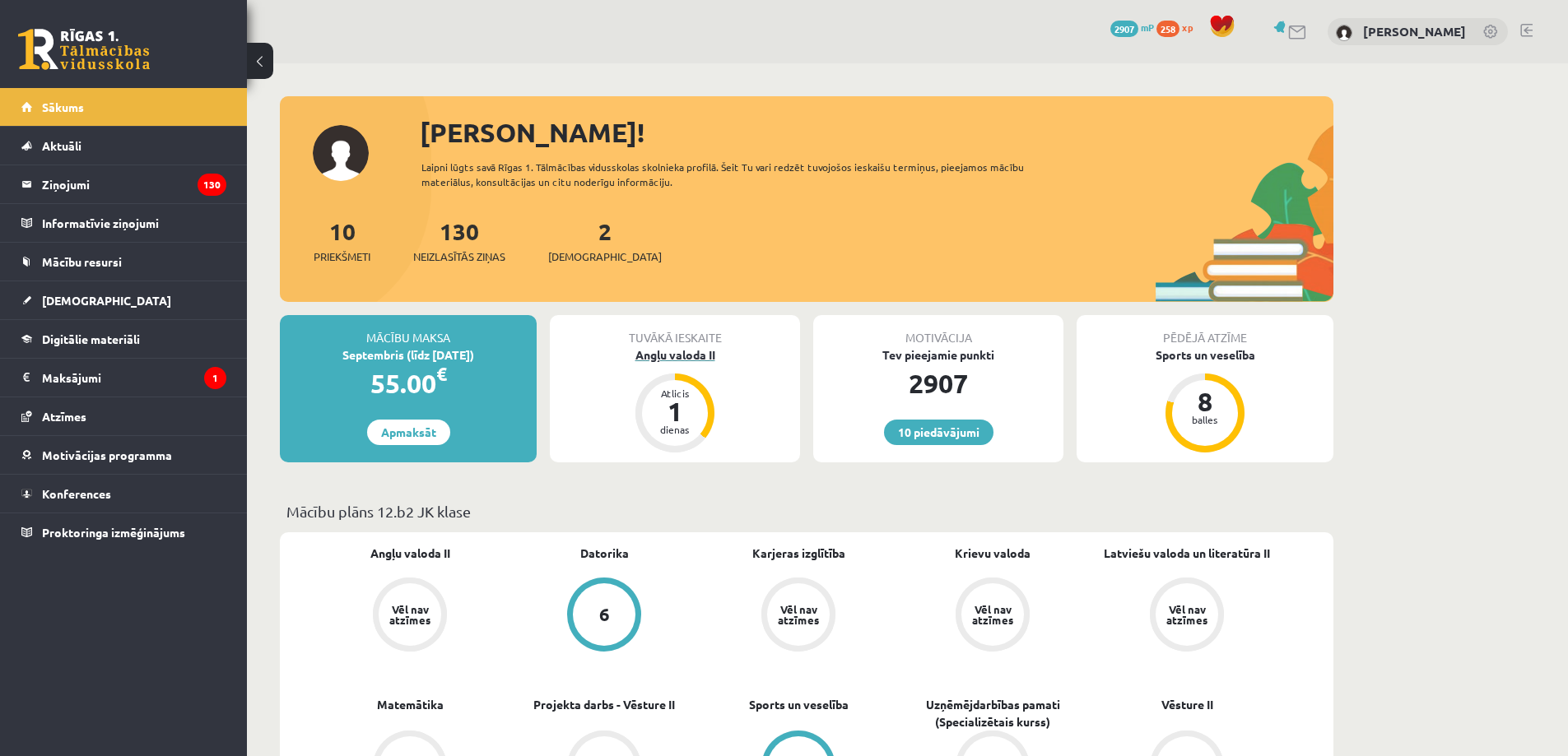
click at [656, 398] on div "1" at bounding box center [674, 411] width 49 height 27
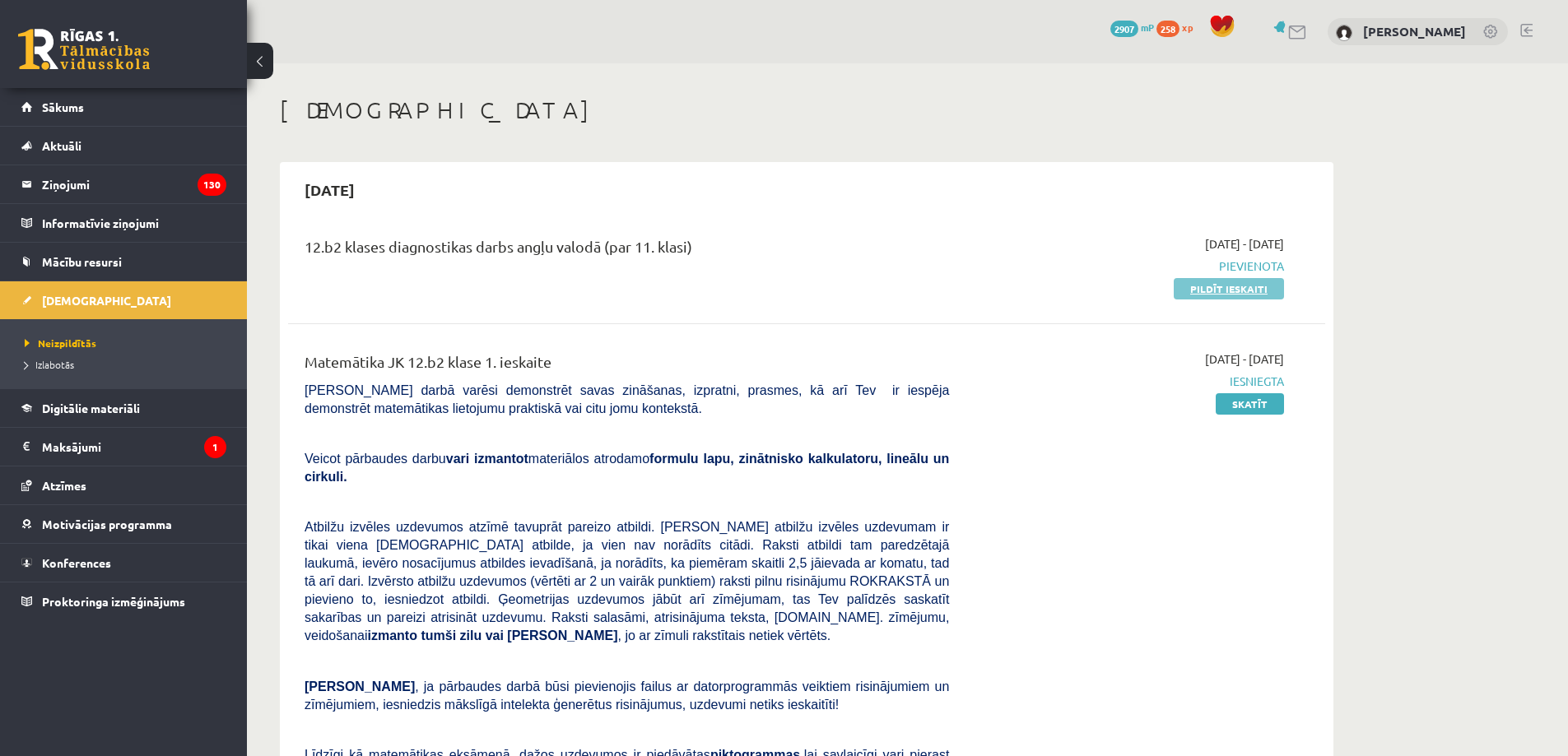
click at [1201, 291] on link "Pildīt ieskaiti" at bounding box center [1229, 289] width 110 height 21
